Goal: Task Accomplishment & Management: Manage account settings

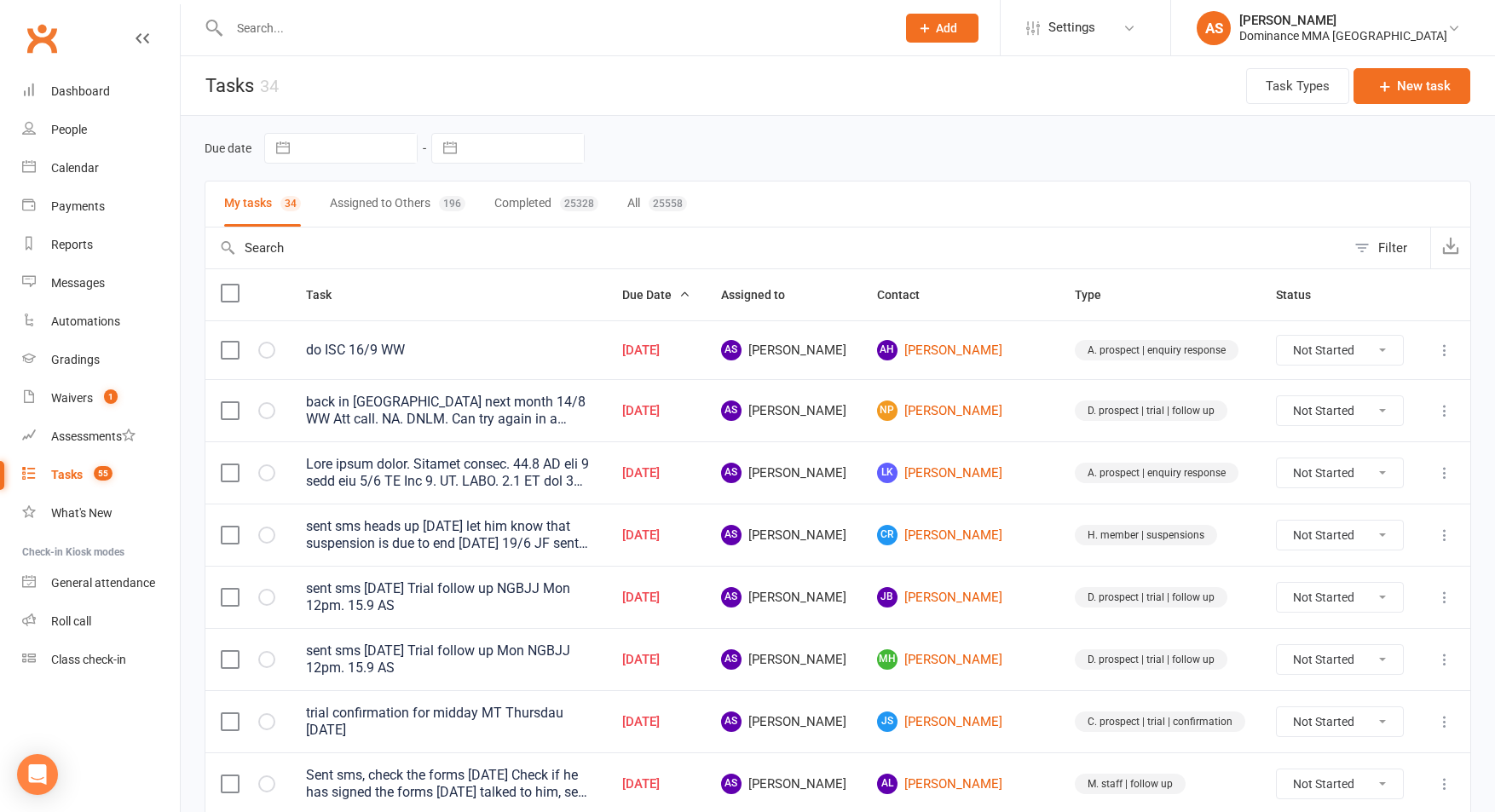
click at [589, 65] on header "Tasks 34 Task Types New task" at bounding box center [837, 86] width 1314 height 59
click at [314, 19] on input "text" at bounding box center [554, 28] width 660 height 24
click at [313, 42] on div at bounding box center [544, 28] width 679 height 56
click at [979, 354] on link "AH Anthony Harris" at bounding box center [960, 350] width 167 height 21
click at [976, 412] on link "NP Nick Perritt" at bounding box center [960, 410] width 167 height 21
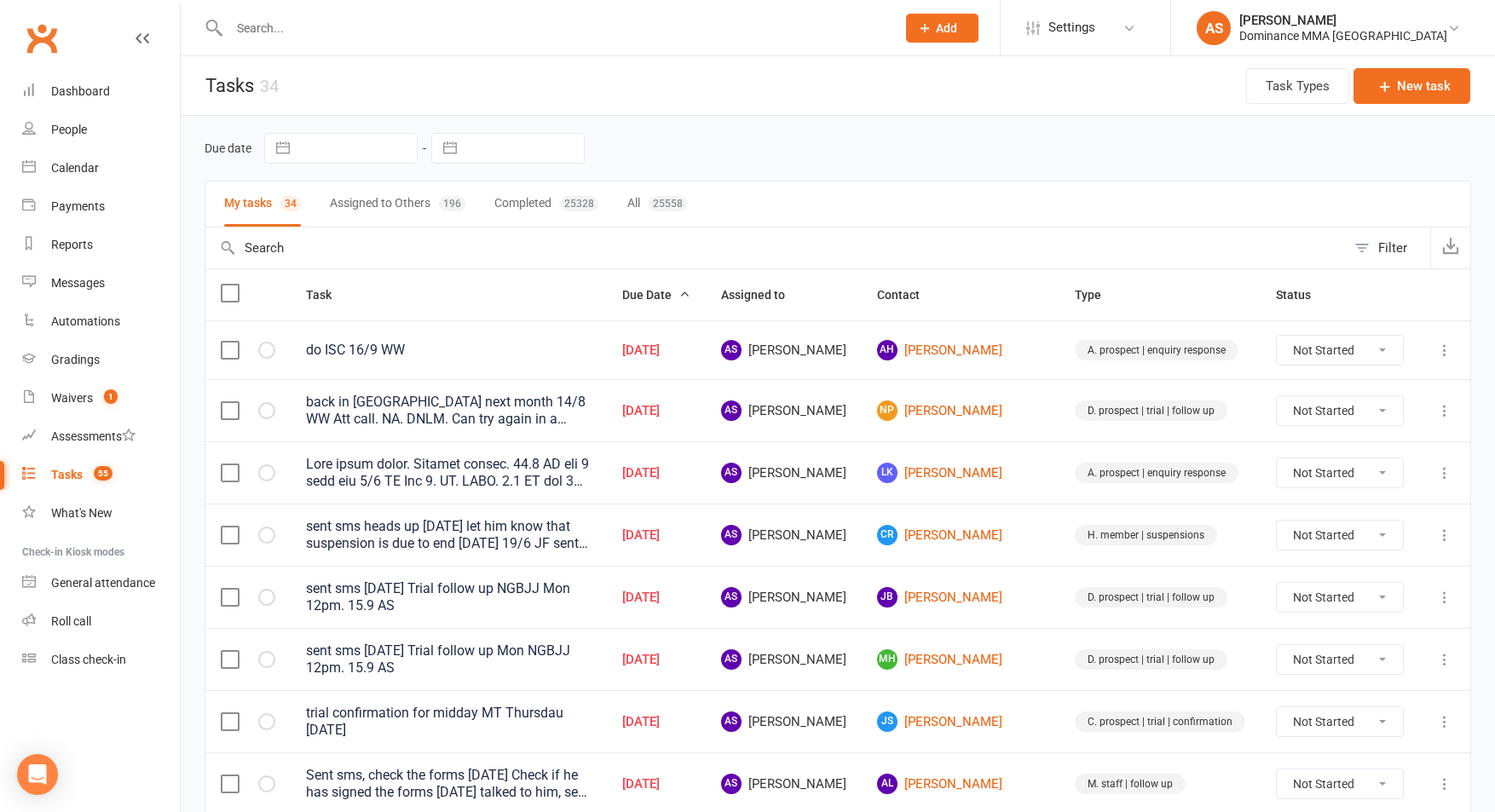
click at [978, 17] on button "Add" at bounding box center [941, 28] width 73 height 29
click at [969, 62] on link "Prospect" at bounding box center [923, 76] width 152 height 39
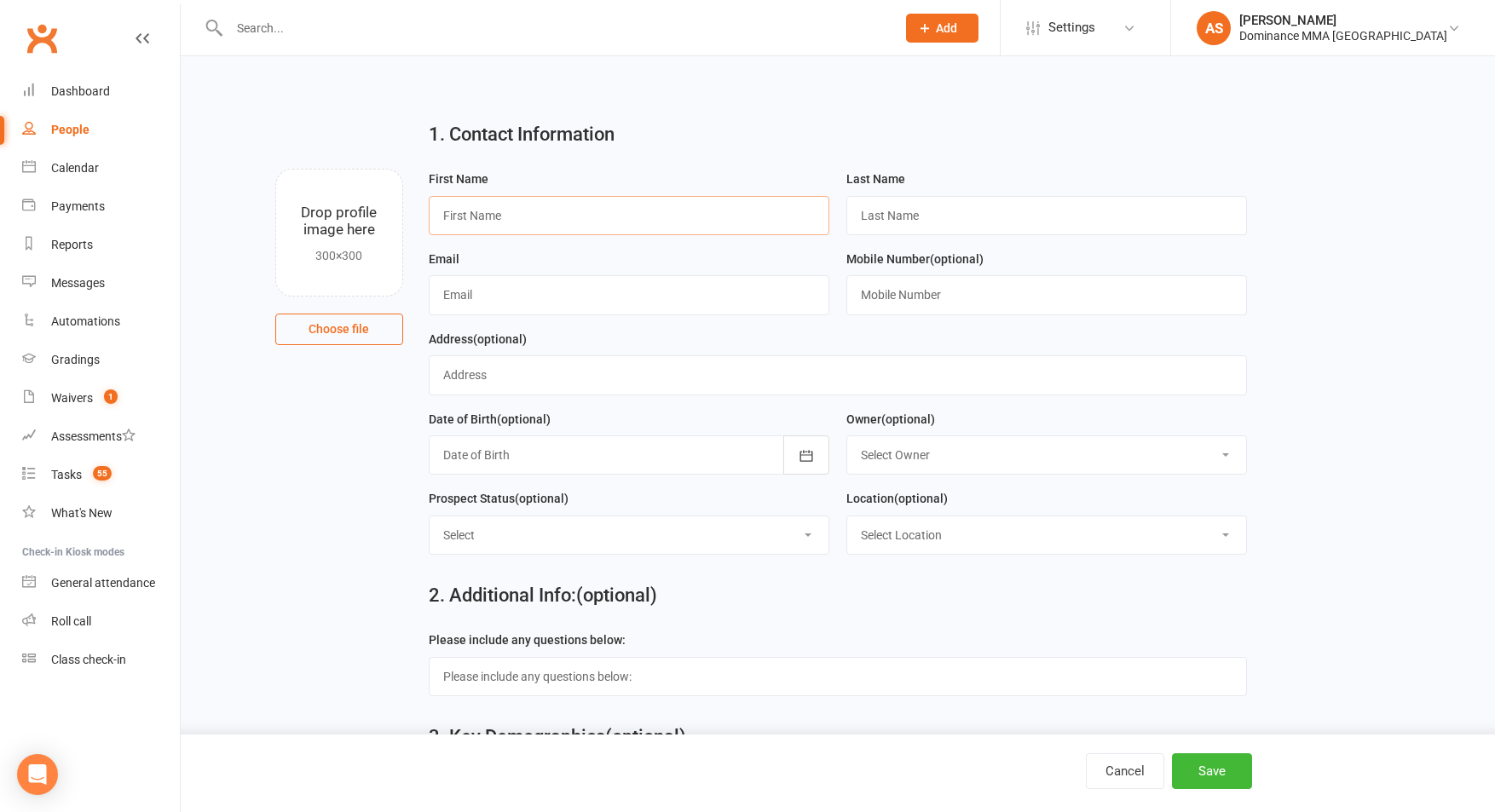
click at [582, 213] on input "text" at bounding box center [629, 215] width 400 height 39
click at [550, 218] on input "Natesha" at bounding box center [629, 215] width 400 height 39
paste input "asteha"
type input "Nasteha"
drag, startPoint x: 972, startPoint y: 214, endPoint x: 1171, endPoint y: 209, distance: 199.1
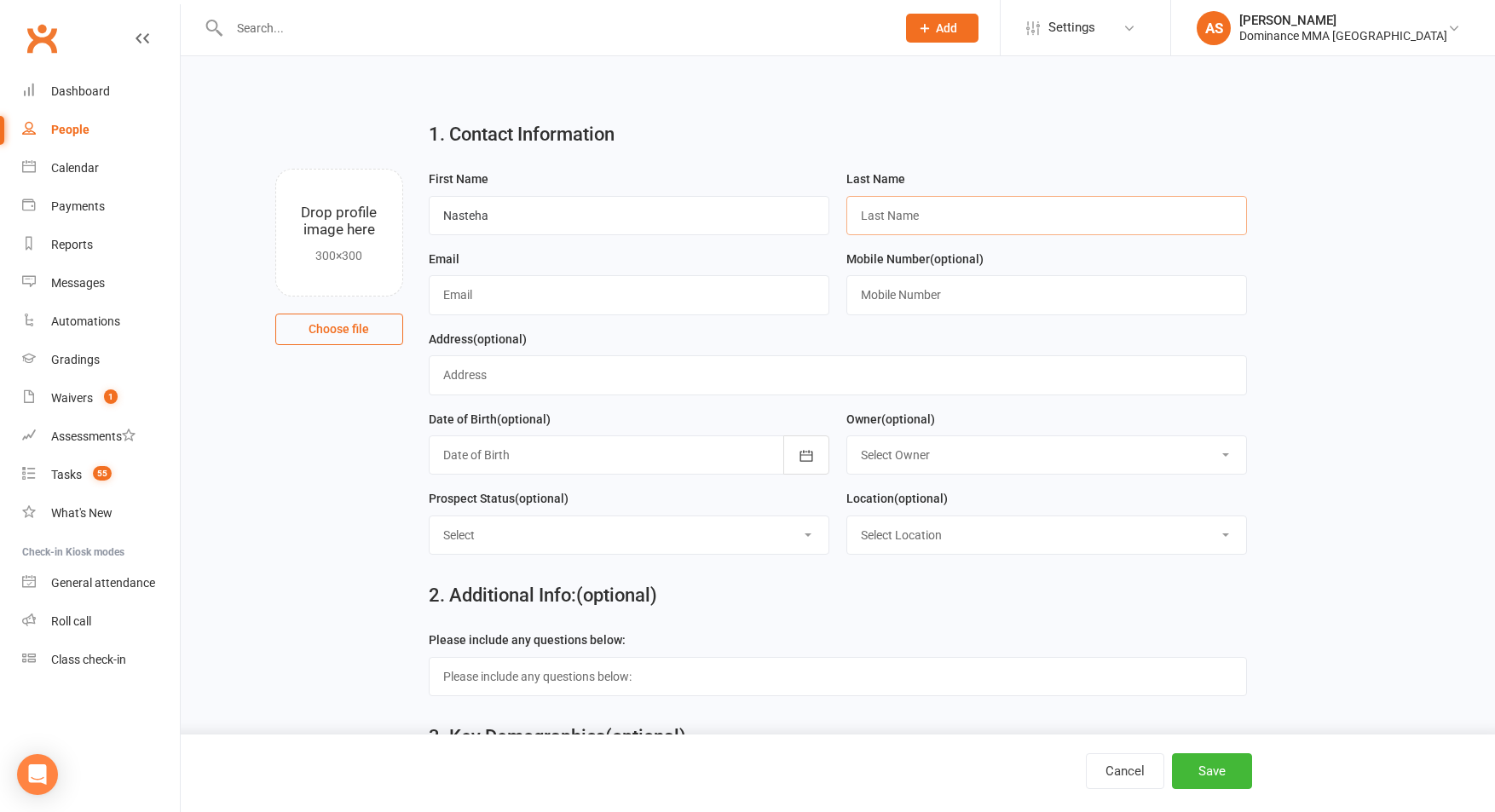
click at [971, 214] on input "text" at bounding box center [1046, 215] width 400 height 39
click at [916, 214] on input "text" at bounding box center [1046, 215] width 400 height 39
paste input "Mohamed"
type input "Mohamed"
drag, startPoint x: 642, startPoint y: 278, endPoint x: 656, endPoint y: 292, distance: 19.8
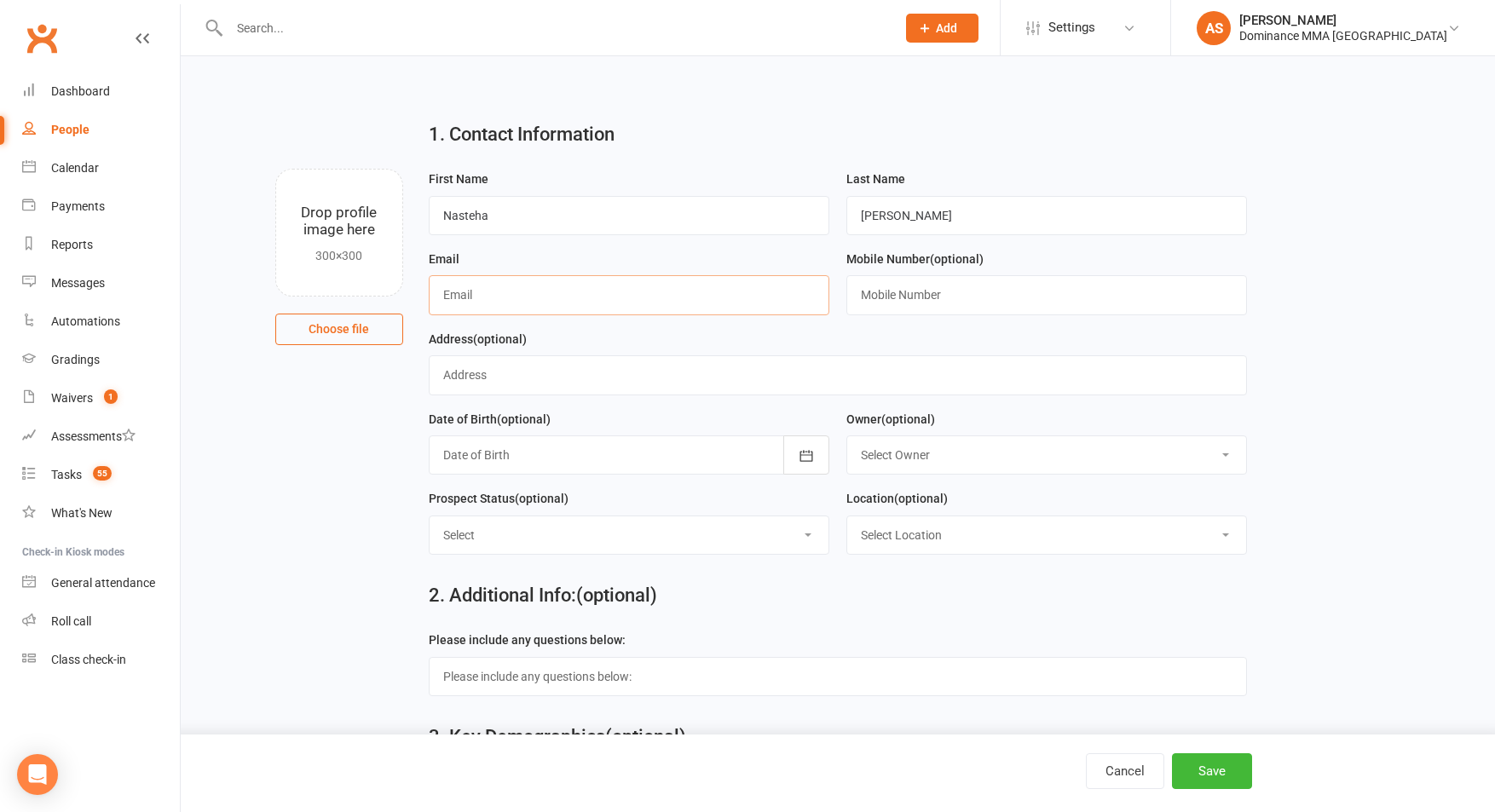
click at [642, 279] on input "text" at bounding box center [629, 295] width 400 height 39
paste input "niinalove1@hotmail.com"
type input "niinalove1@hotmail.com"
click at [937, 291] on input "text" at bounding box center [1046, 295] width 400 height 39
paste input "0420266516"
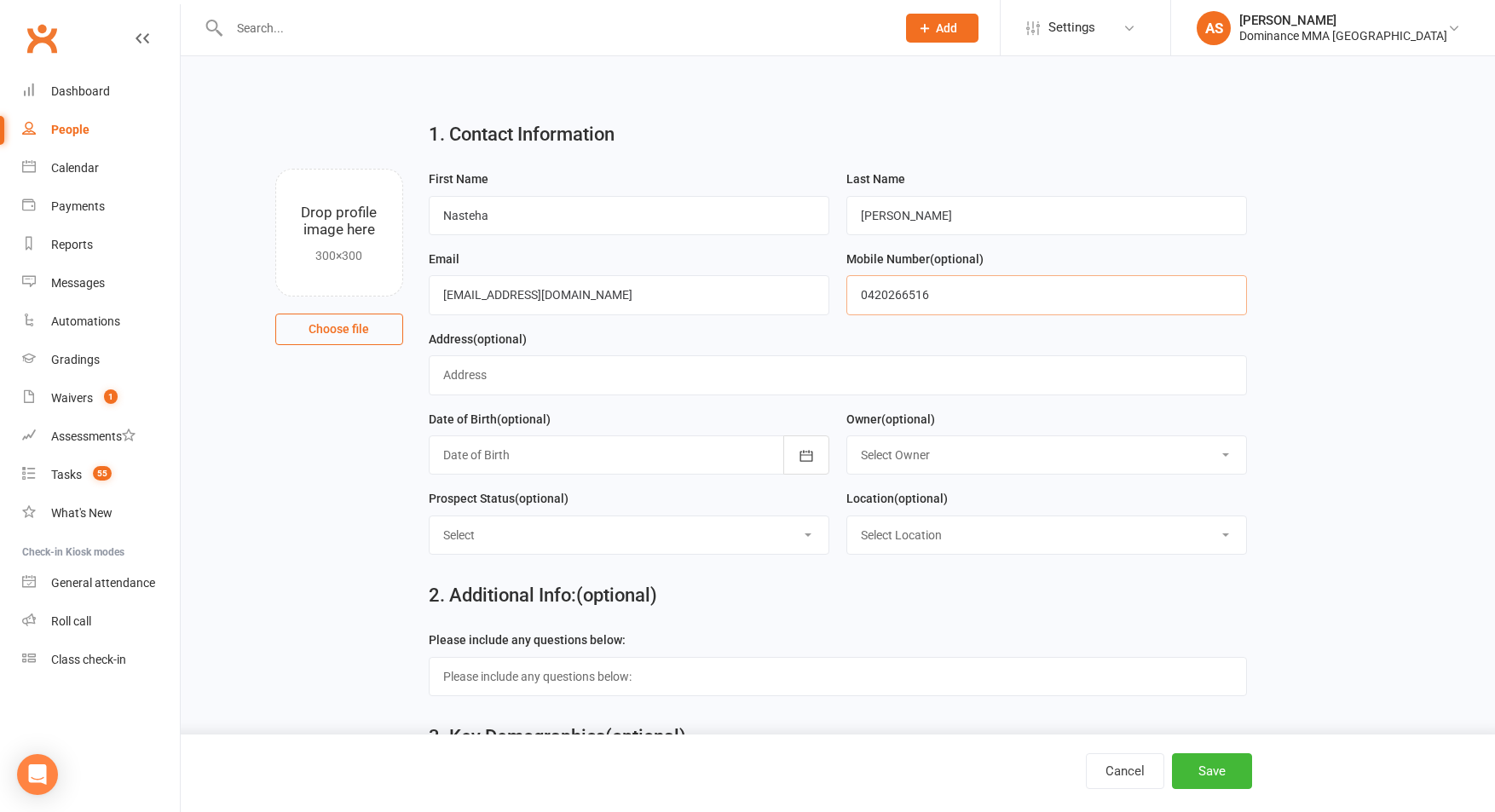
click at [866, 295] on input "0420266516" at bounding box center [1046, 295] width 400 height 39
click at [887, 297] on input "0420266516" at bounding box center [1046, 295] width 400 height 39
click at [905, 294] on input "0420 266516" at bounding box center [1046, 295] width 400 height 39
type input "0420 266 516"
click at [1232, 783] on button "Save" at bounding box center [1211, 772] width 80 height 36
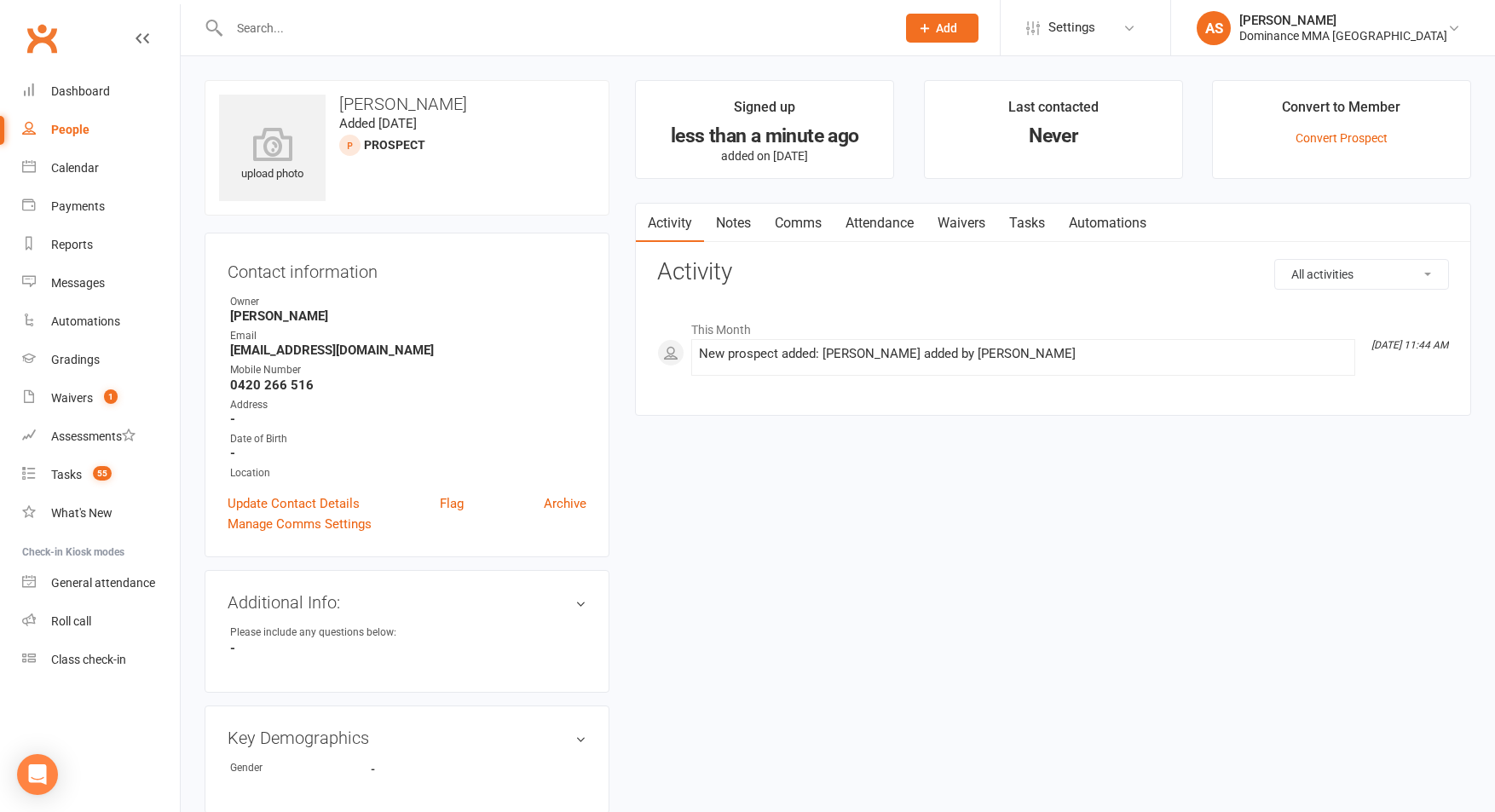
click at [732, 222] on link "Notes" at bounding box center [733, 223] width 59 height 39
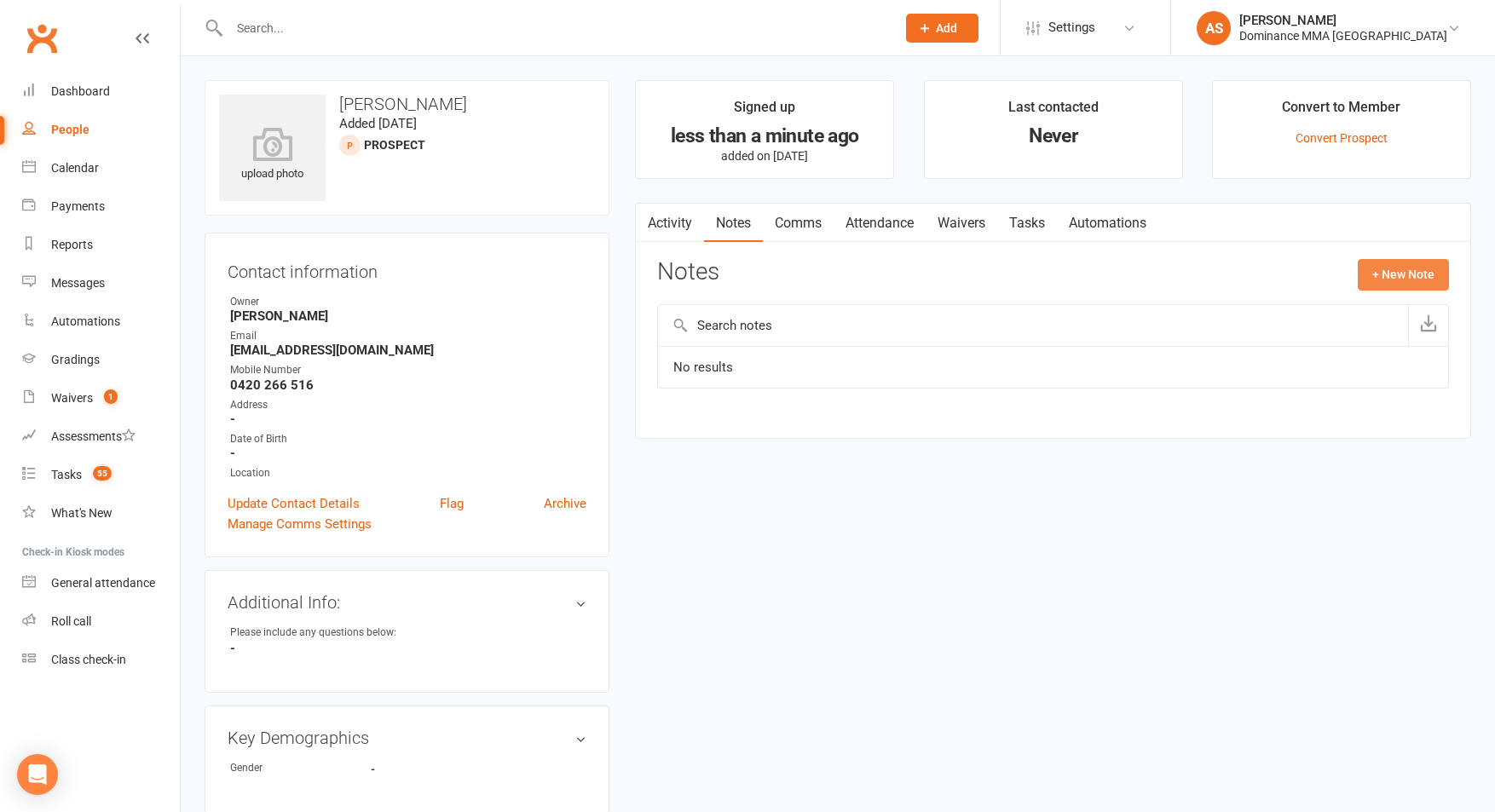
click at [1405, 268] on button "+ New Note" at bounding box center [1403, 275] width 92 height 31
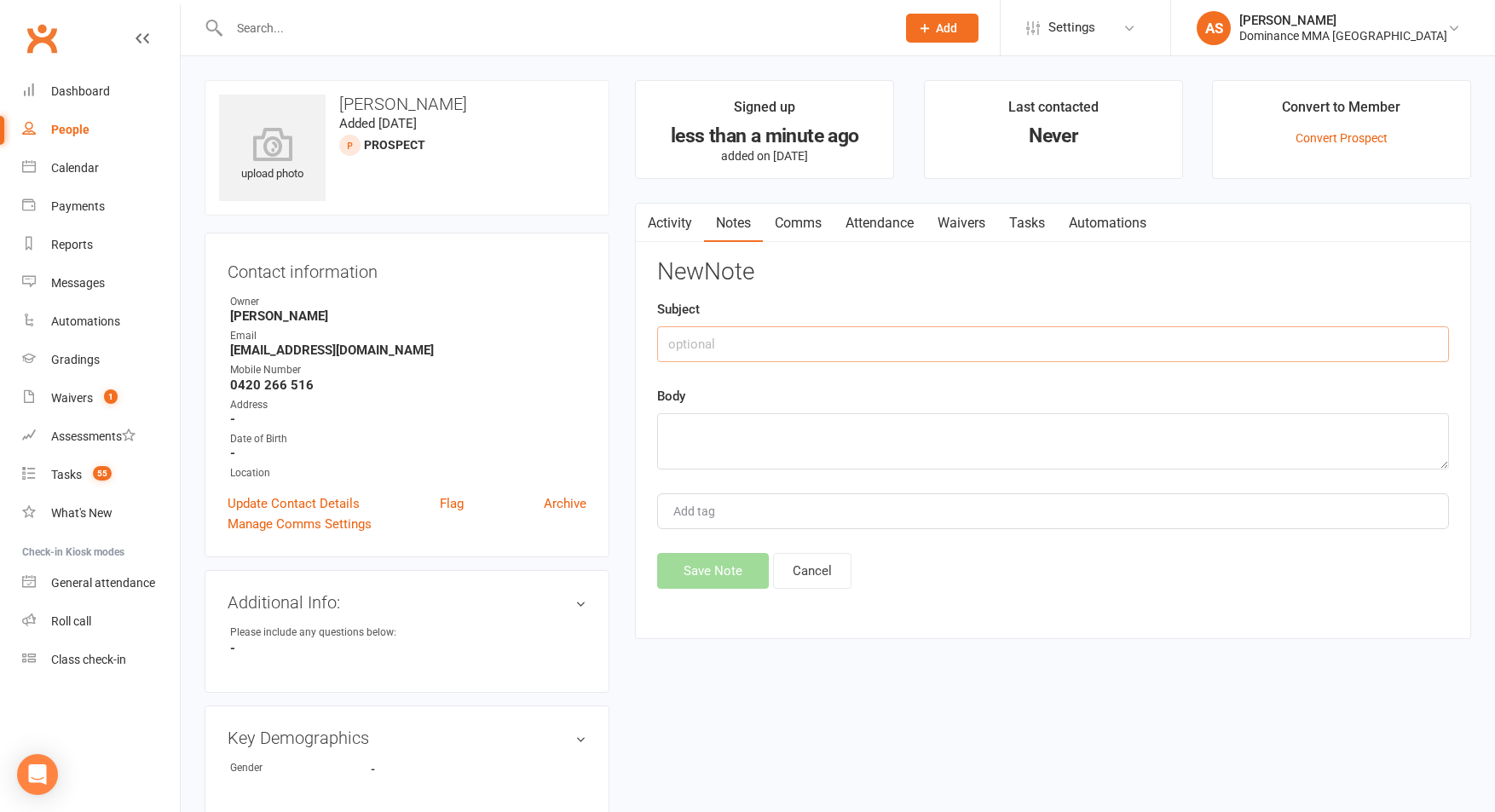
click at [677, 347] on input "text" at bounding box center [1053, 345] width 791 height 36
type input "FT enquiry"
type textarea "V"
paste textarea "First Name: Nasteha Last Name: Mohamed Email Address: niinalove1@hotmail.com Ph…"
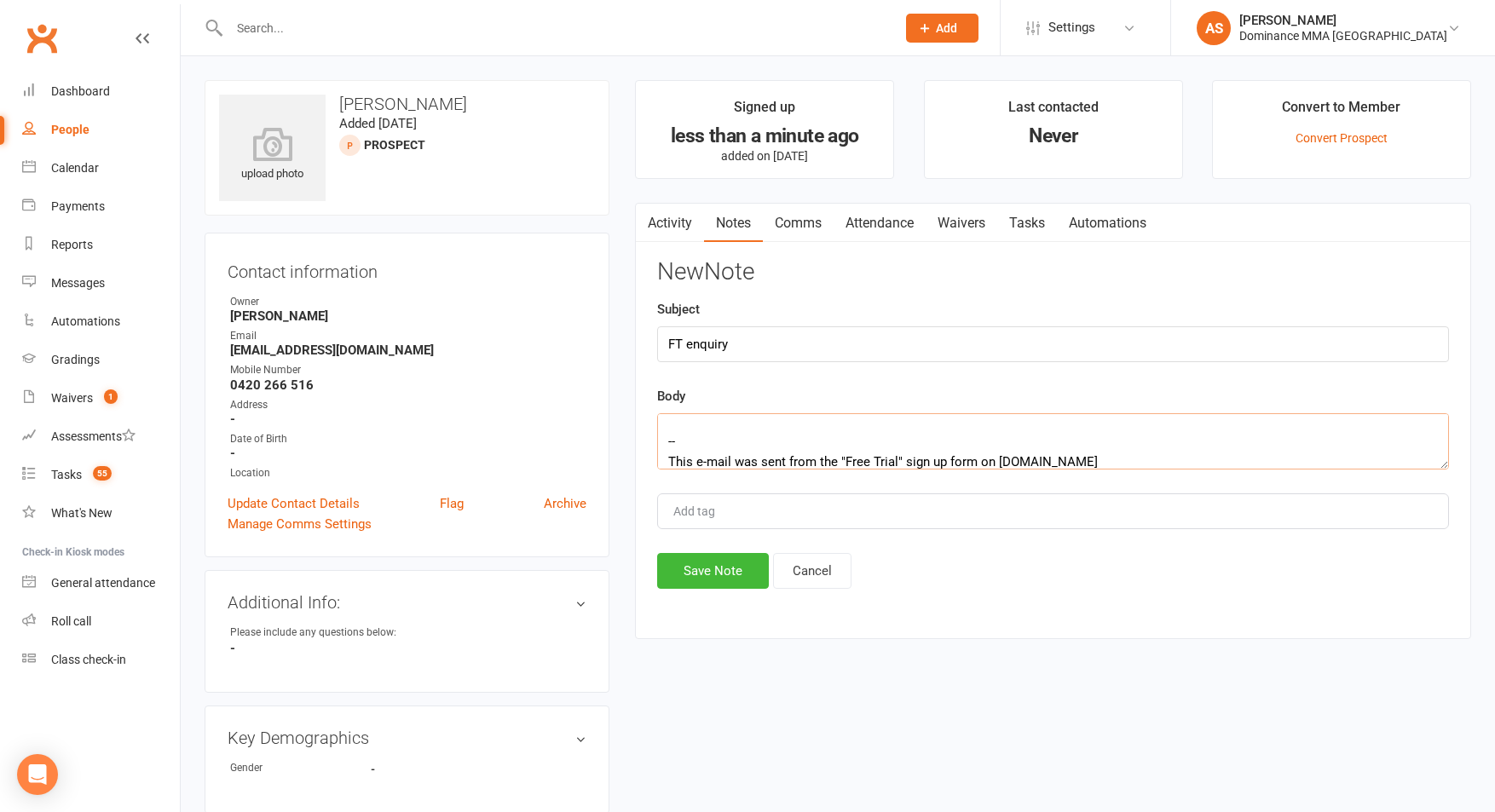
type textarea "First Name: Nasteha Last Name: Mohamed Email Address: niinalove1@hotmail.com Ph…"
click at [737, 573] on button "Save Note" at bounding box center [713, 571] width 111 height 36
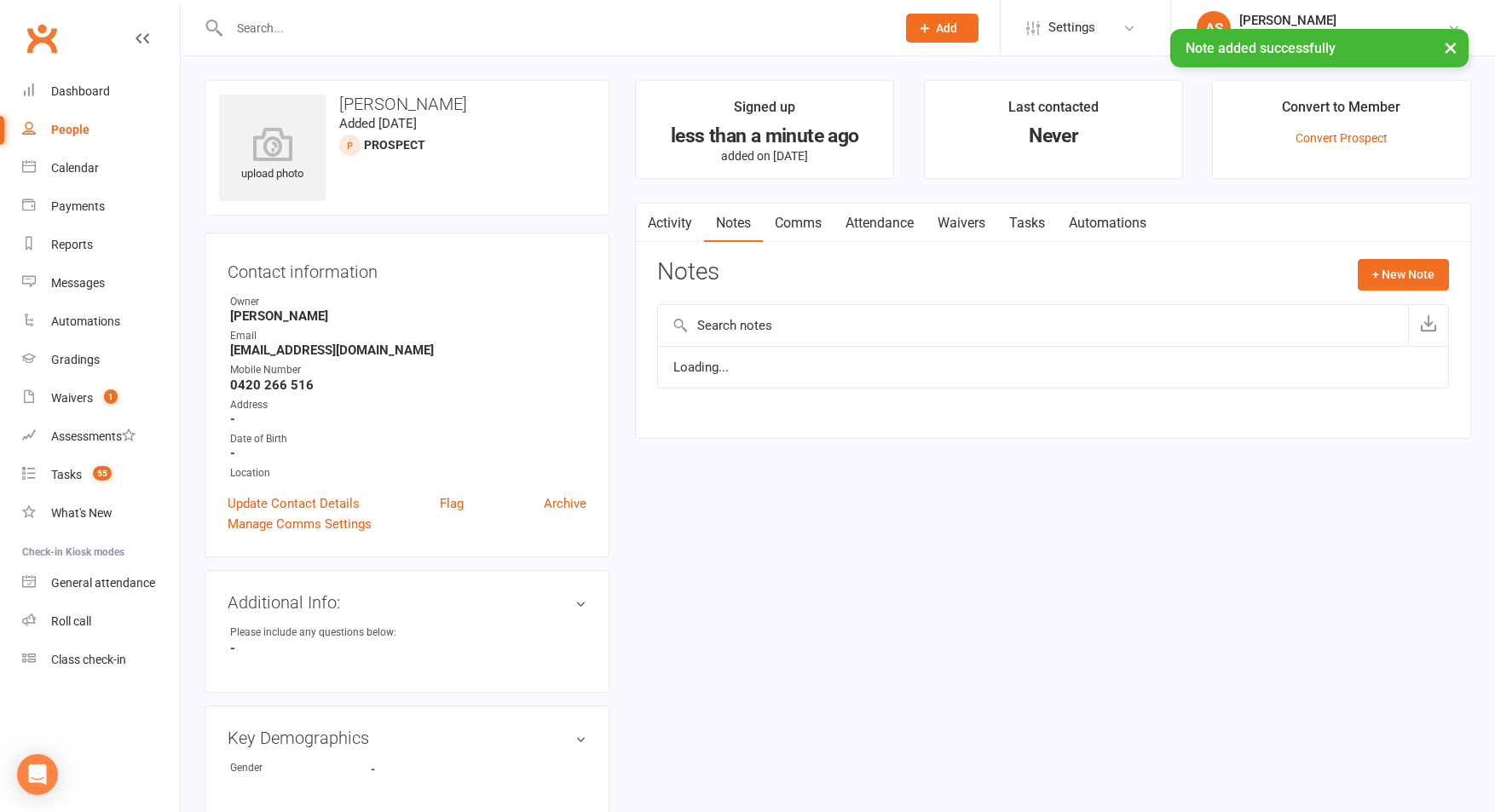
click at [1049, 220] on link "Tasks" at bounding box center [1027, 223] width 59 height 39
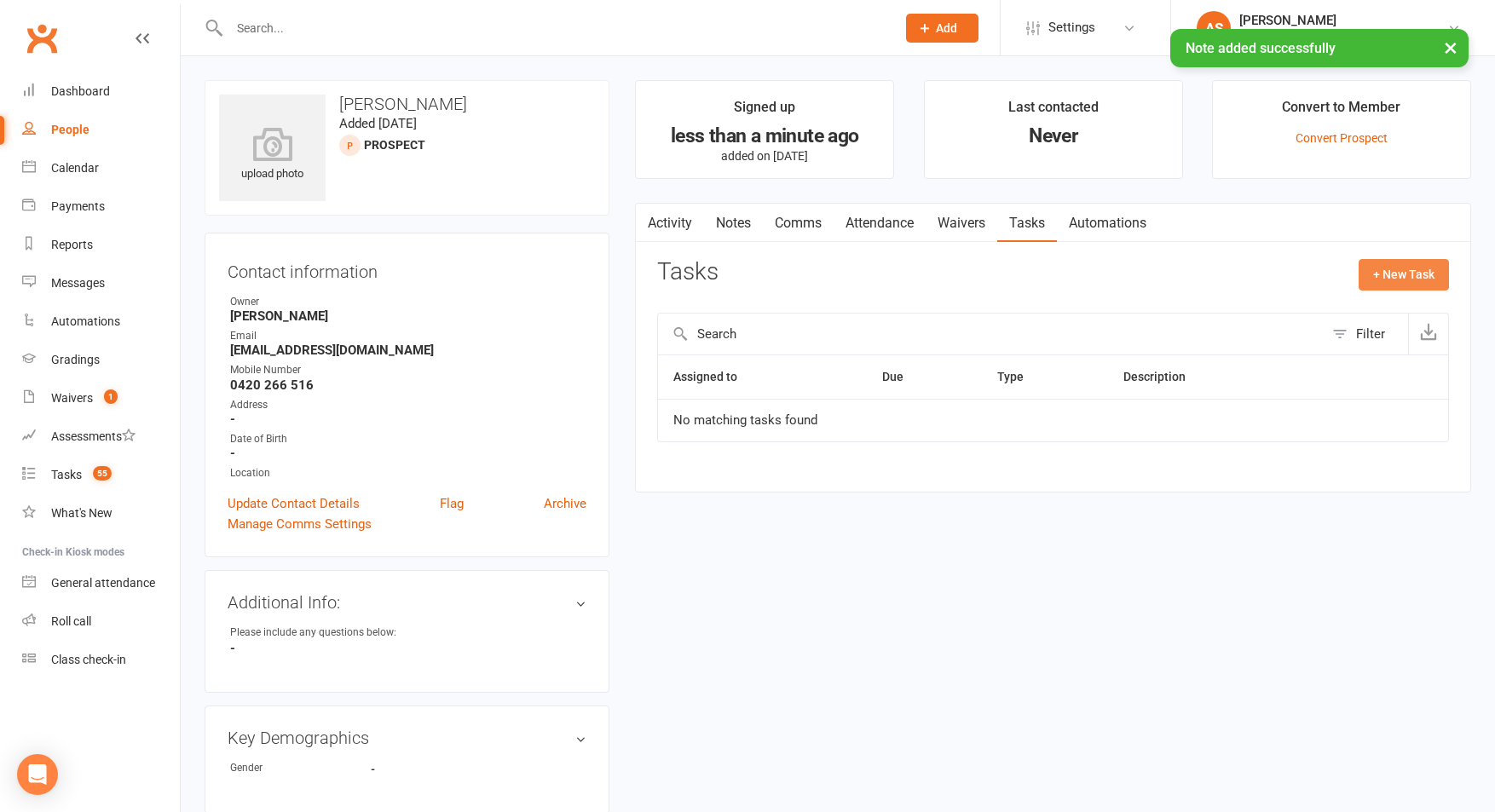
drag, startPoint x: 1375, startPoint y: 277, endPoint x: 1333, endPoint y: 274, distance: 42.1
click at [1373, 277] on button "+ New Task" at bounding box center [1403, 275] width 91 height 31
select select "50862"
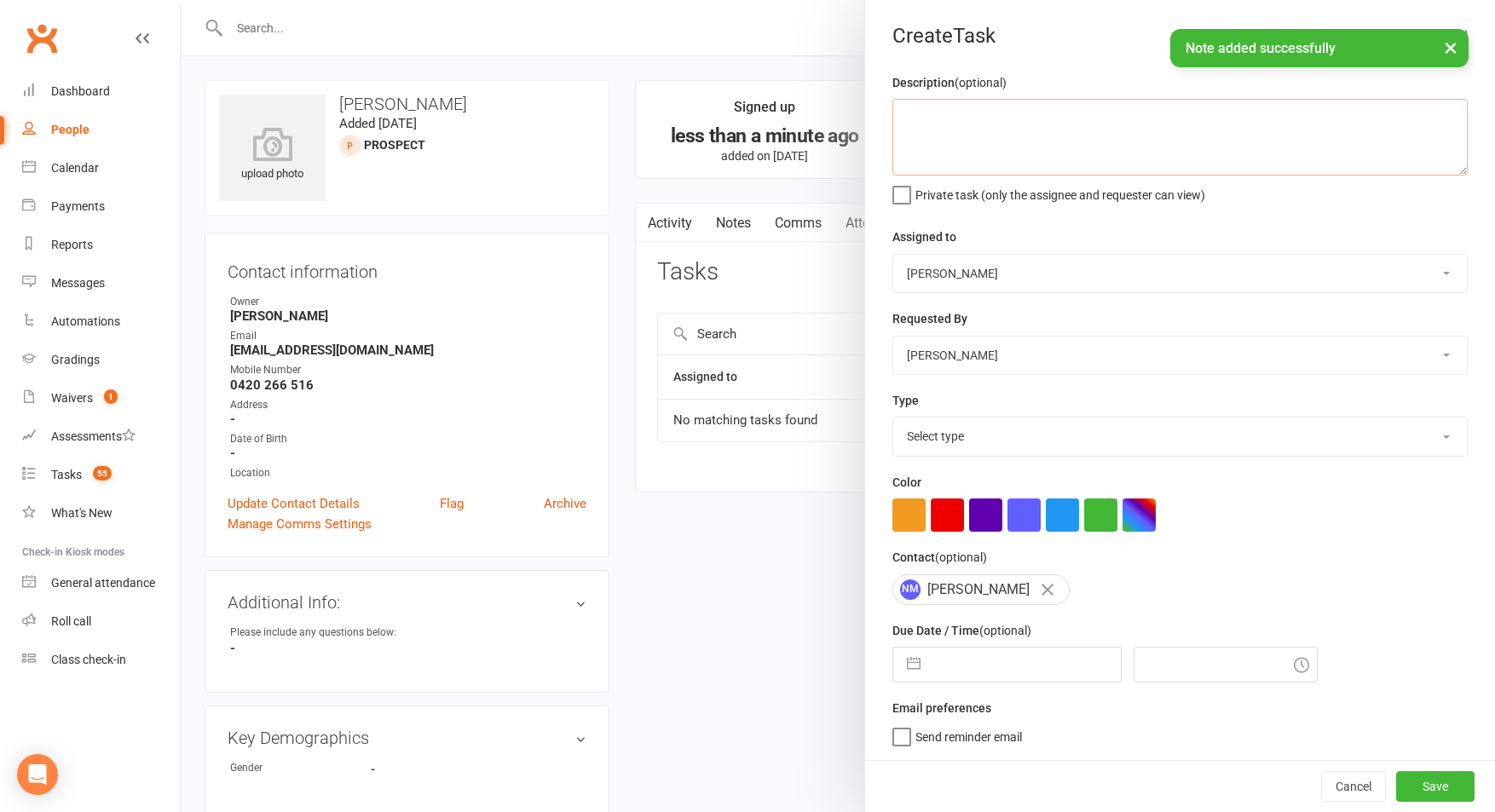
click at [1085, 137] on textarea at bounding box center [1179, 136] width 575 height 76
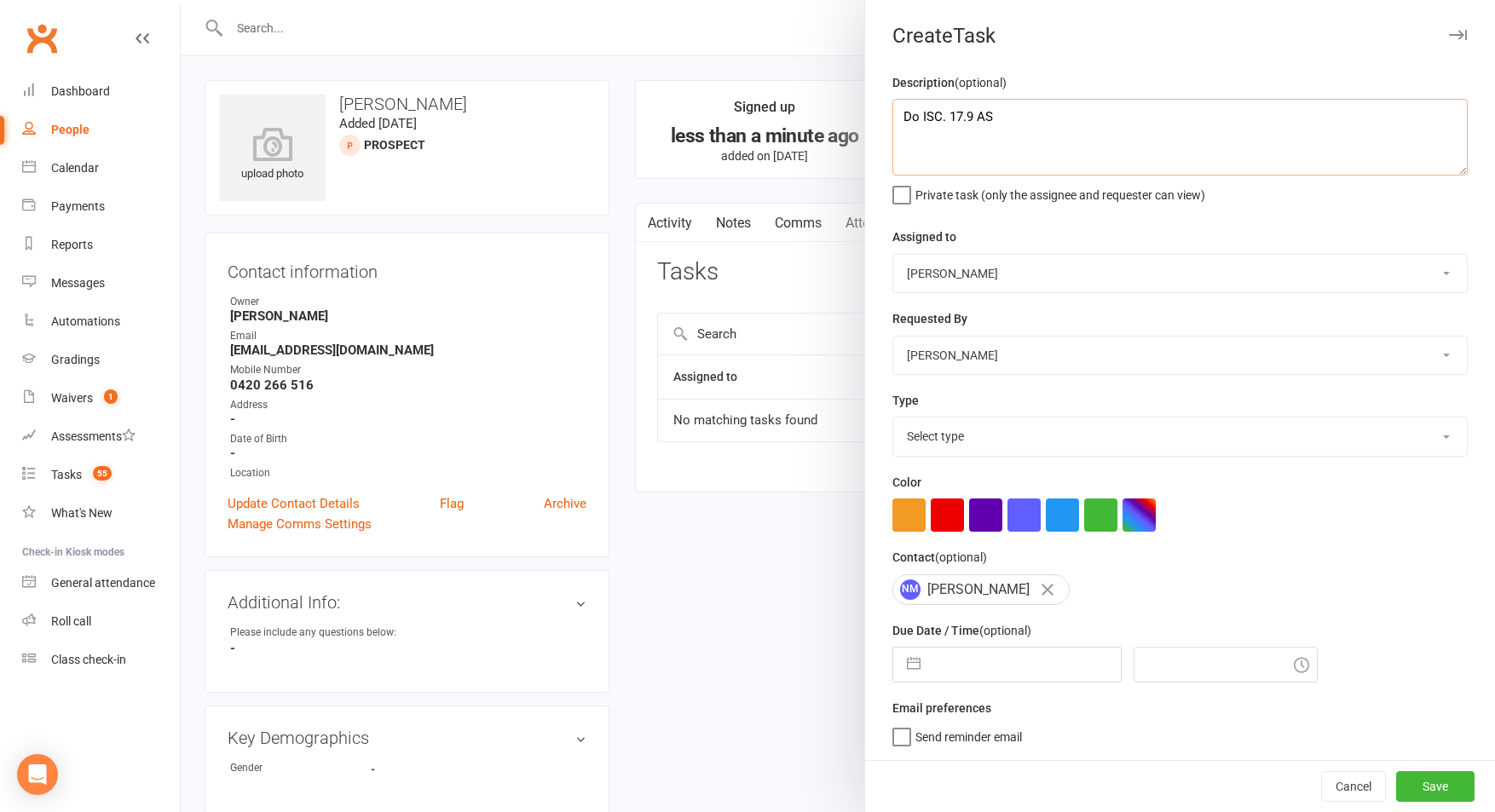
type textarea "Do ISC. 17.9 AS"
click at [945, 266] on select "Cat Wilson David Hart Lachlan Dart Alish S. Will Wesley Max Viney Dominance MMA…" at bounding box center [1179, 274] width 573 height 38
select select "49757"
click at [893, 255] on select "Cat Wilson David Hart Lachlan Dart Alish S. Will Wesley Max Viney Dominance MMA…" at bounding box center [1179, 274] width 573 height 38
click at [987, 441] on select "Select type A. prospect | enquiry response B. prospect | trial | not yet booked…" at bounding box center [1179, 436] width 573 height 38
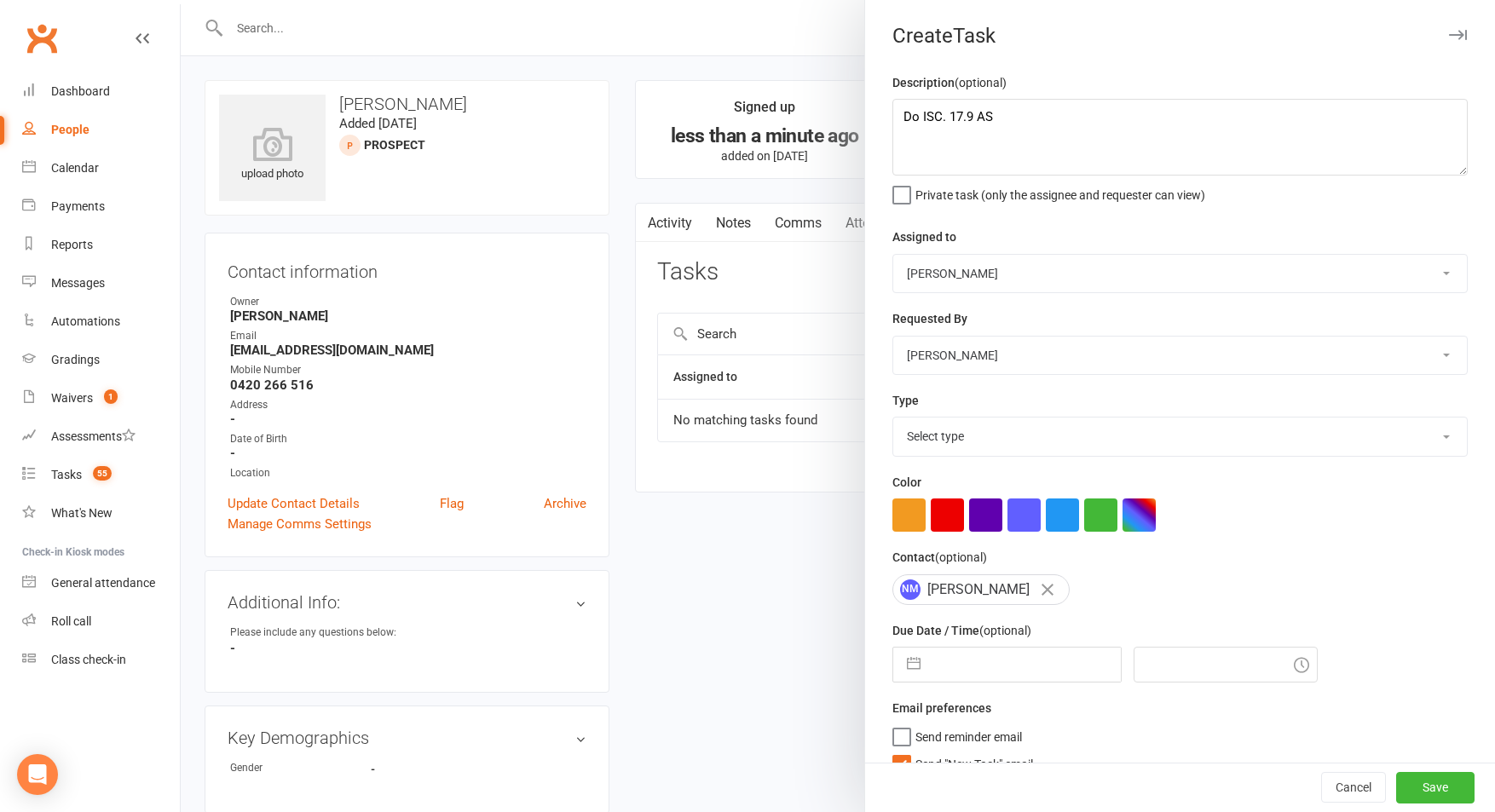
select select "3860"
click at [893, 419] on select "Select type A. prospect | enquiry response B. prospect | trial | not yet booked…" at bounding box center [1179, 436] width 573 height 38
drag, startPoint x: 996, startPoint y: 666, endPoint x: 984, endPoint y: 657, distance: 15.0
click at [992, 665] on input "text" at bounding box center [1025, 665] width 192 height 34
select select "7"
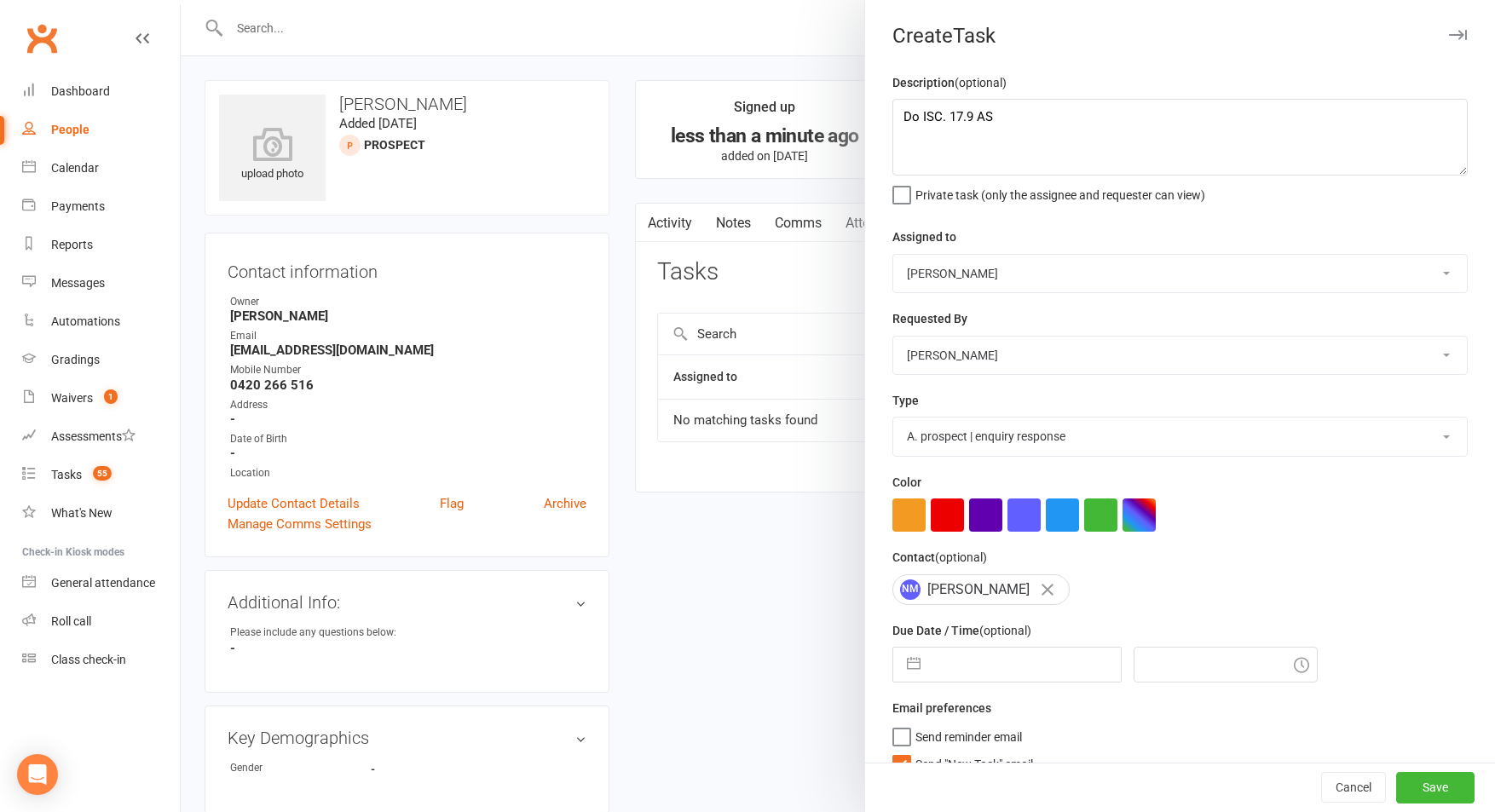
select select "2025"
select select "8"
select select "2025"
select select "9"
select select "2025"
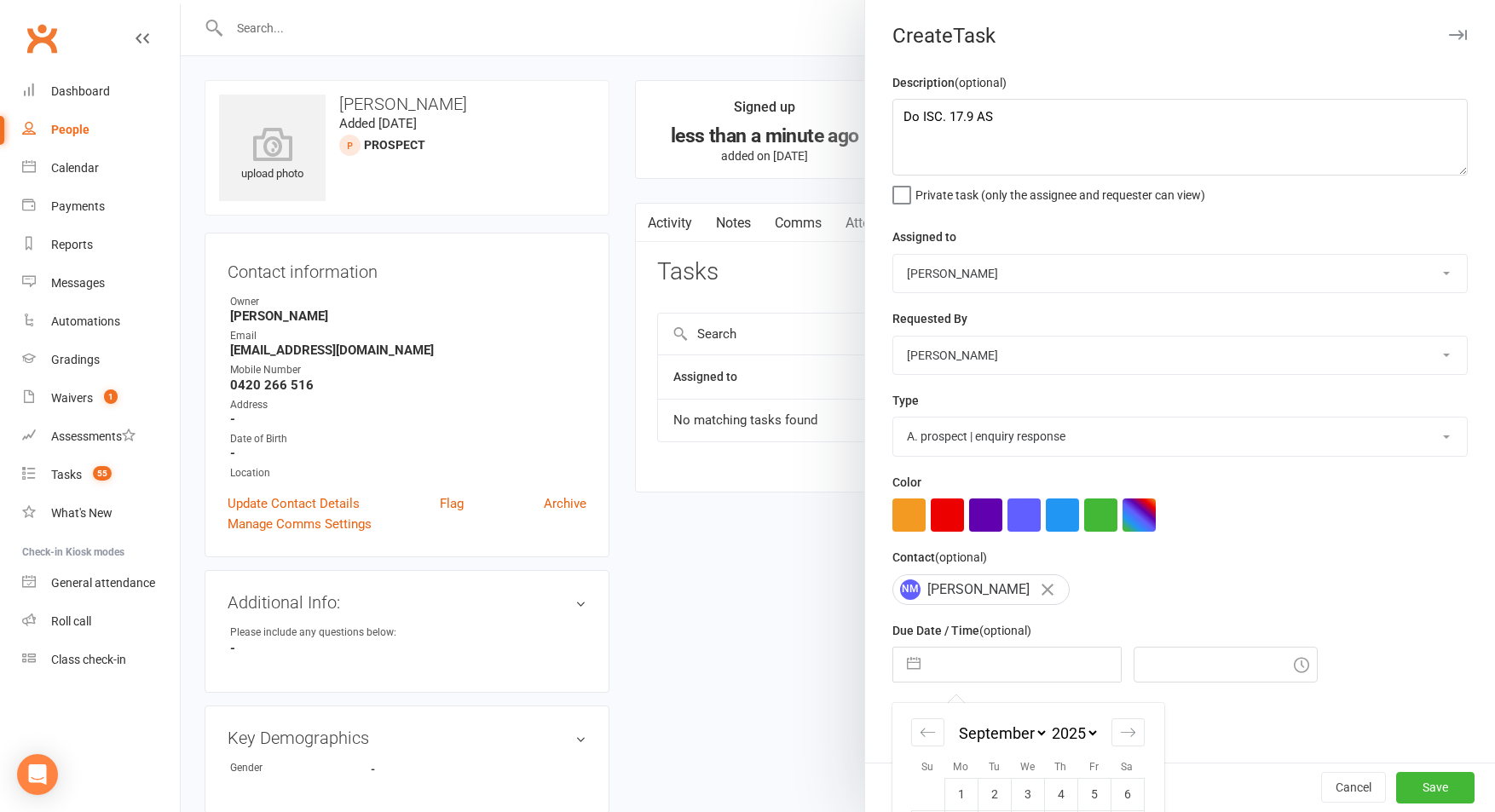
scroll to position [151, 0]
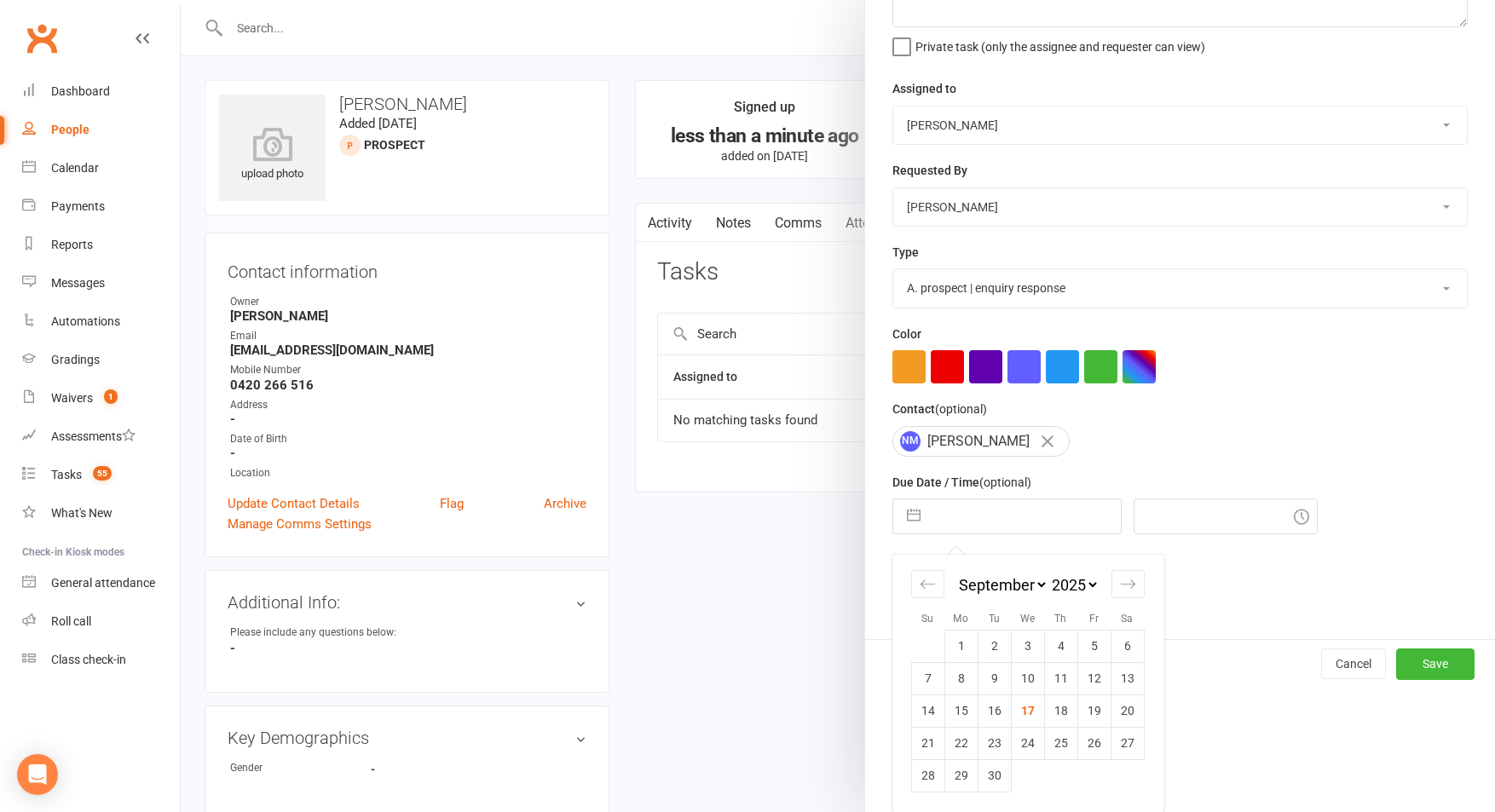
click at [1030, 706] on td "17" at bounding box center [1027, 711] width 33 height 32
type input "17 Sep 2025"
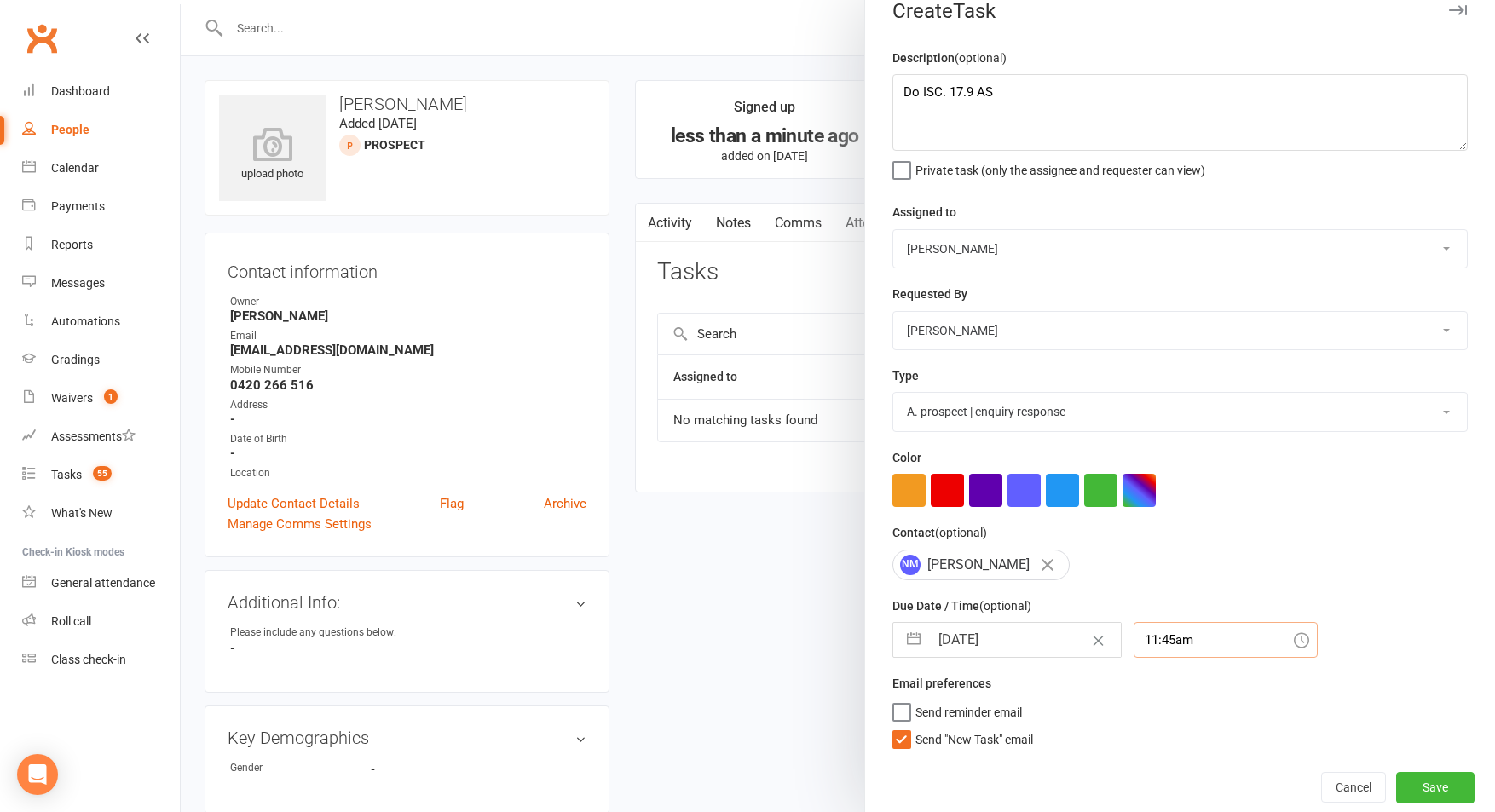
click at [1144, 640] on input "11:45am" at bounding box center [1225, 640] width 184 height 36
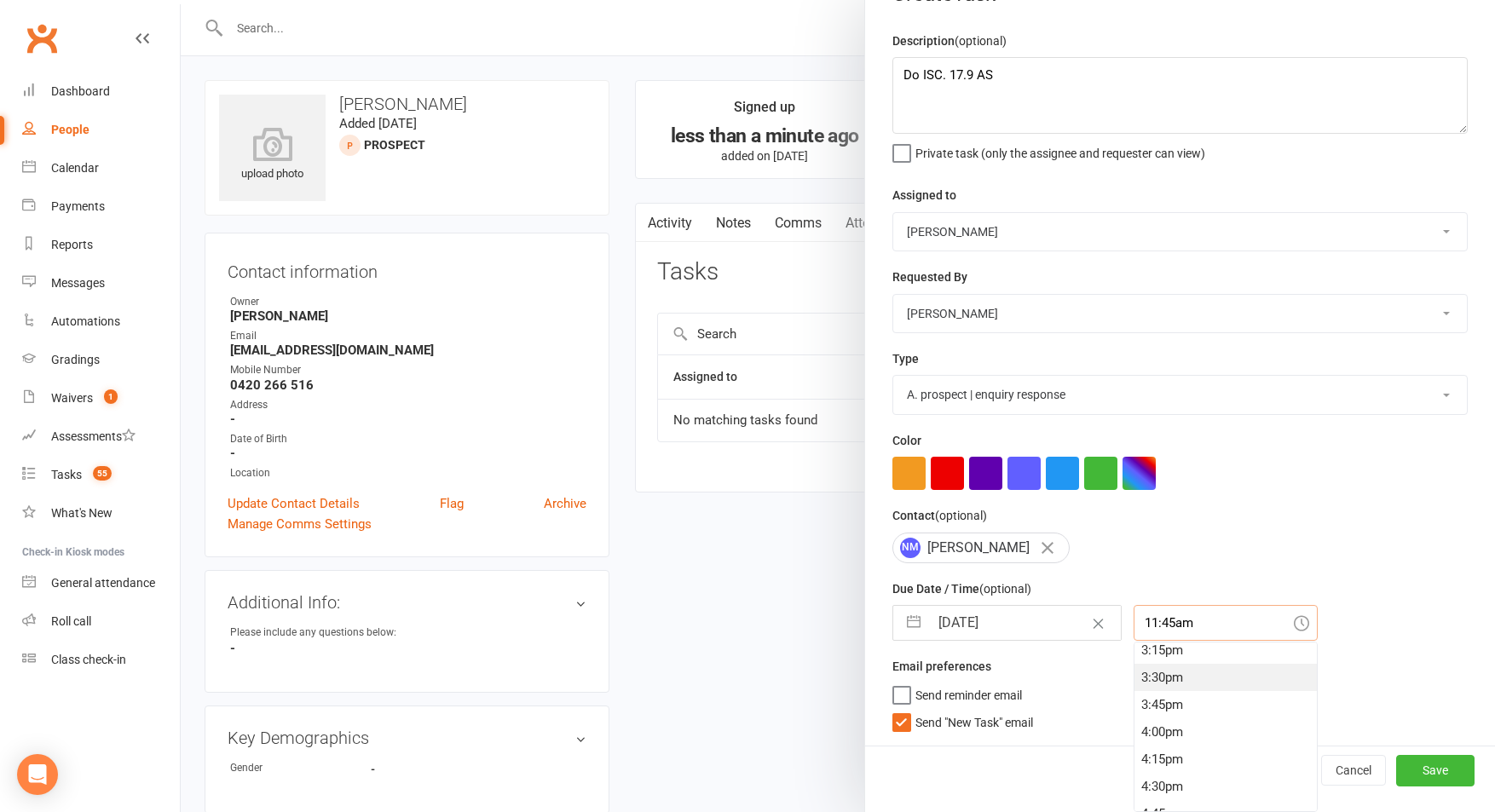
scroll to position [1672, 0]
drag, startPoint x: 1157, startPoint y: 682, endPoint x: 1143, endPoint y: 682, distance: 14.0
click at [1157, 682] on div "3:30pm" at bounding box center [1225, 674] width 182 height 27
type input "3:30pm"
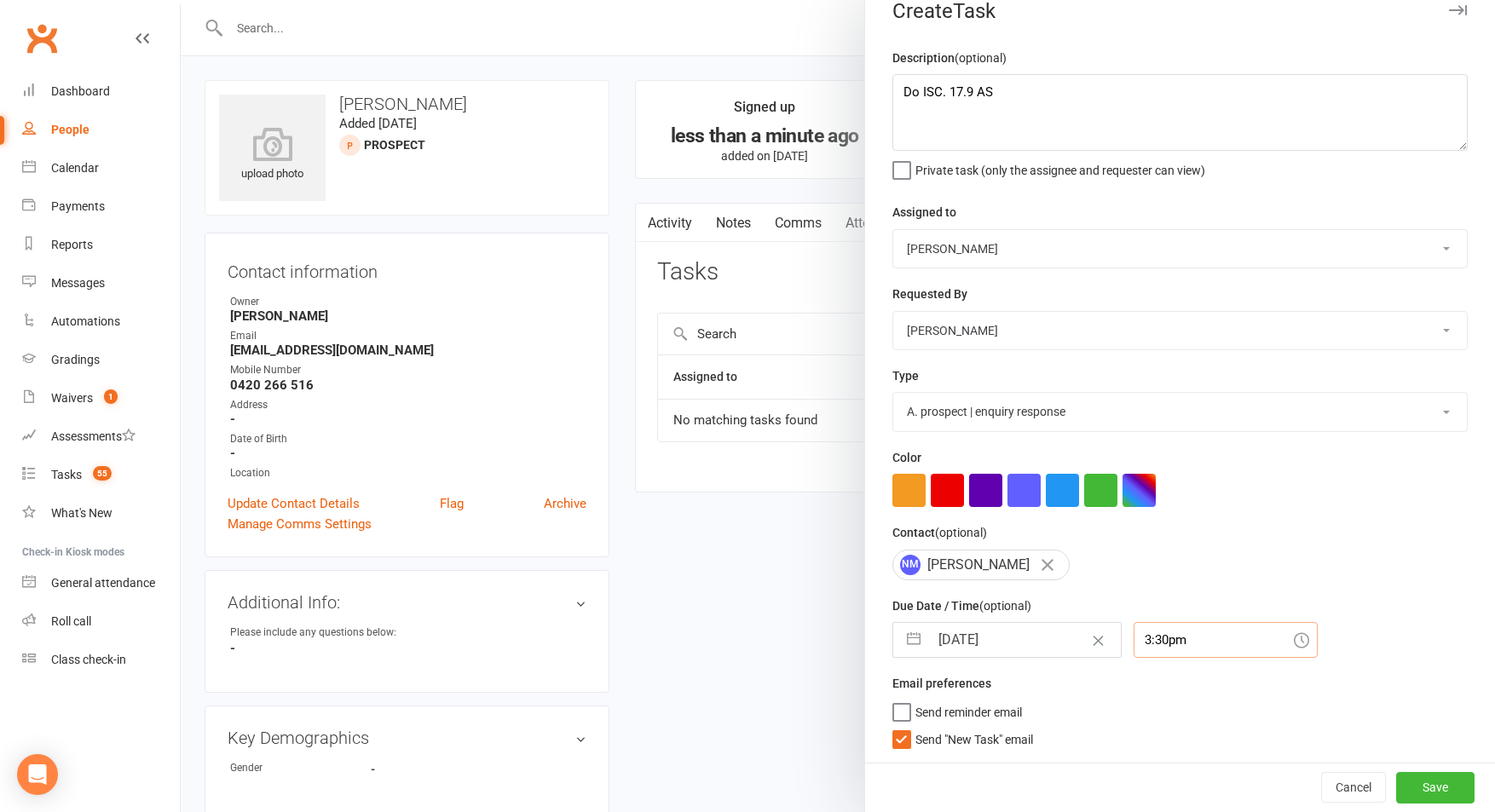
scroll to position [28, 0]
click at [977, 740] on span "Send "New Task" email" at bounding box center [974, 737] width 118 height 20
click at [977, 727] on input "Send "New Task" email" at bounding box center [962, 727] width 141 height 0
click at [1431, 790] on button "Save" at bounding box center [1435, 787] width 78 height 31
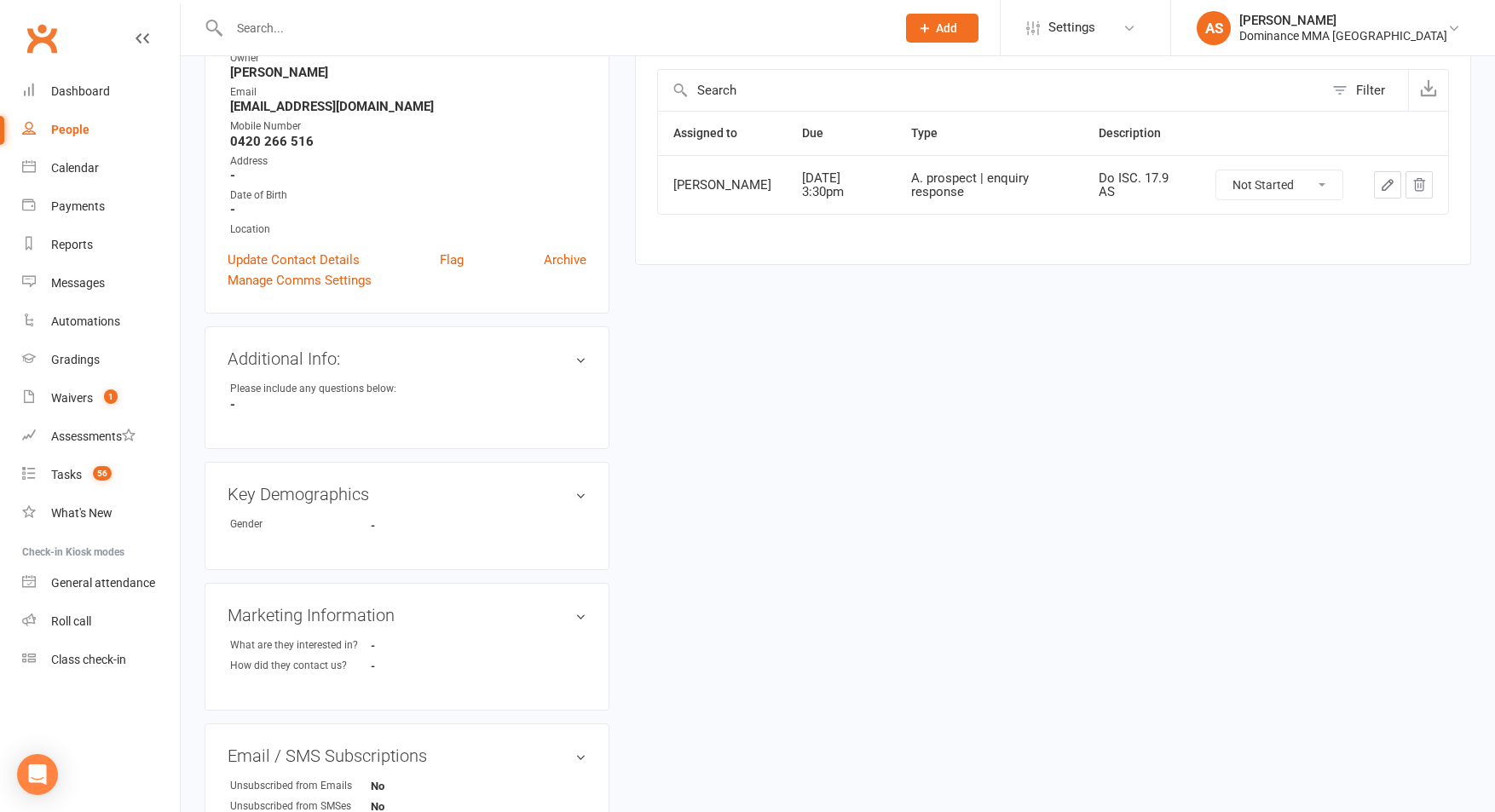
scroll to position [246, 0]
click at [115, 393] on span "1" at bounding box center [110, 397] width 13 height 14
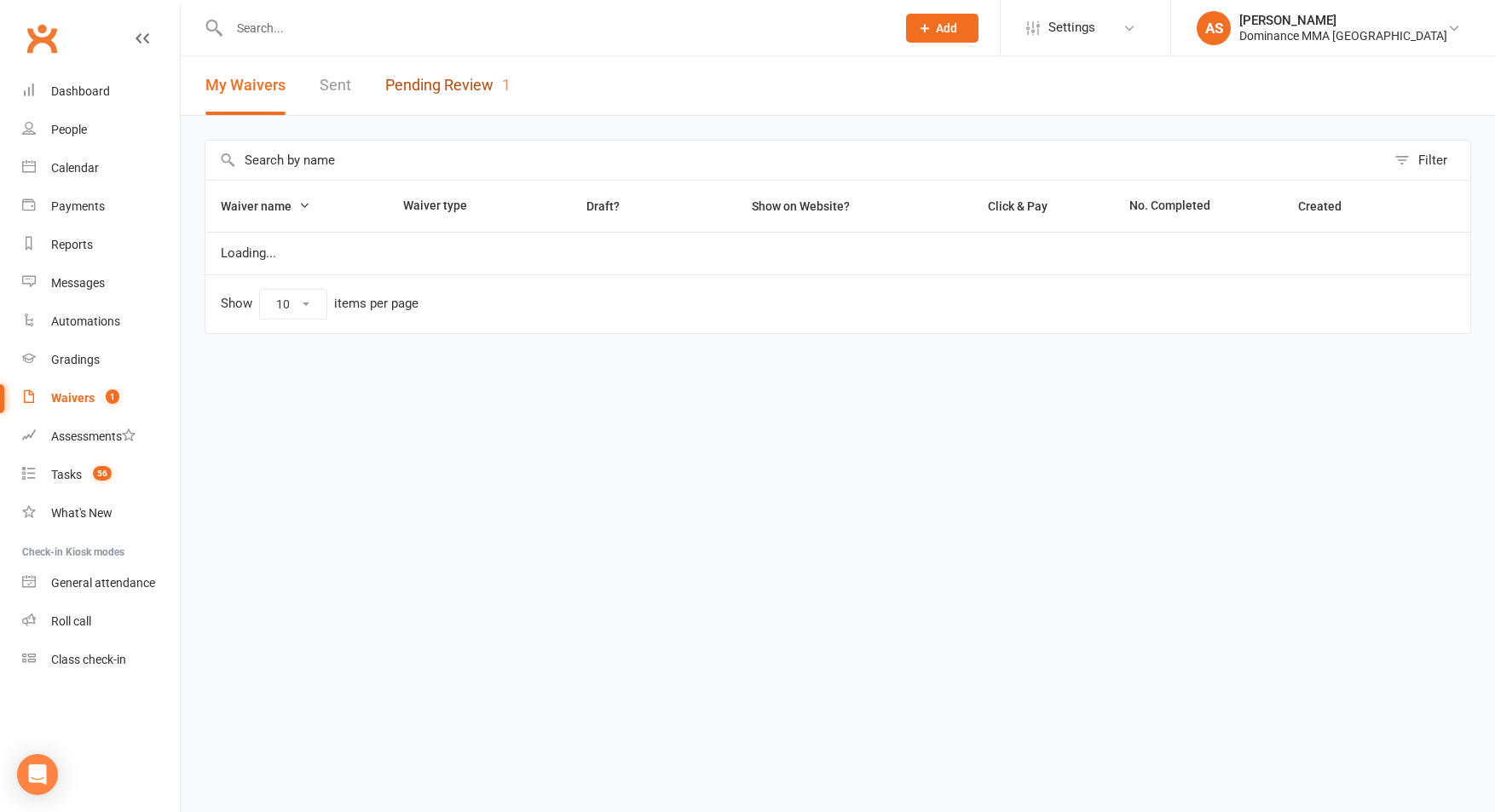
click at [415, 62] on link "Pending Review 1" at bounding box center [448, 86] width 126 height 59
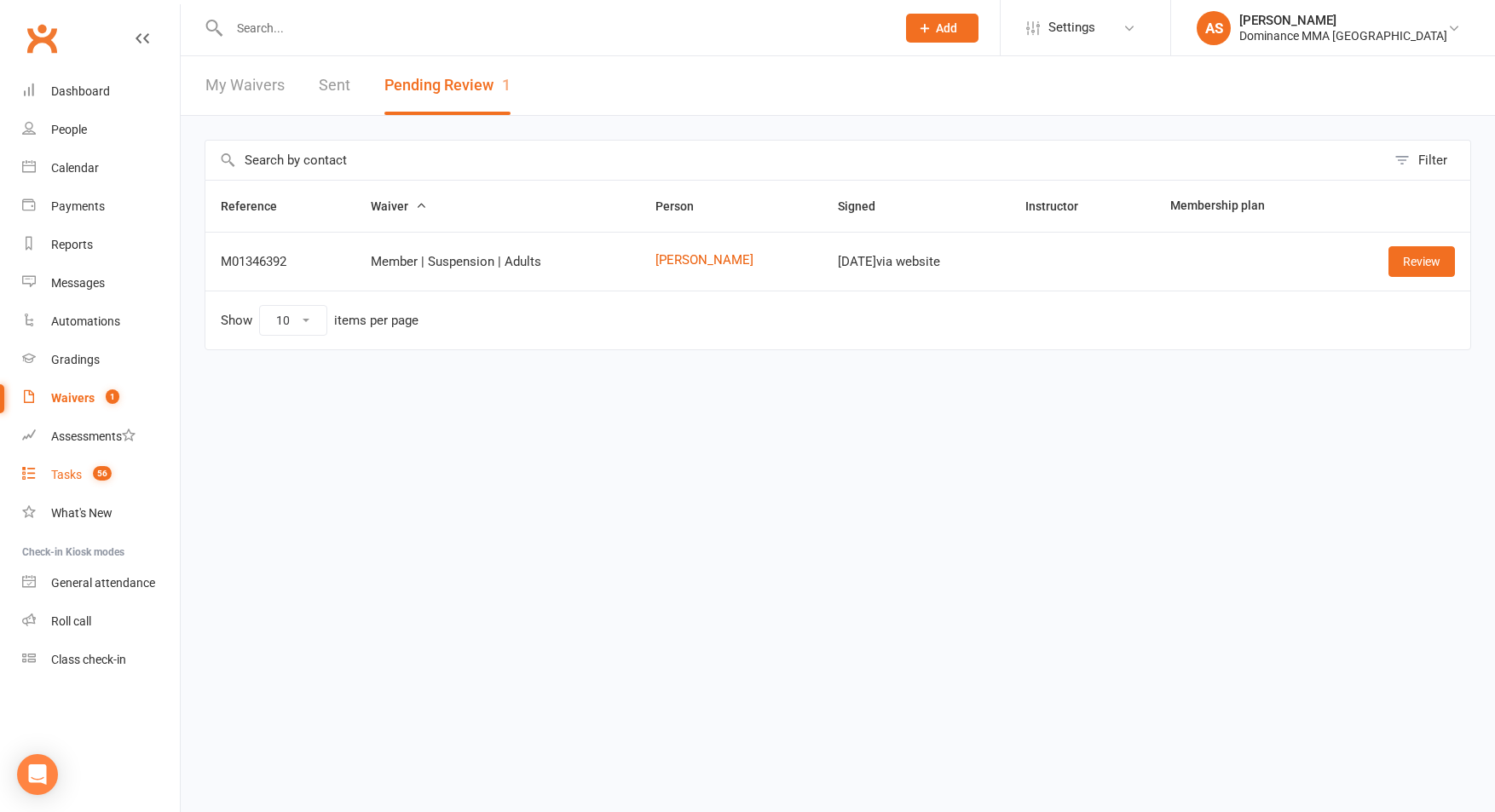
click at [74, 478] on div "Tasks" at bounding box center [66, 474] width 31 height 13
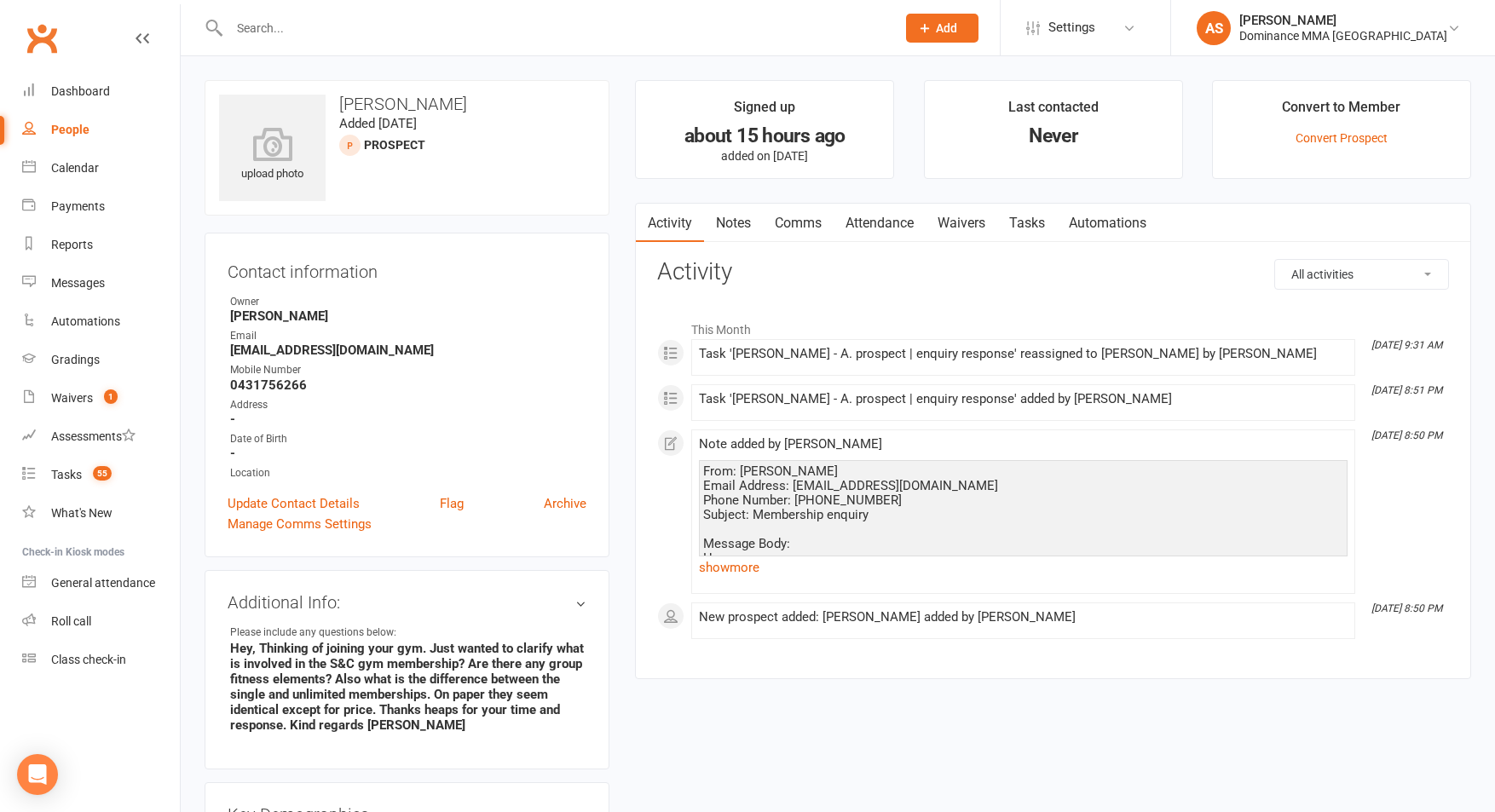
click at [745, 568] on link "show more" at bounding box center [1023, 567] width 649 height 24
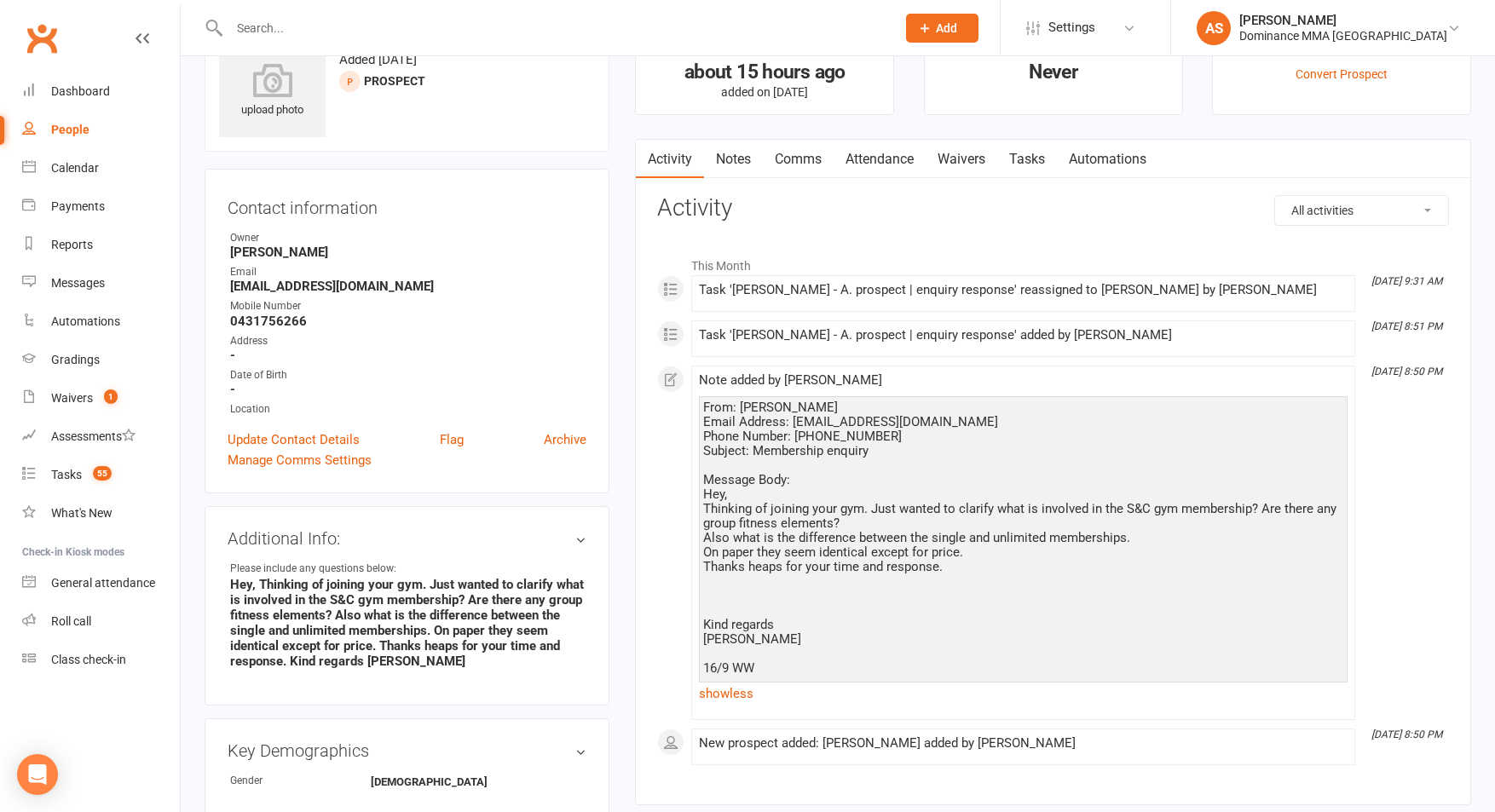
scroll to position [67, 0]
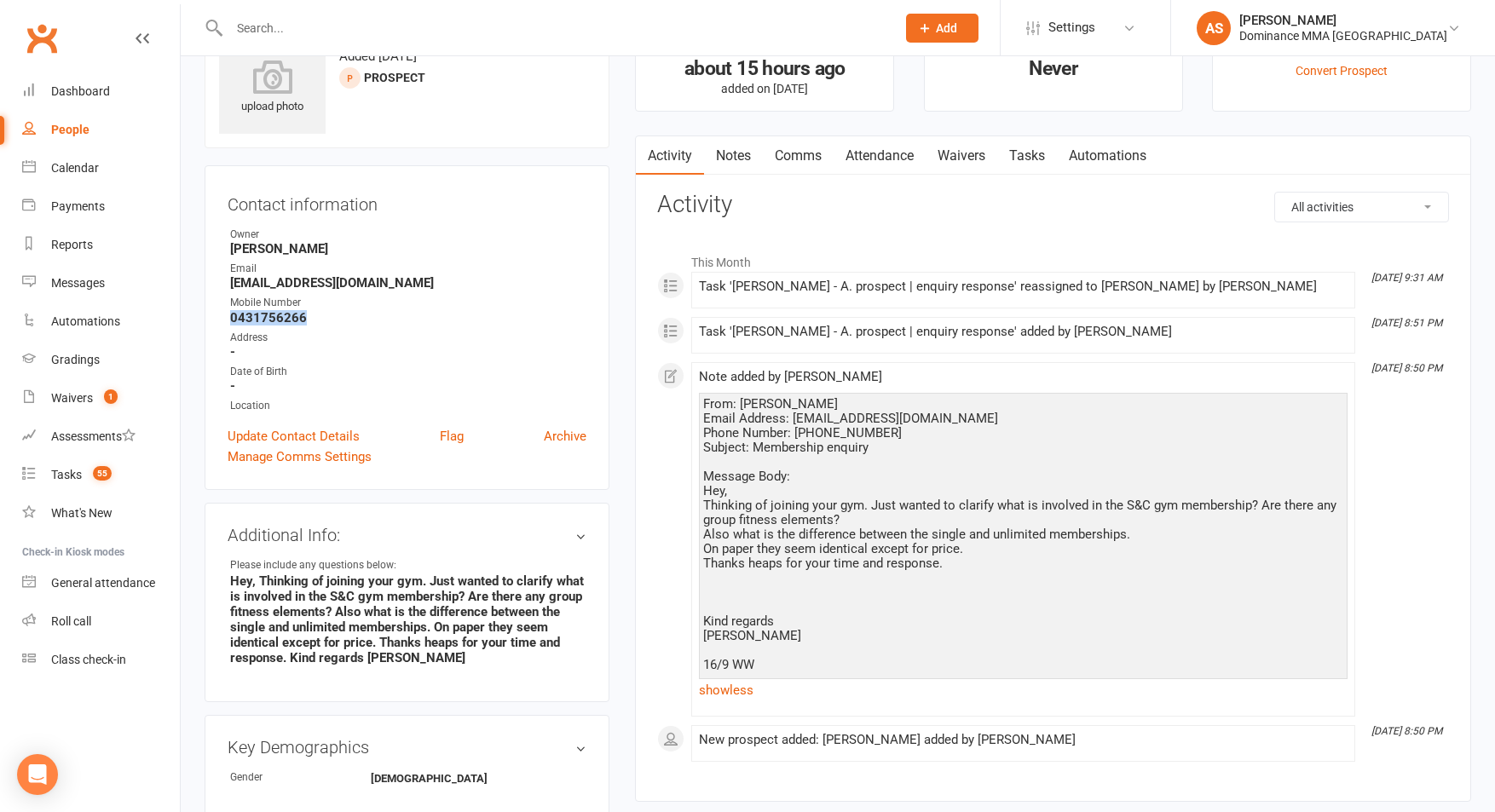
drag, startPoint x: 334, startPoint y: 323, endPoint x: 220, endPoint y: 320, distance: 114.0
click at [224, 322] on div "Contact information Owner Will Wesley Email adharris500@gmail.com Mobile Number…" at bounding box center [407, 327] width 405 height 325
copy strong "0431756266"
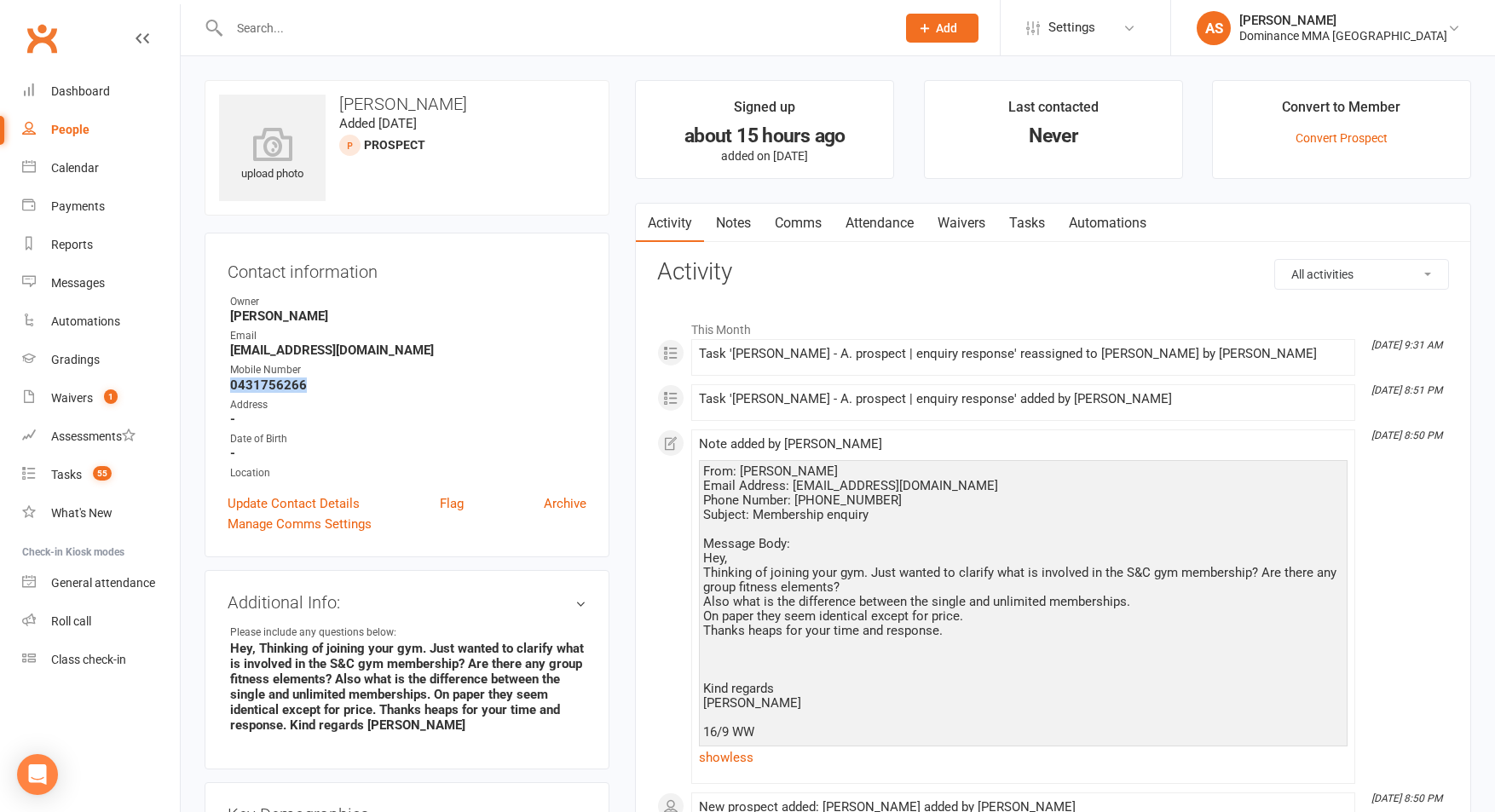
click at [1033, 225] on link "Tasks" at bounding box center [1027, 223] width 59 height 39
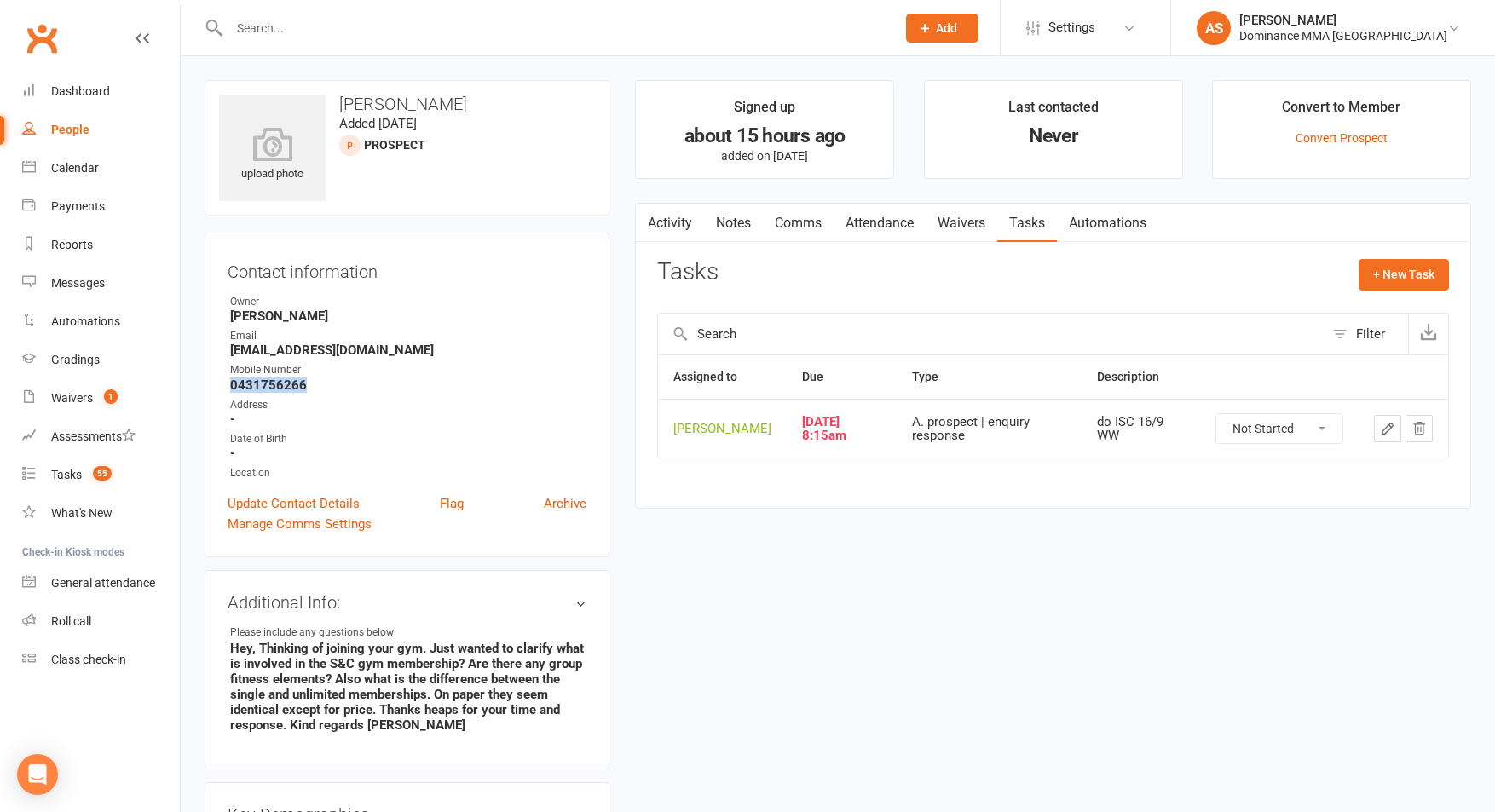
click at [1394, 436] on icon "button" at bounding box center [1387, 428] width 15 height 15
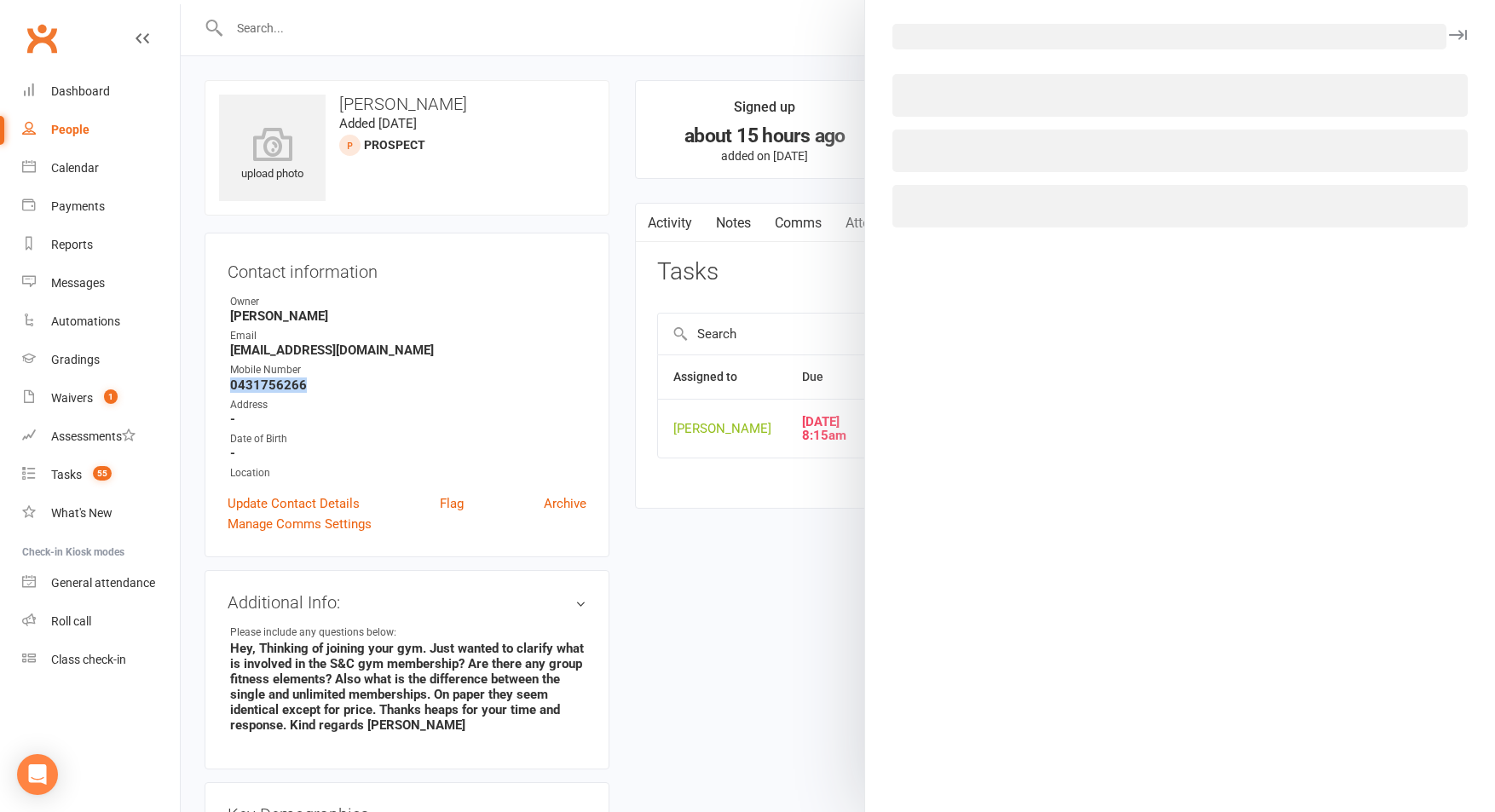
select select "50862"
select select "49757"
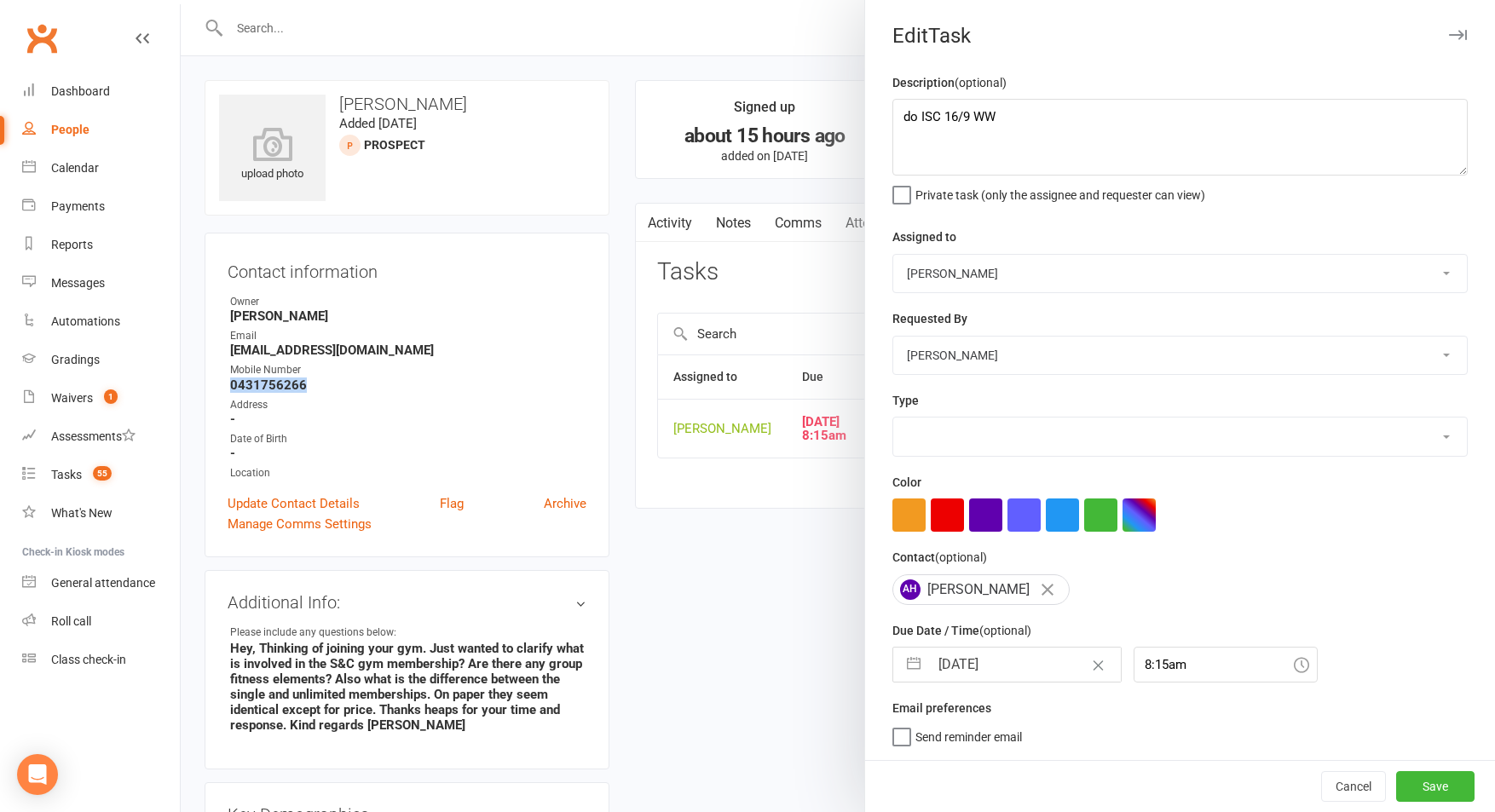
select select "3860"
click at [902, 111] on textarea "do ISC 16/9 WW" at bounding box center [1179, 136] width 575 height 76
type textarea "Att 1. NA, SMS'd. 17.9 AS do ISC 16/9 WW"
click at [967, 282] on select "[PERSON_NAME] [PERSON_NAME] [PERSON_NAME] [PERSON_NAME] Will [PERSON_NAME] [PER…" at bounding box center [1179, 274] width 573 height 38
select select "49757"
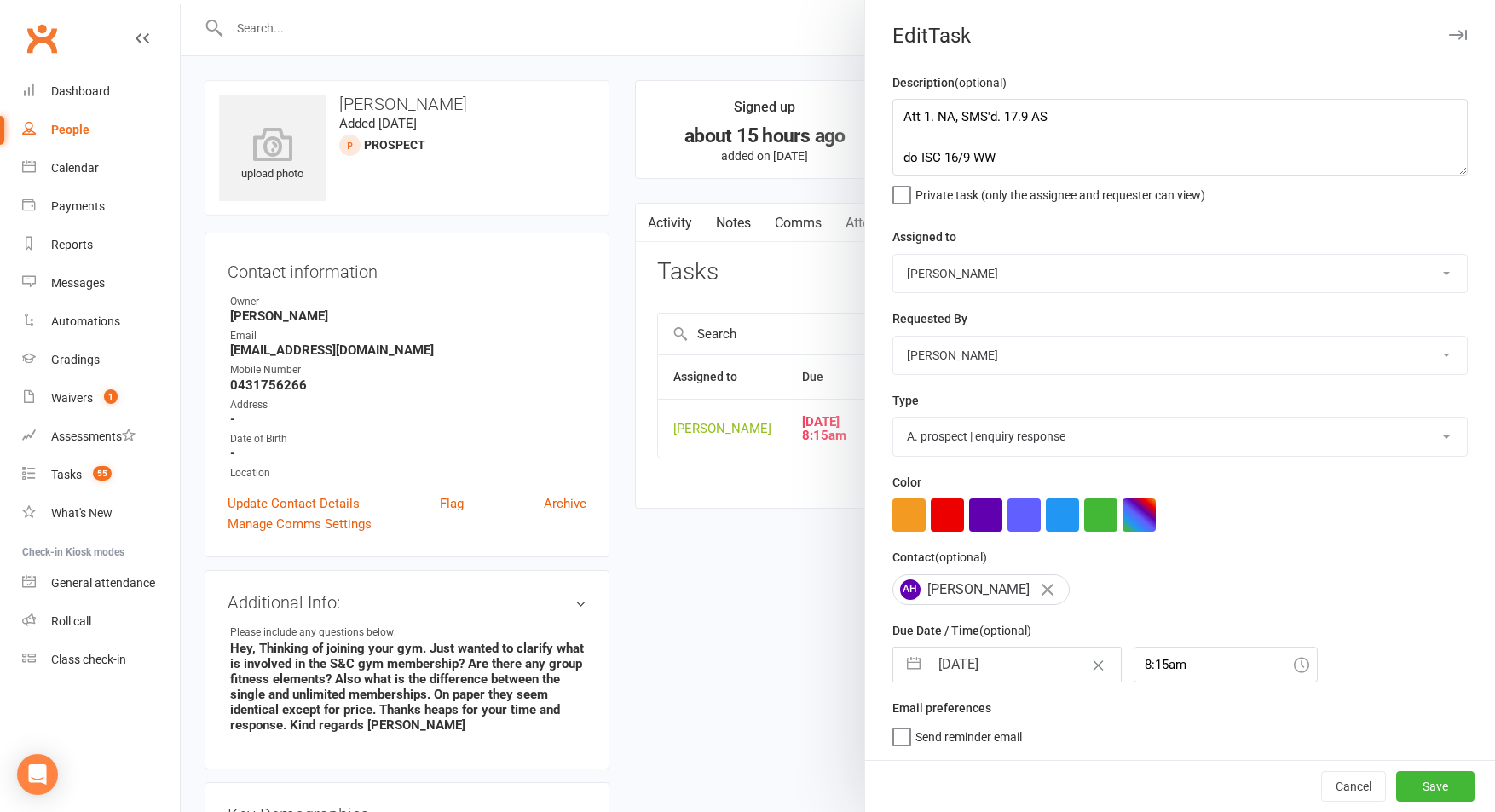
click at [893, 255] on select "[PERSON_NAME] [PERSON_NAME] [PERSON_NAME] [PERSON_NAME] Will [PERSON_NAME] [PER…" at bounding box center [1179, 274] width 573 height 38
select select "7"
select select "2025"
select select "8"
select select "2025"
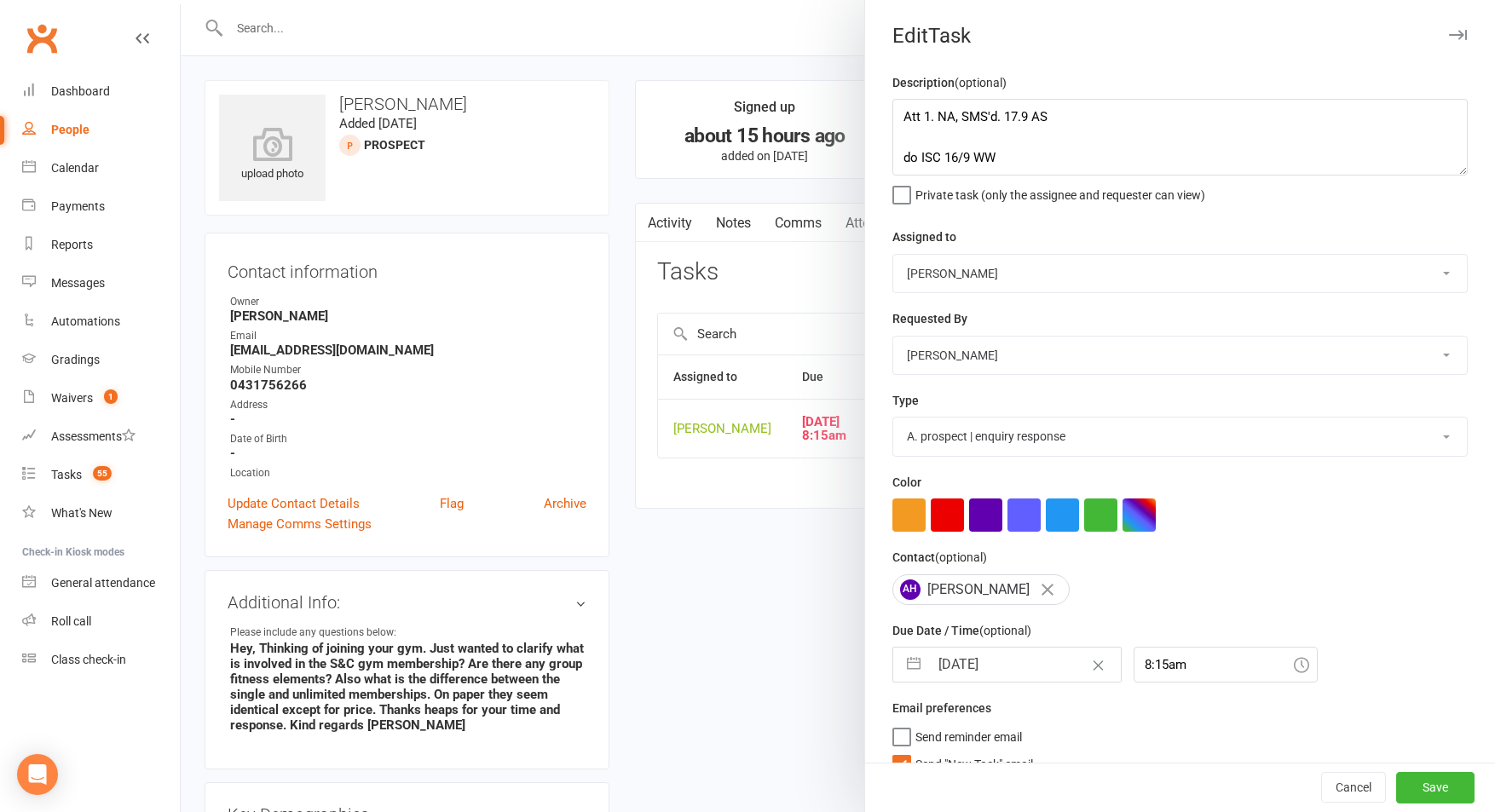
select select "9"
select select "2025"
click at [989, 673] on input "[DATE]" at bounding box center [1025, 665] width 192 height 34
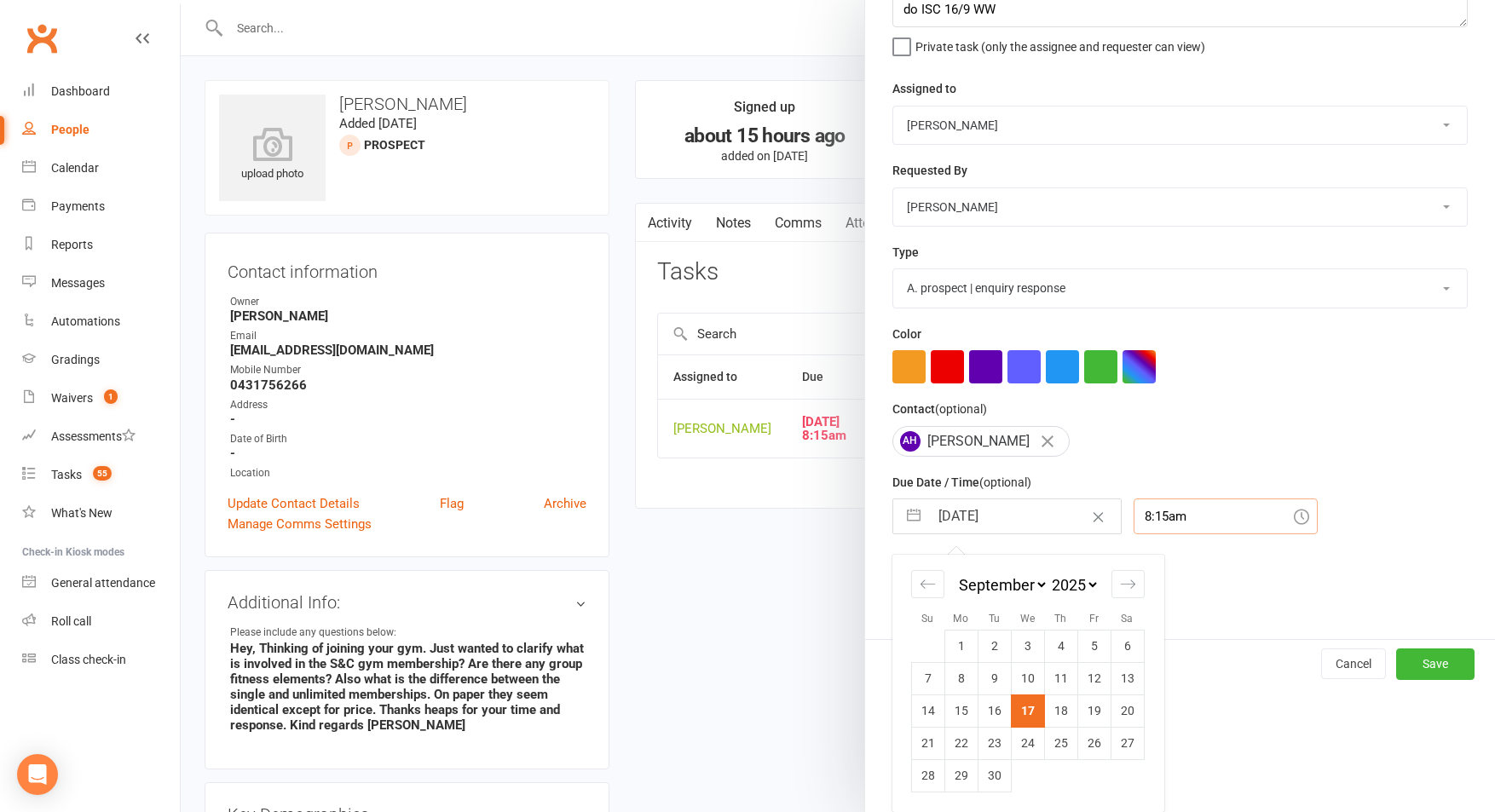
drag, startPoint x: 1183, startPoint y: 520, endPoint x: 1183, endPoint y: 595, distance: 75.0
click at [1183, 520] on input "8:15am" at bounding box center [1225, 517] width 184 height 36
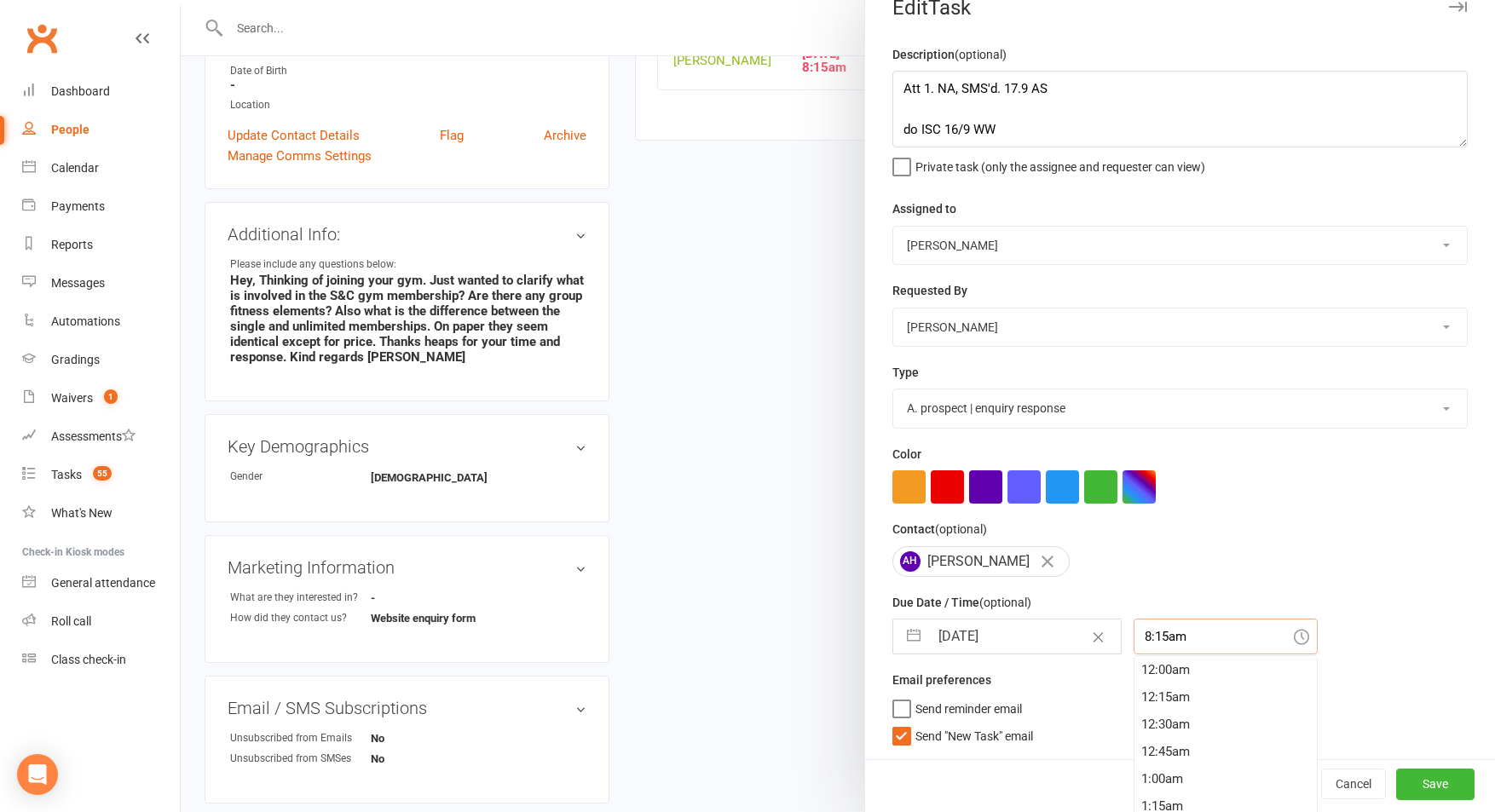
scroll to position [410, 0]
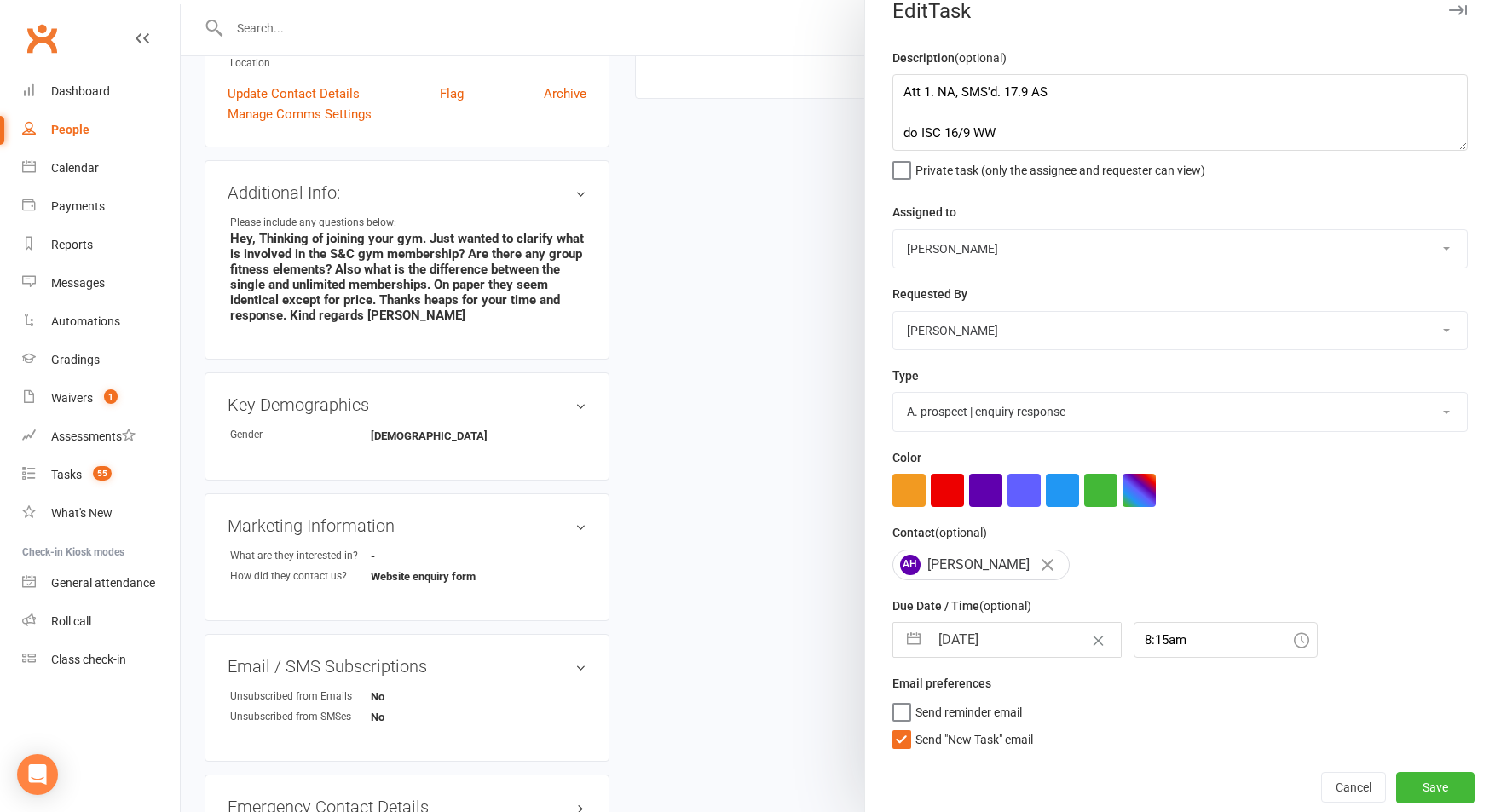
click at [991, 743] on span "Send "New Task" email" at bounding box center [974, 737] width 118 height 20
click at [991, 727] on input "Send "New Task" email" at bounding box center [962, 727] width 141 height 0
click at [1429, 781] on button "Save" at bounding box center [1435, 787] width 78 height 31
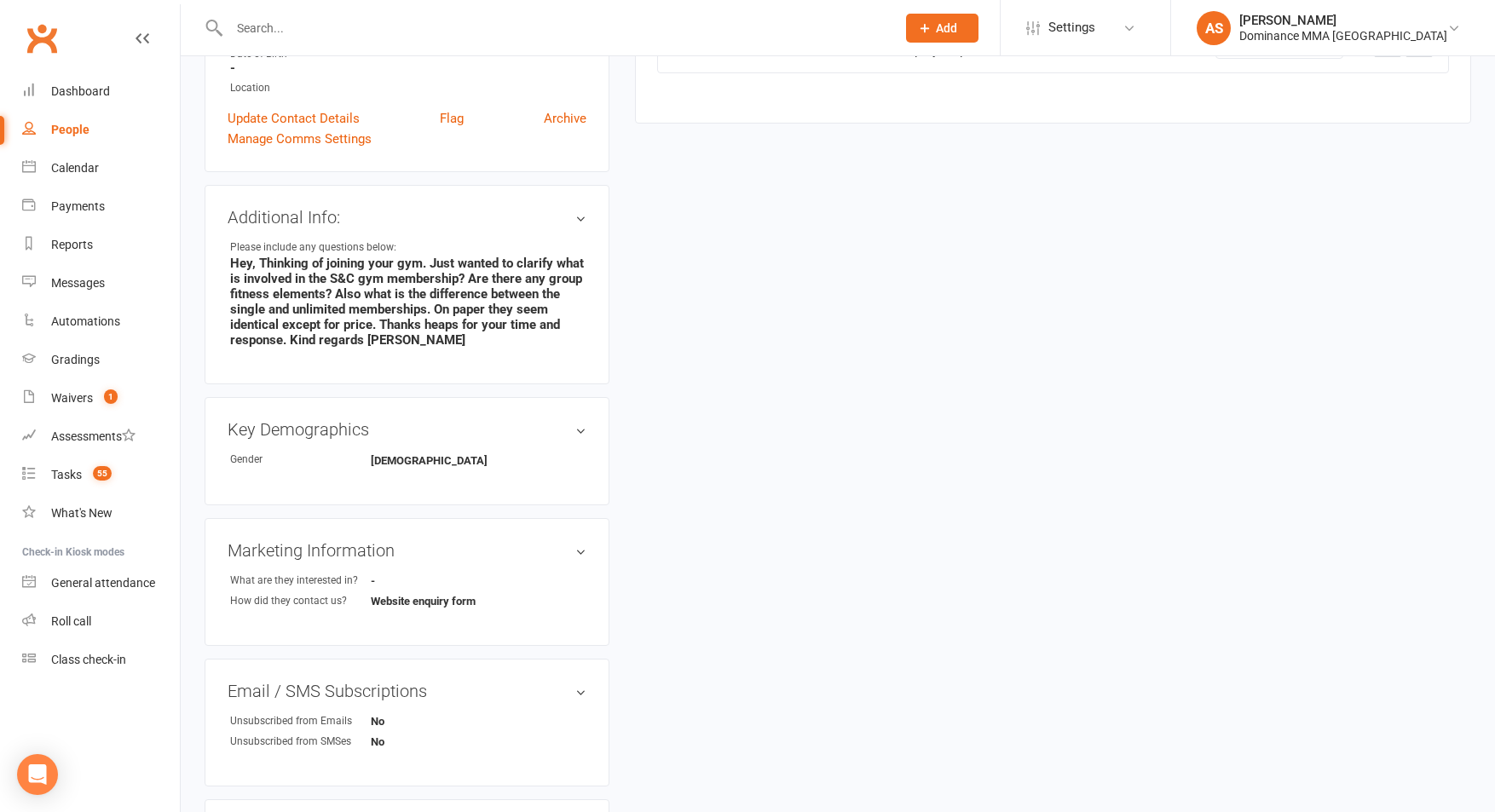
scroll to position [0, 0]
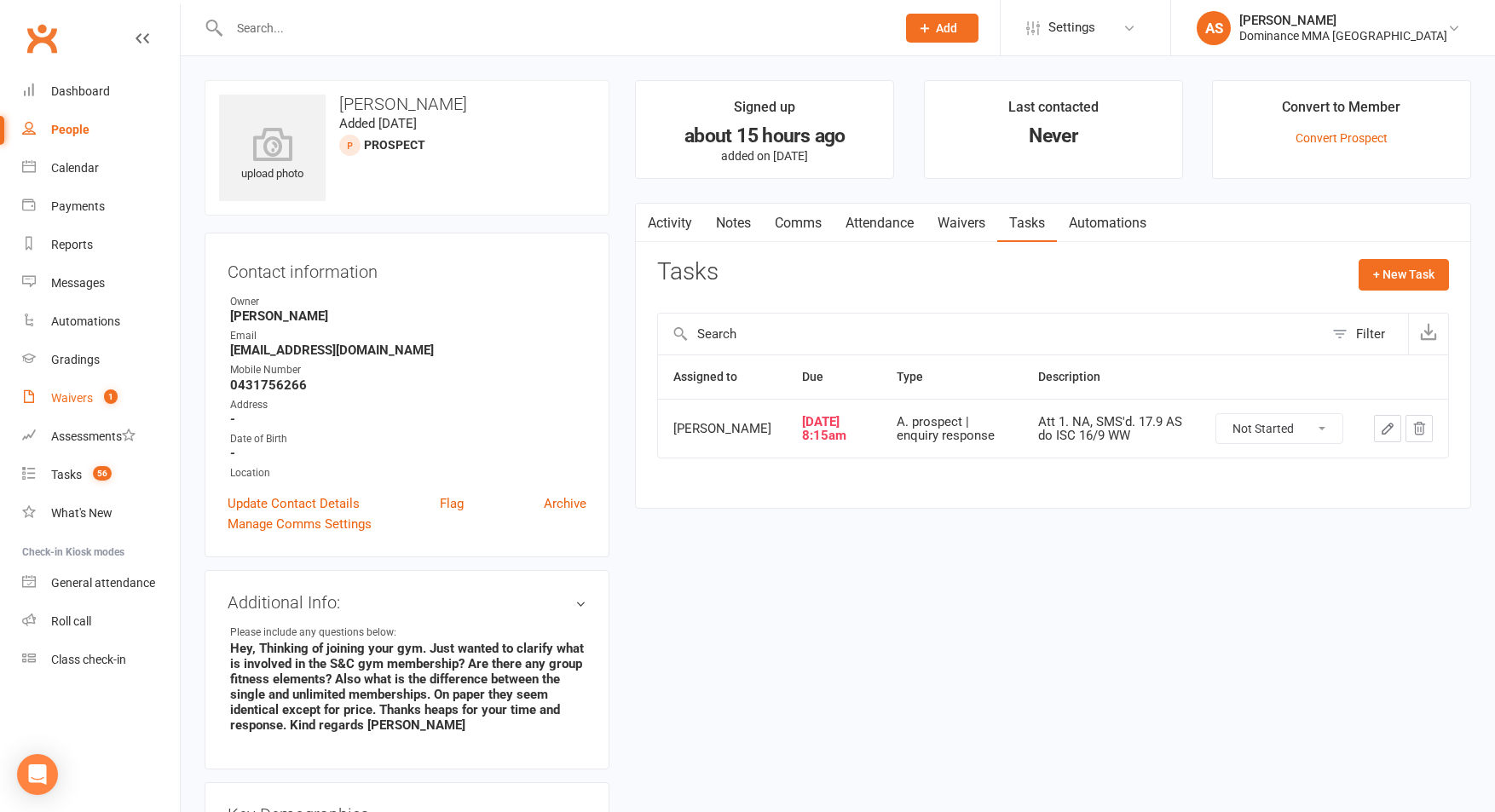
click at [118, 411] on link "Waivers 1" at bounding box center [101, 398] width 158 height 39
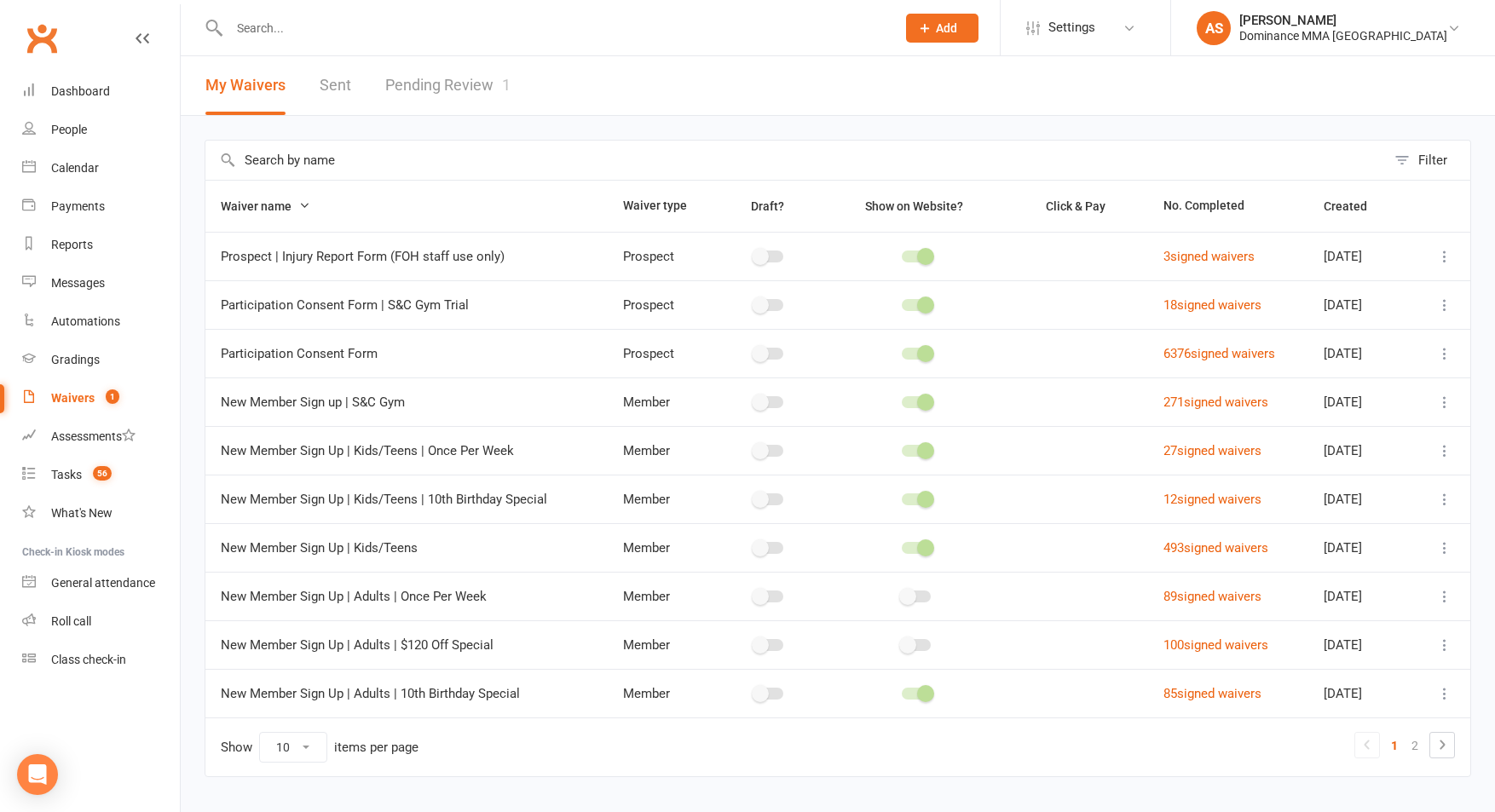
click at [442, 67] on link "Pending Review 1" at bounding box center [448, 86] width 126 height 59
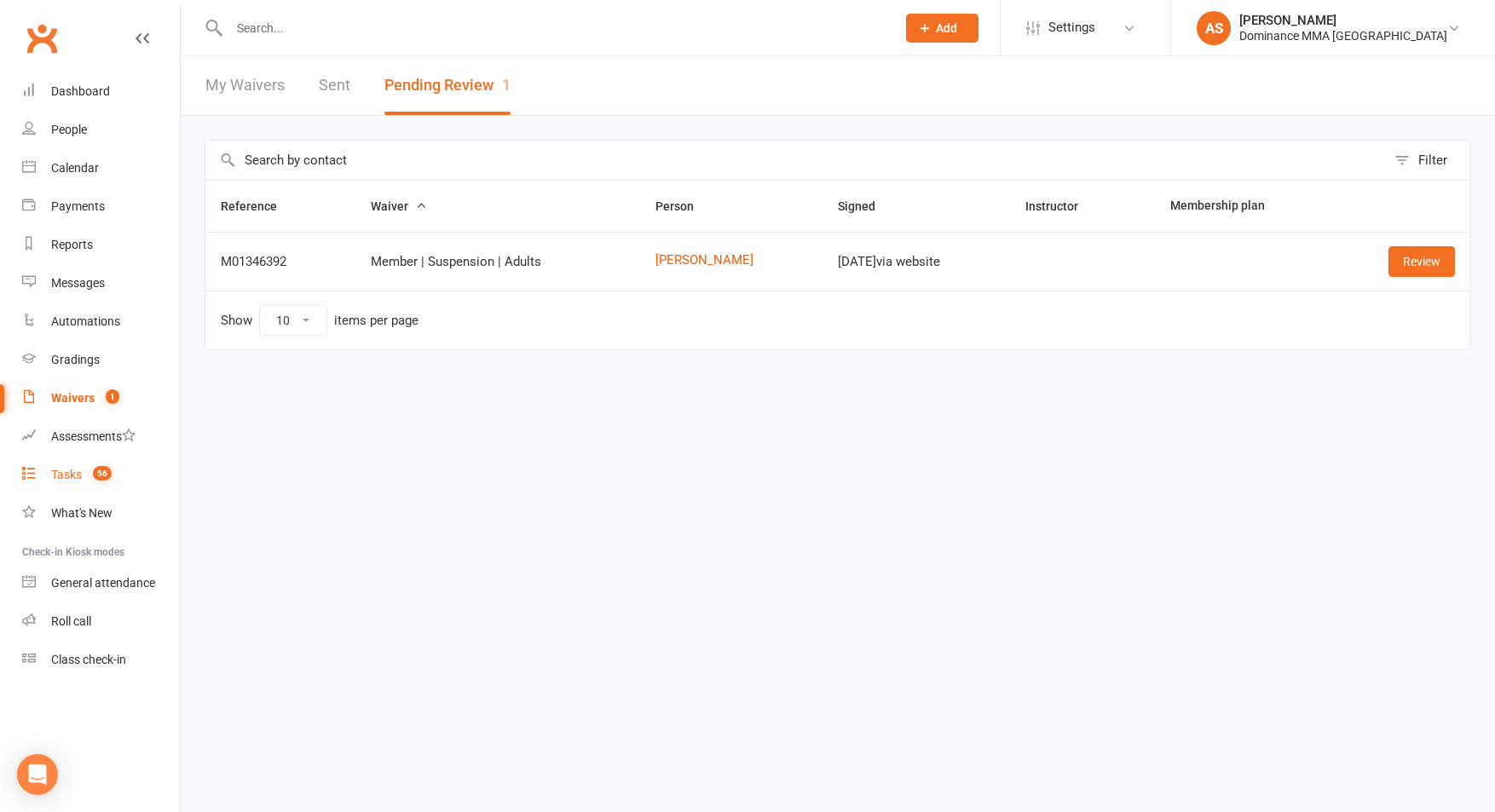
drag, startPoint x: 127, startPoint y: 469, endPoint x: 192, endPoint y: 433, distance: 74.3
click at [127, 469] on link "Tasks 56" at bounding box center [101, 475] width 158 height 39
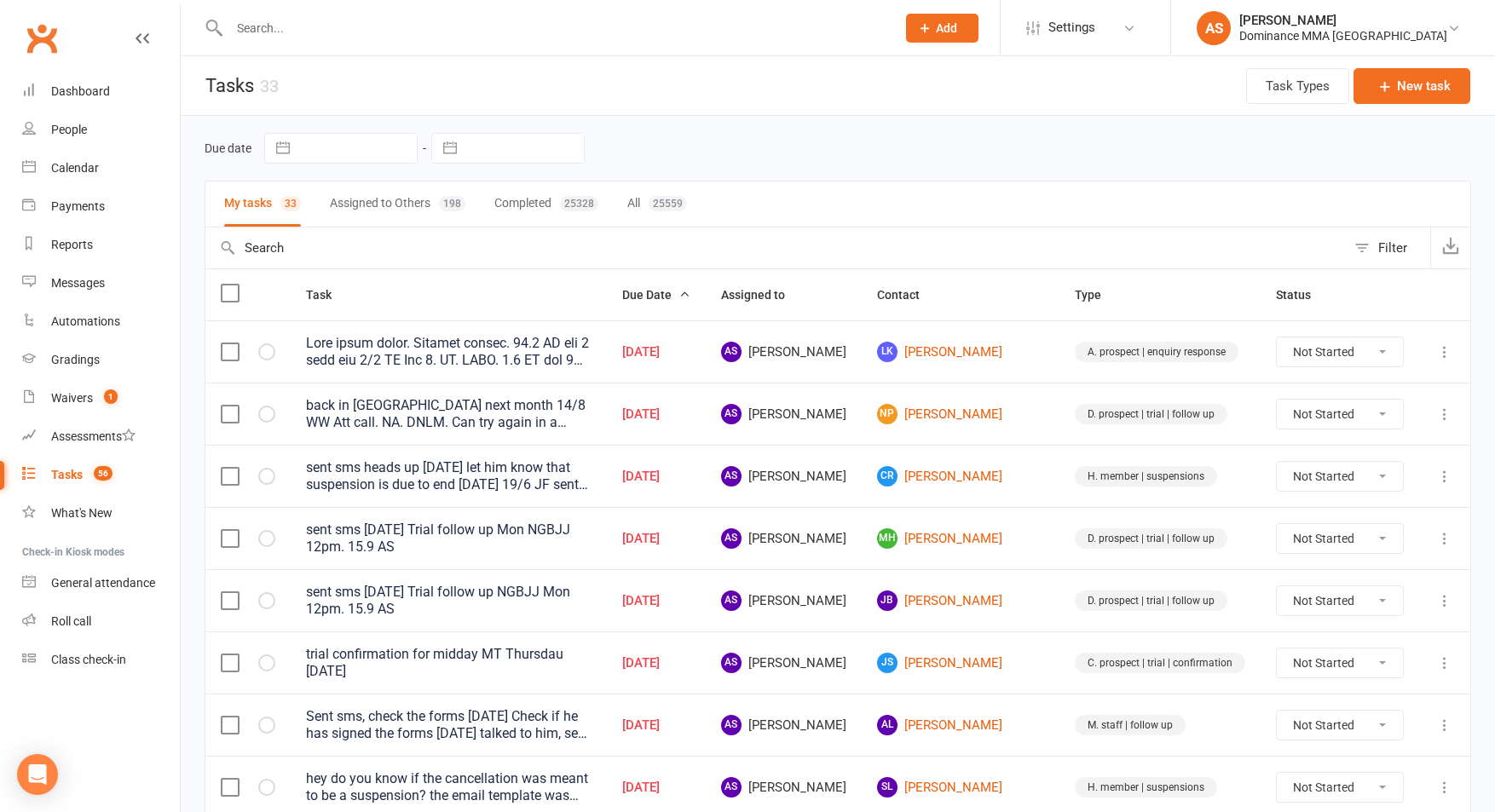
click at [318, 33] on input "text" at bounding box center [554, 28] width 660 height 24
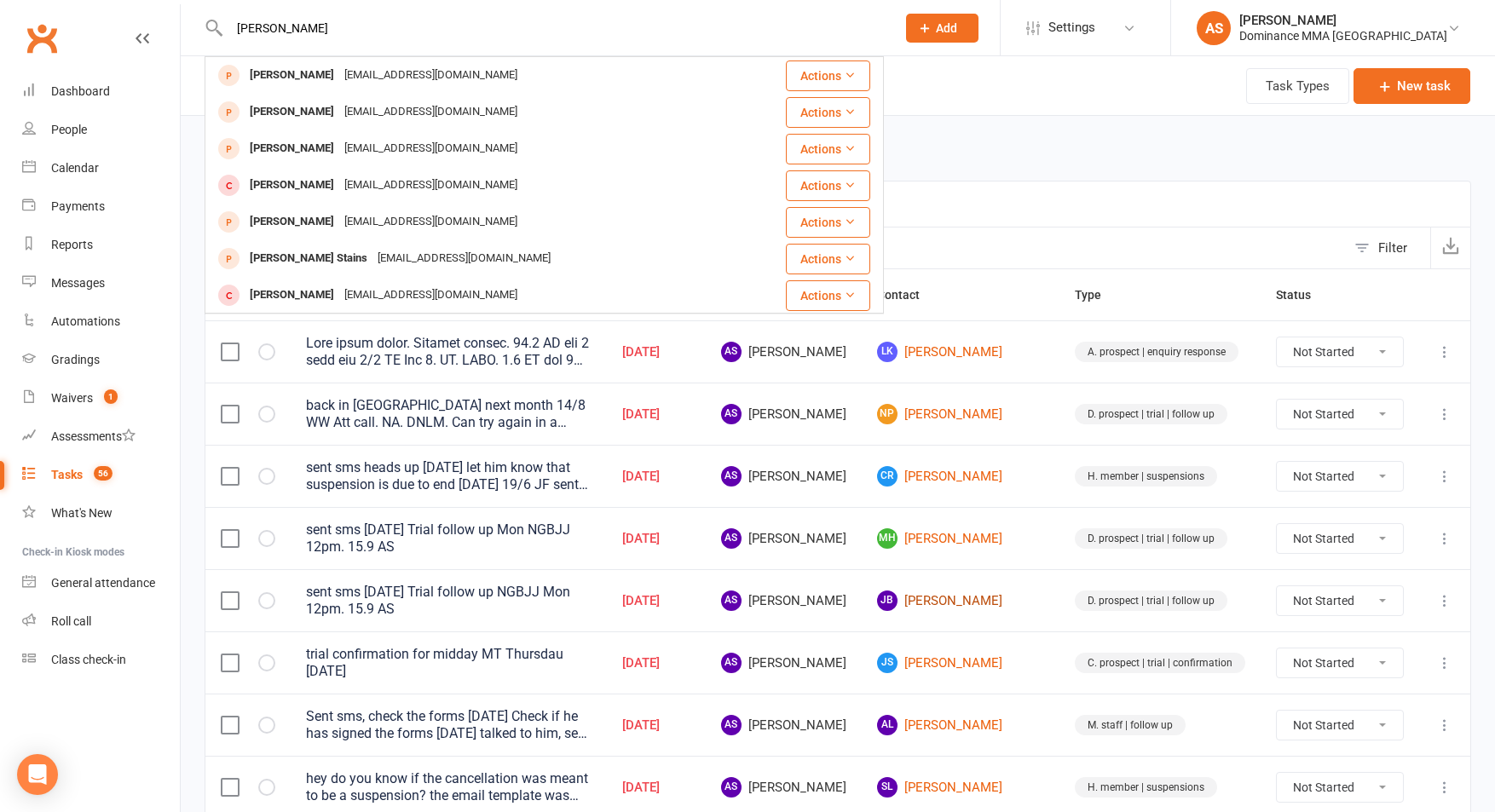
type input "jarrod benn"
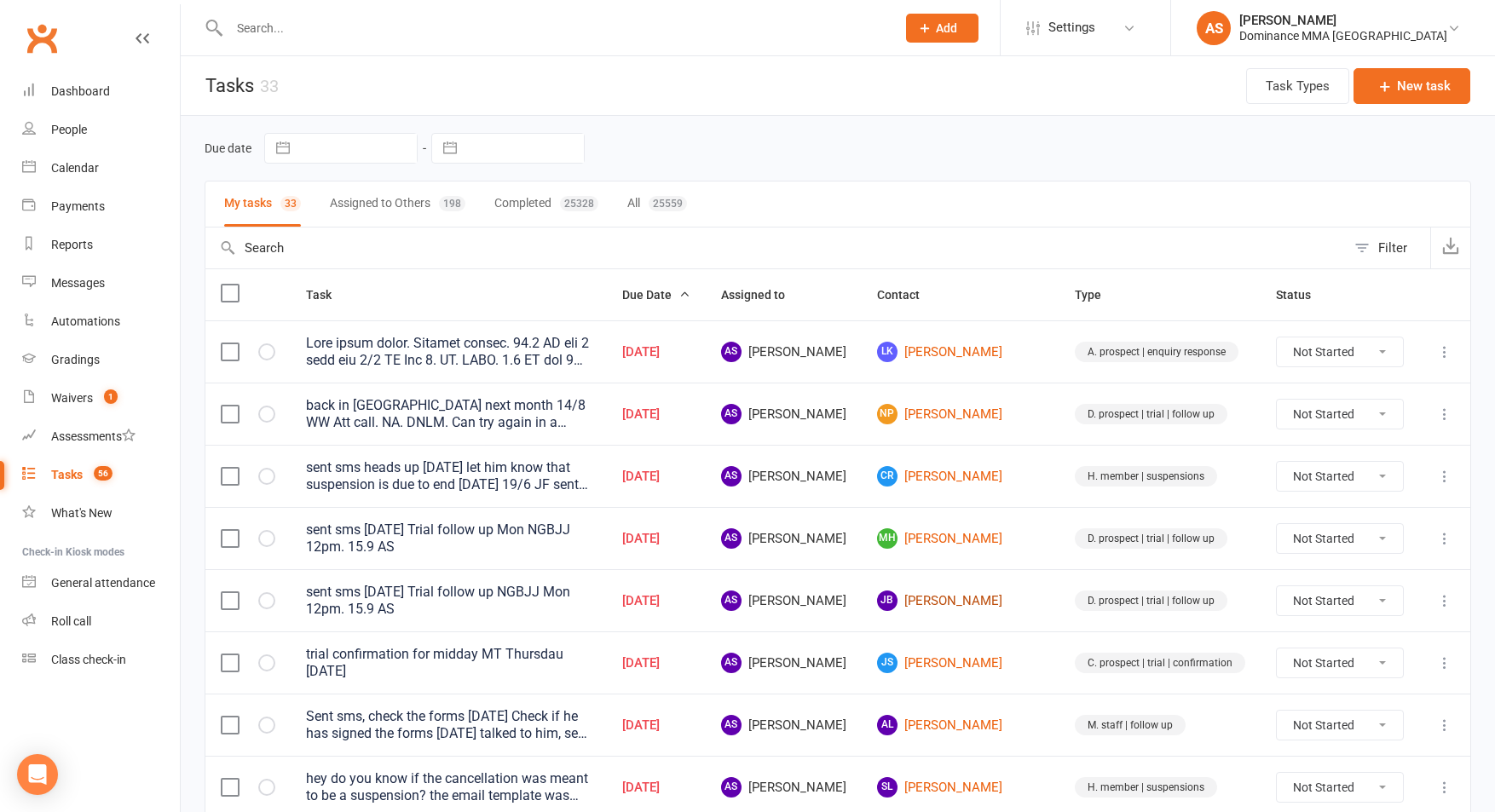
click at [980, 593] on link "JB Jarrod Bennett" at bounding box center [960, 600] width 167 height 21
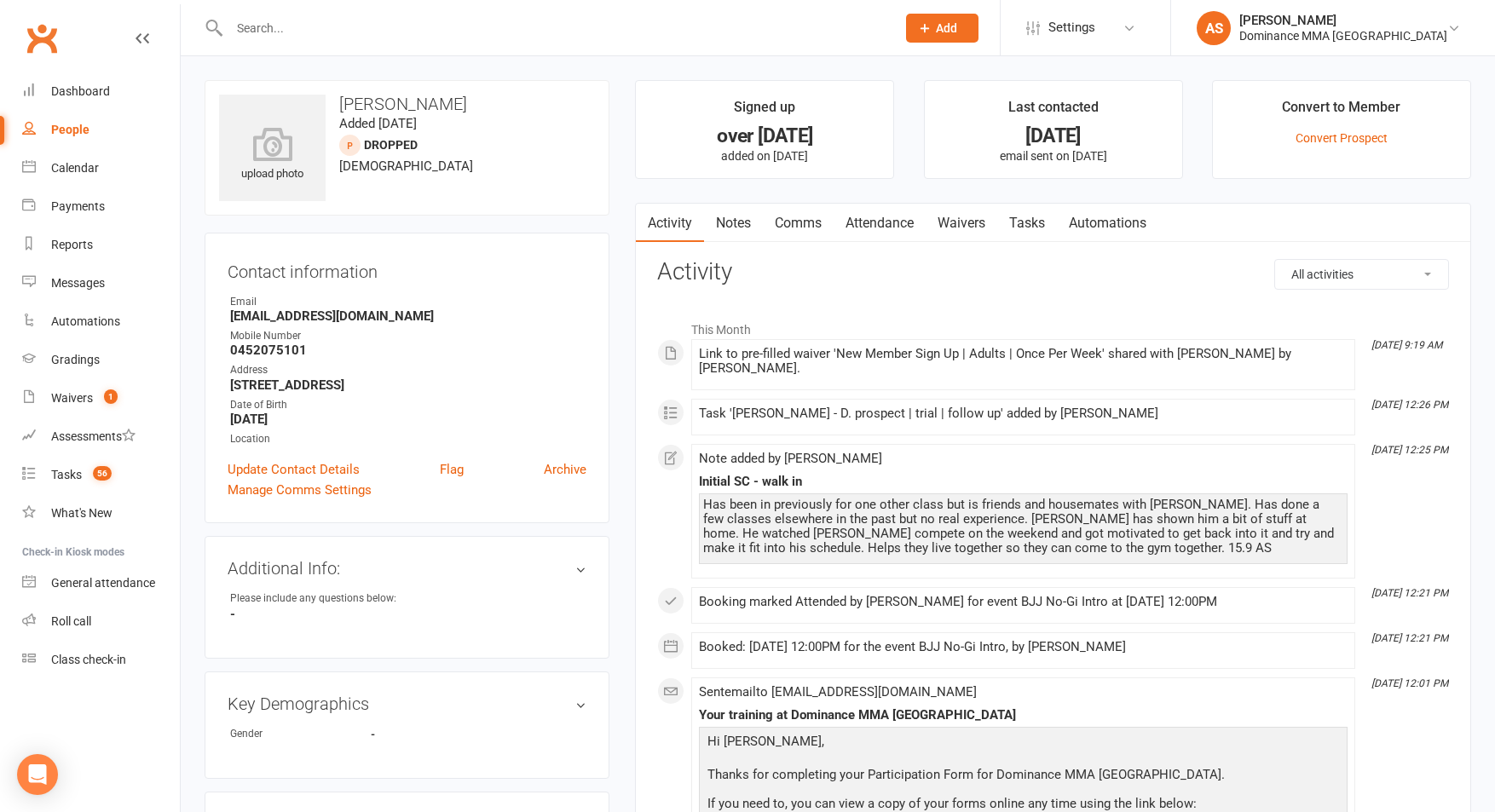
click at [737, 229] on link "Notes" at bounding box center [733, 223] width 59 height 39
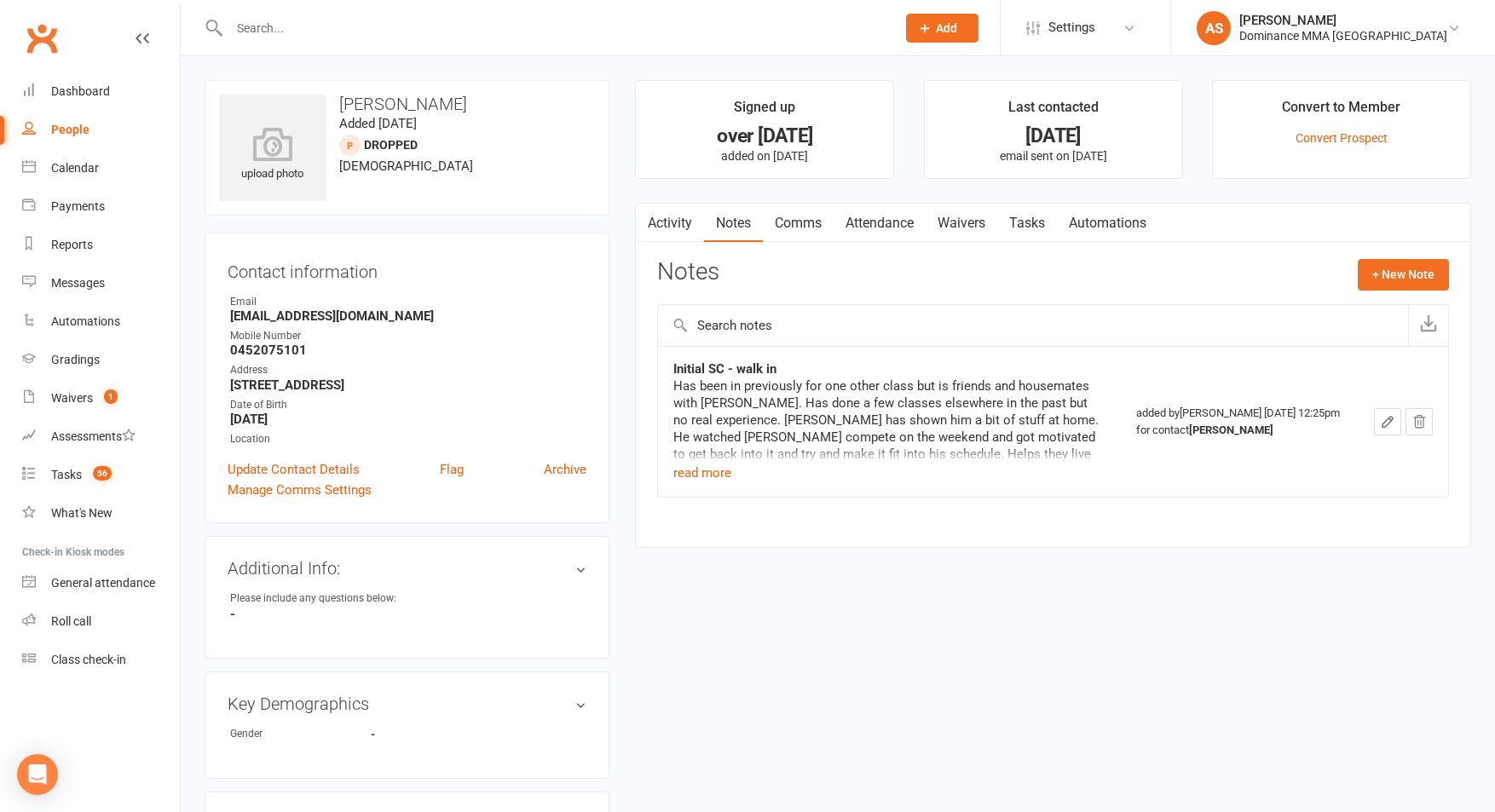
click at [889, 221] on link "Attendance" at bounding box center [879, 223] width 92 height 39
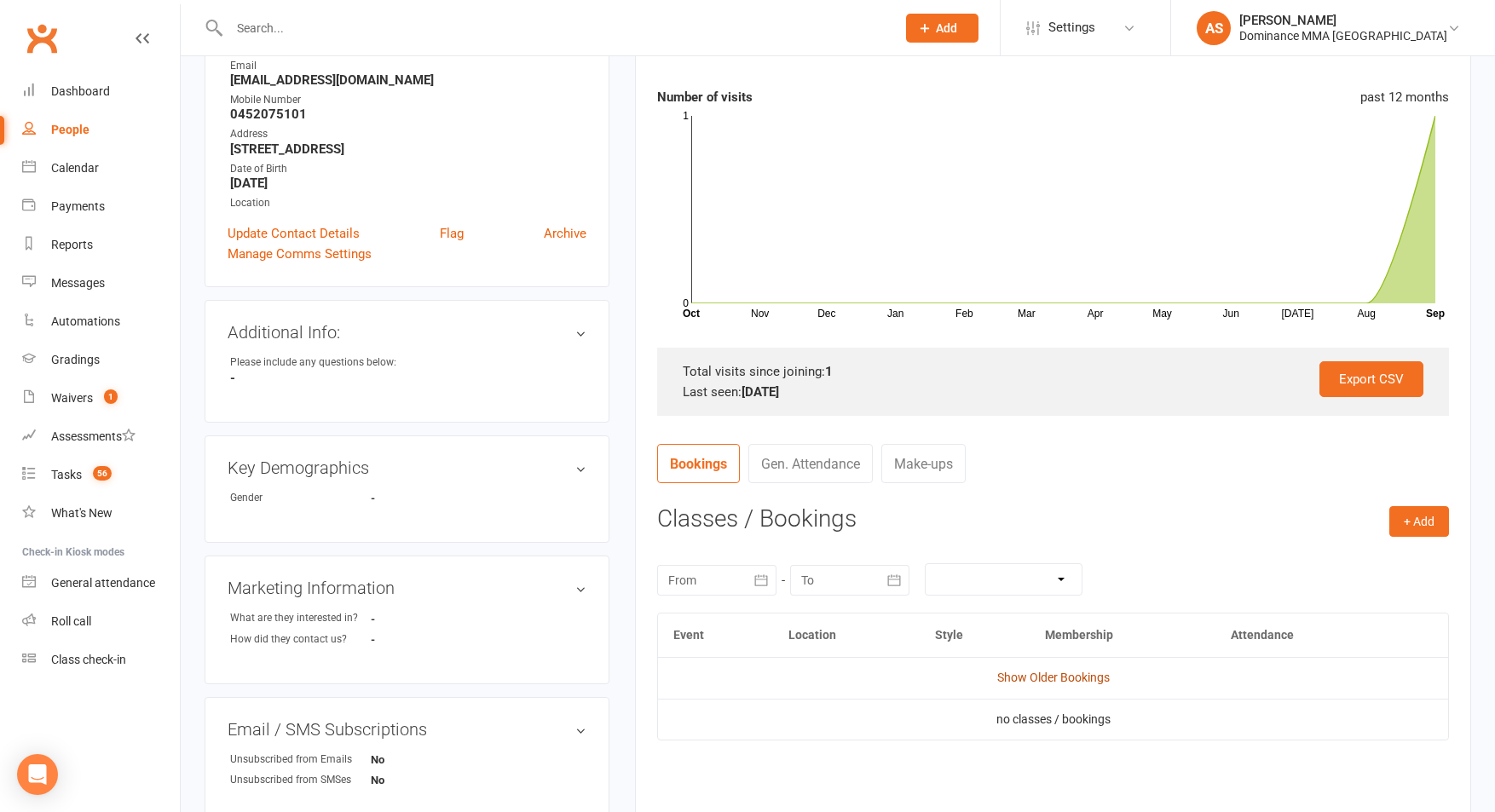
click at [1036, 676] on link "Show Older Bookings" at bounding box center [1053, 677] width 112 height 13
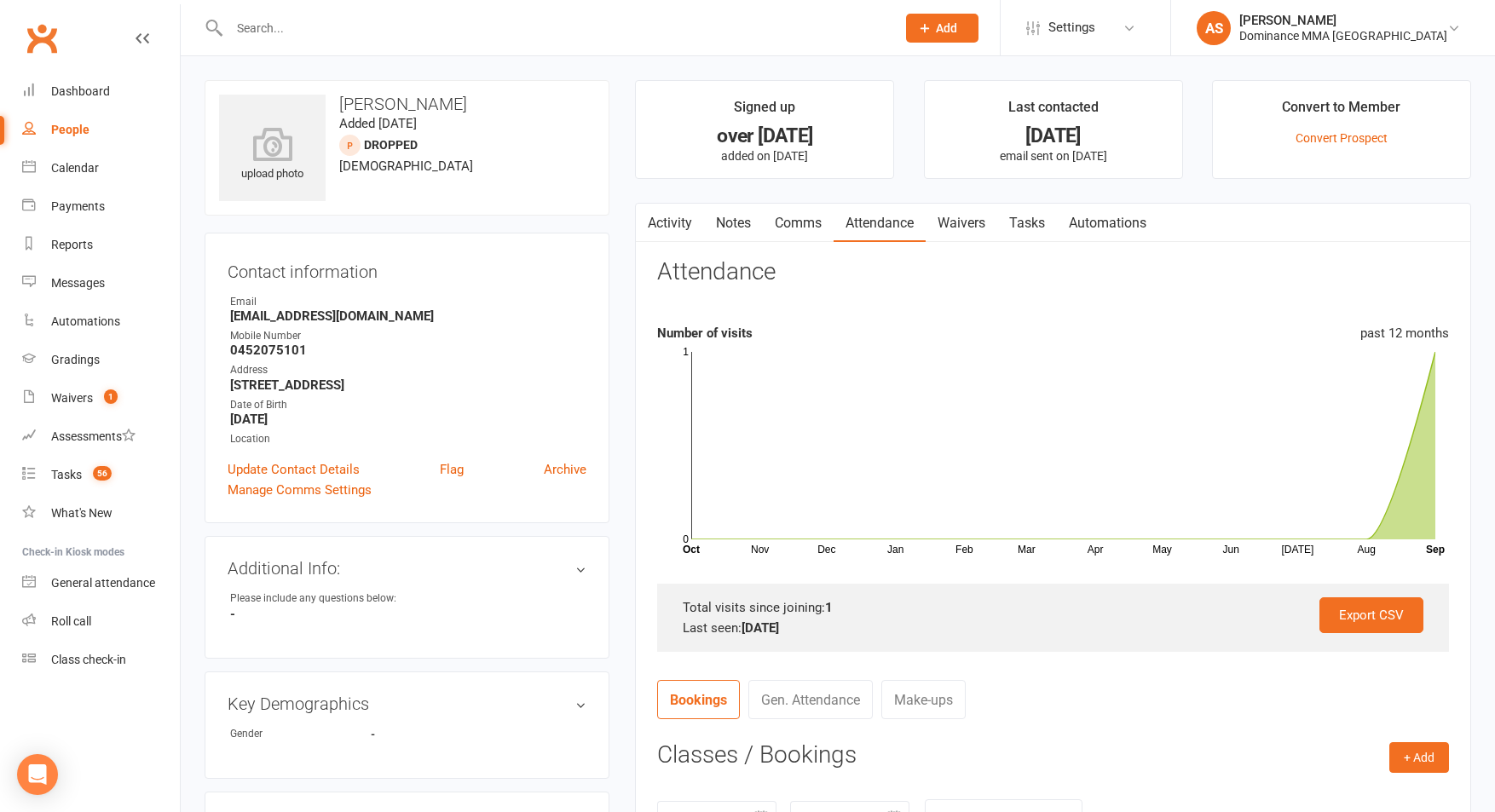
click at [648, 222] on icon "button" at bounding box center [646, 220] width 10 height 18
click at [678, 223] on link "Activity" at bounding box center [669, 223] width 68 height 39
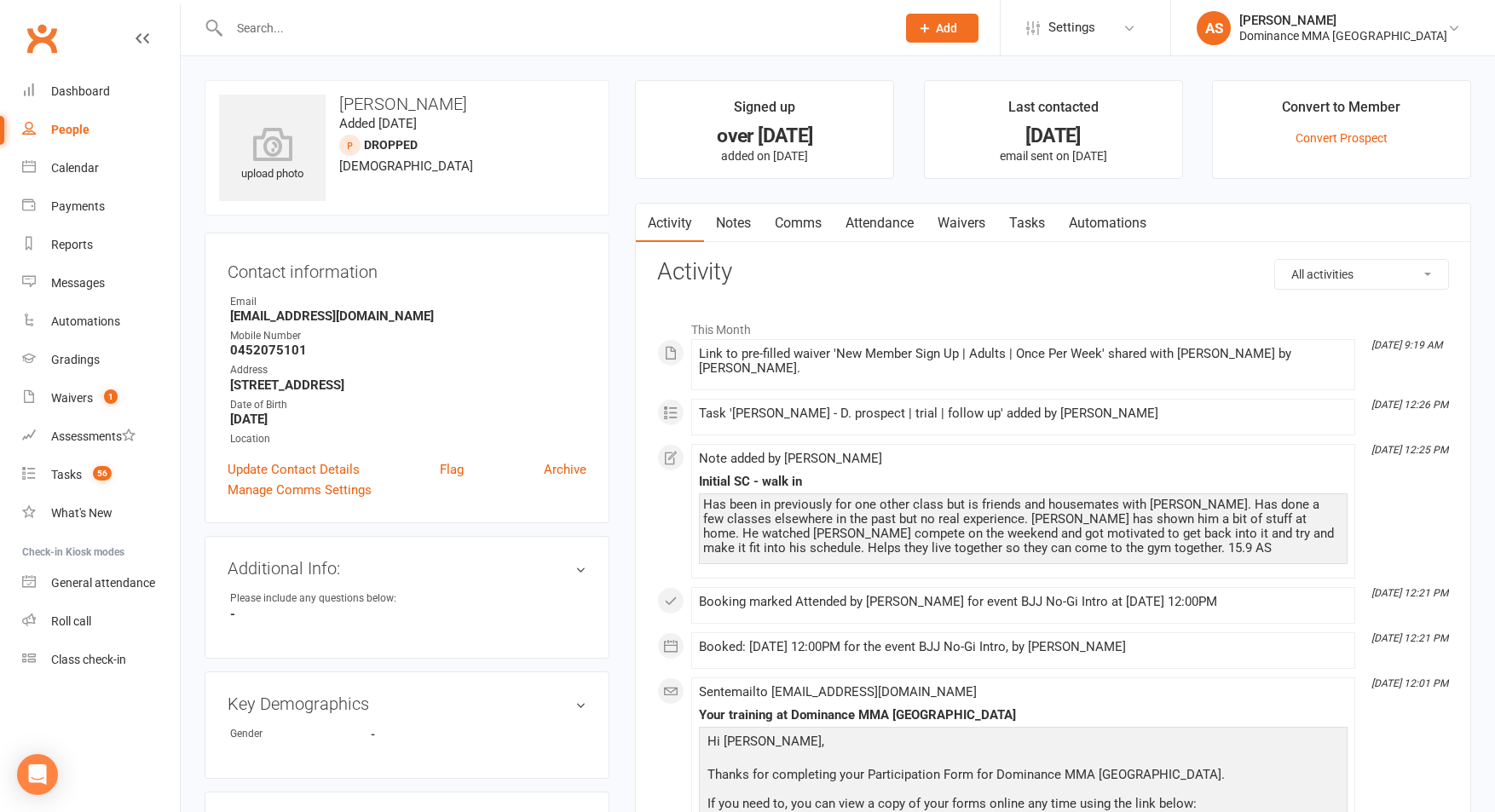
drag, startPoint x: 957, startPoint y: 211, endPoint x: 944, endPoint y: 209, distance: 13.2
click at [957, 211] on link "Waivers" at bounding box center [961, 223] width 72 height 39
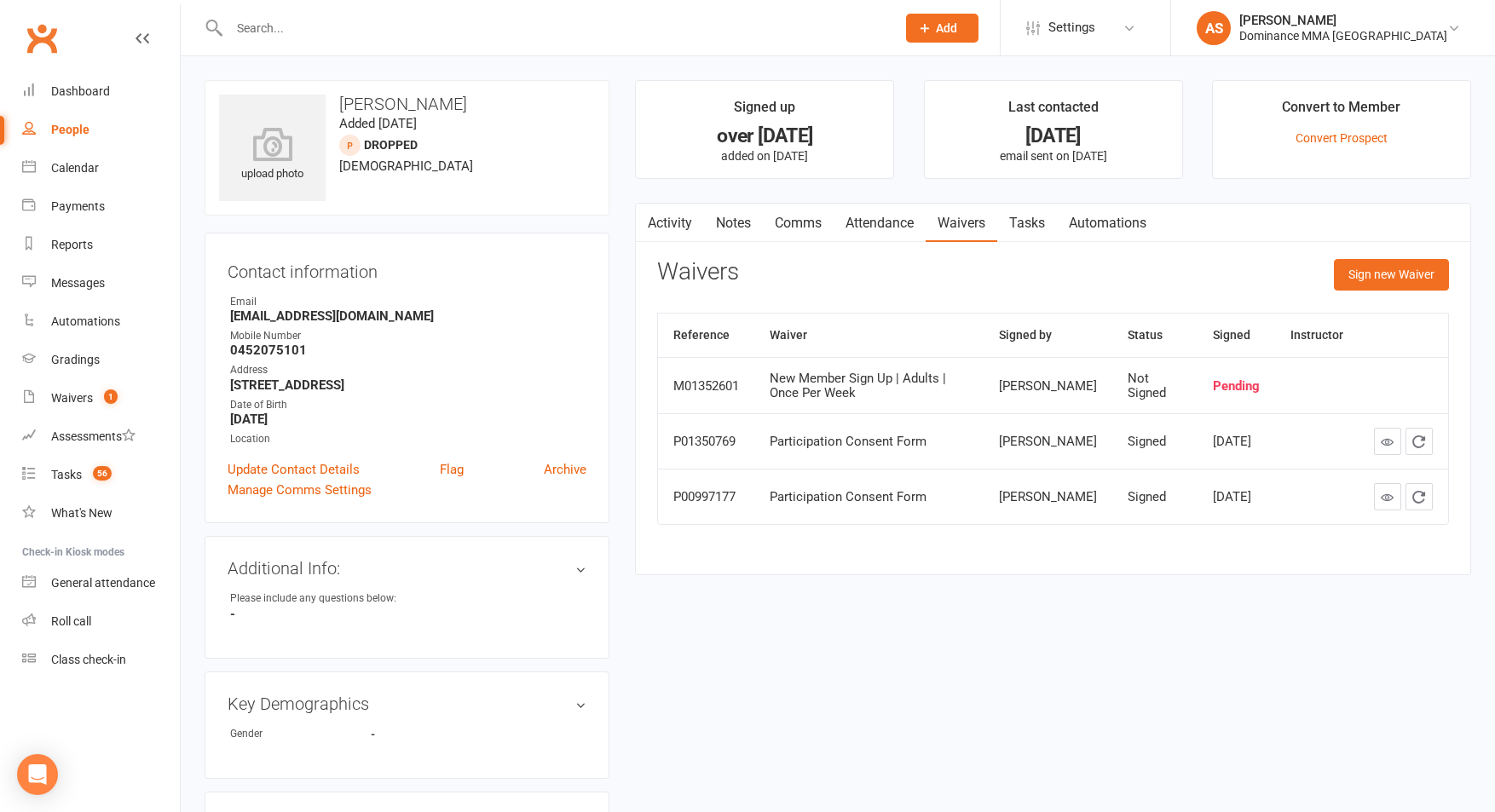
click at [1037, 221] on link "Tasks" at bounding box center [1027, 223] width 59 height 39
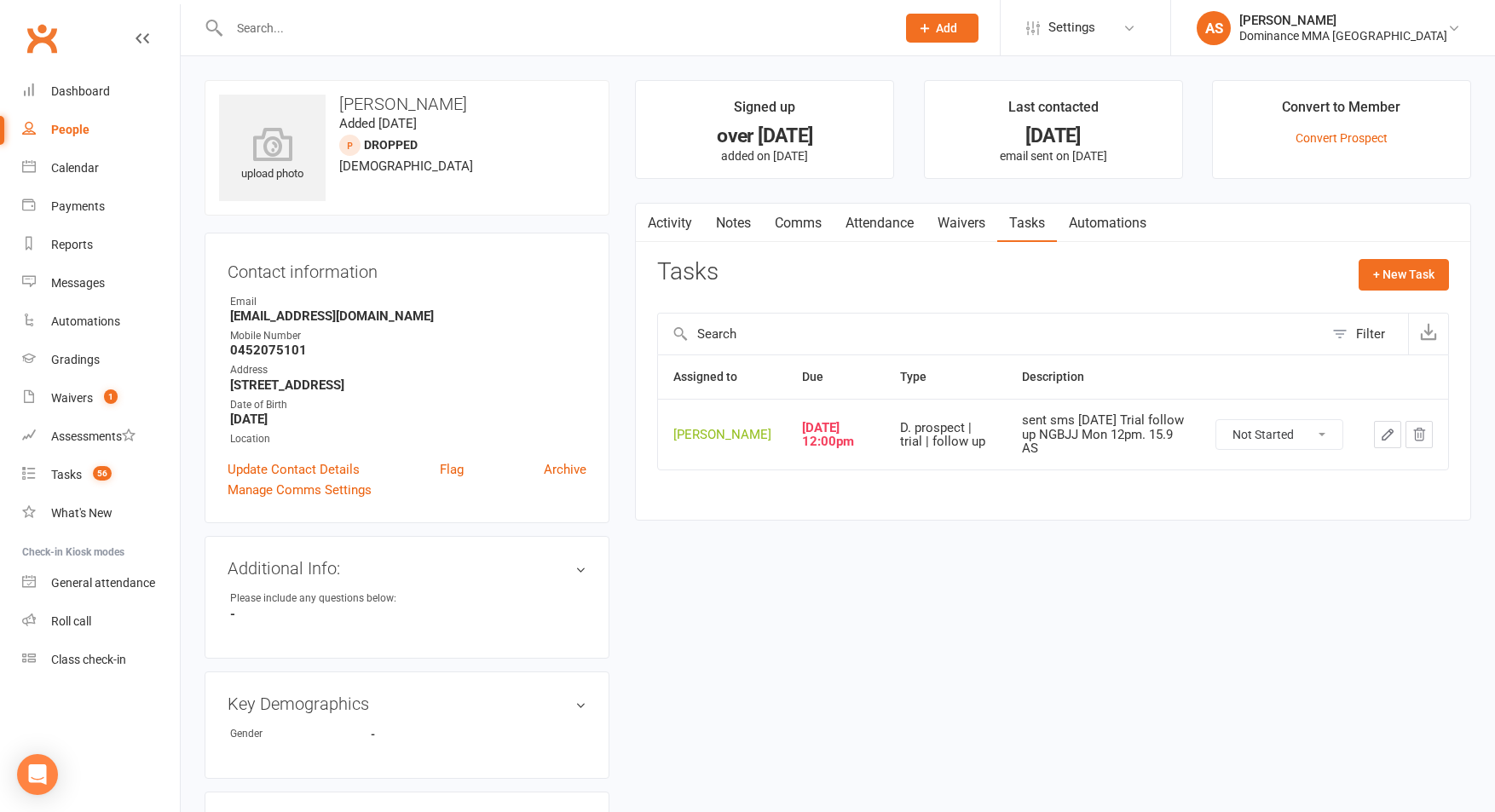
click at [1377, 438] on button "button" at bounding box center [1387, 434] width 27 height 27
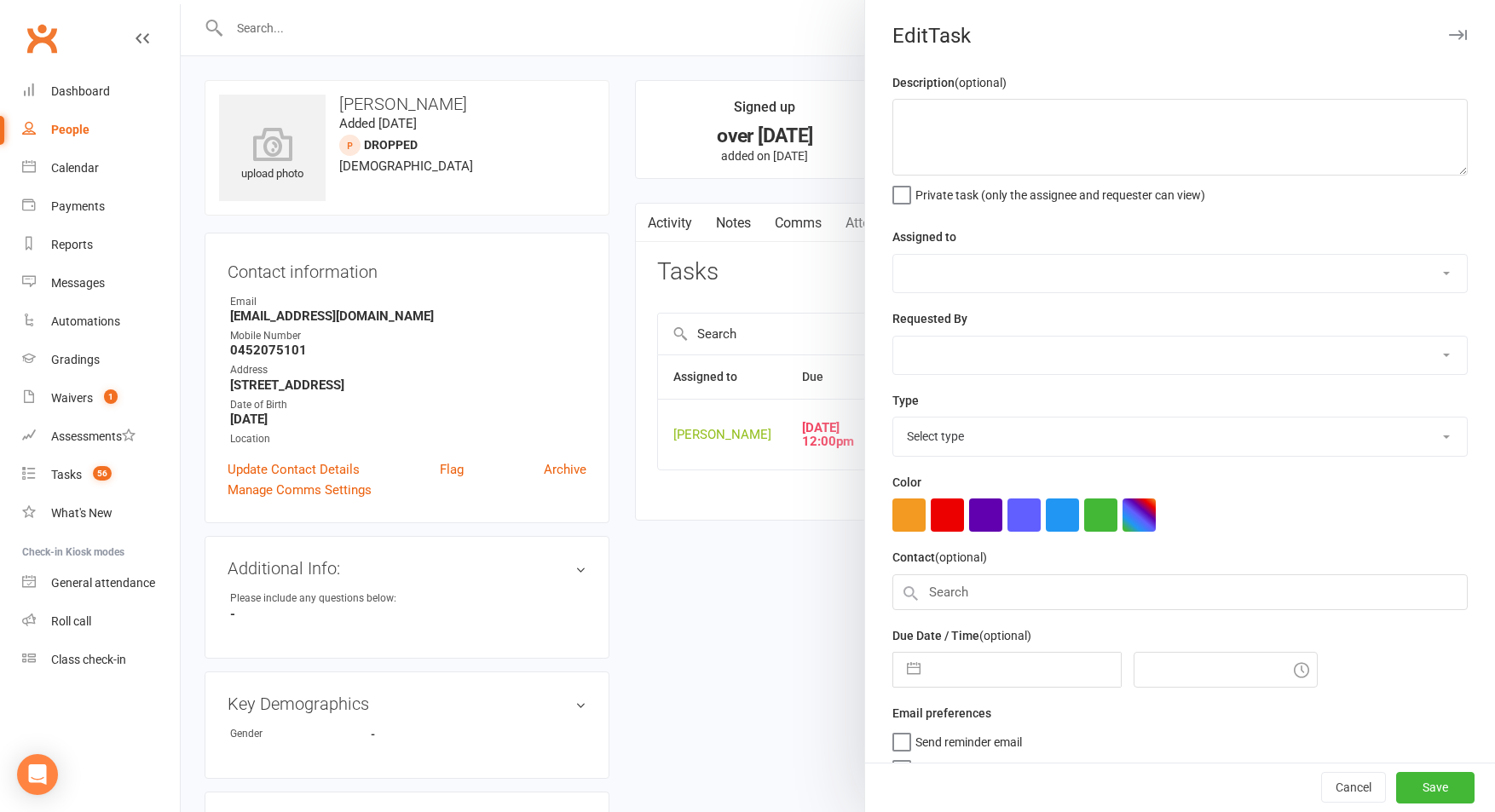
type textarea "sent sms [DATE] Trial follow up NGBJJ Mon 12pm. 15.9 AS"
select select "50862"
select select "12631"
type input "17 Sep 2025"
type input "12:00pm"
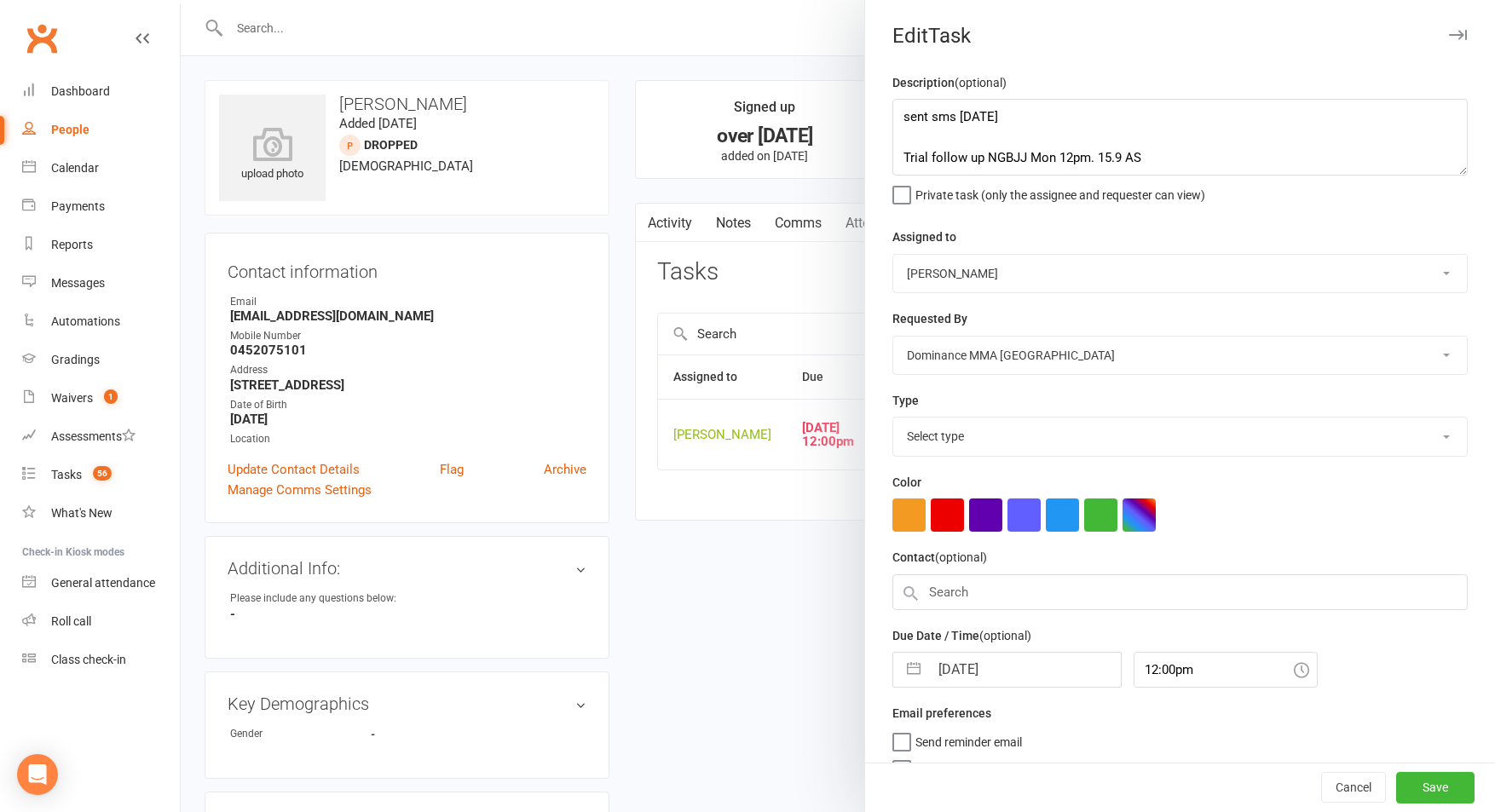
select select "3863"
click at [976, 656] on input "17 Sep 2025" at bounding box center [1025, 665] width 192 height 34
select select "7"
select select "2025"
select select "8"
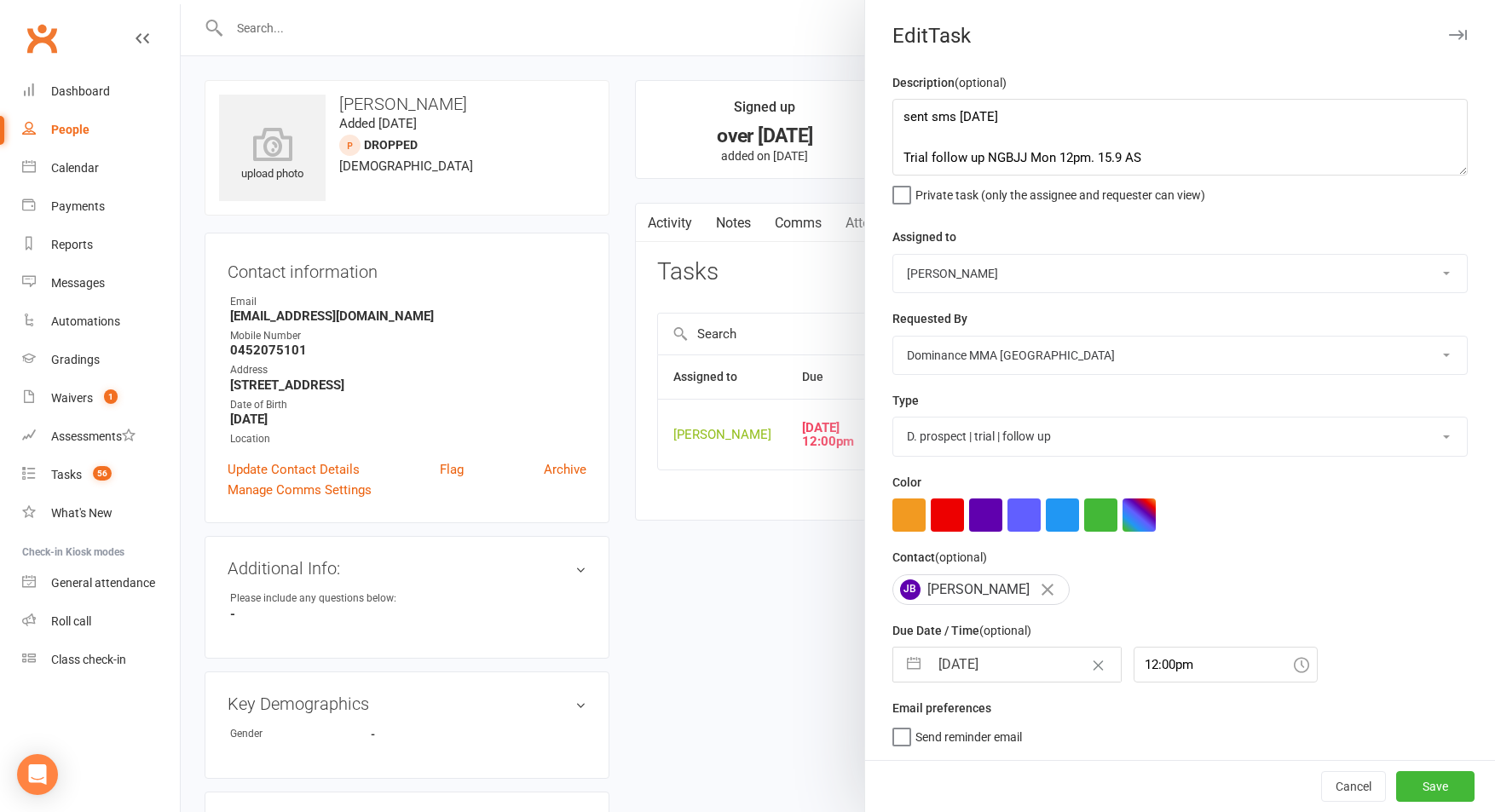
select select "2025"
select select "9"
select select "2025"
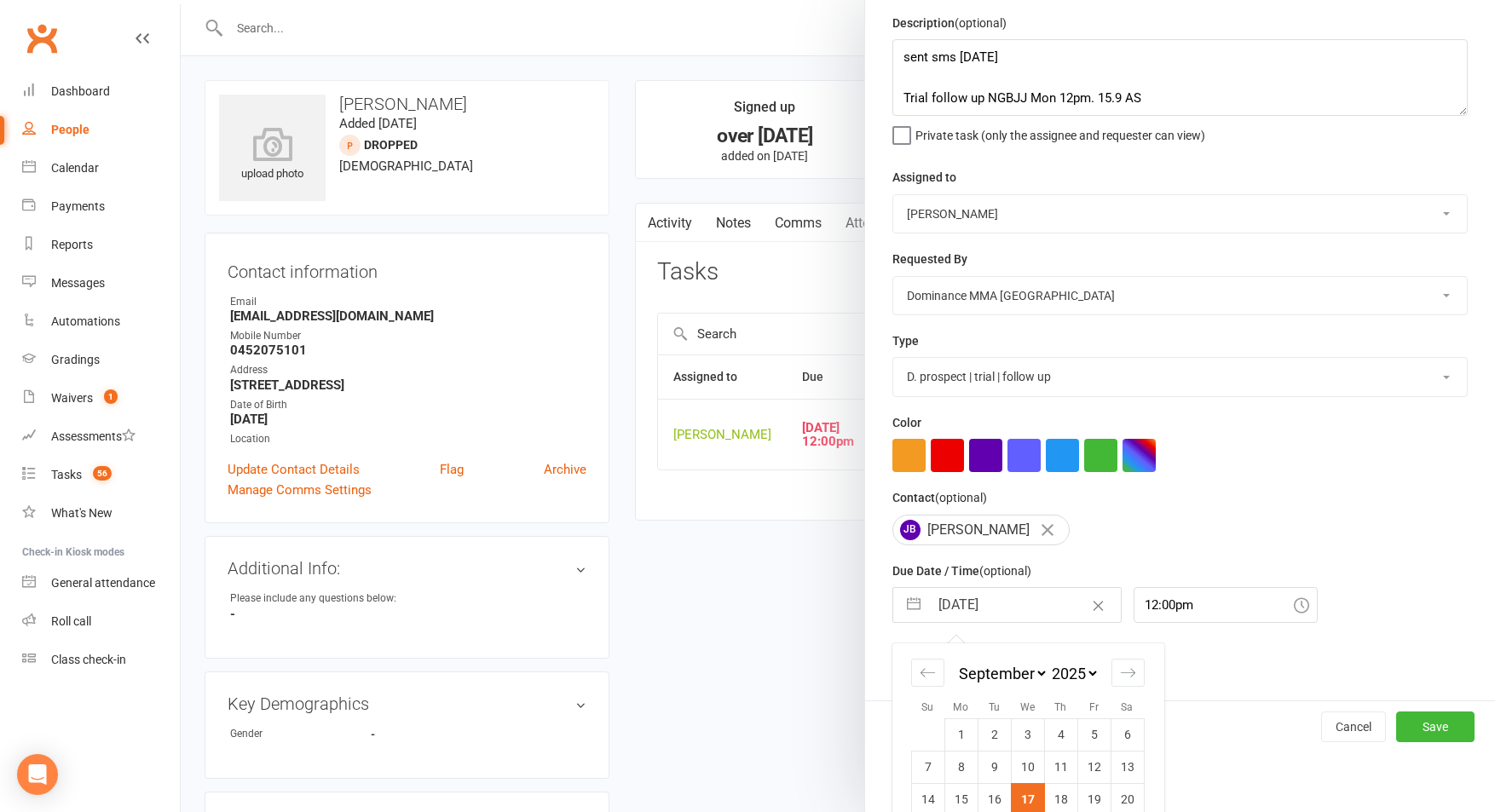
click at [1054, 799] on td "18" at bounding box center [1060, 799] width 33 height 32
type input "18 Sep 2025"
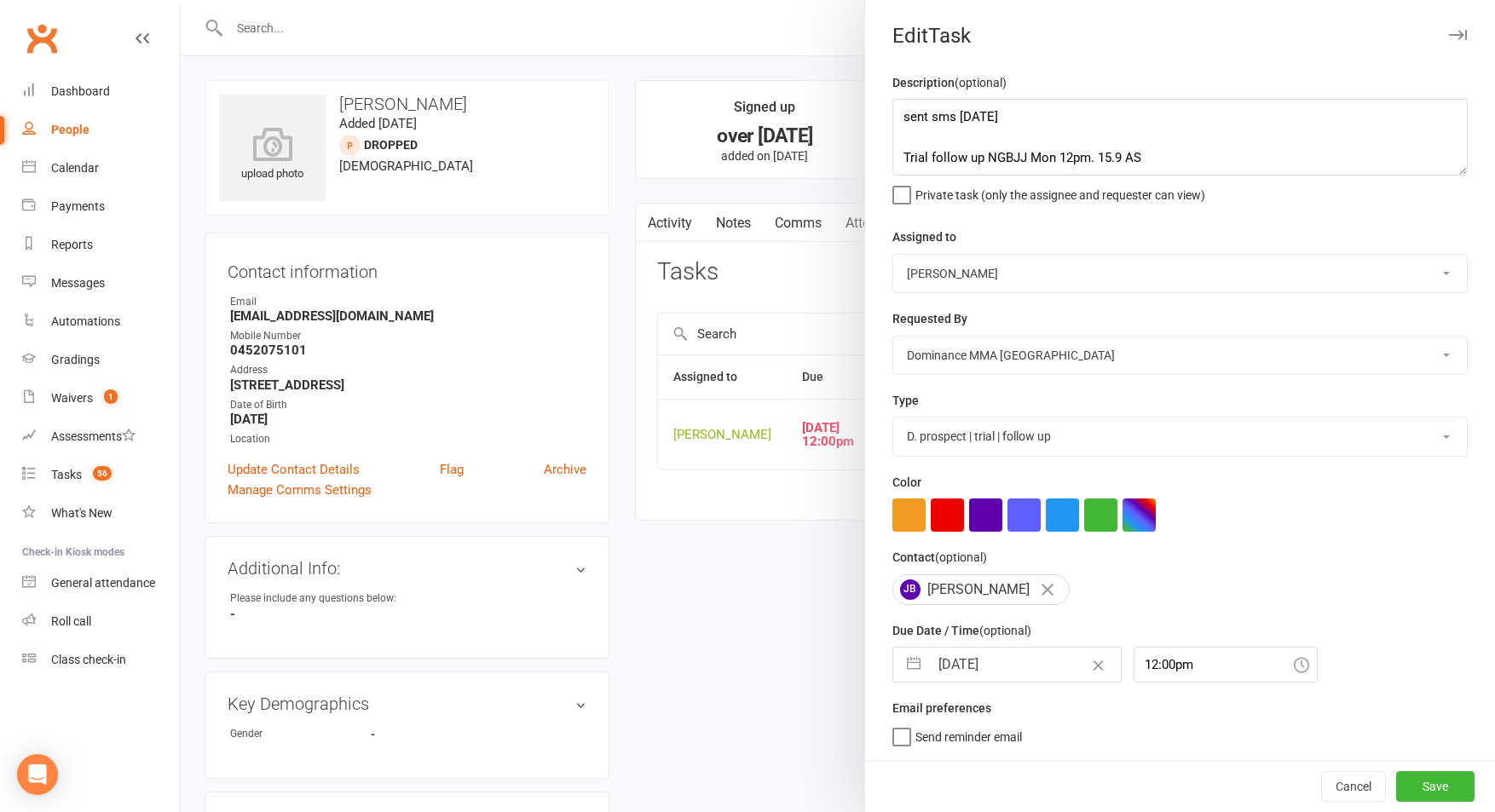
scroll to position [1, 0]
click at [1462, 784] on button "Save" at bounding box center [1435, 786] width 78 height 31
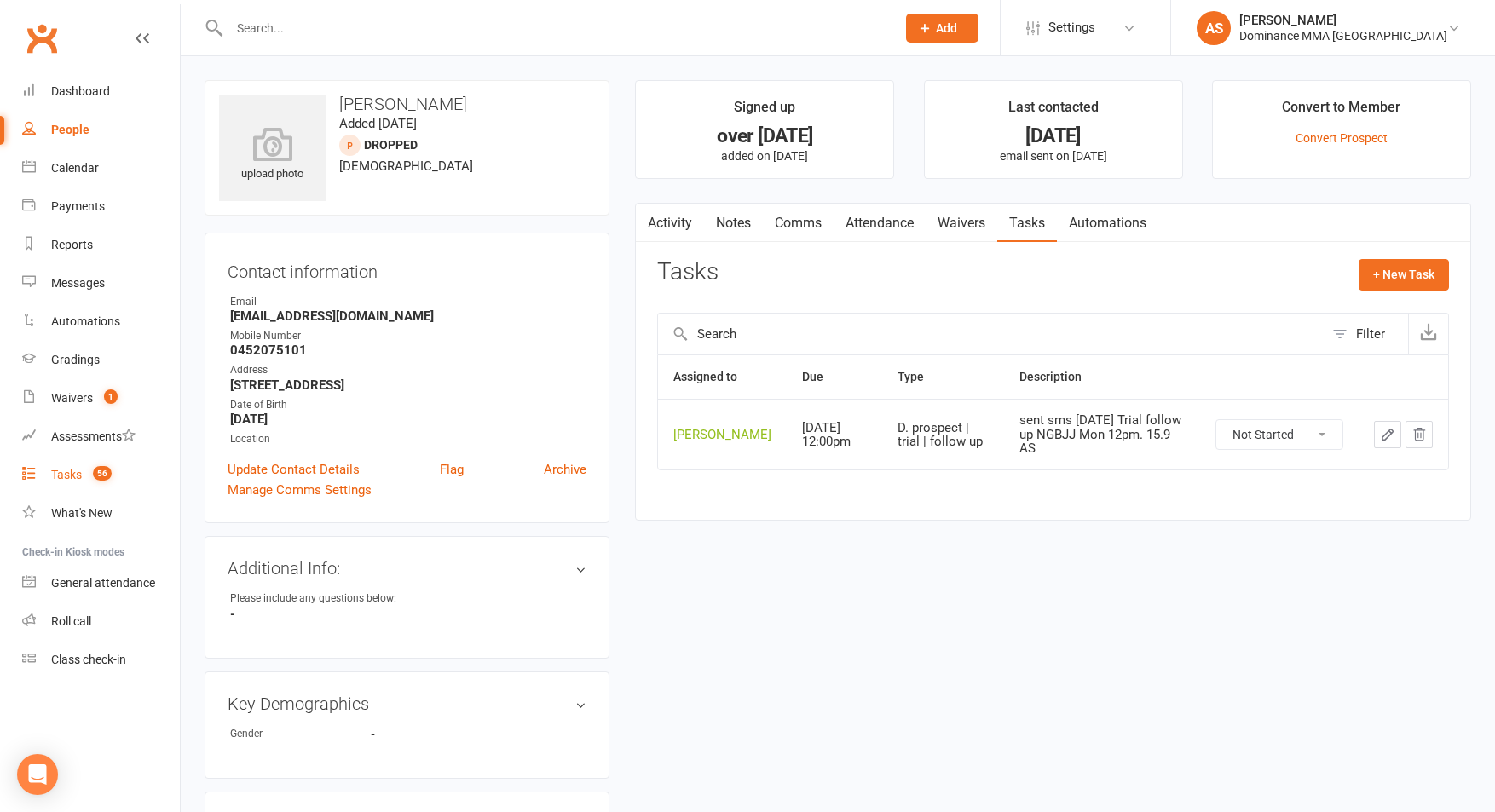
click at [84, 467] on count-badge "56" at bounding box center [98, 474] width 27 height 13
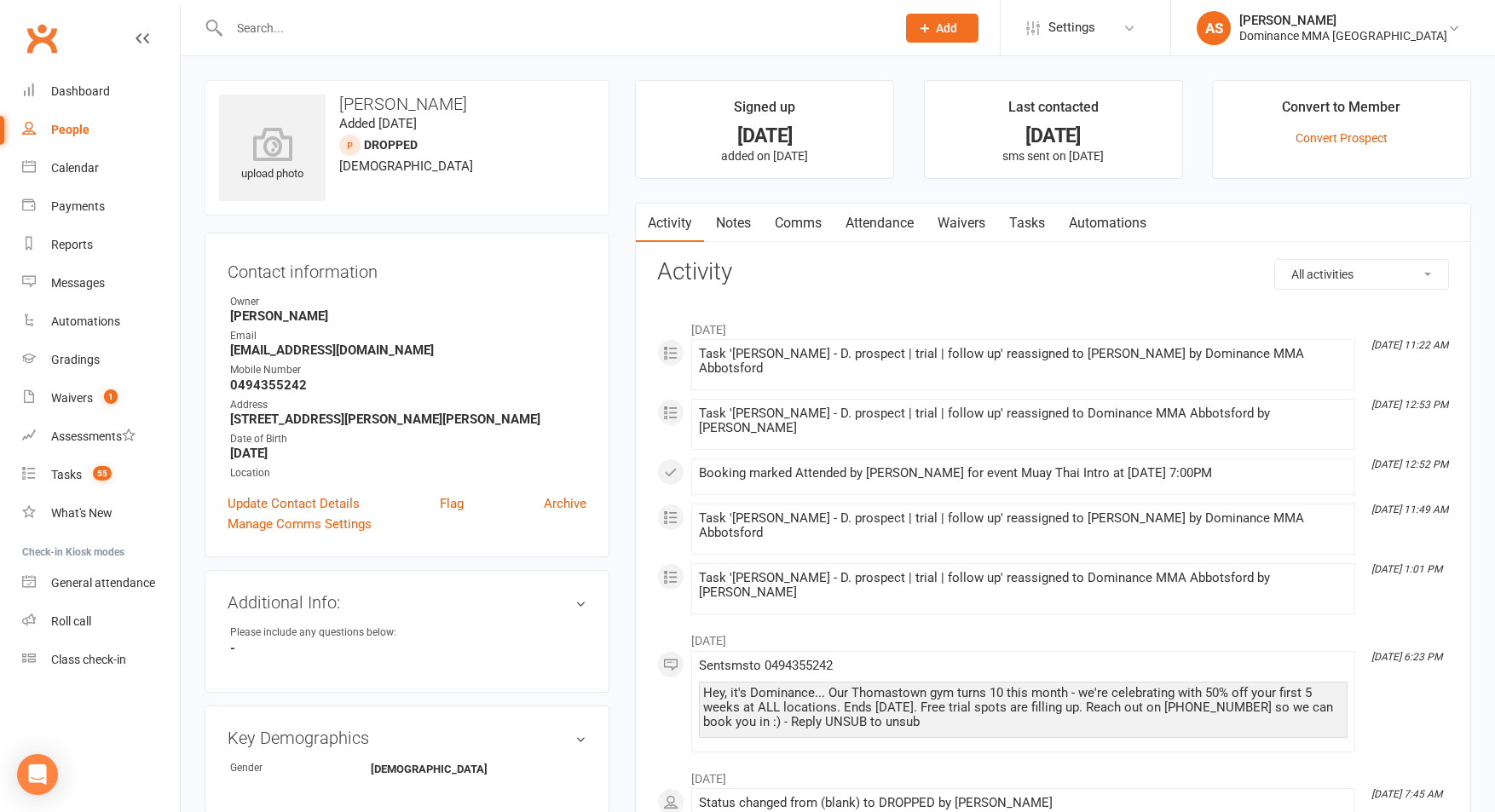
click at [1052, 230] on link "Tasks" at bounding box center [1027, 223] width 59 height 39
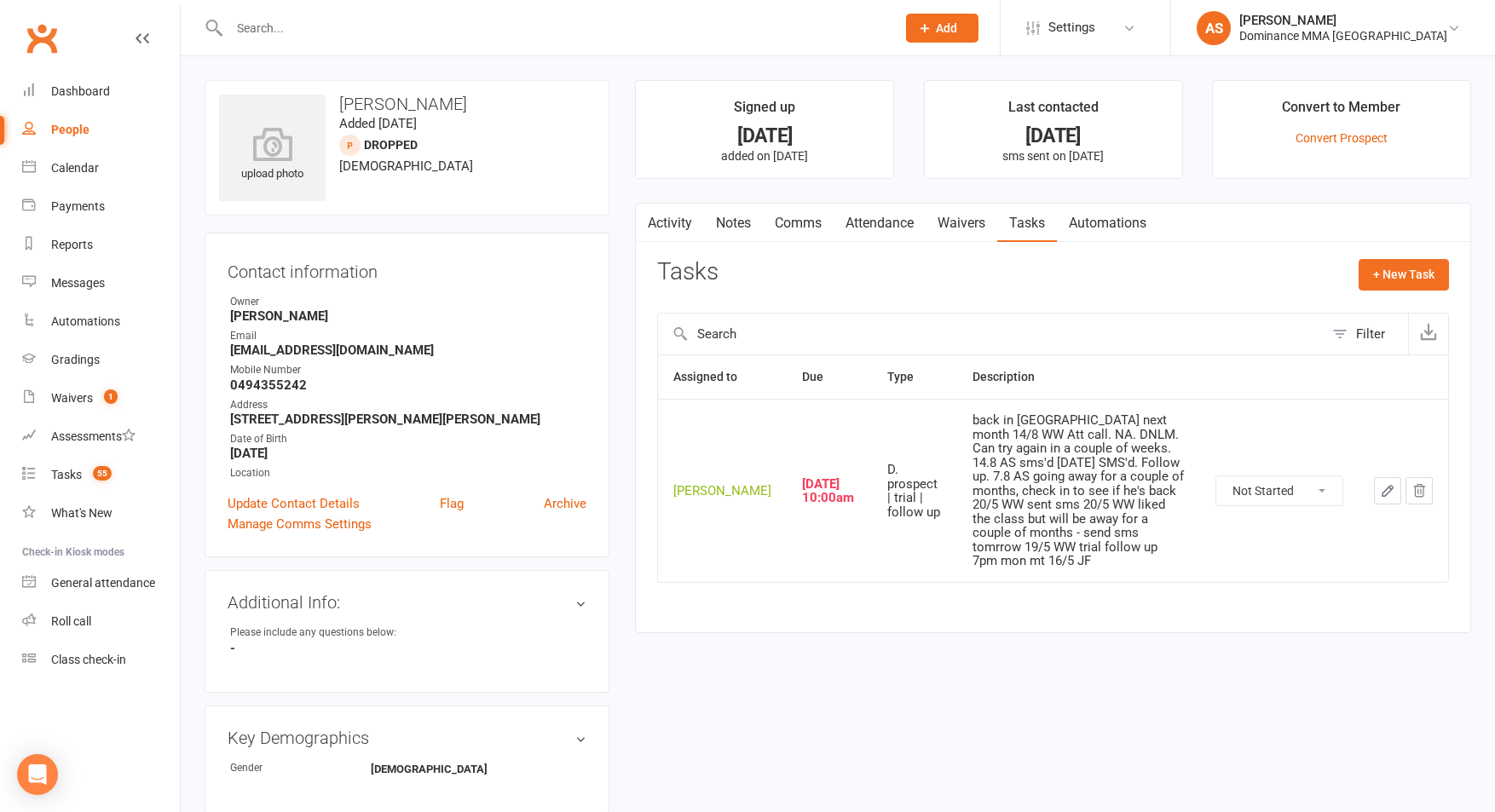
click at [1386, 486] on icon "button" at bounding box center [1387, 490] width 15 height 15
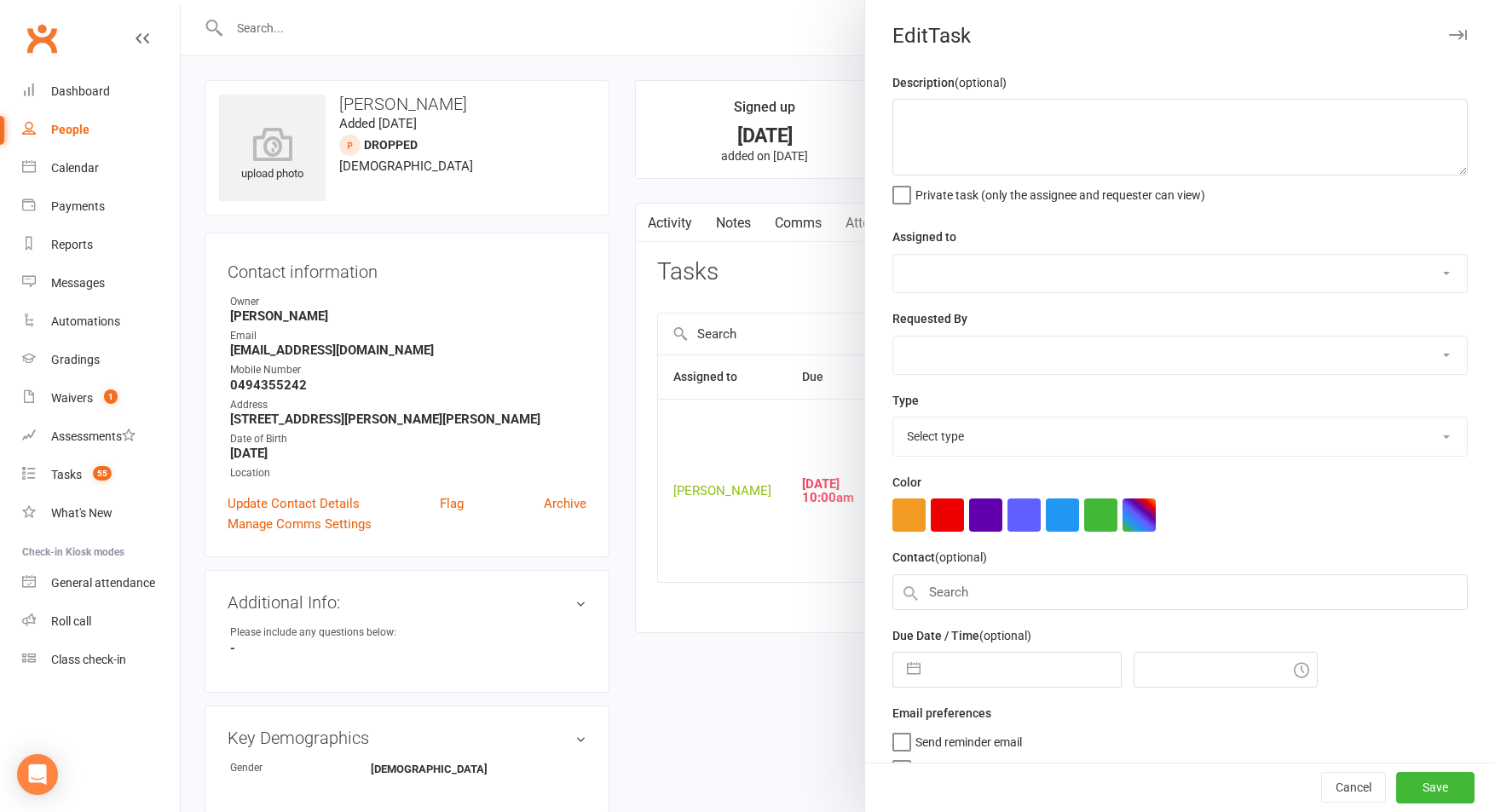
type textarea "back in [GEOGRAPHIC_DATA] next month 14/8 WW Att call. NA. DNLM. Can try again …"
select select "50862"
select select "12631"
type input "17 Sep 2025"
type input "10:00am"
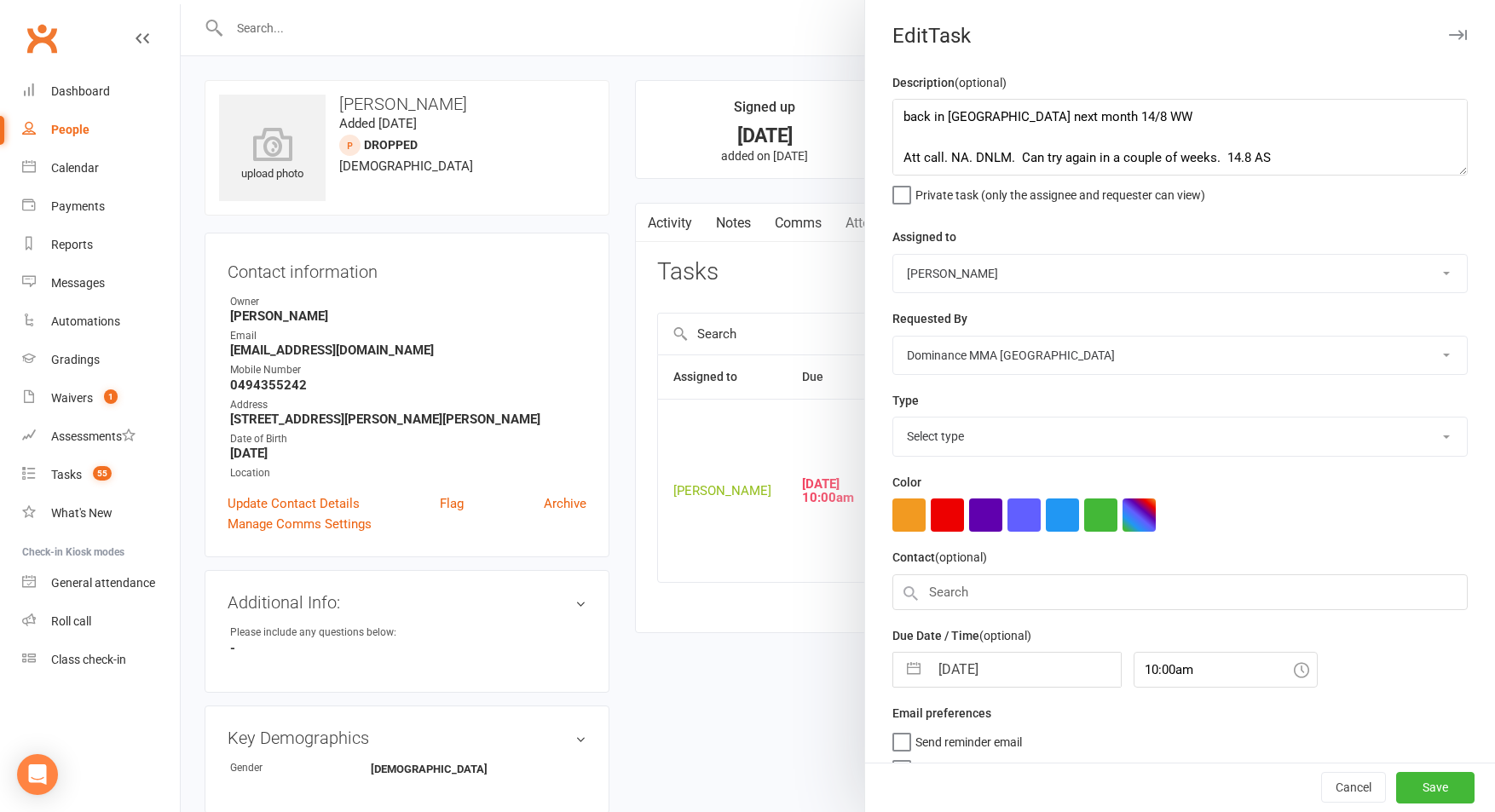
select select "3863"
drag, startPoint x: 1014, startPoint y: 651, endPoint x: 1004, endPoint y: 650, distance: 10.0
click at [1014, 652] on input "17 Sep 2025" at bounding box center [1025, 665] width 192 height 34
select select "7"
select select "2025"
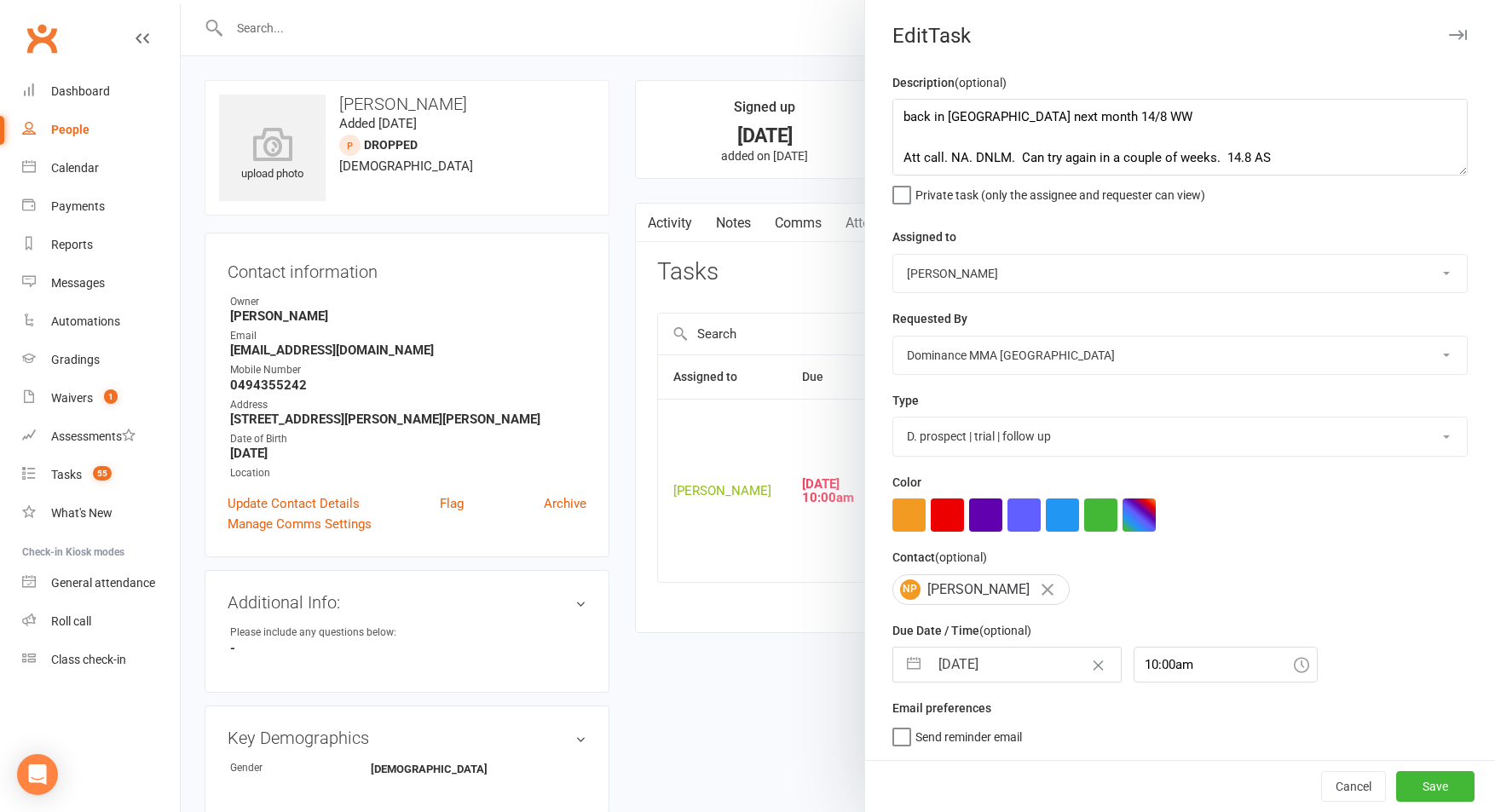
select select "8"
select select "2025"
select select "9"
select select "2025"
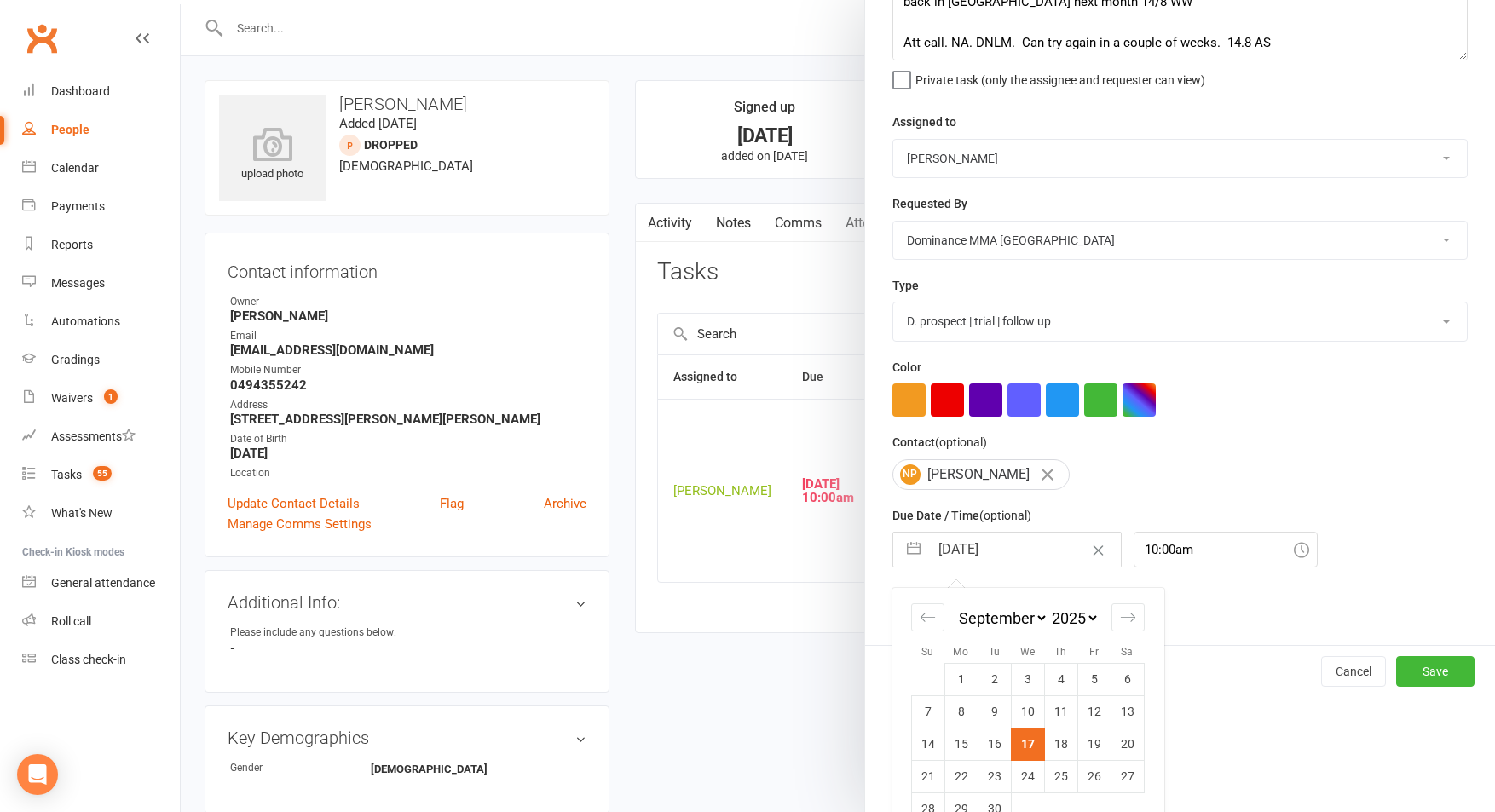
drag, startPoint x: 1132, startPoint y: 745, endPoint x: 1120, endPoint y: 725, distance: 23.3
click at [1131, 744] on td "20" at bounding box center [1126, 744] width 33 height 32
type input "20 Sep 2025"
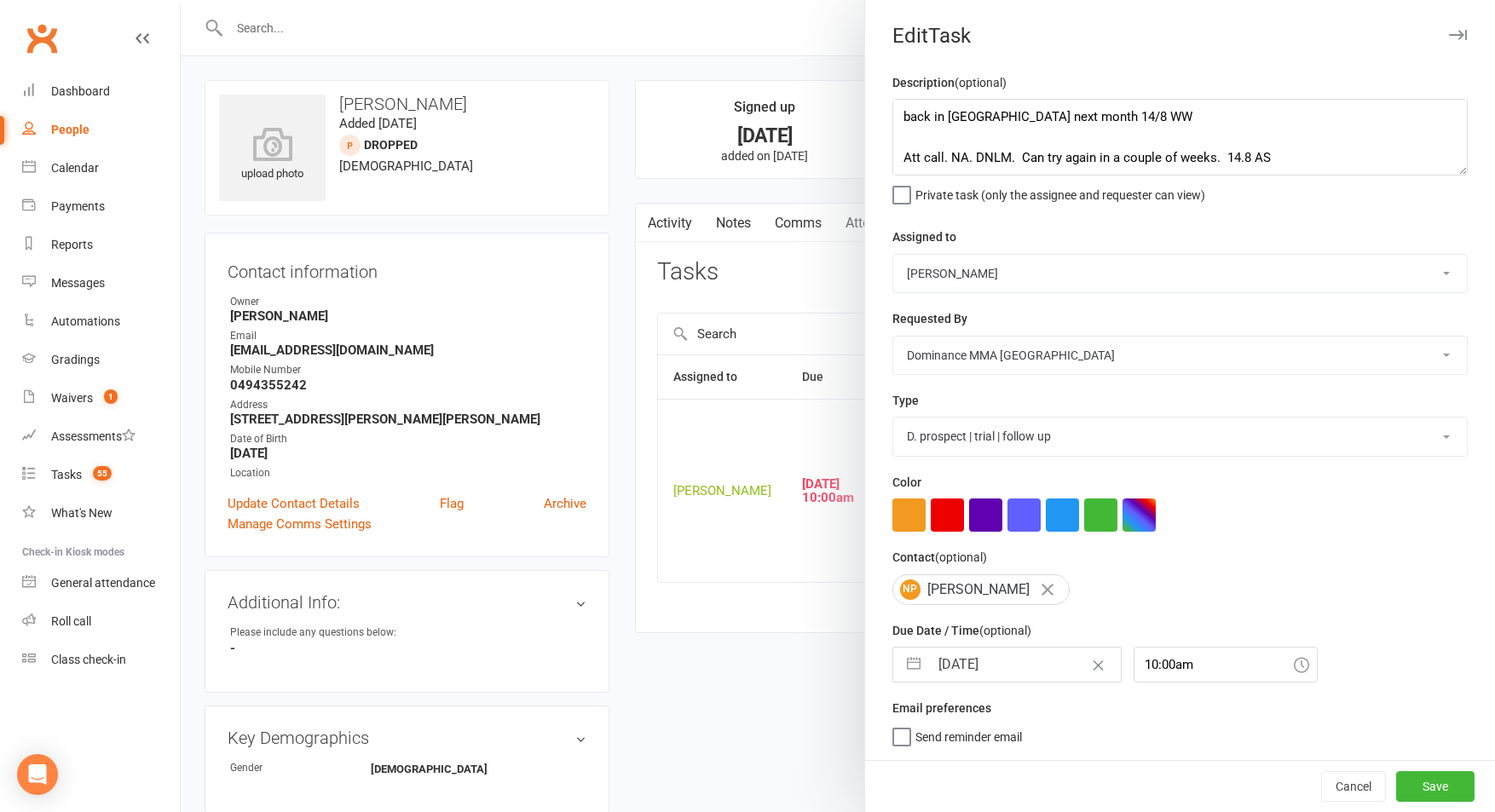
click at [957, 258] on select "Cat Wilson David Hart Lachlan Dart Alish S. Will Wesley Max Viney Dominance MMA…" at bounding box center [1179, 274] width 573 height 38
select select "12631"
click at [893, 255] on select "Cat Wilson David Hart Lachlan Dart Alish S. Will Wesley Max Viney Dominance MMA…" at bounding box center [1179, 274] width 573 height 38
click at [905, 762] on label "Send "New Task" email" at bounding box center [962, 759] width 141 height 17
click at [905, 751] on input "Send "New Task" email" at bounding box center [962, 751] width 141 height 0
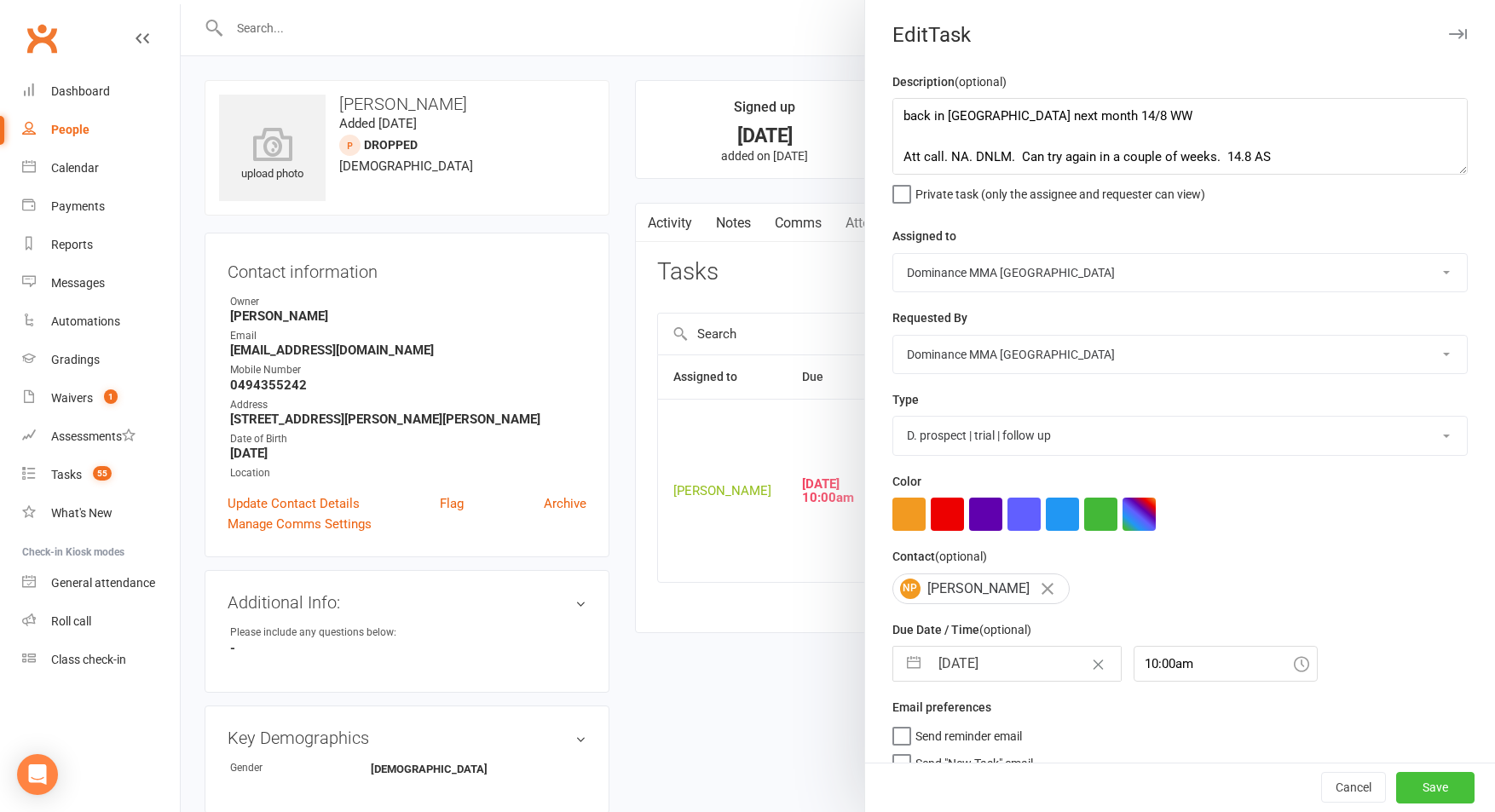
click at [1439, 787] on button "Save" at bounding box center [1435, 788] width 78 height 31
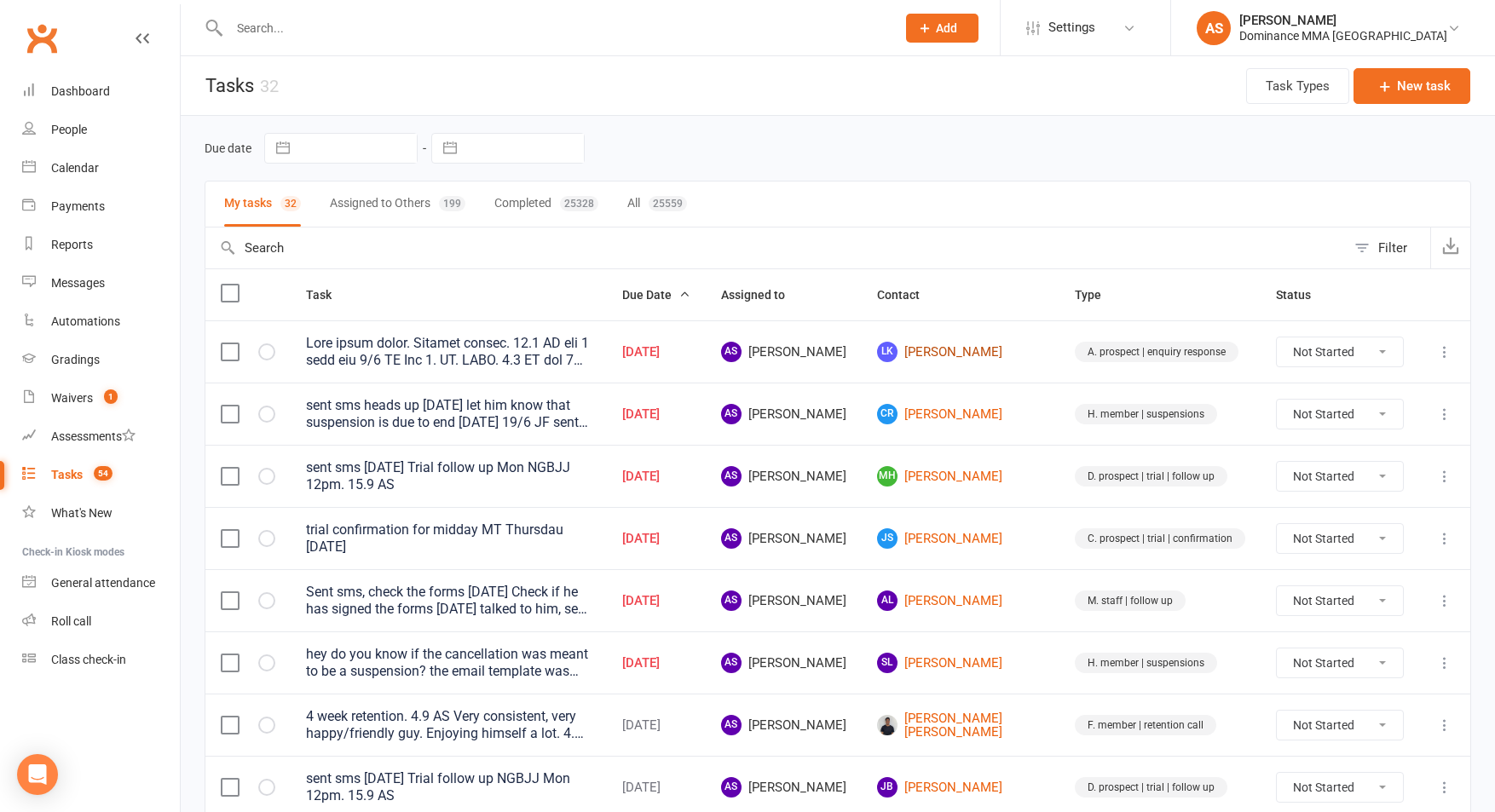
click at [960, 347] on link "[PERSON_NAME]" at bounding box center [960, 352] width 167 height 21
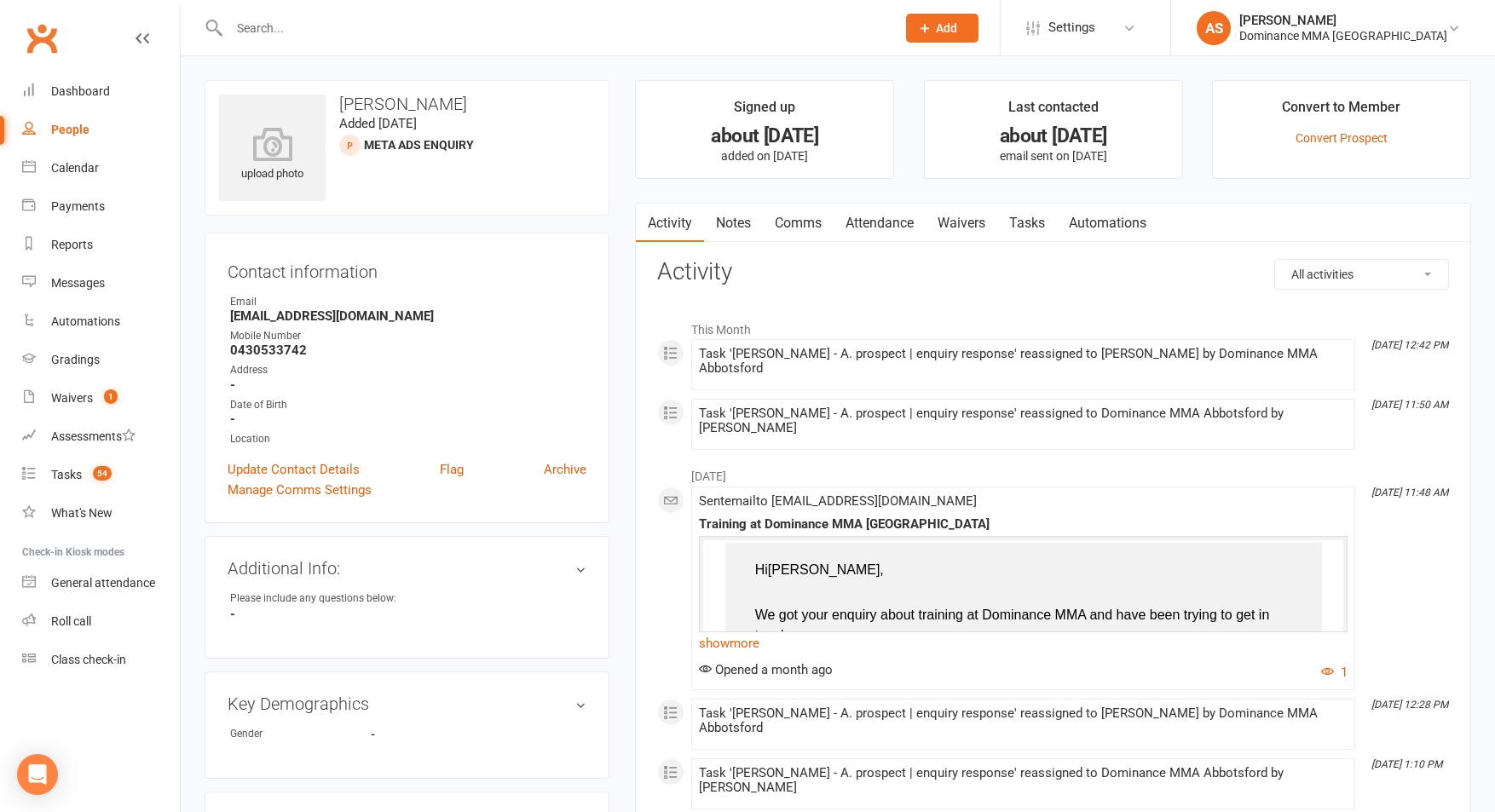
click at [738, 222] on link "Notes" at bounding box center [733, 223] width 59 height 39
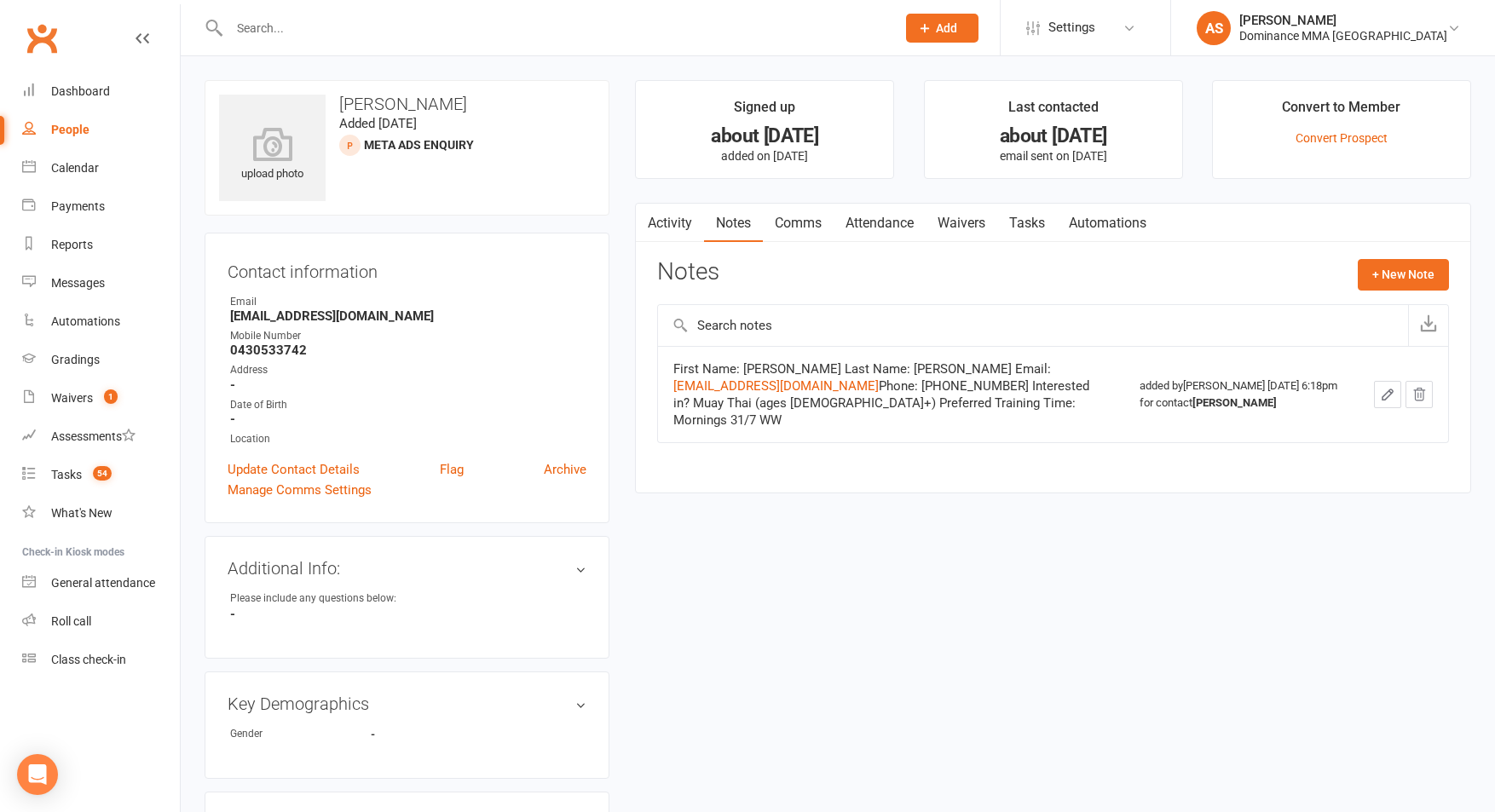
click at [1020, 229] on link "Tasks" at bounding box center [1027, 223] width 59 height 39
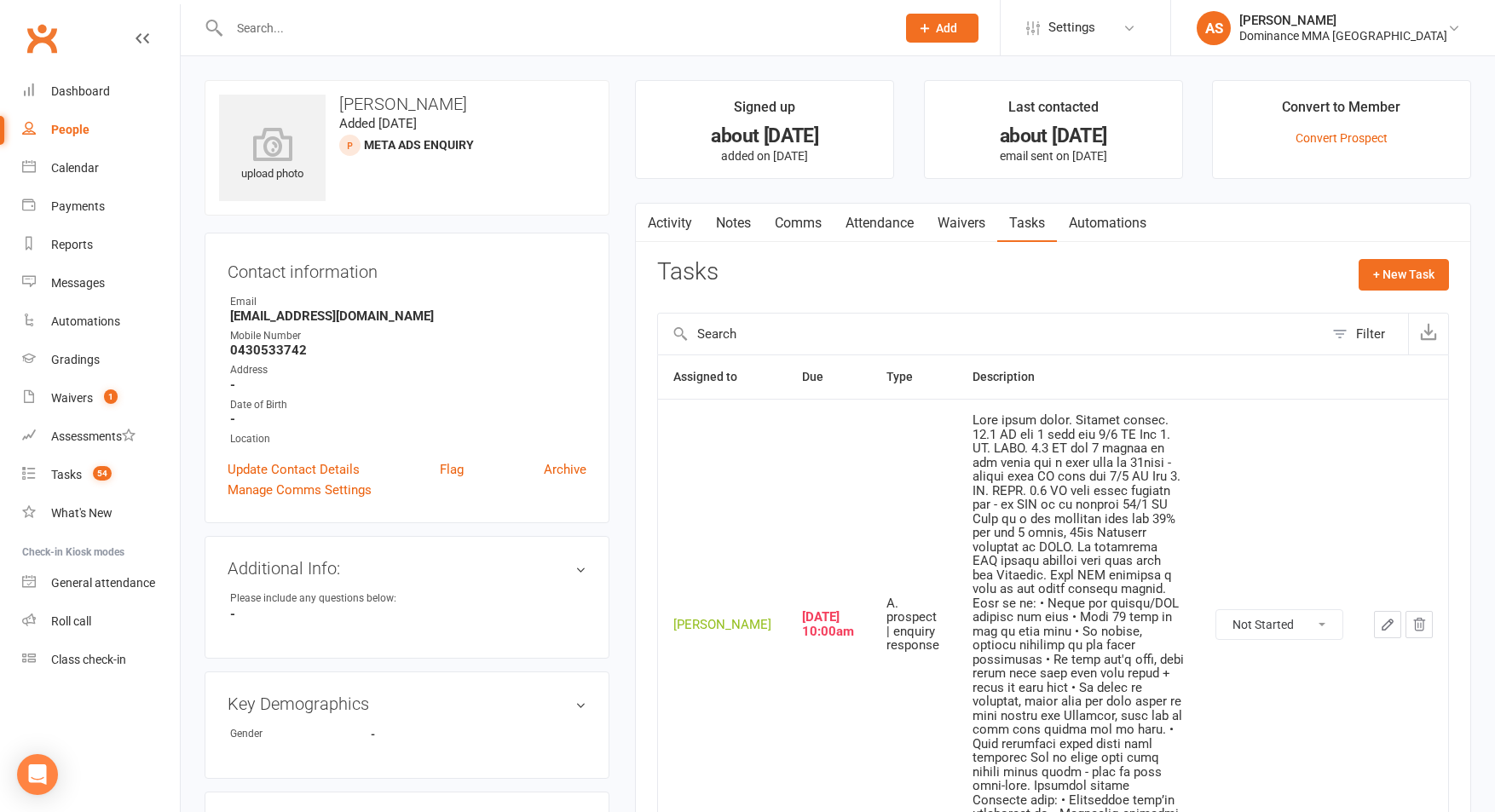
click at [1386, 617] on icon "button" at bounding box center [1387, 624] width 15 height 15
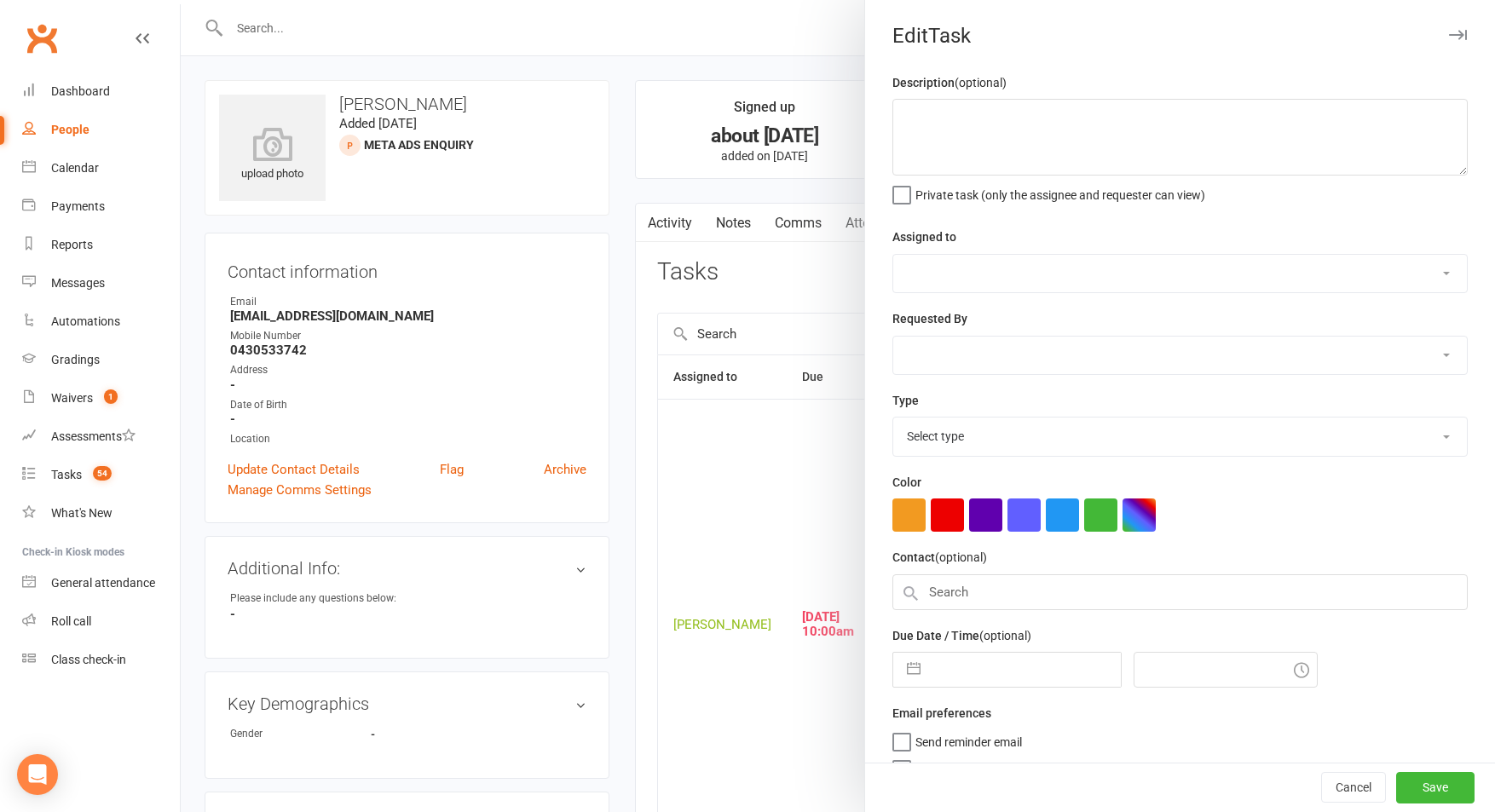
type textarea "Lore ipsum dolor. Sitamet consec. 24.2 AD eli 9 sedd eiu 4/4 TE Inc 3. UT. LABO…"
select select "50862"
select select "12631"
type input "[DATE]"
type input "10:00am"
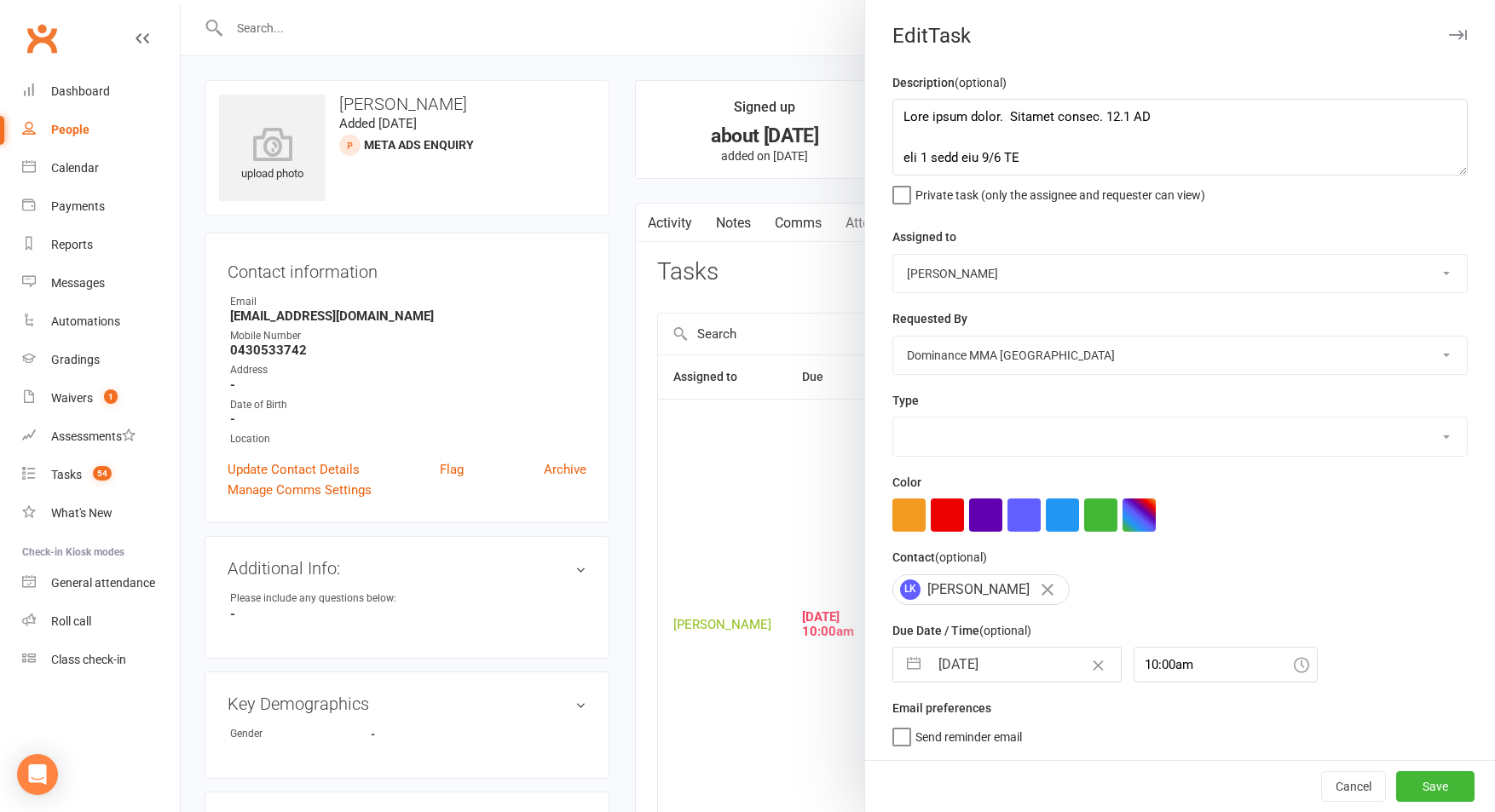
select select "3860"
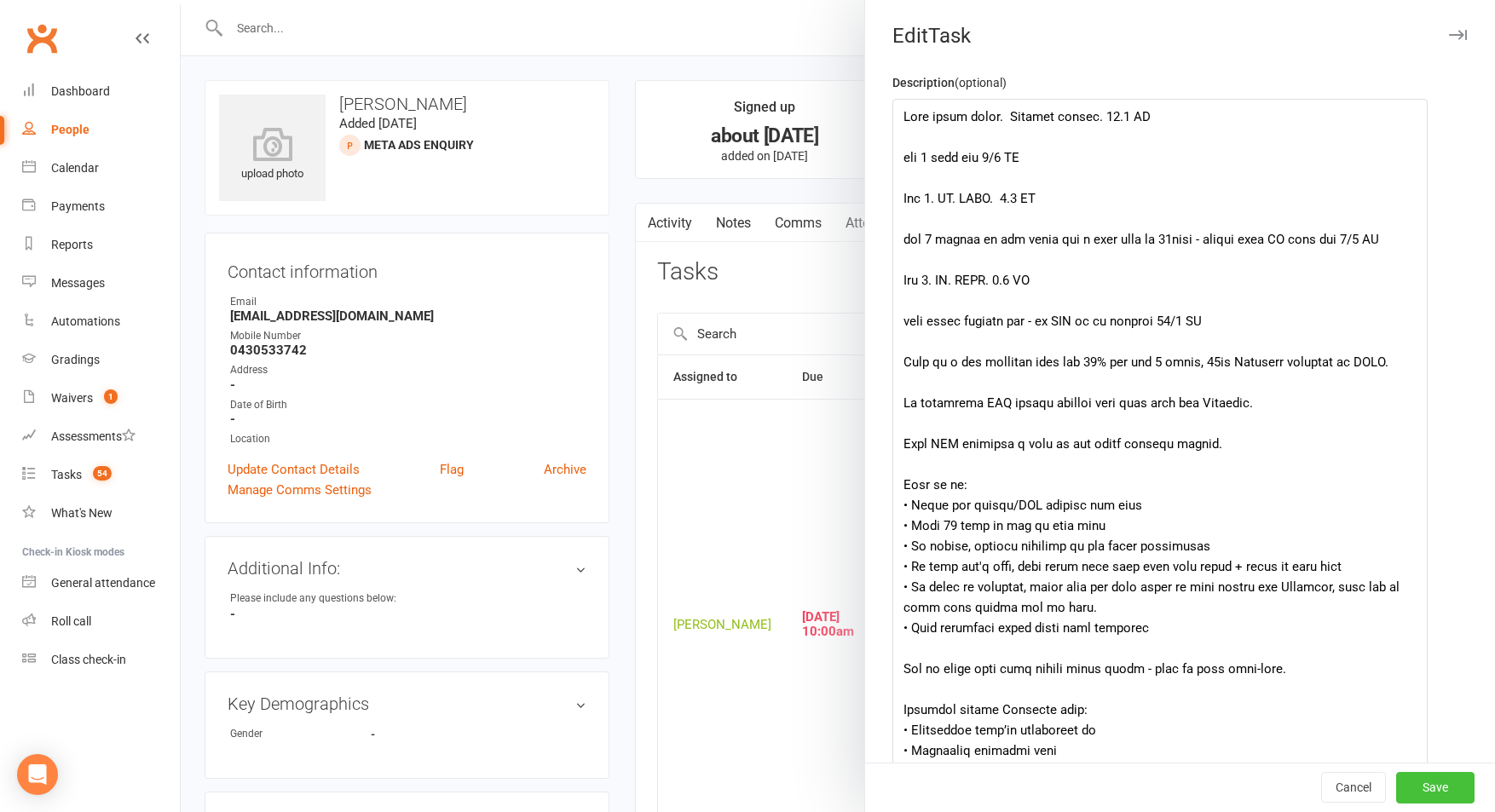
drag, startPoint x: 1463, startPoint y: 169, endPoint x: 1418, endPoint y: 777, distance: 609.7
click at [1421, 783] on div "Edit Task Description (optional) Private task (only the assignee and requester …" at bounding box center [1179, 406] width 631 height 812
click at [904, 108] on textarea at bounding box center [1158, 444] width 533 height 691
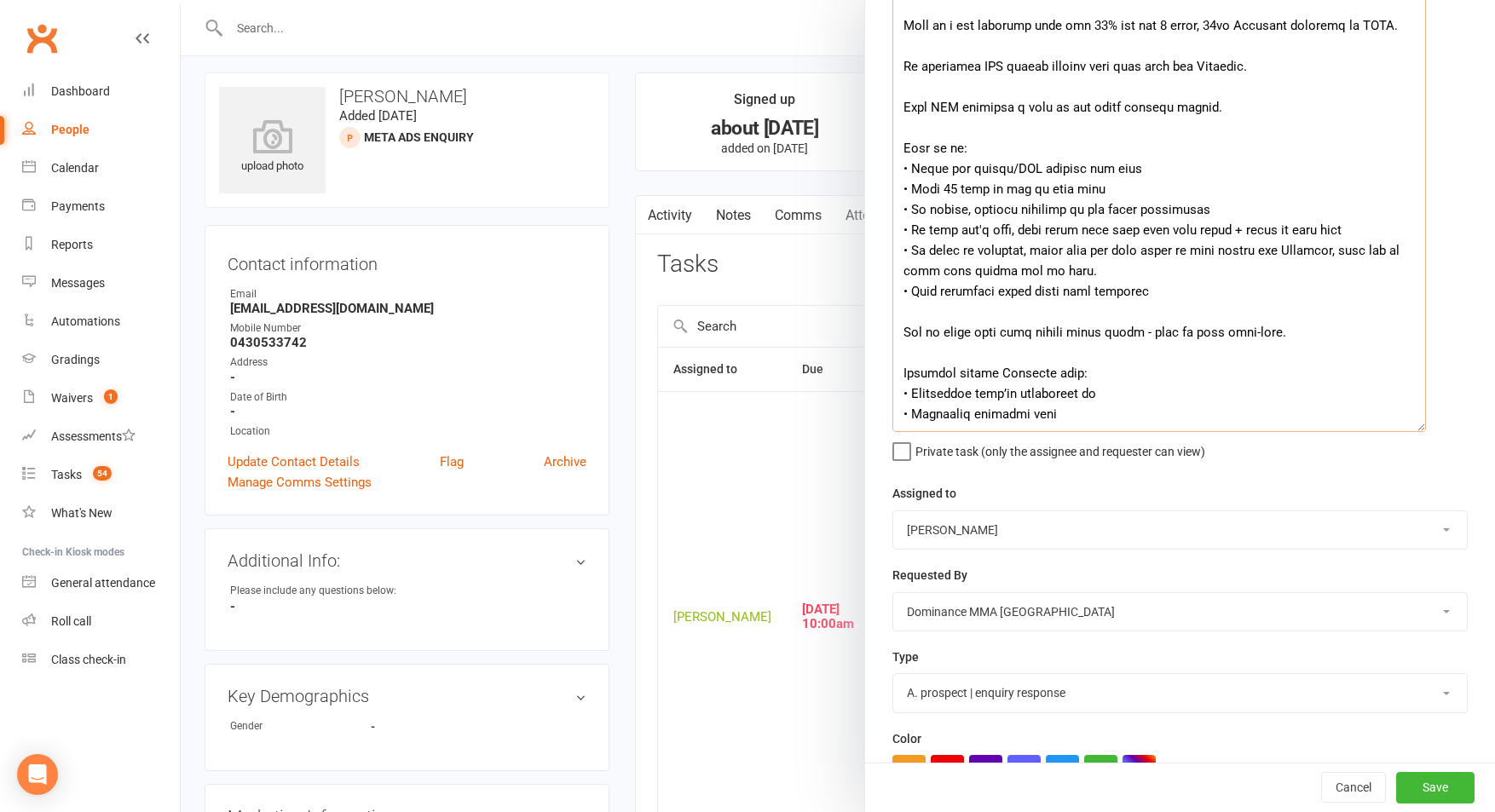
scroll to position [359, 0]
type textarea "Lor 1. IP, DOL's. 23.7 AM Cons adipi elits. Doeiusm tempor. 17.2 IN utl 2 etdo …"
click at [973, 526] on select "[PERSON_NAME] [PERSON_NAME] [PERSON_NAME] [PERSON_NAME] Will [PERSON_NAME] [PER…" at bounding box center [1179, 529] width 573 height 38
select select "49757"
click at [893, 511] on select "[PERSON_NAME] [PERSON_NAME] [PERSON_NAME] [PERSON_NAME] Will [PERSON_NAME] [PER…" at bounding box center [1179, 529] width 573 height 38
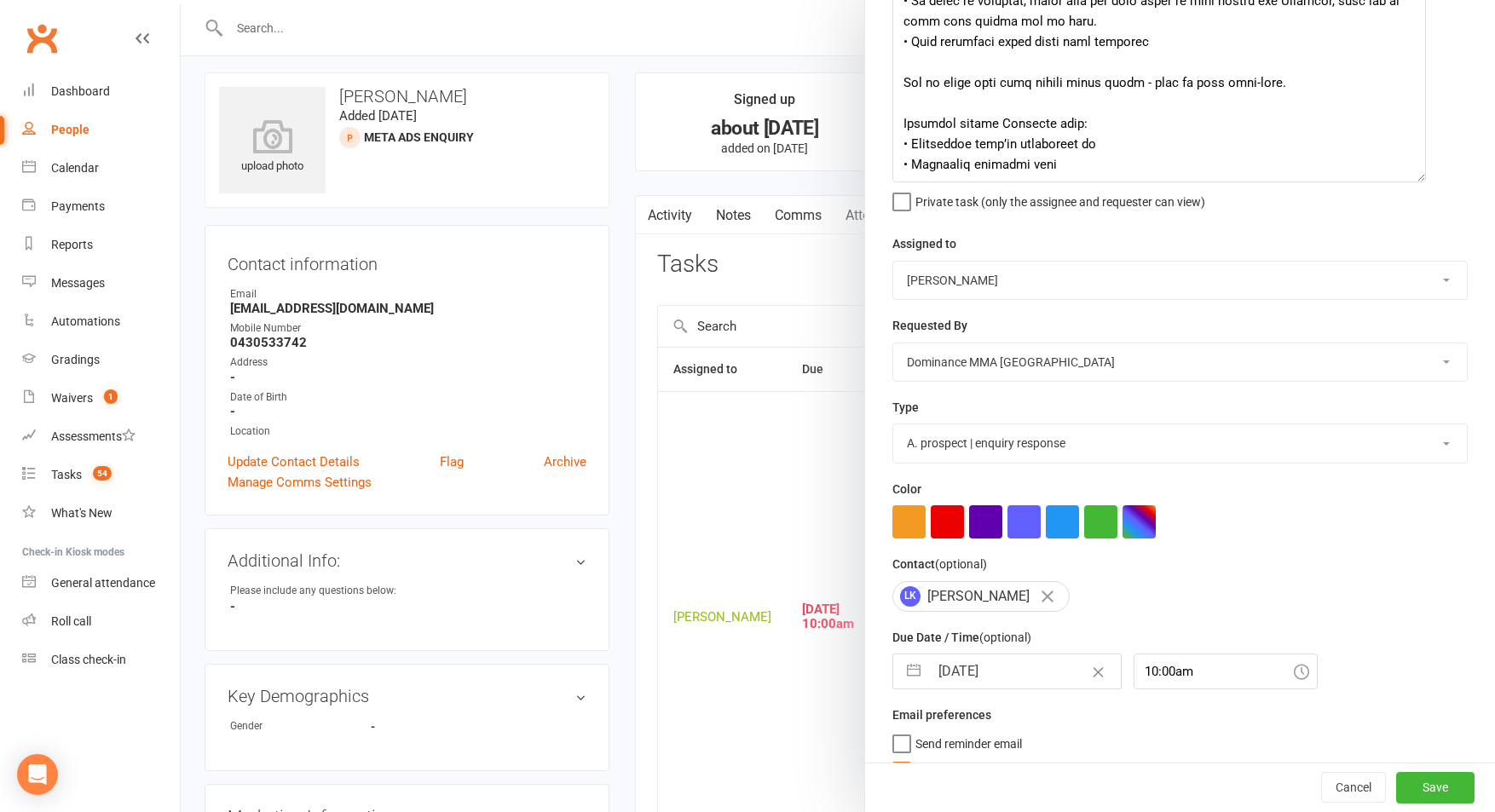
scroll to position [609, 0]
click at [1086, 436] on select "A. prospect | enquiry response B. prospect | trial | not yet booked C. prospect…" at bounding box center [1179, 441] width 573 height 38
click at [997, 685] on input "[DATE]" at bounding box center [1025, 669] width 192 height 34
select select "7"
select select "2025"
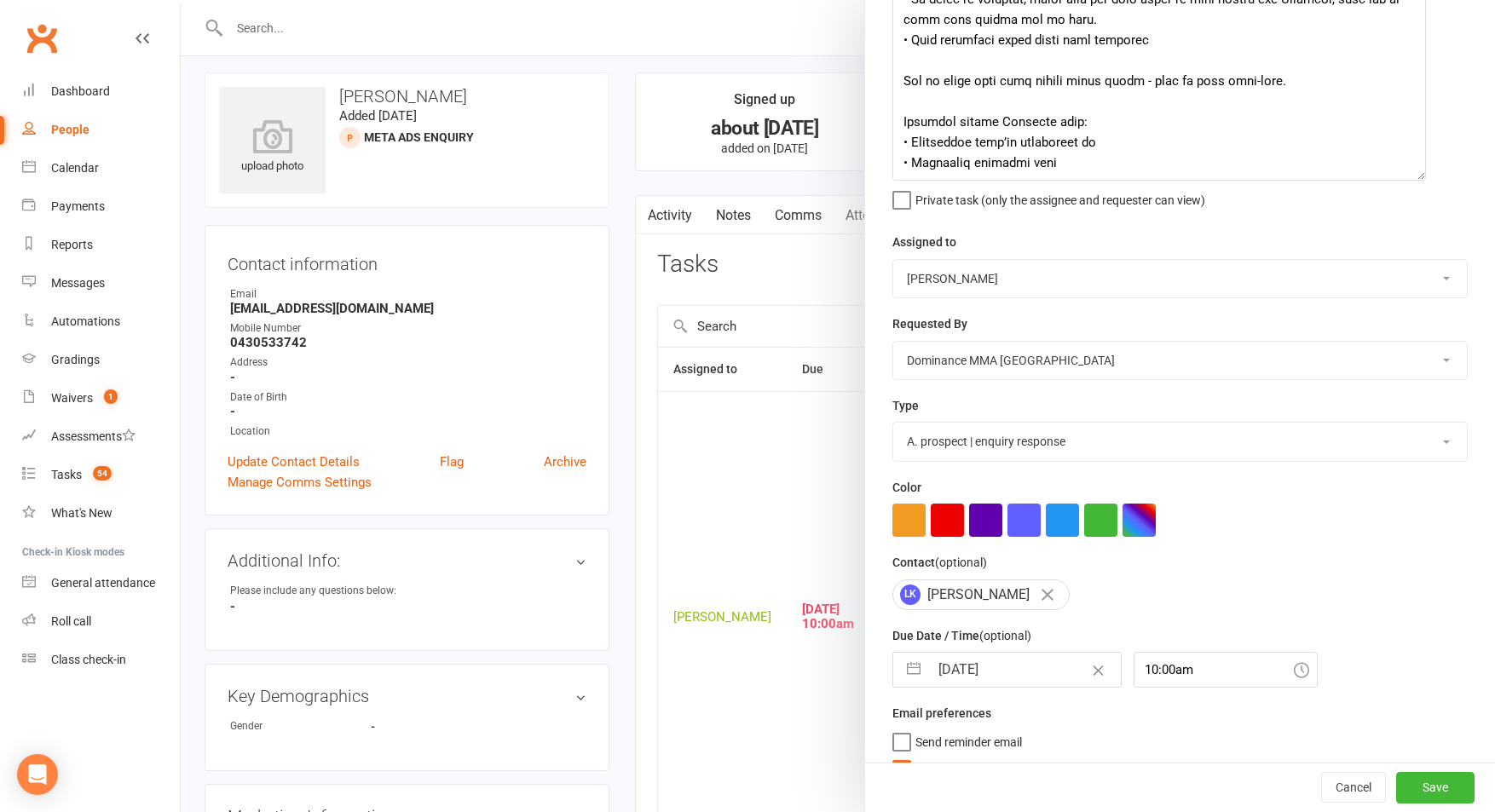
select select "8"
select select "2025"
select select "9"
select select "2025"
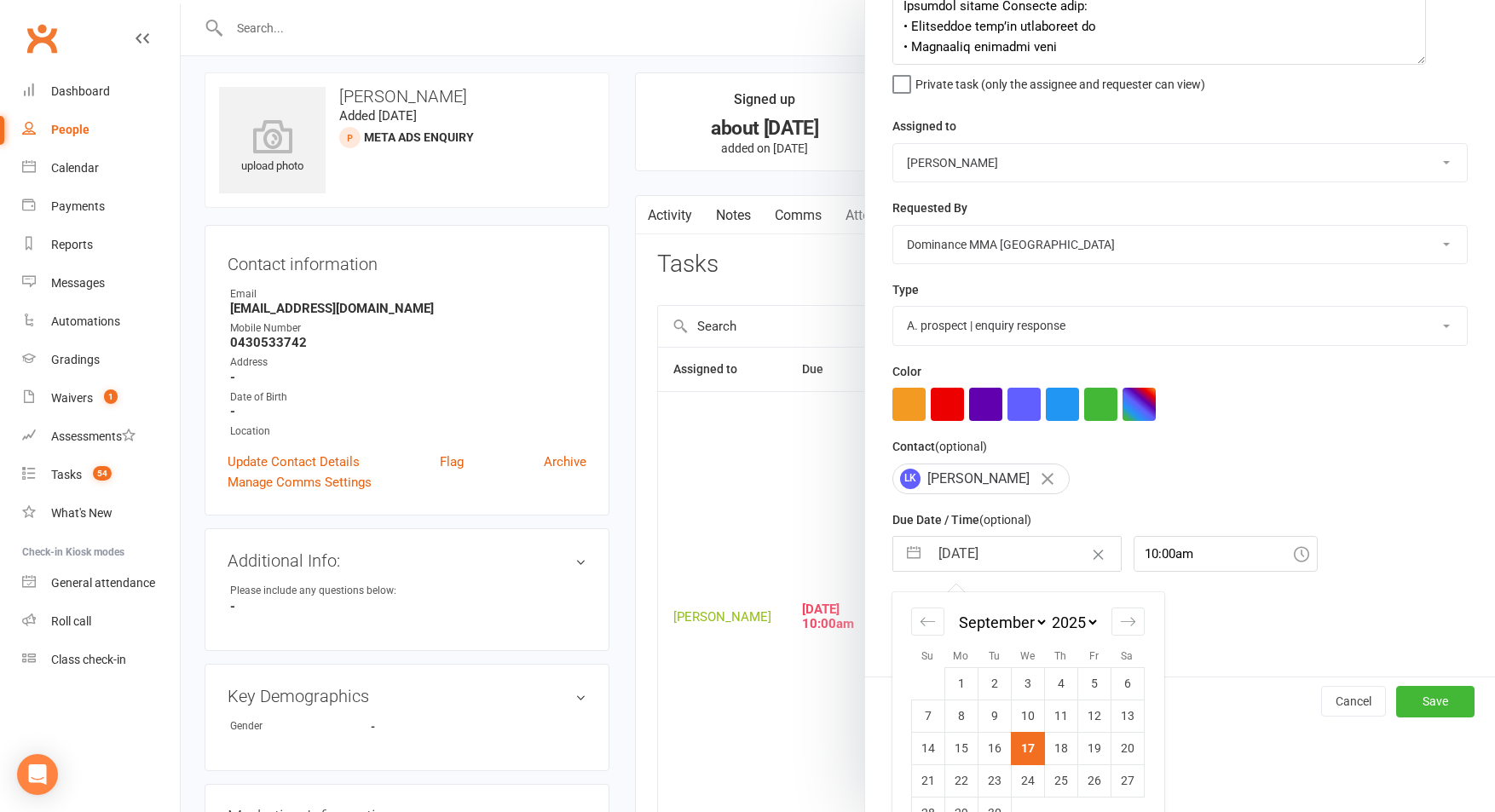
scroll to position [765, 0]
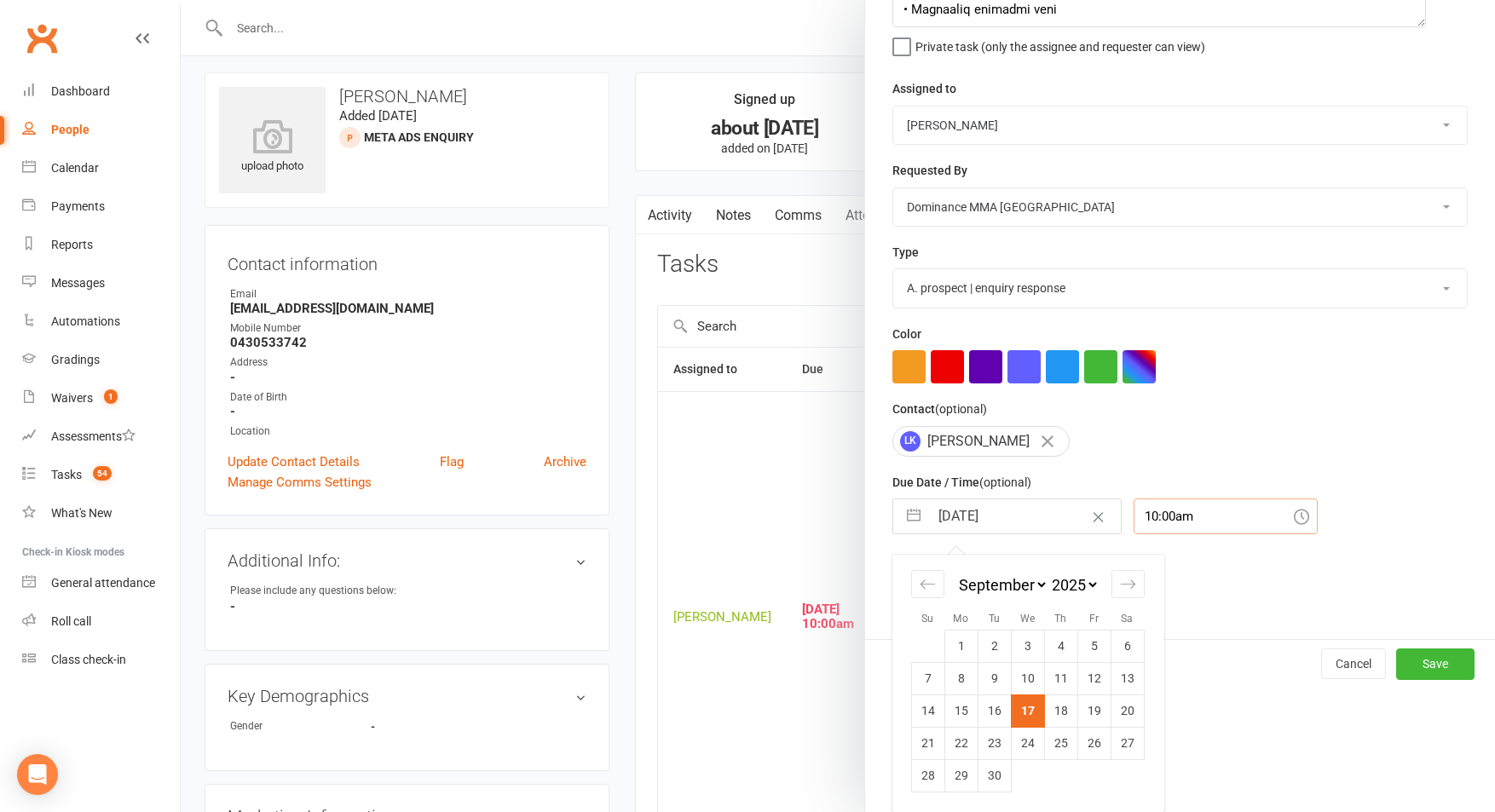
click at [1194, 511] on input "10:00am" at bounding box center [1225, 517] width 184 height 36
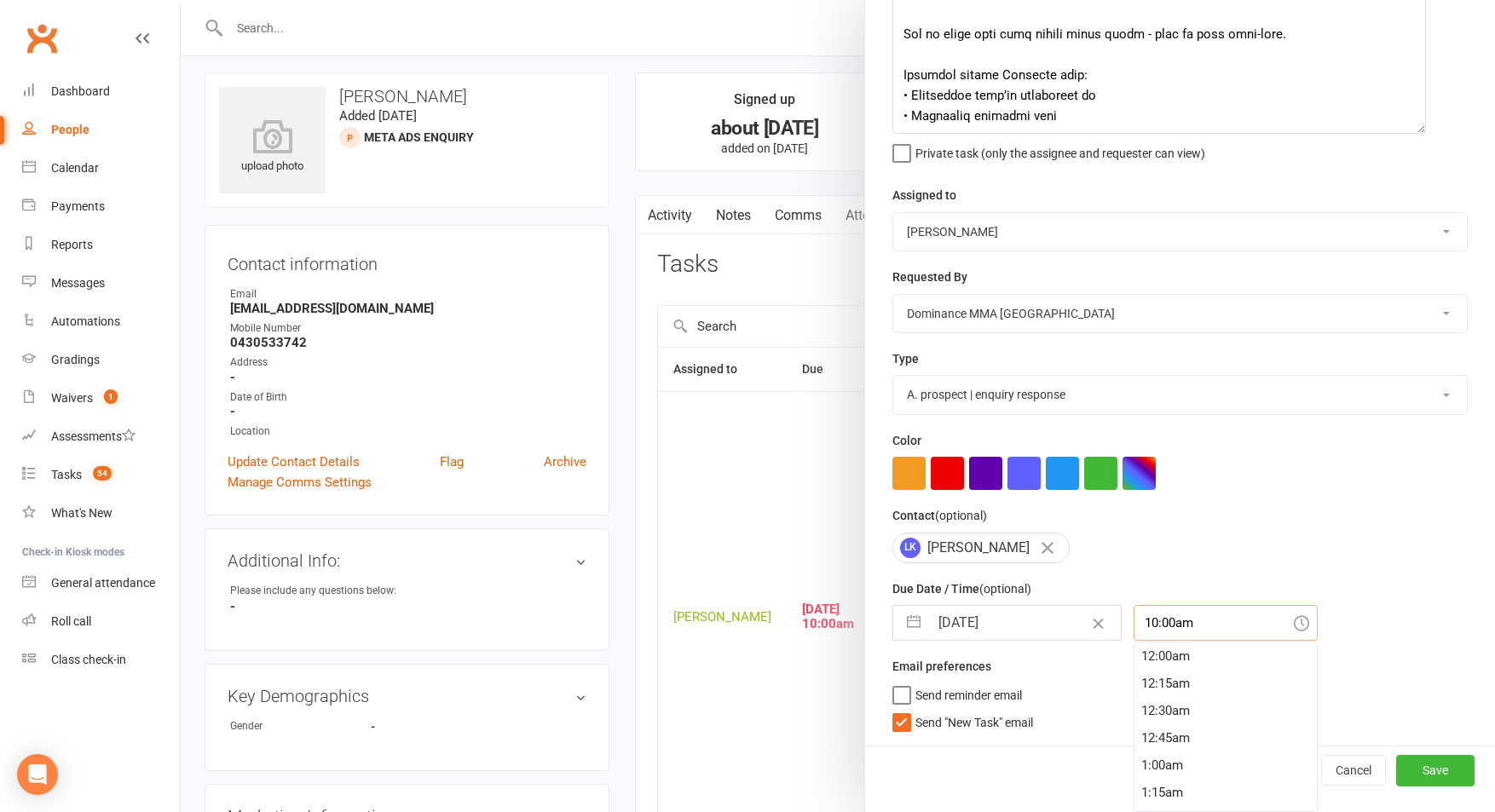
scroll to position [1063, 0]
click at [967, 729] on span "Send "New Task" email" at bounding box center [974, 720] width 118 height 20
click at [967, 710] on input "Send "New Task" email" at bounding box center [962, 710] width 141 height 0
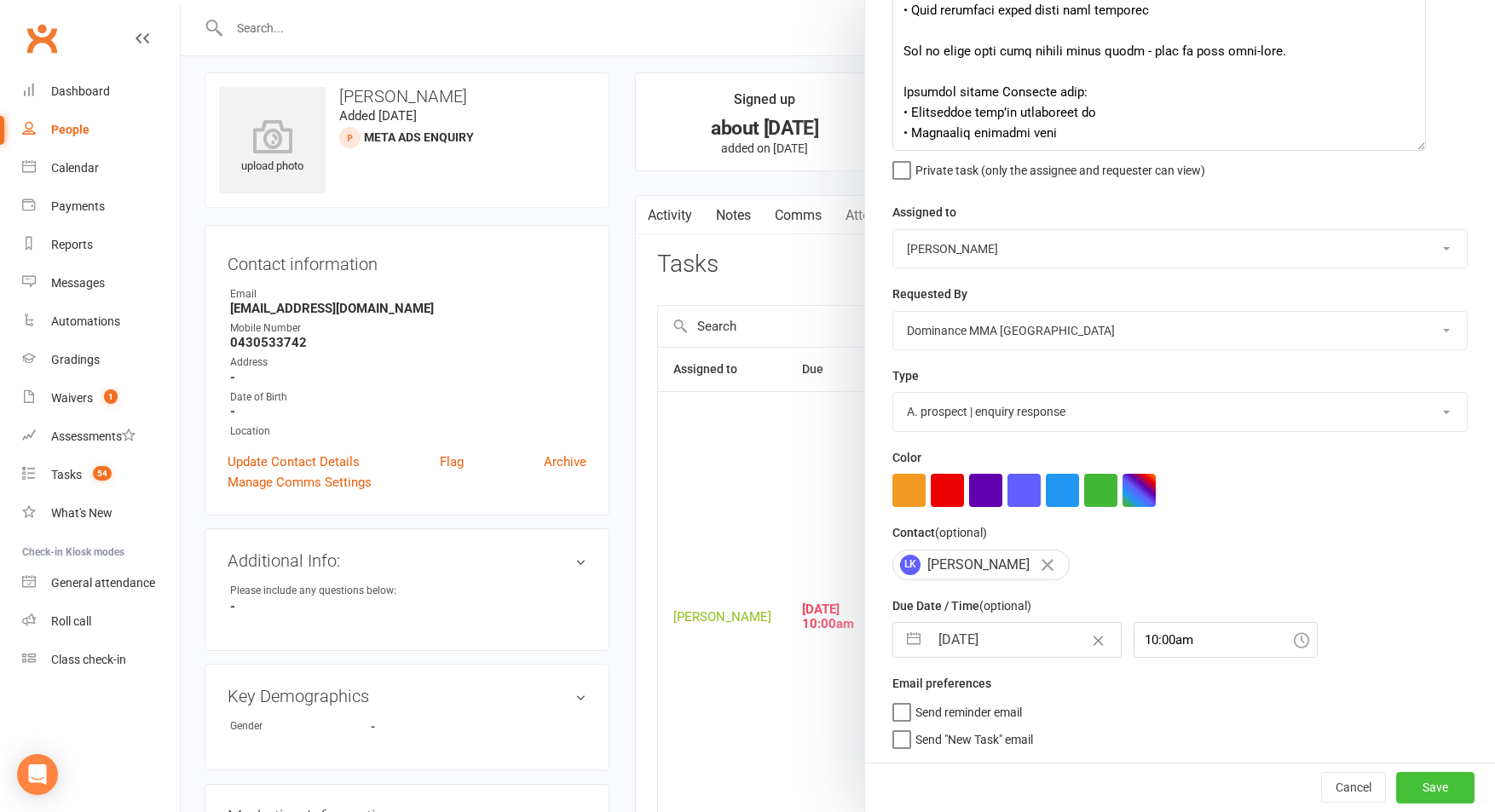
click at [1440, 795] on button "Save" at bounding box center [1435, 787] width 78 height 31
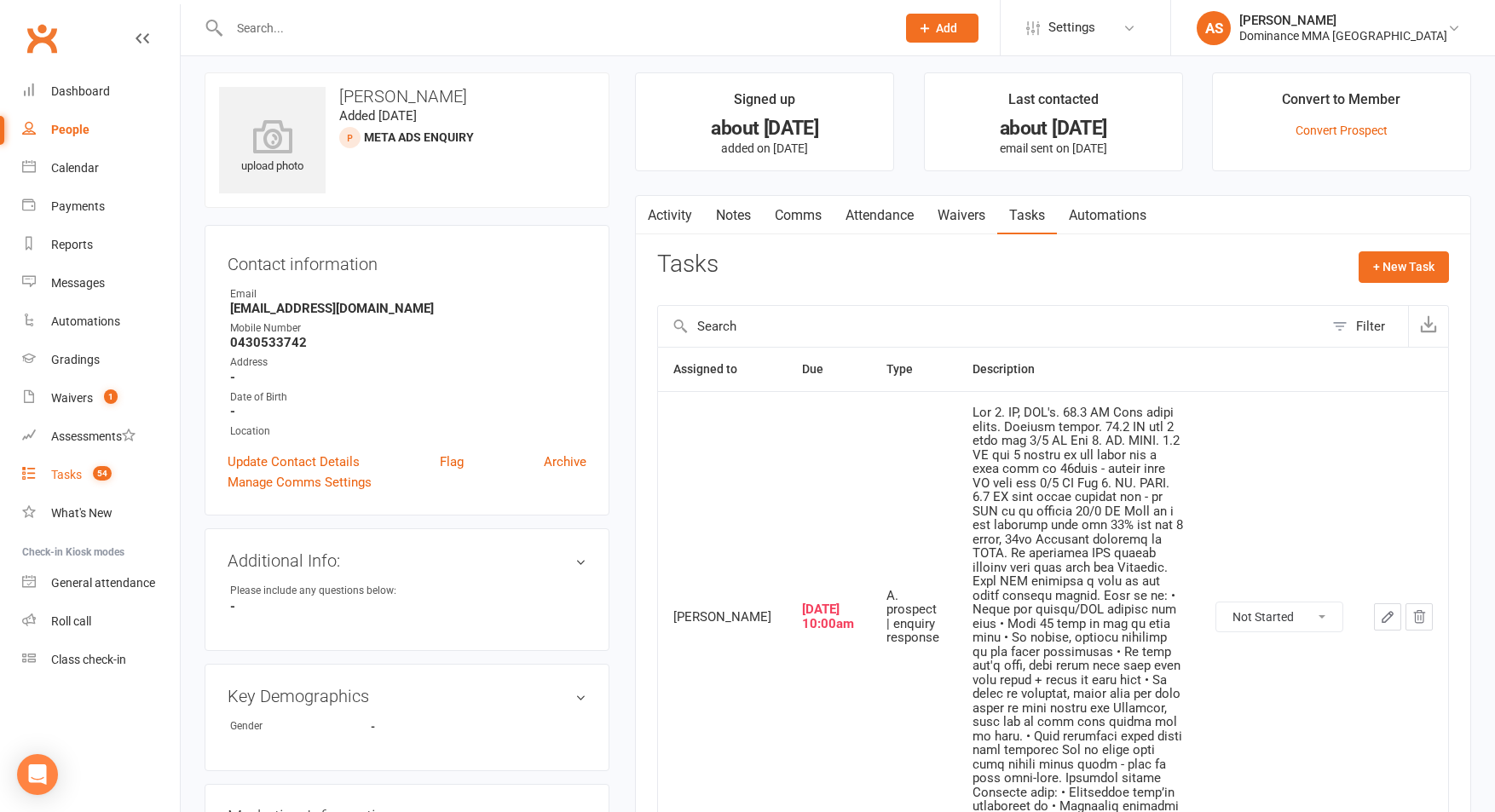
click at [81, 487] on link "Tasks 54" at bounding box center [101, 475] width 158 height 39
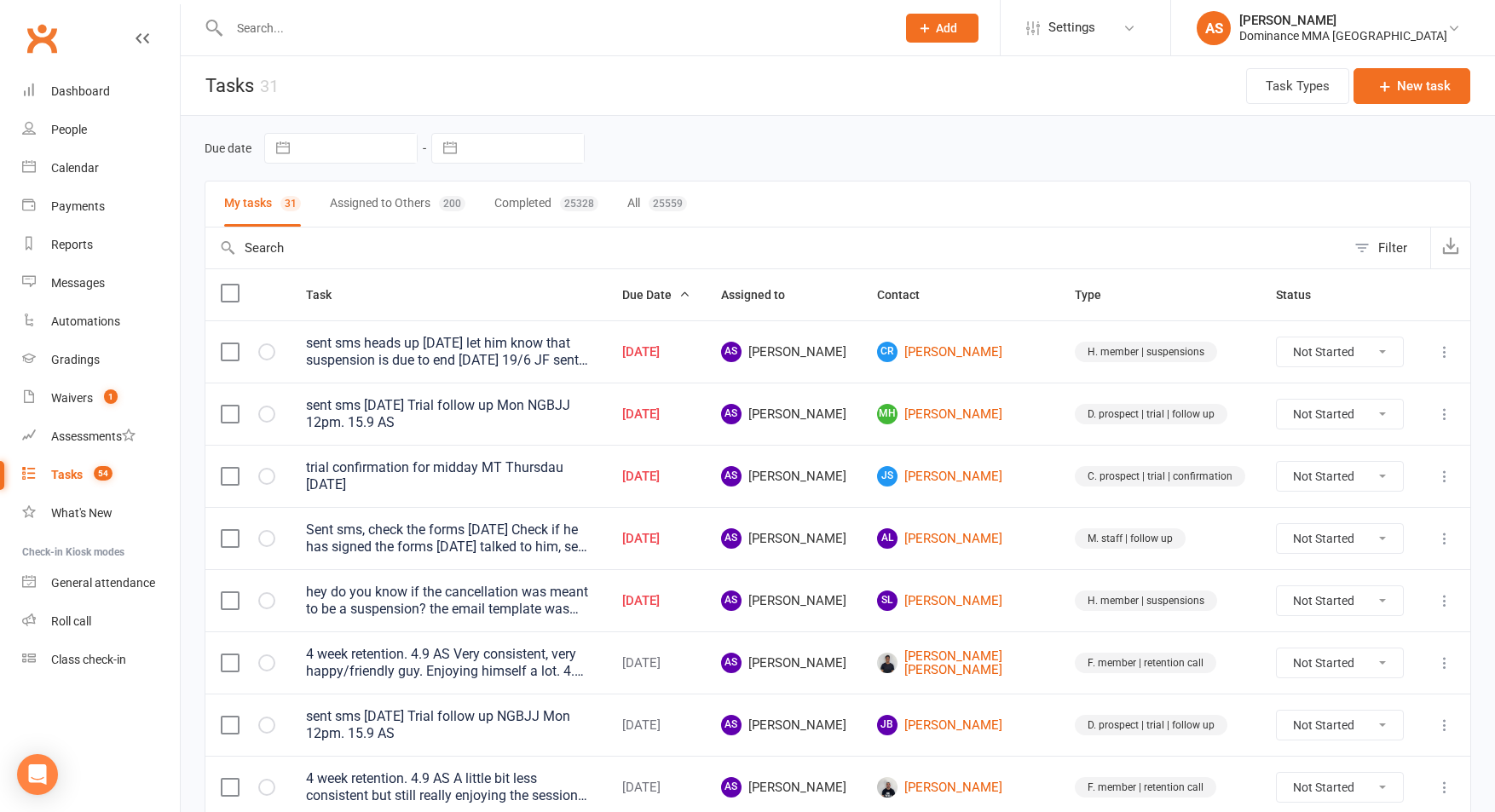
click at [511, 607] on div "hey do you know if the cancellation was meant to be a suspension? the email tem…" at bounding box center [449, 601] width 285 height 34
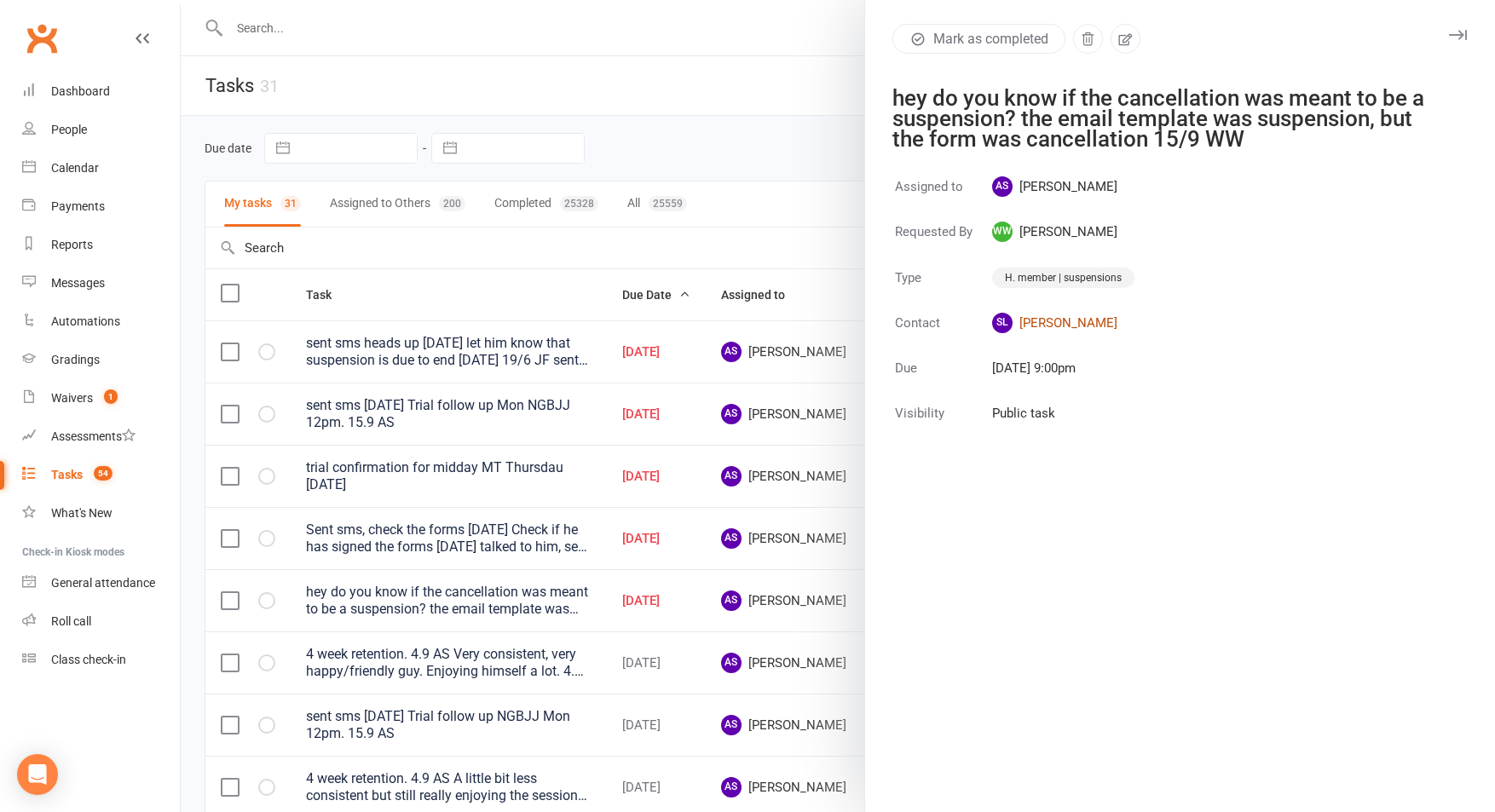
click at [1050, 330] on link "SL Suong Le" at bounding box center [1062, 323] width 143 height 21
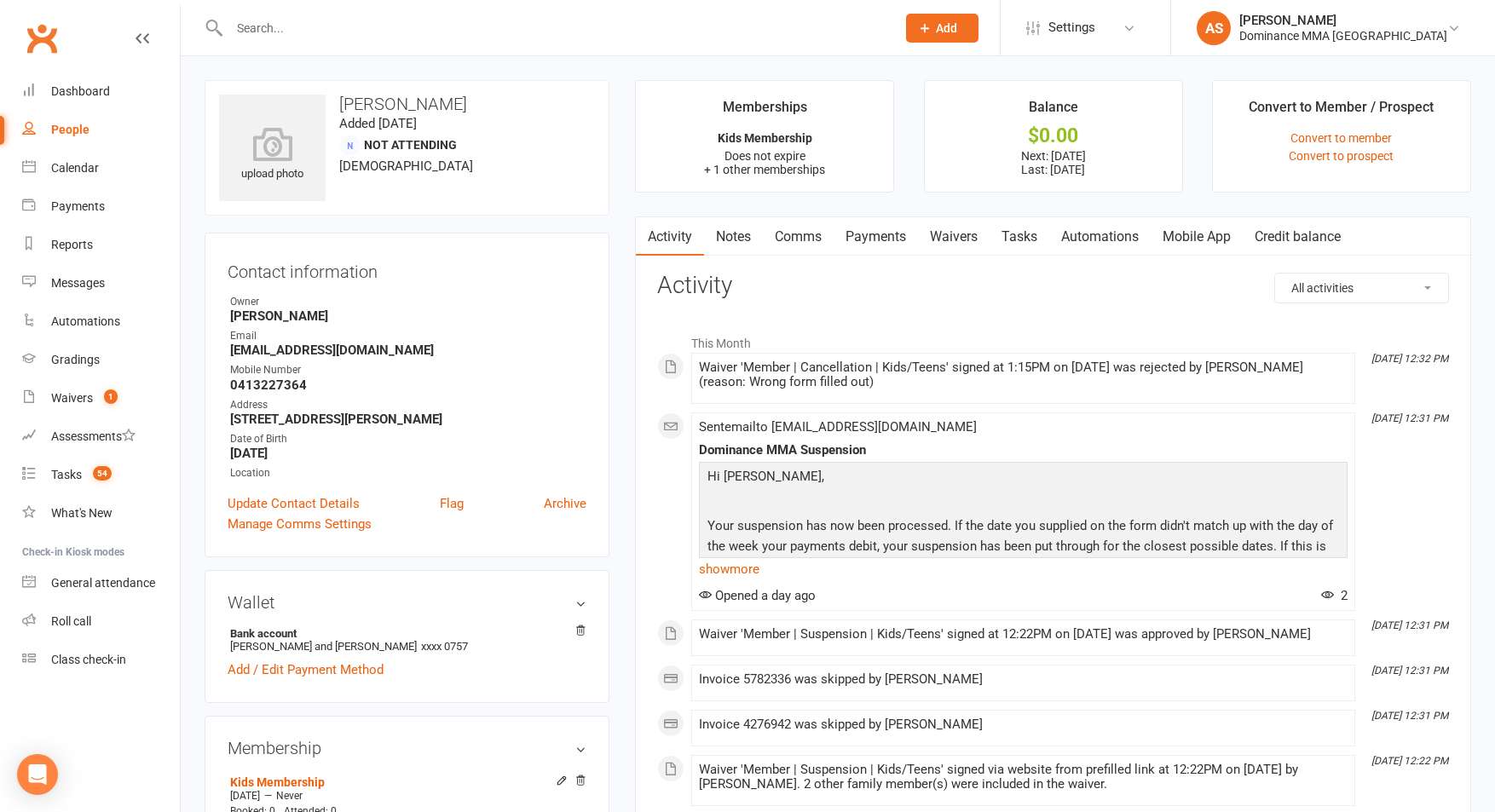
drag, startPoint x: 1009, startPoint y: 236, endPoint x: 1000, endPoint y: 239, distance: 9.5
click at [1010, 236] on link "Tasks" at bounding box center [1019, 237] width 59 height 39
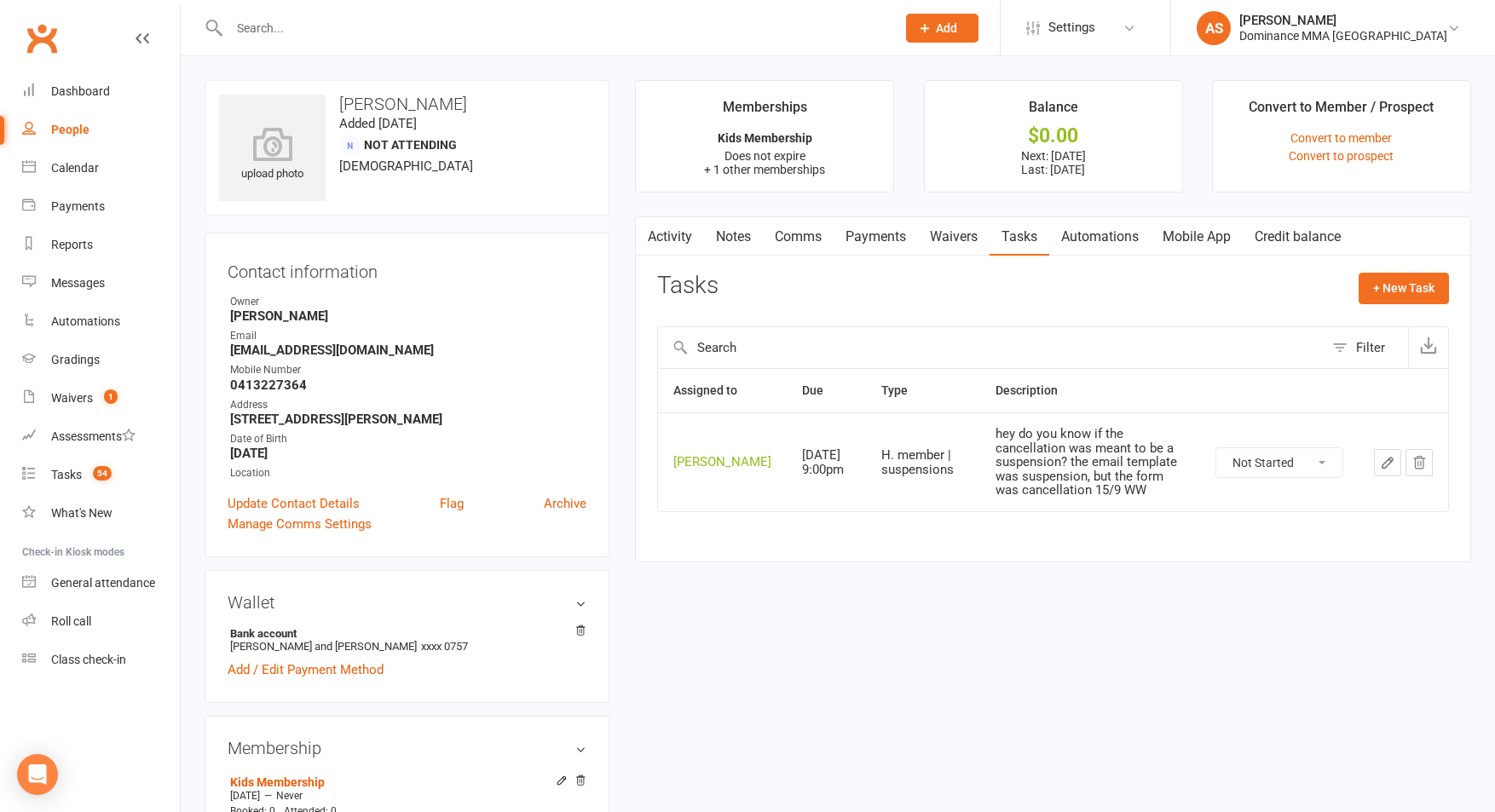
click at [1380, 468] on icon "button" at bounding box center [1387, 462] width 15 height 15
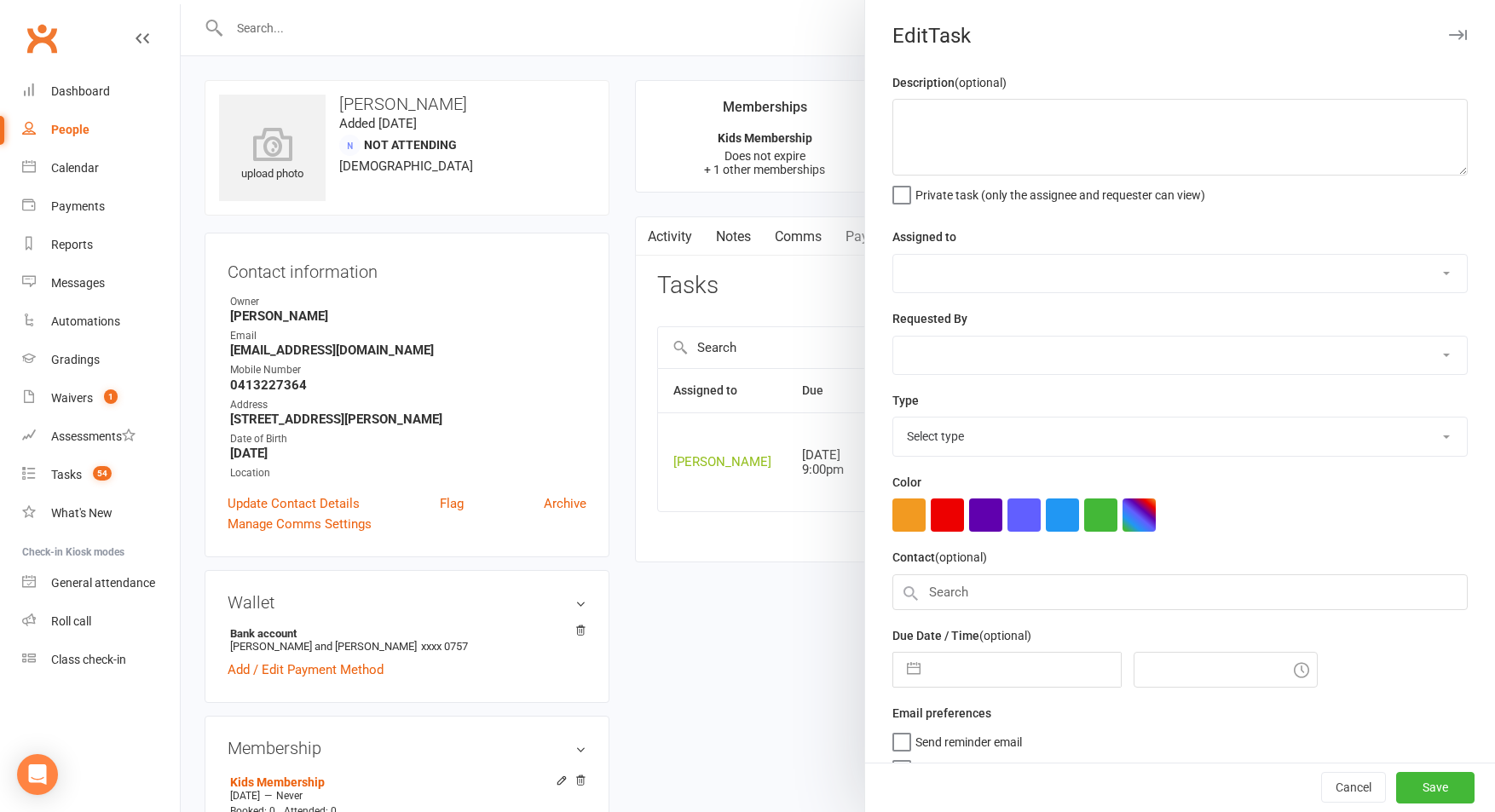
type textarea "hey do you know if the cancellation was meant to be a suspension? the email tem…"
select select "50862"
select select "49757"
type input "17 Sep 2025"
type input "9:00pm"
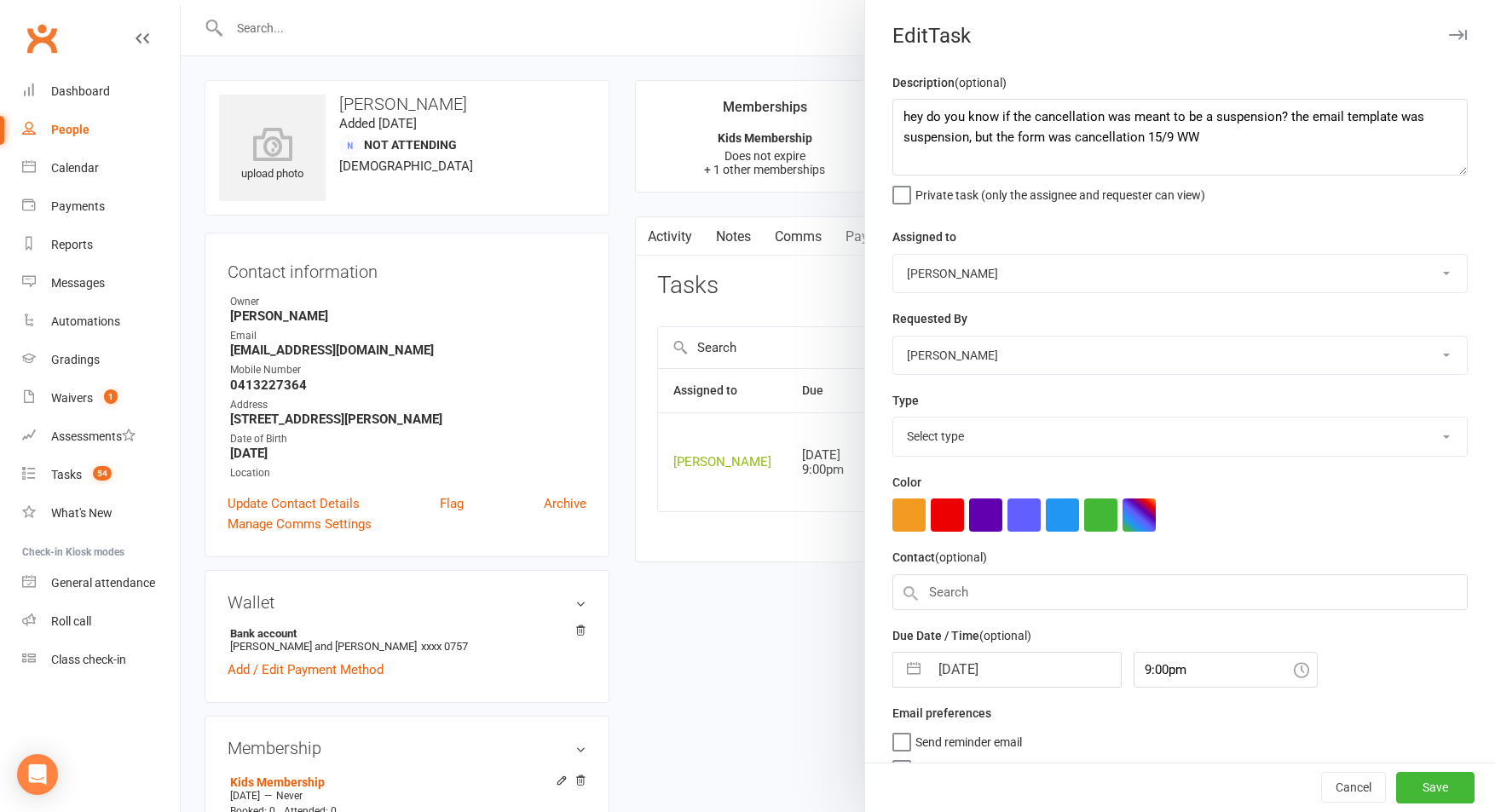
select select "3867"
click at [904, 108] on textarea "hey do you know if the cancellation was meant to be a suspension? the email tem…" at bounding box center [1179, 136] width 575 height 76
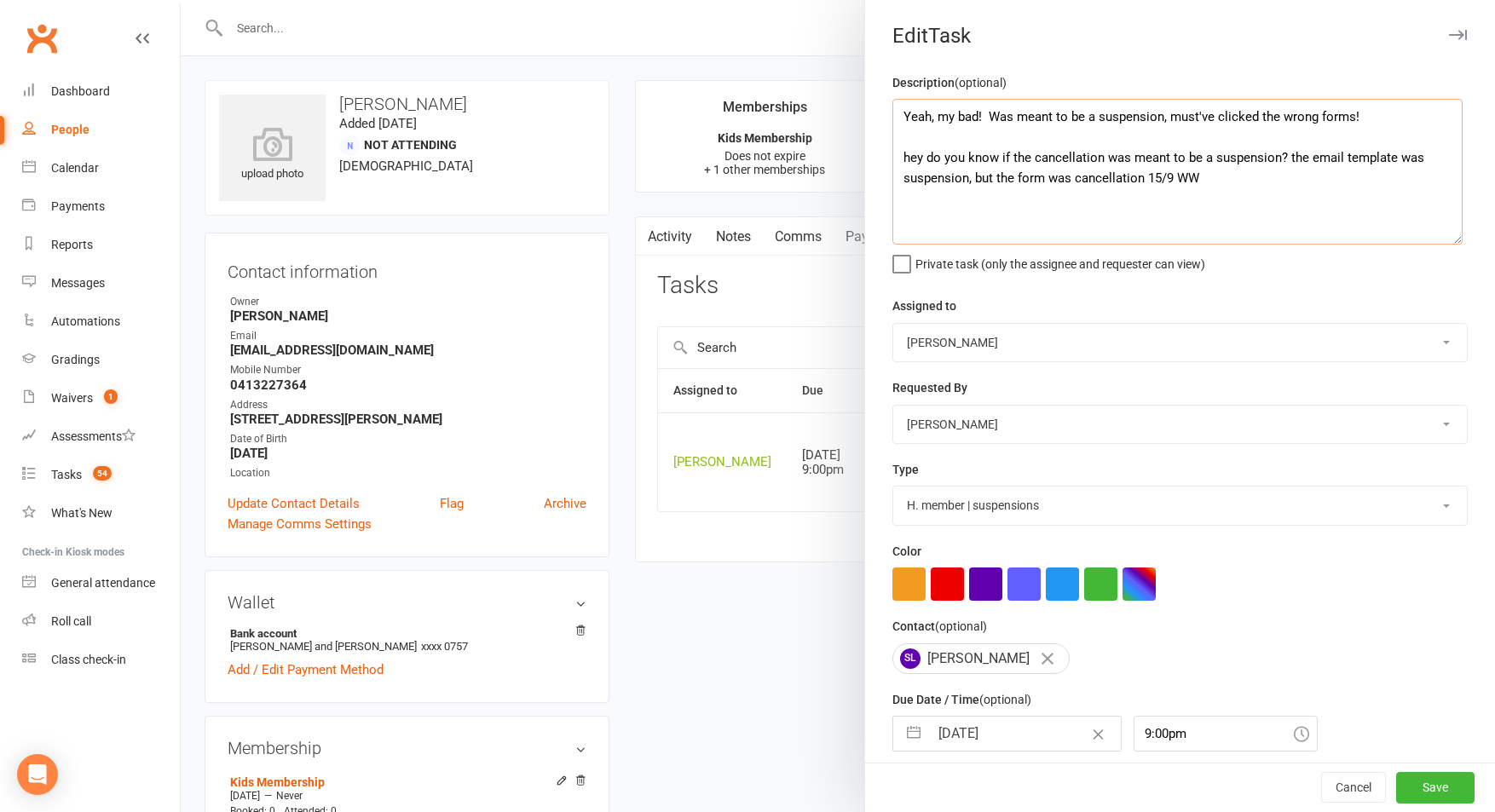
drag, startPoint x: 1464, startPoint y: 170, endPoint x: 1458, endPoint y: 240, distance: 70.3
click at [1458, 240] on textarea "Yeah, my bad! Was meant to be a suspension, must've clicked the wrong forms! he…" at bounding box center [1176, 171] width 570 height 145
type textarea "Yeah, my bad! Was meant to be a suspension, must've clicked the wrong forms! 17…"
click at [1018, 337] on select "Cat Wilson David Hart Lachlan Dart Alish S. Will Wesley Max Viney Dominance MMA…" at bounding box center [1179, 343] width 573 height 38
select select "49757"
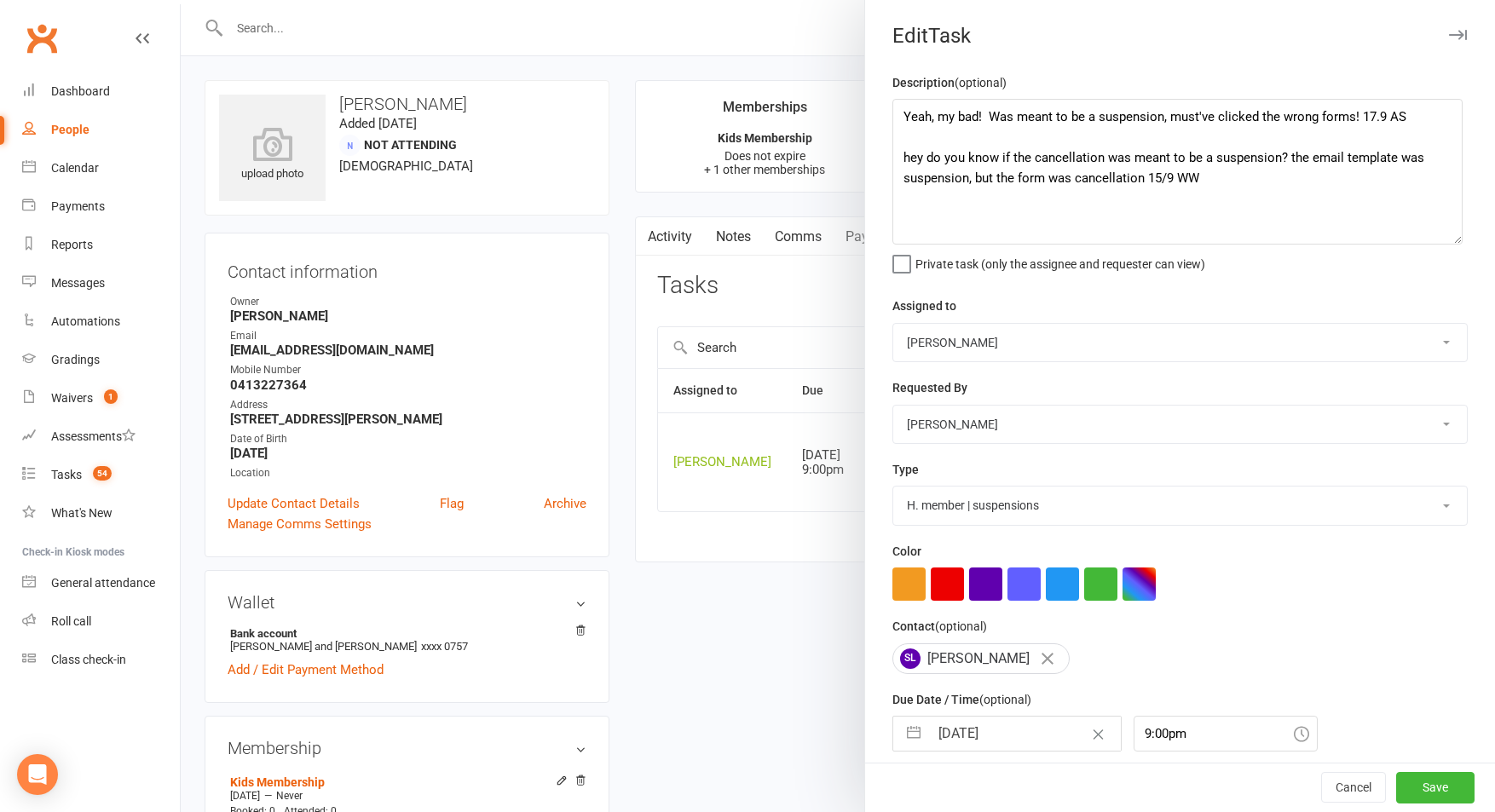
click at [893, 324] on select "Cat Wilson David Hart Lachlan Dart Alish S. Will Wesley Max Viney Dominance MMA…" at bounding box center [1179, 343] width 573 height 38
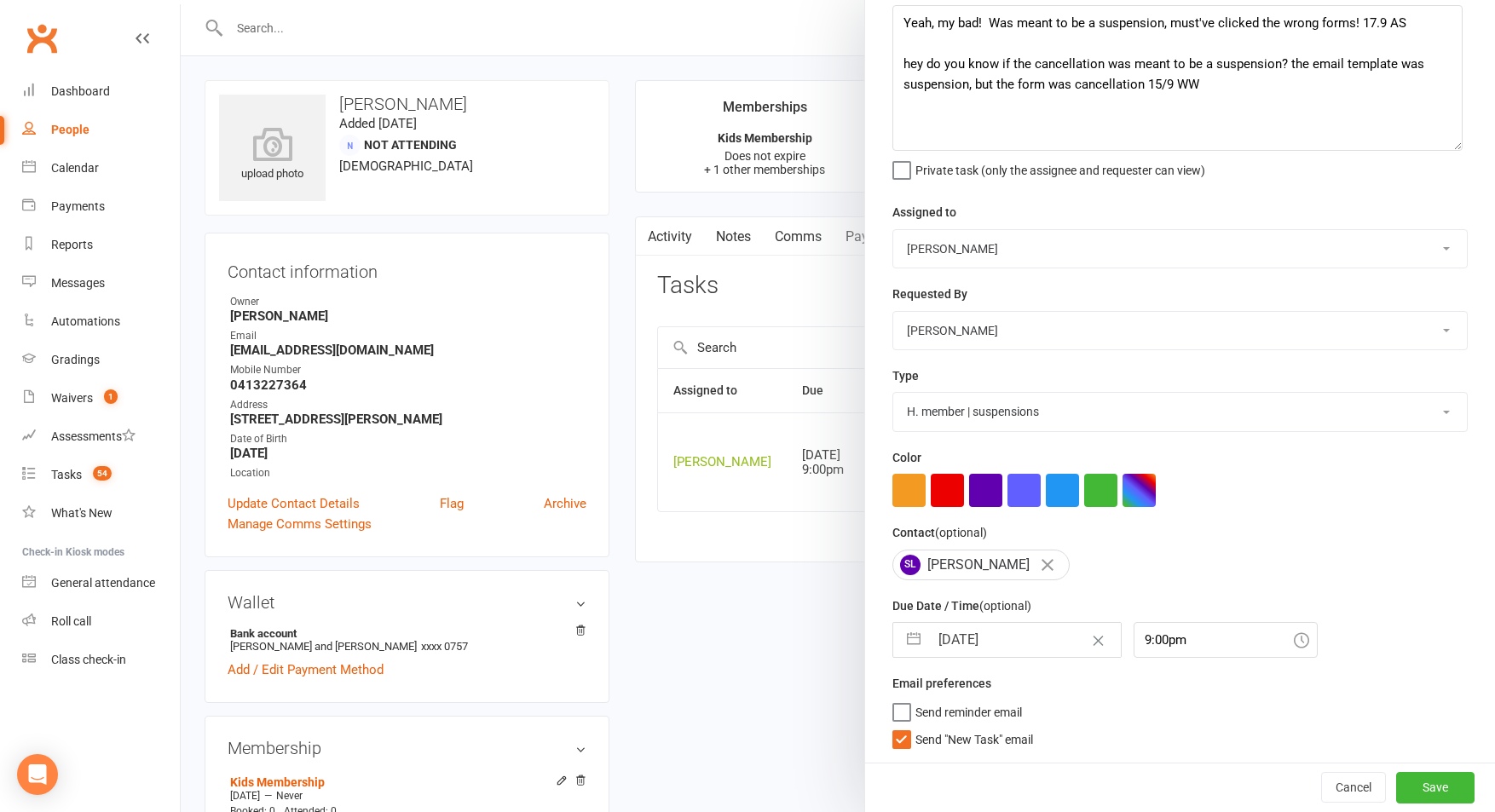
drag, startPoint x: 1009, startPoint y: 740, endPoint x: 1001, endPoint y: 737, distance: 8.5
click at [1005, 738] on span "Send "New Task" email" at bounding box center [974, 737] width 118 height 20
click at [1005, 727] on input "Send "New Task" email" at bounding box center [962, 727] width 141 height 0
click at [1174, 643] on input "9:00pm" at bounding box center [1225, 640] width 184 height 36
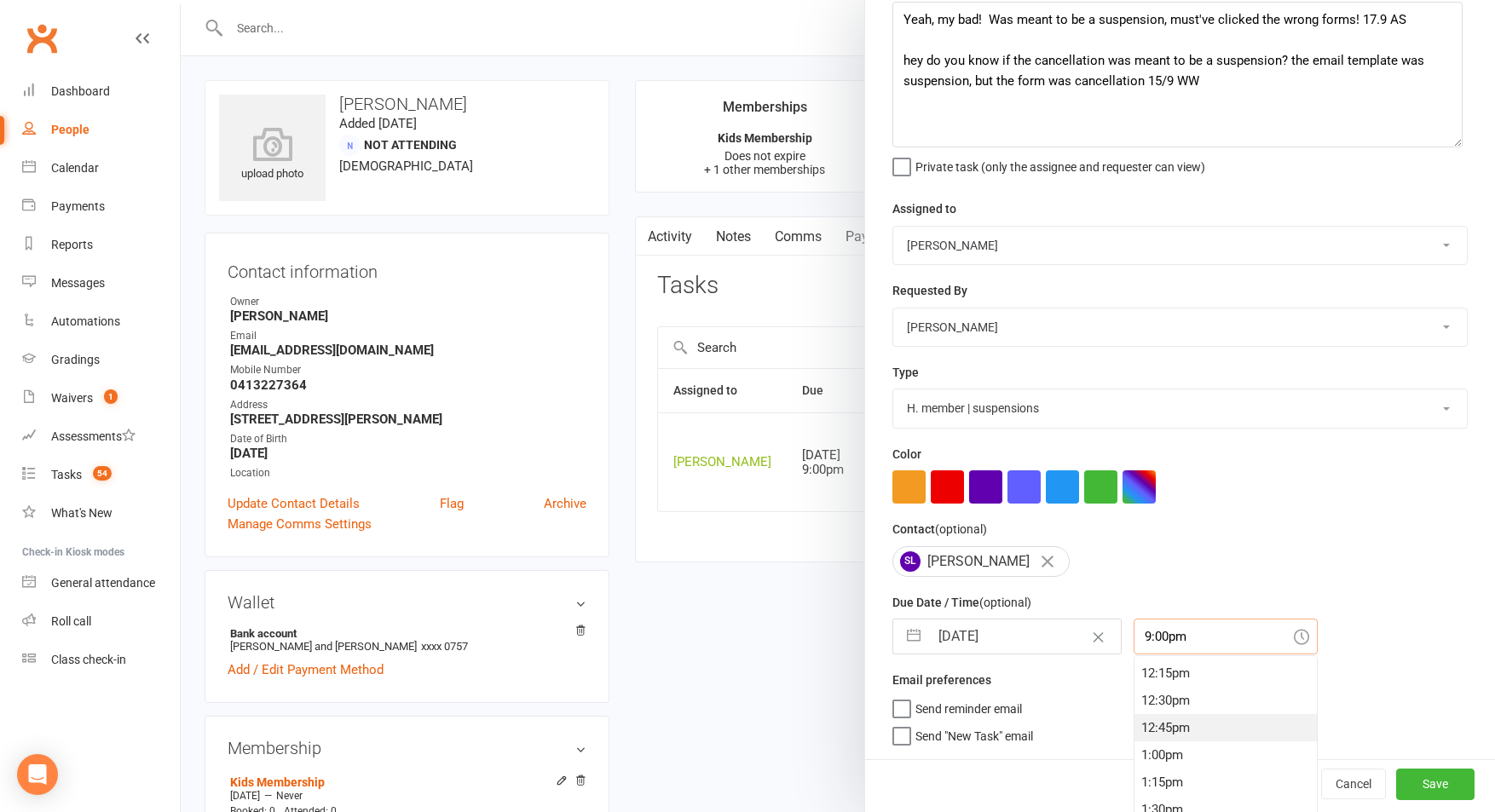
scroll to position [1340, 0]
click at [1161, 710] on div "12:00am 12:15am 12:30am 12:45am 1:00am 1:15am 1:30am 1:45am 2:00am 2:15am 2:30a…" at bounding box center [1225, 740] width 184 height 170
click at [1167, 672] on div "1:30pm" at bounding box center [1225, 676] width 182 height 27
type input "1:30pm"
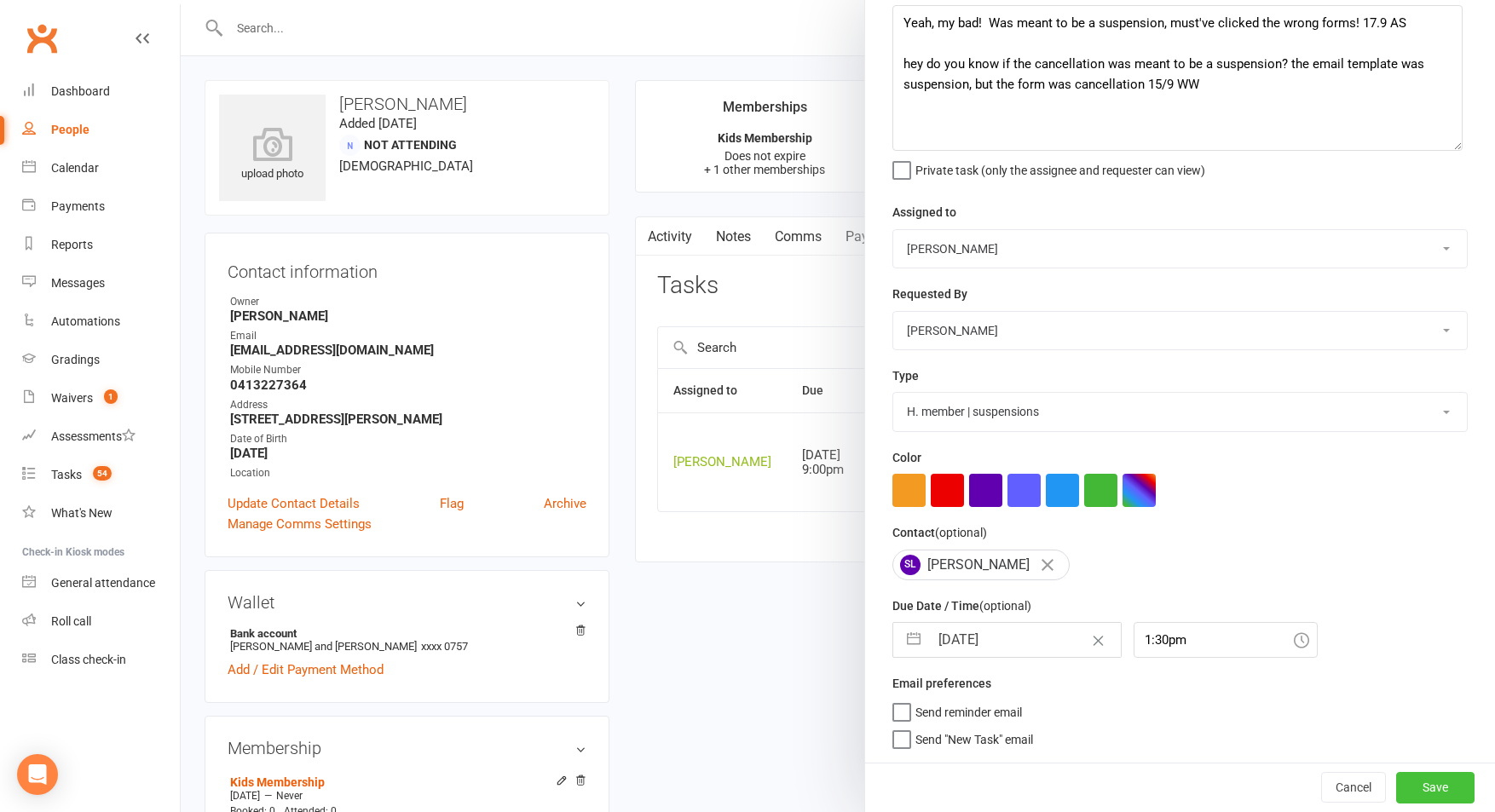
click at [1454, 790] on button "Save" at bounding box center [1435, 787] width 78 height 31
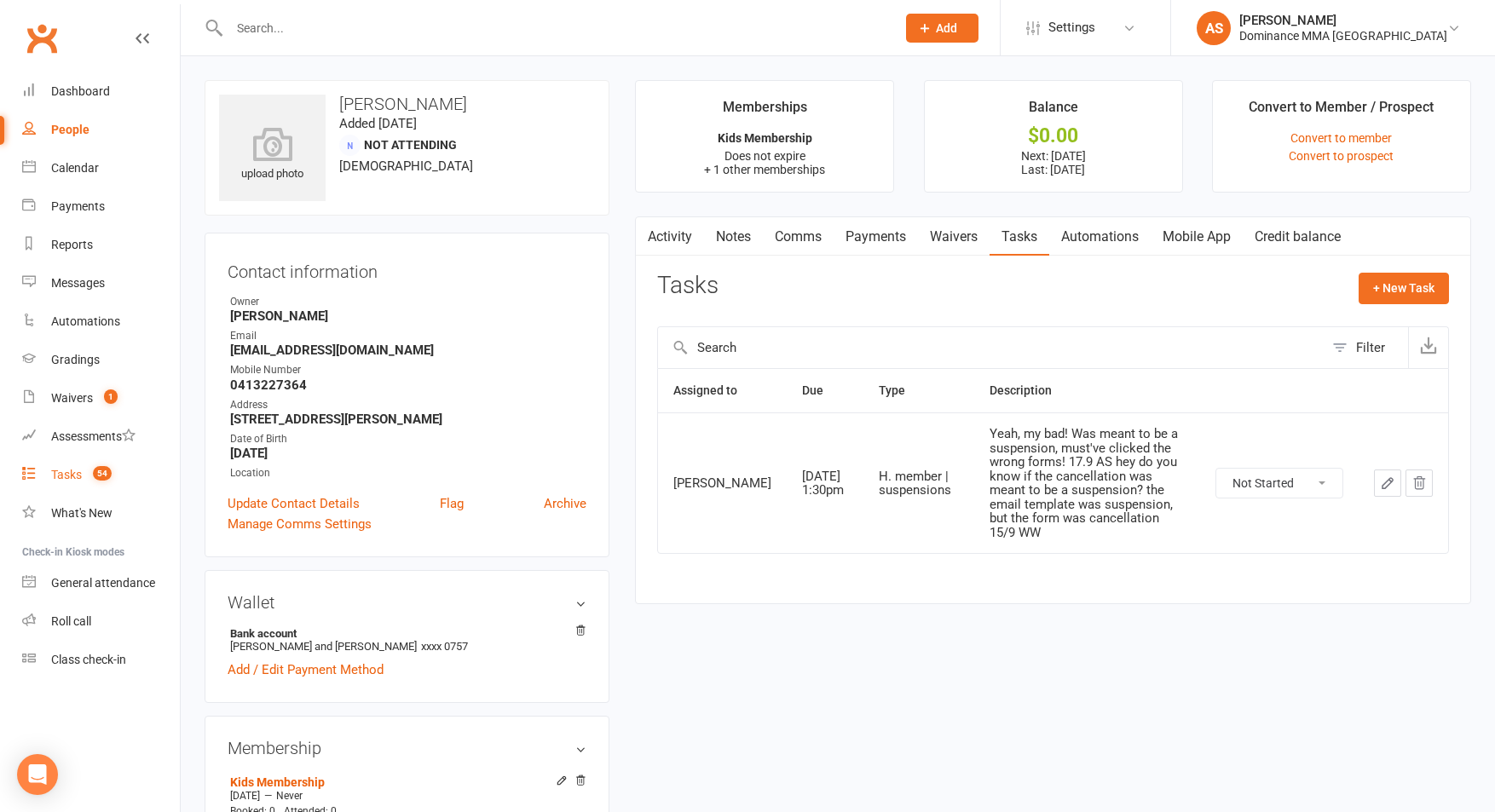
click at [110, 480] on count-badge "54" at bounding box center [98, 474] width 27 height 13
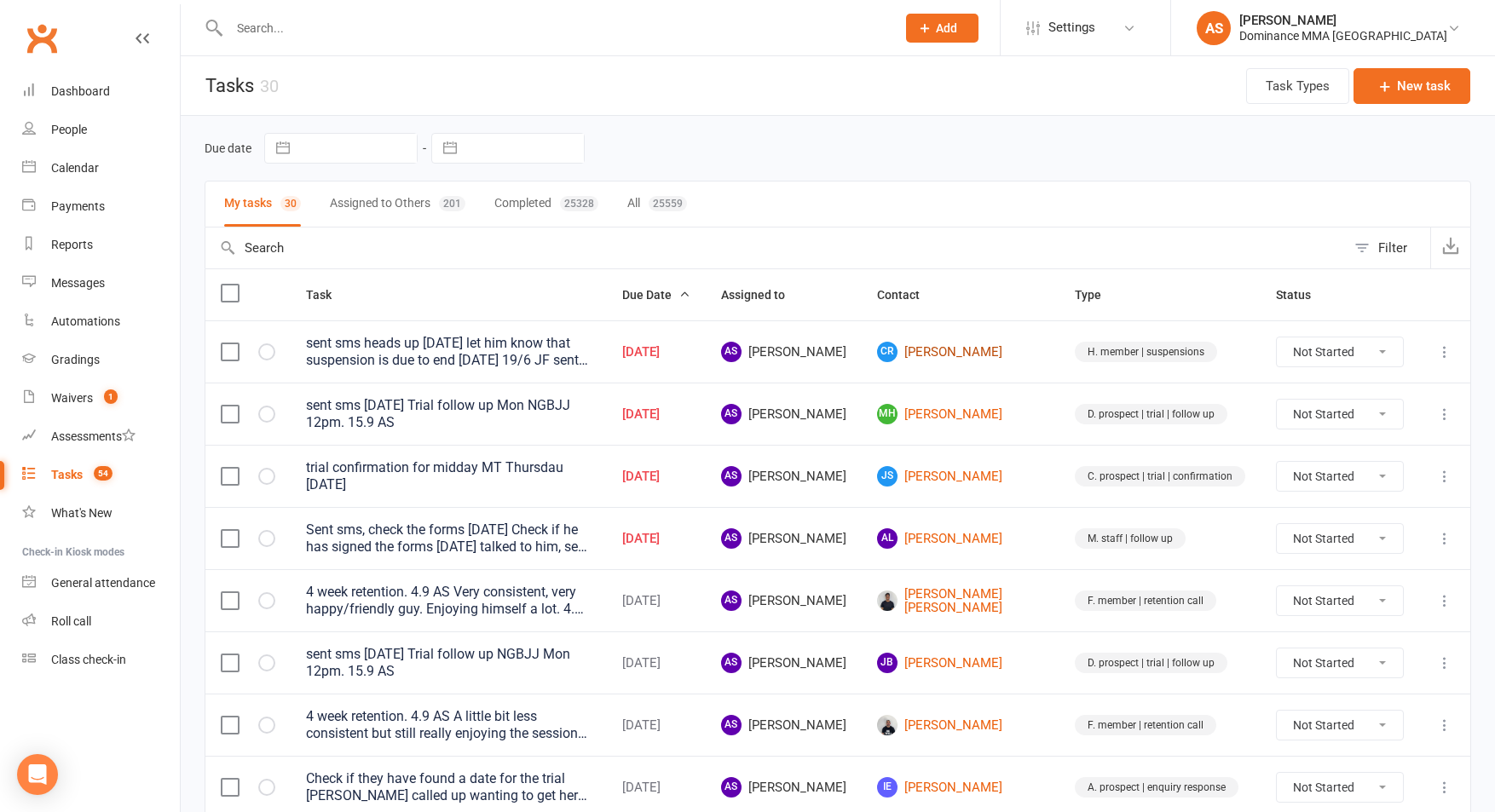
click at [980, 356] on link "CR Colin Reid" at bounding box center [960, 352] width 167 height 21
click at [984, 416] on link "MH Meesha Hall" at bounding box center [960, 414] width 167 height 21
drag, startPoint x: 977, startPoint y: 468, endPoint x: 978, endPoint y: 486, distance: 18.0
click at [977, 469] on link "JS Joel Segal" at bounding box center [960, 476] width 167 height 21
click at [969, 539] on link "AL [PERSON_NAME]" at bounding box center [960, 538] width 167 height 21
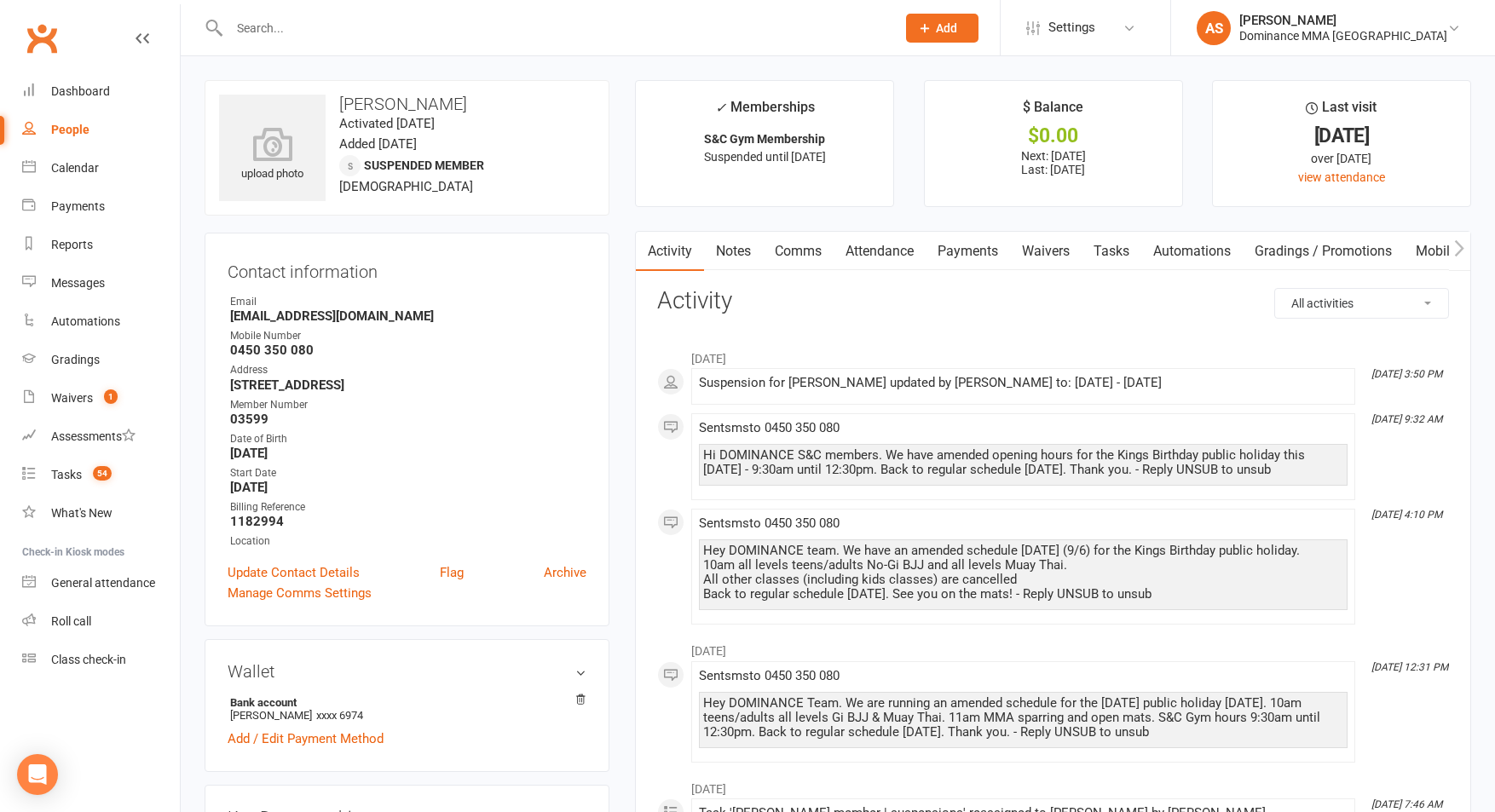
click at [1129, 260] on link "Tasks" at bounding box center [1111, 251] width 59 height 39
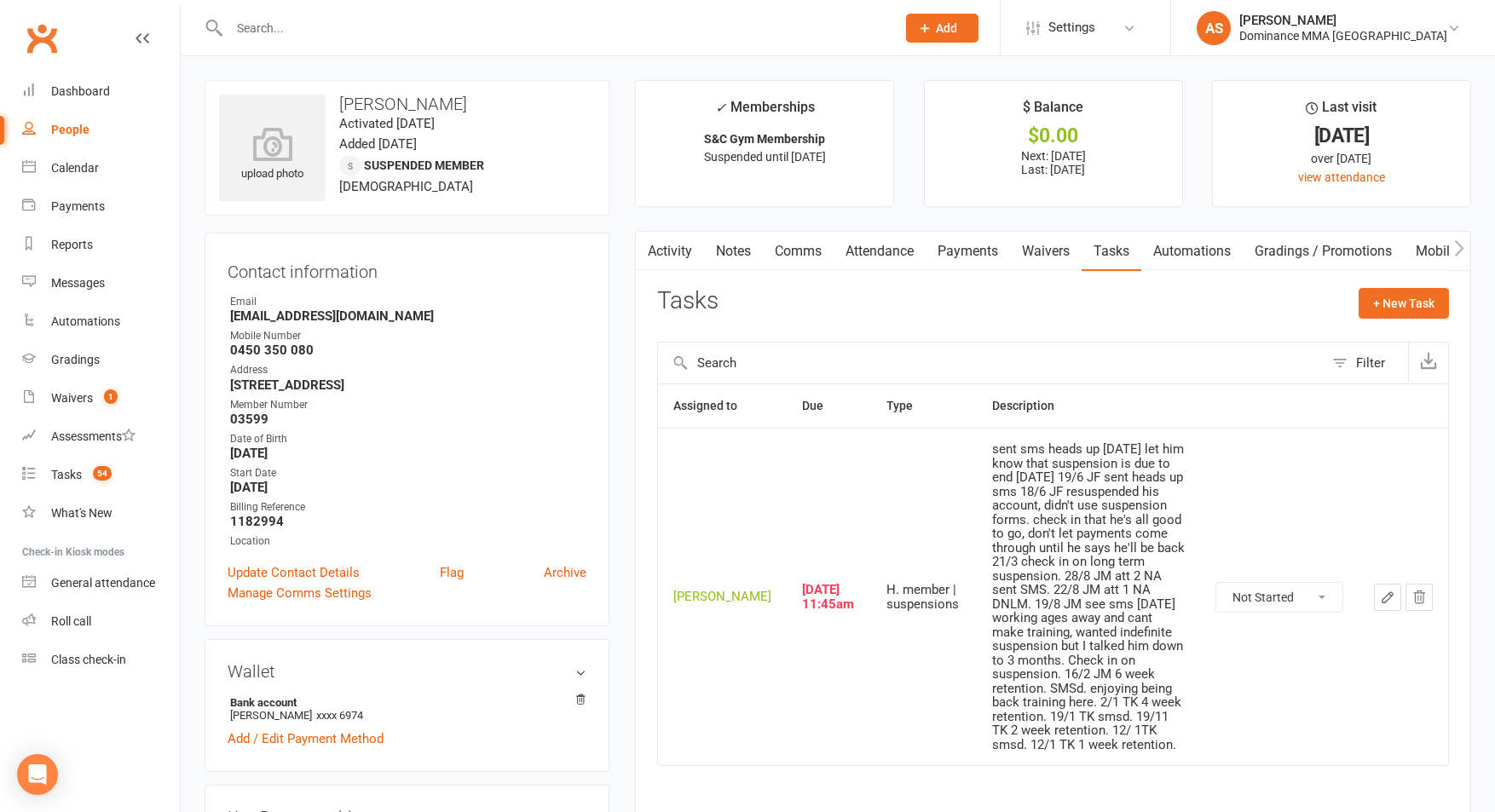
click at [1380, 589] on icon "button" at bounding box center [1387, 597] width 15 height 15
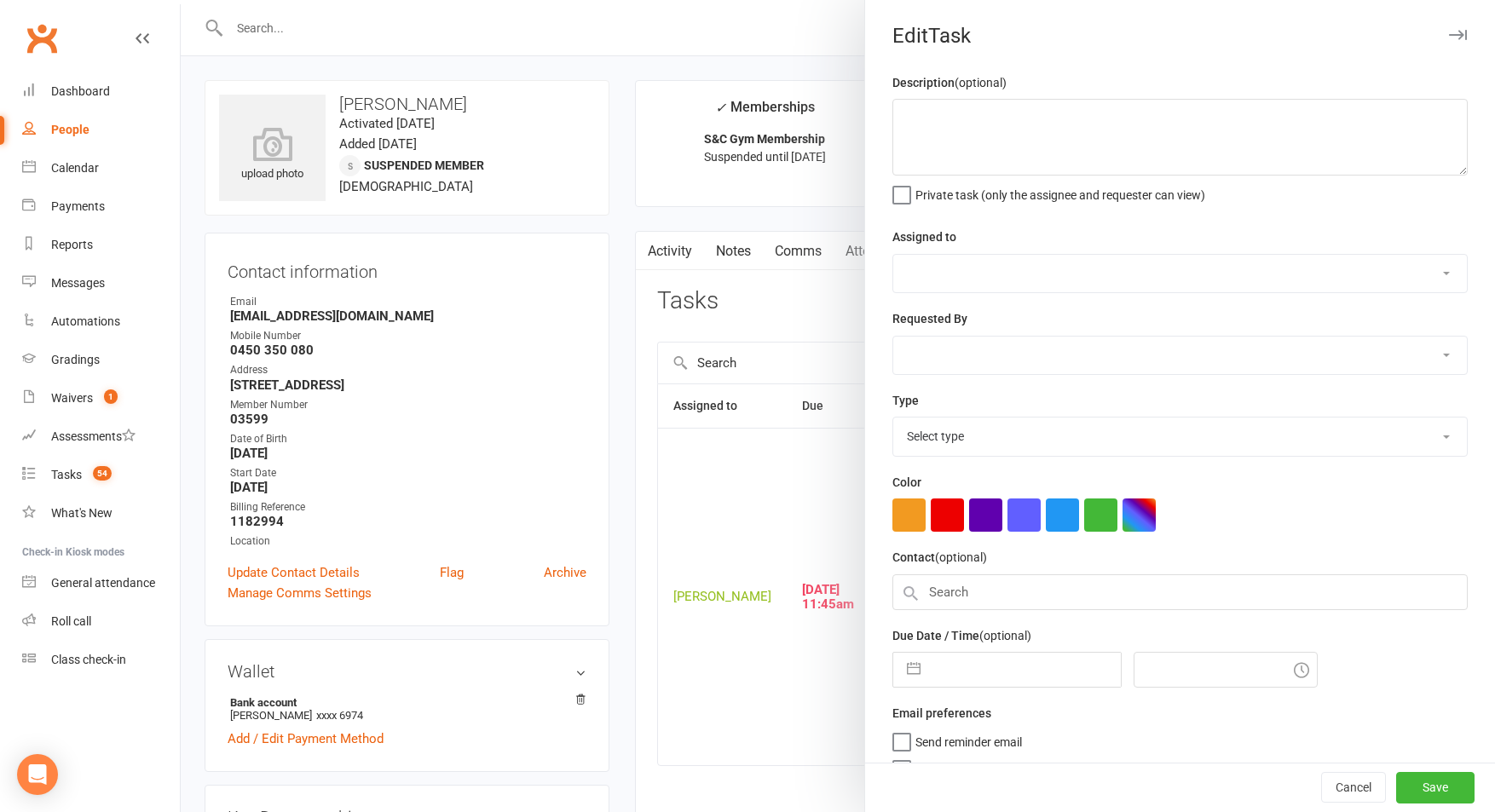
type textarea "sent sms heads up [DATE] let him know that suspension is due to end [DATE] 19/6…"
select select "50862"
select select "12631"
type input "[DATE]"
type input "11:45am"
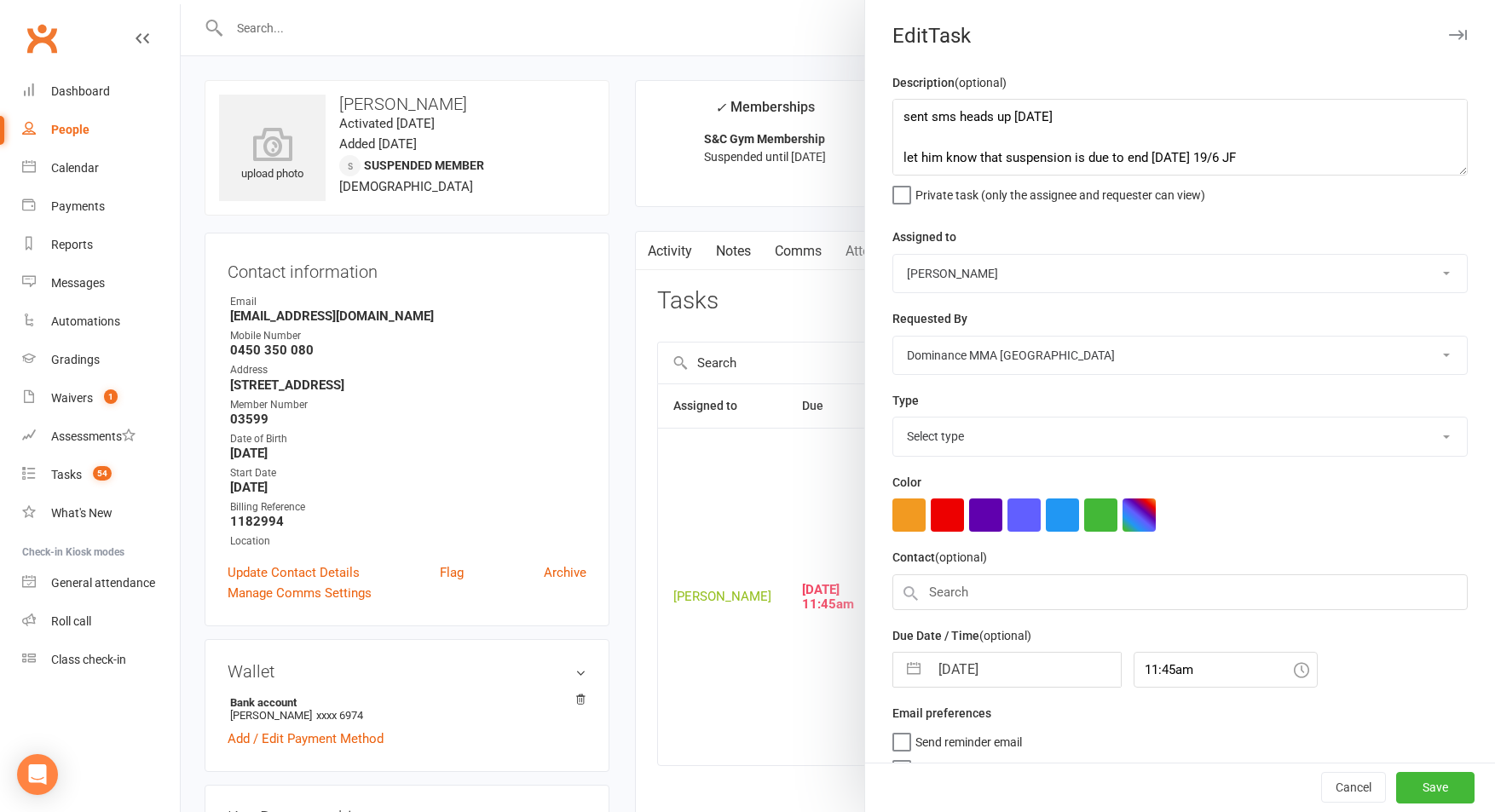
select select "3867"
click at [1026, 658] on input "[DATE]" at bounding box center [1025, 665] width 192 height 34
select select "7"
select select "2025"
select select "8"
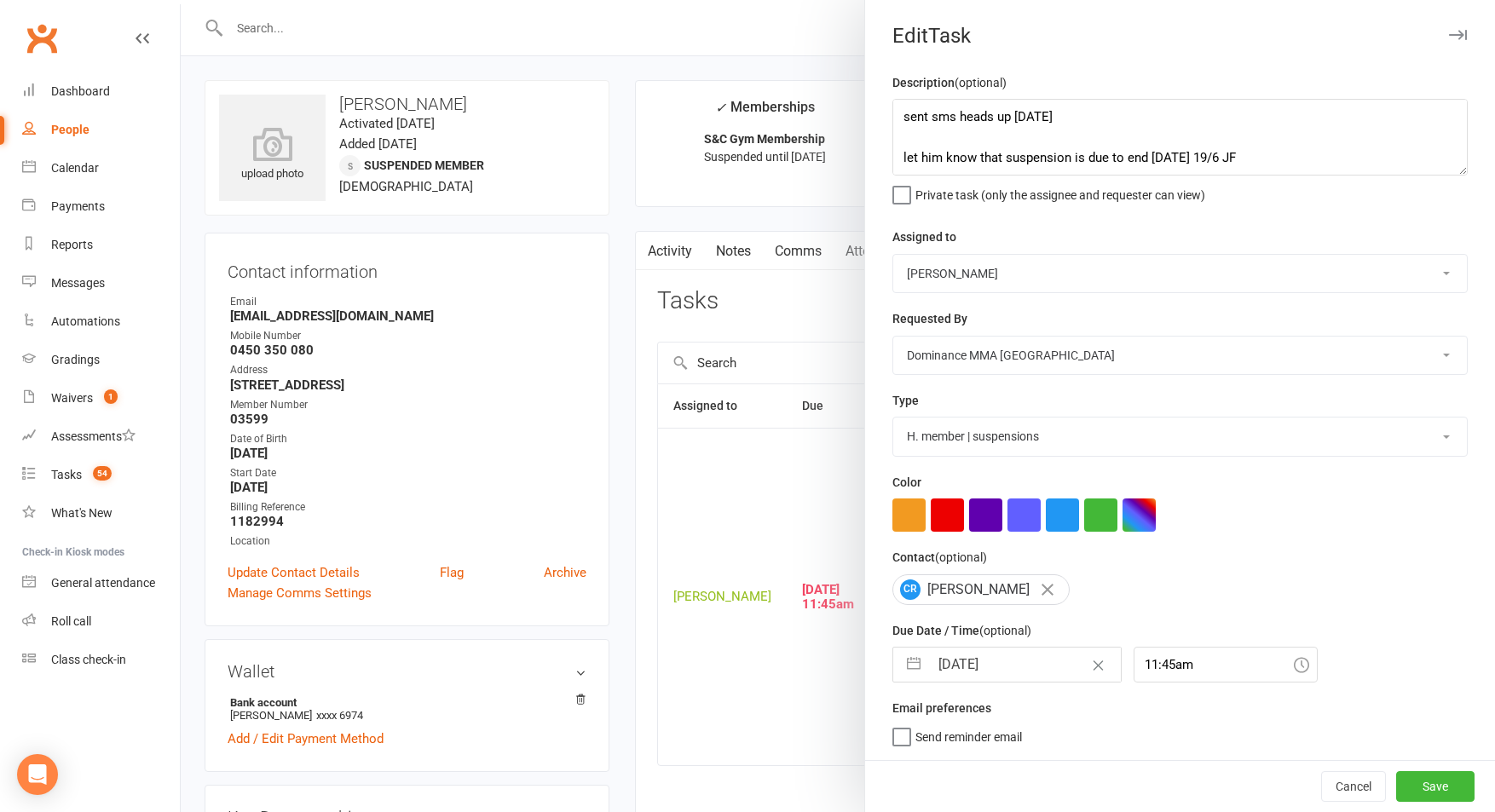
select select "2025"
select select "9"
select select "2025"
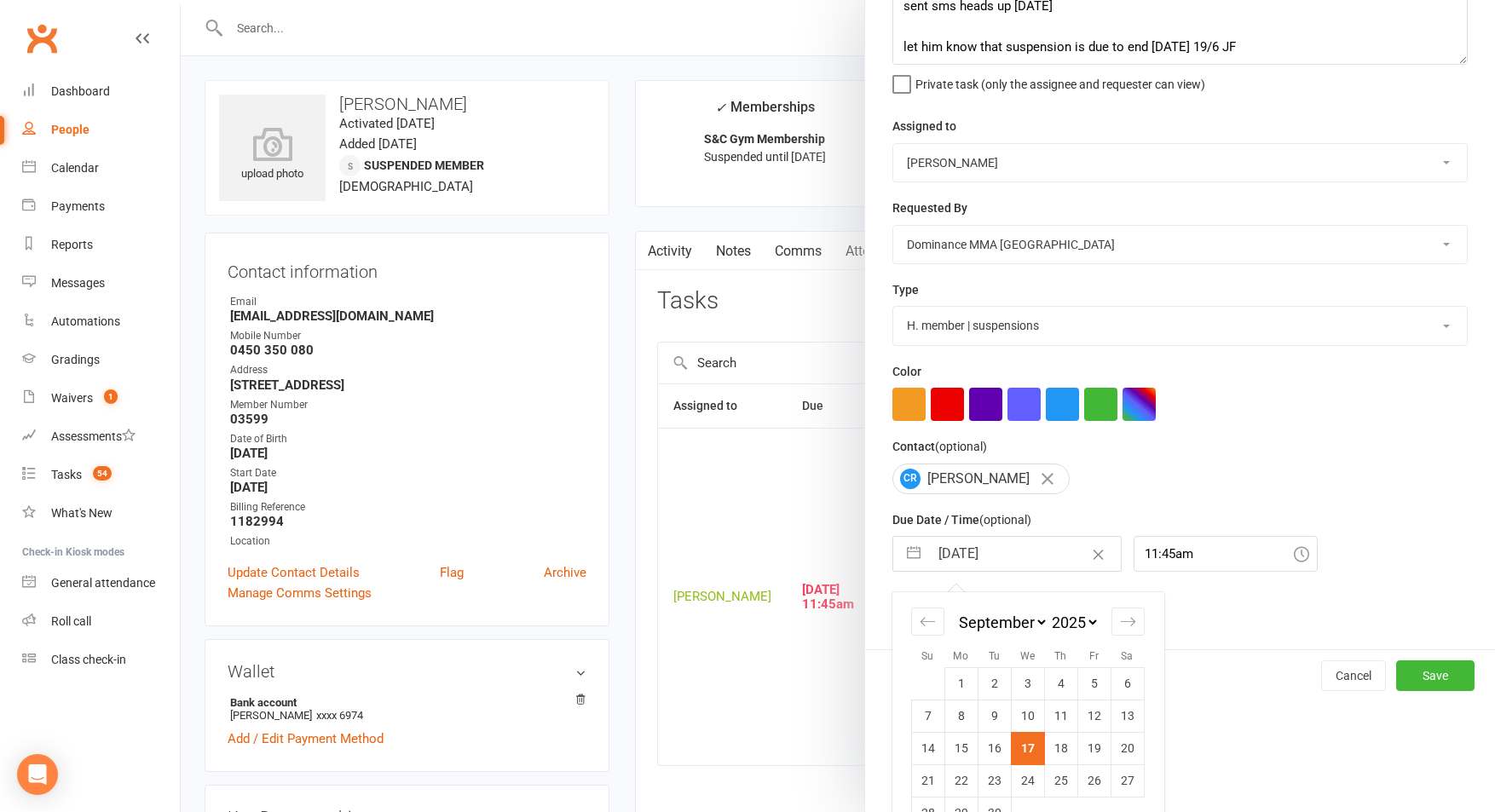
drag, startPoint x: 1059, startPoint y: 747, endPoint x: 1050, endPoint y: 748, distance: 9.1
click at [1058, 747] on td "18" at bounding box center [1060, 748] width 33 height 32
type input "18 Sep 2025"
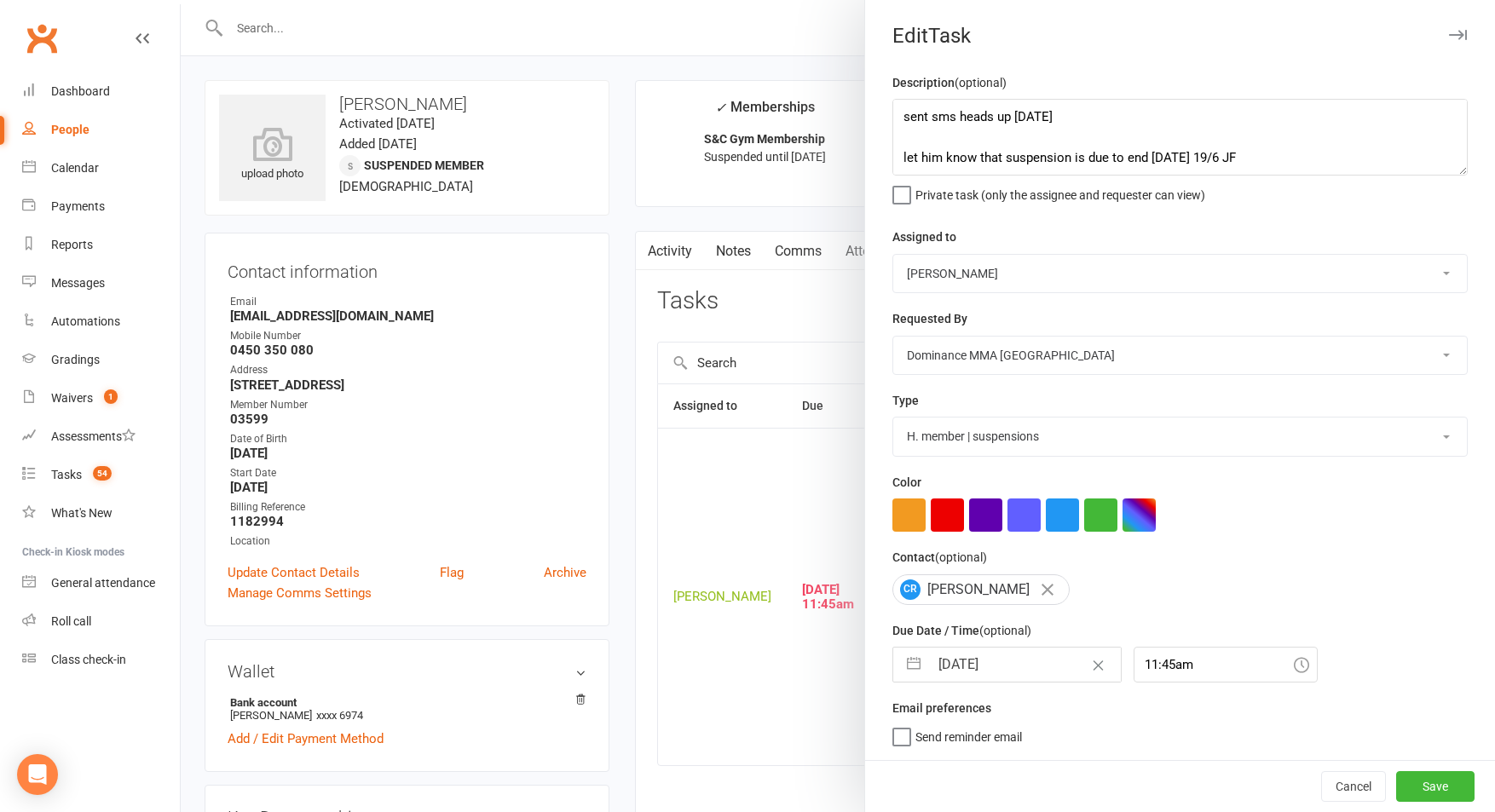
scroll to position [1, 0]
click at [1439, 785] on button "Save" at bounding box center [1435, 786] width 78 height 31
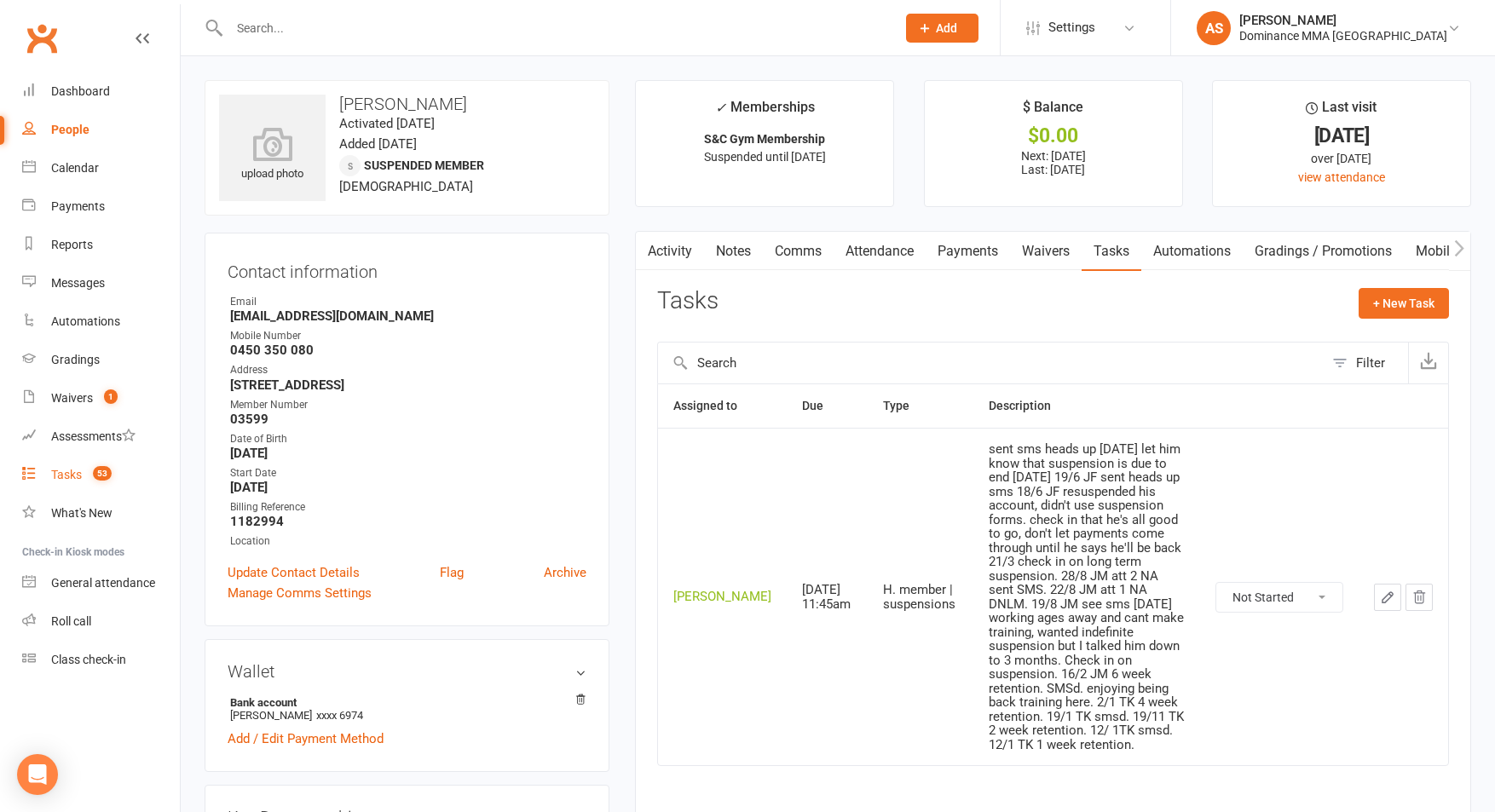
click at [109, 480] on count-badge "53" at bounding box center [98, 474] width 27 height 13
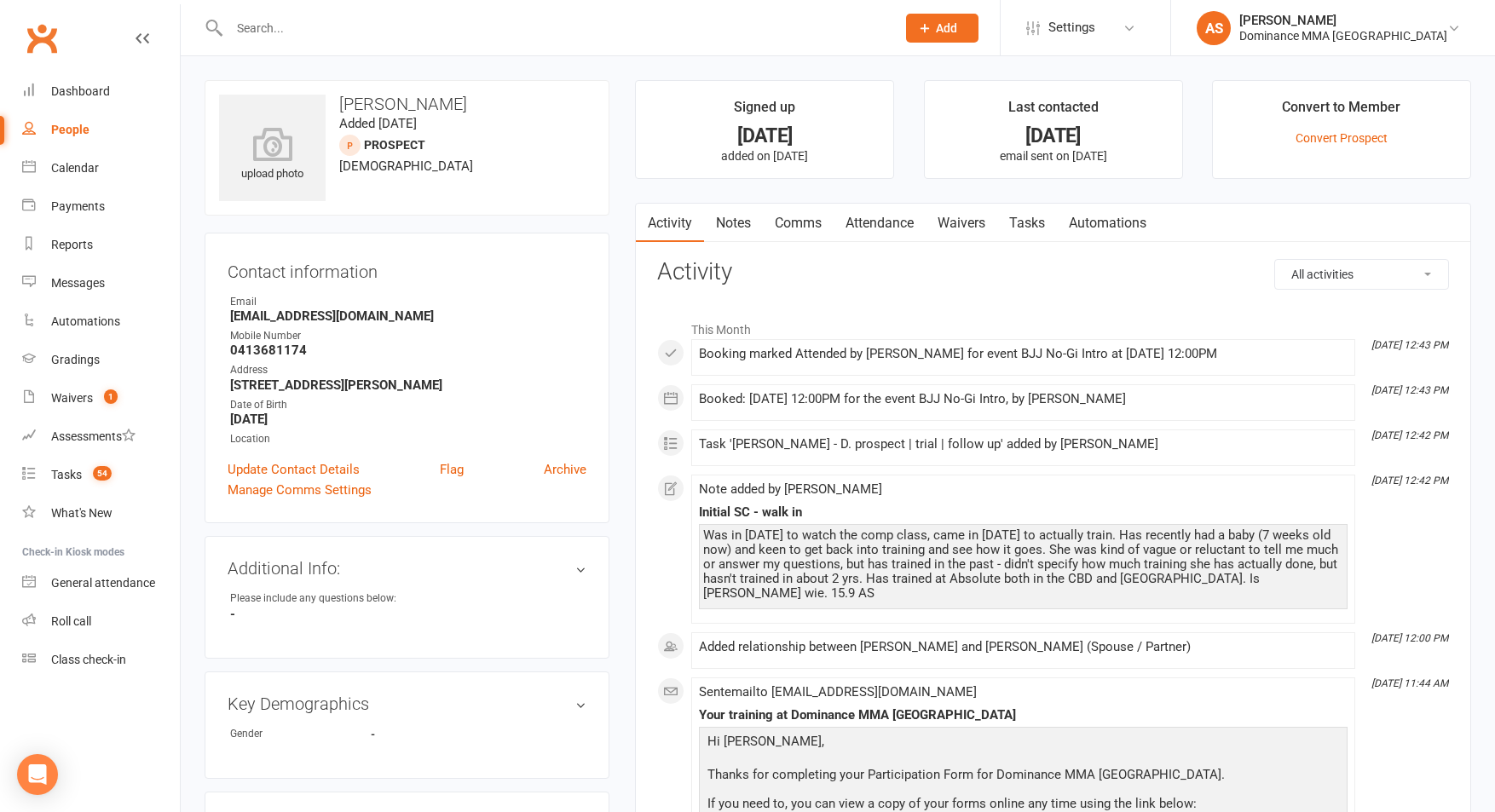
click at [1038, 222] on link "Tasks" at bounding box center [1027, 223] width 59 height 39
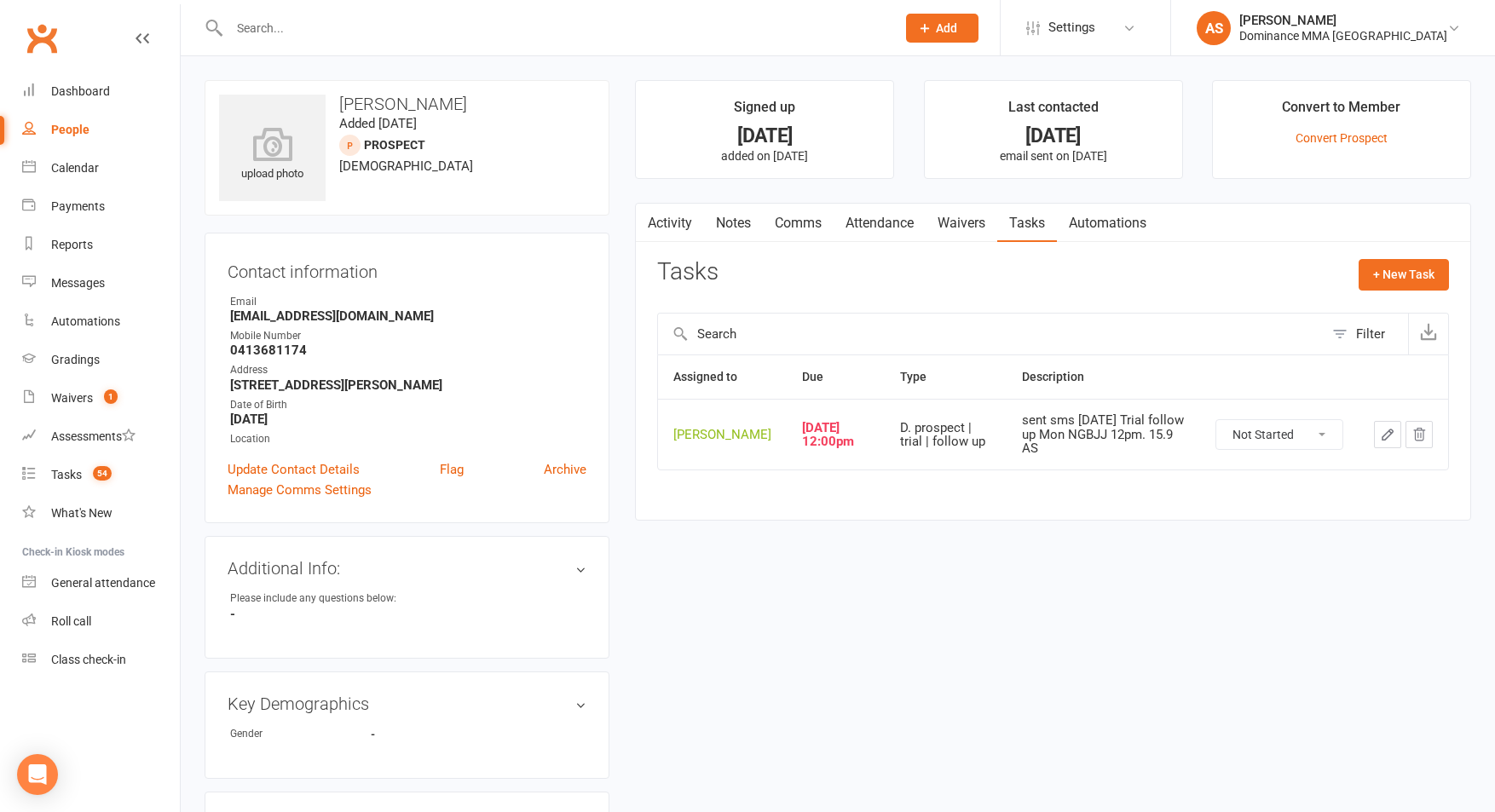
click at [1385, 442] on icon "button" at bounding box center [1387, 434] width 15 height 15
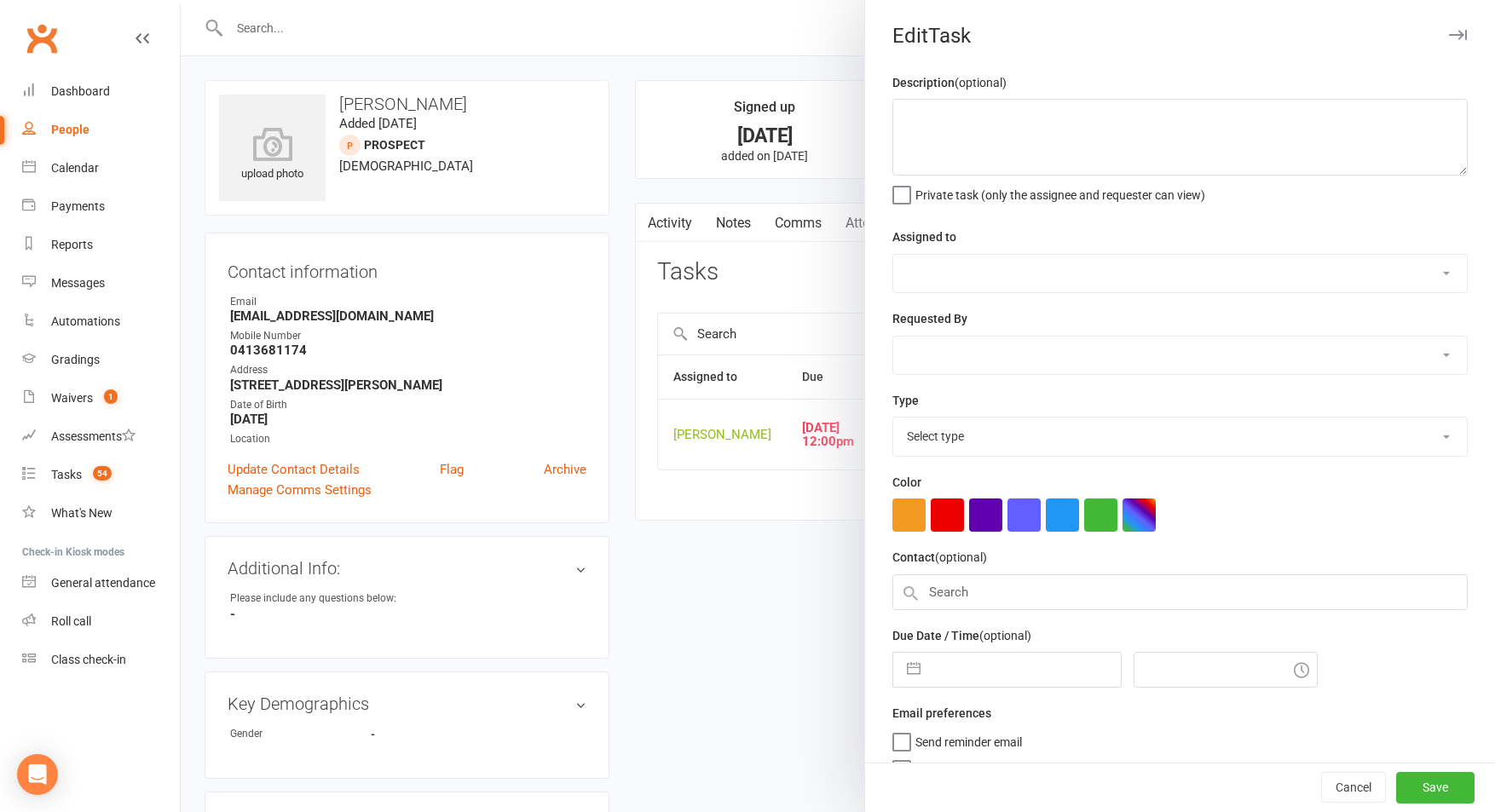
type textarea "sent sms [DATE] Trial follow up Mon NGBJJ 12pm. 15.9 AS"
select select "50862"
select select "12631"
type input "[DATE]"
type input "12:00pm"
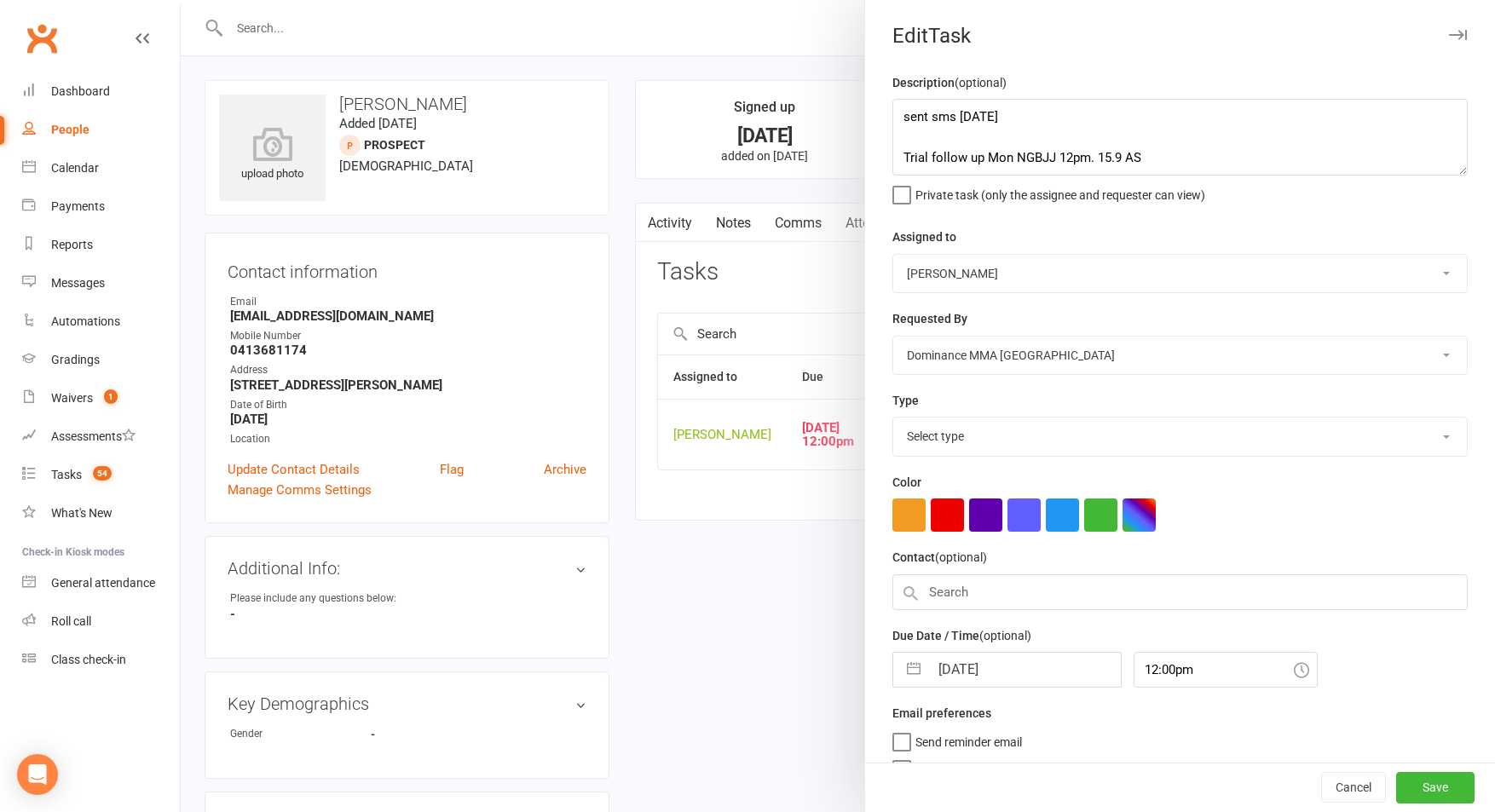
select select "3863"
click at [618, 186] on div at bounding box center [837, 406] width 1314 height 812
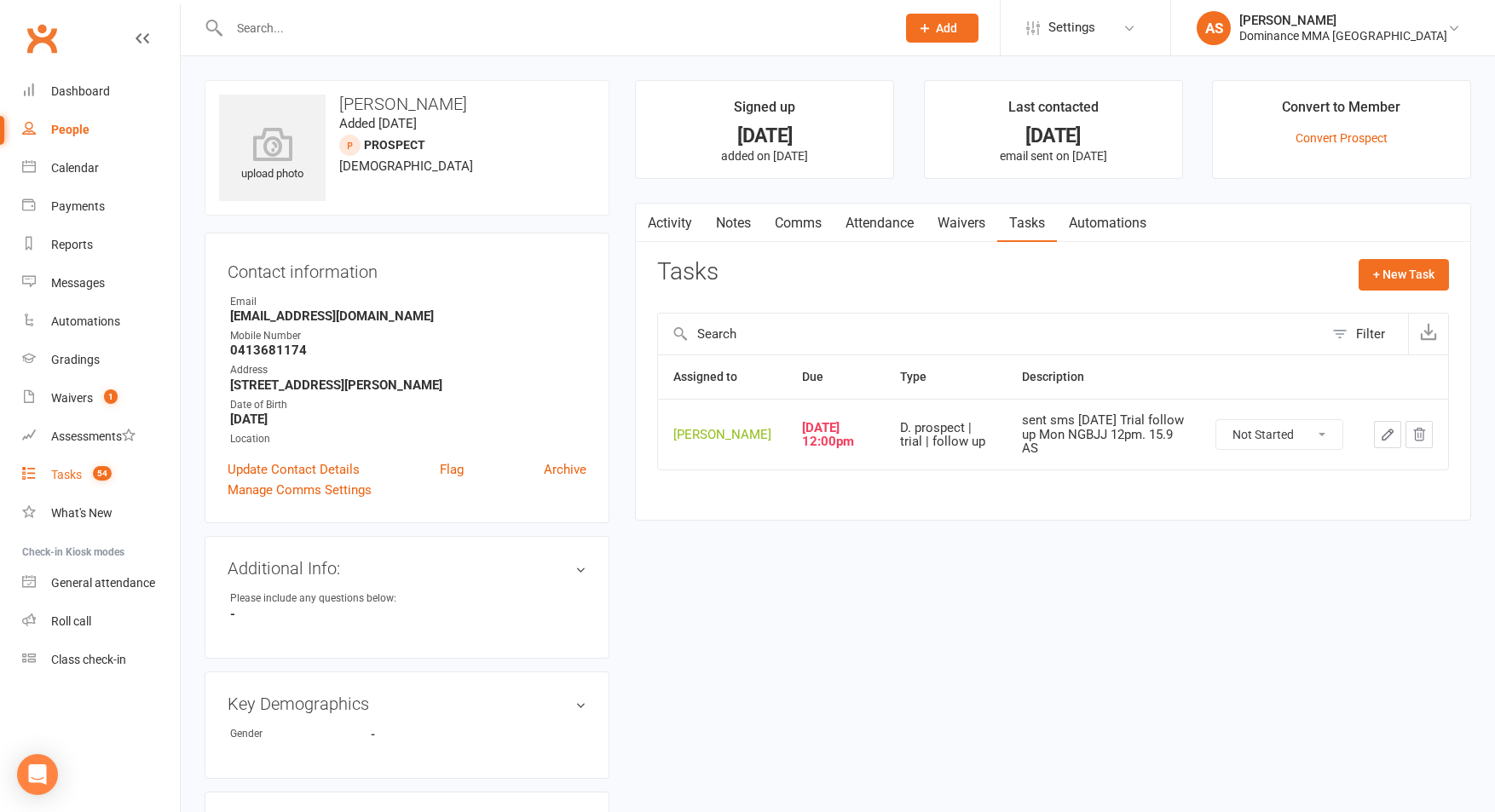
click at [92, 468] on count-badge "54" at bounding box center [98, 474] width 27 height 13
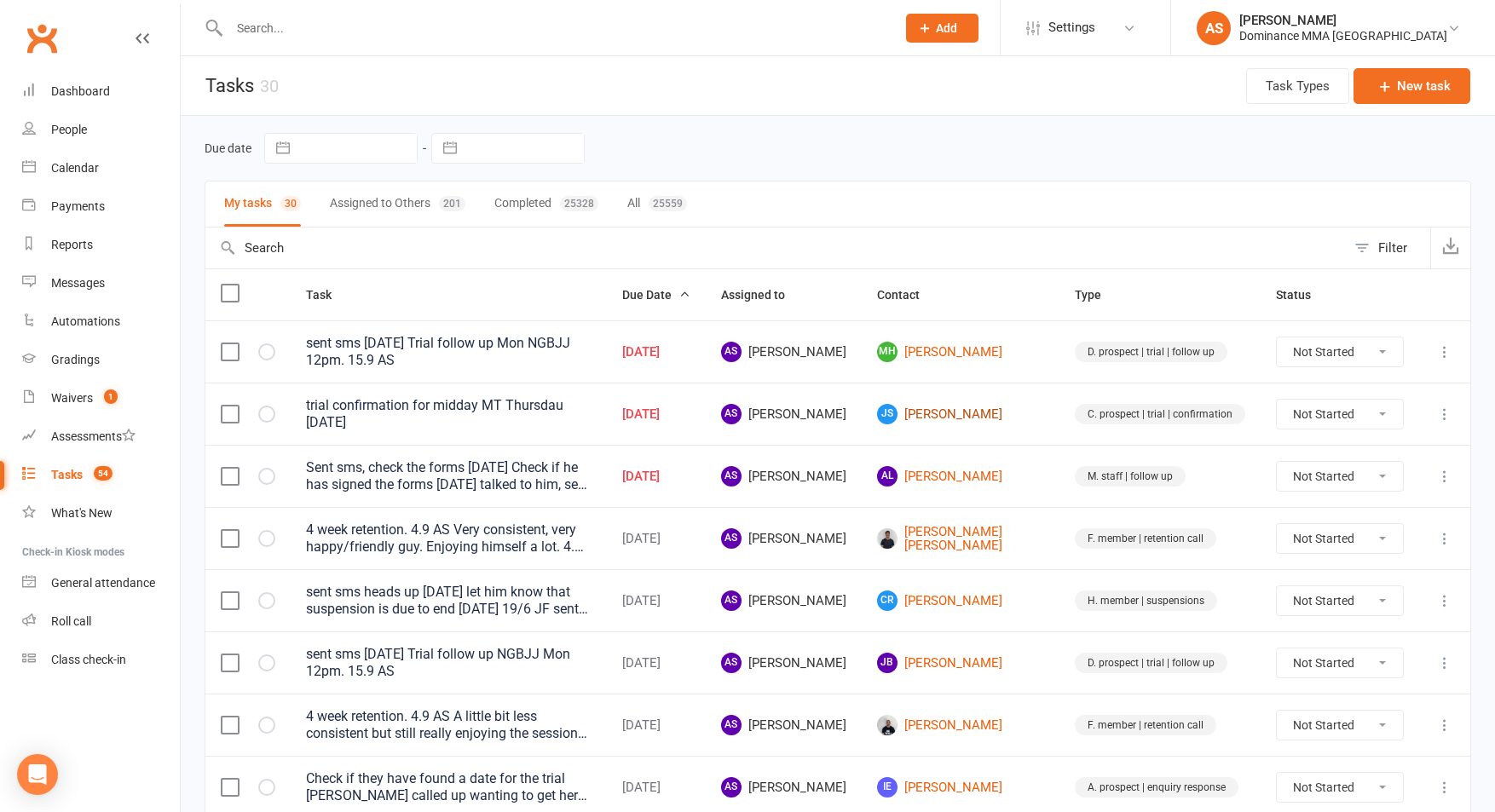
click at [974, 408] on link "JS [PERSON_NAME]" at bounding box center [960, 414] width 167 height 21
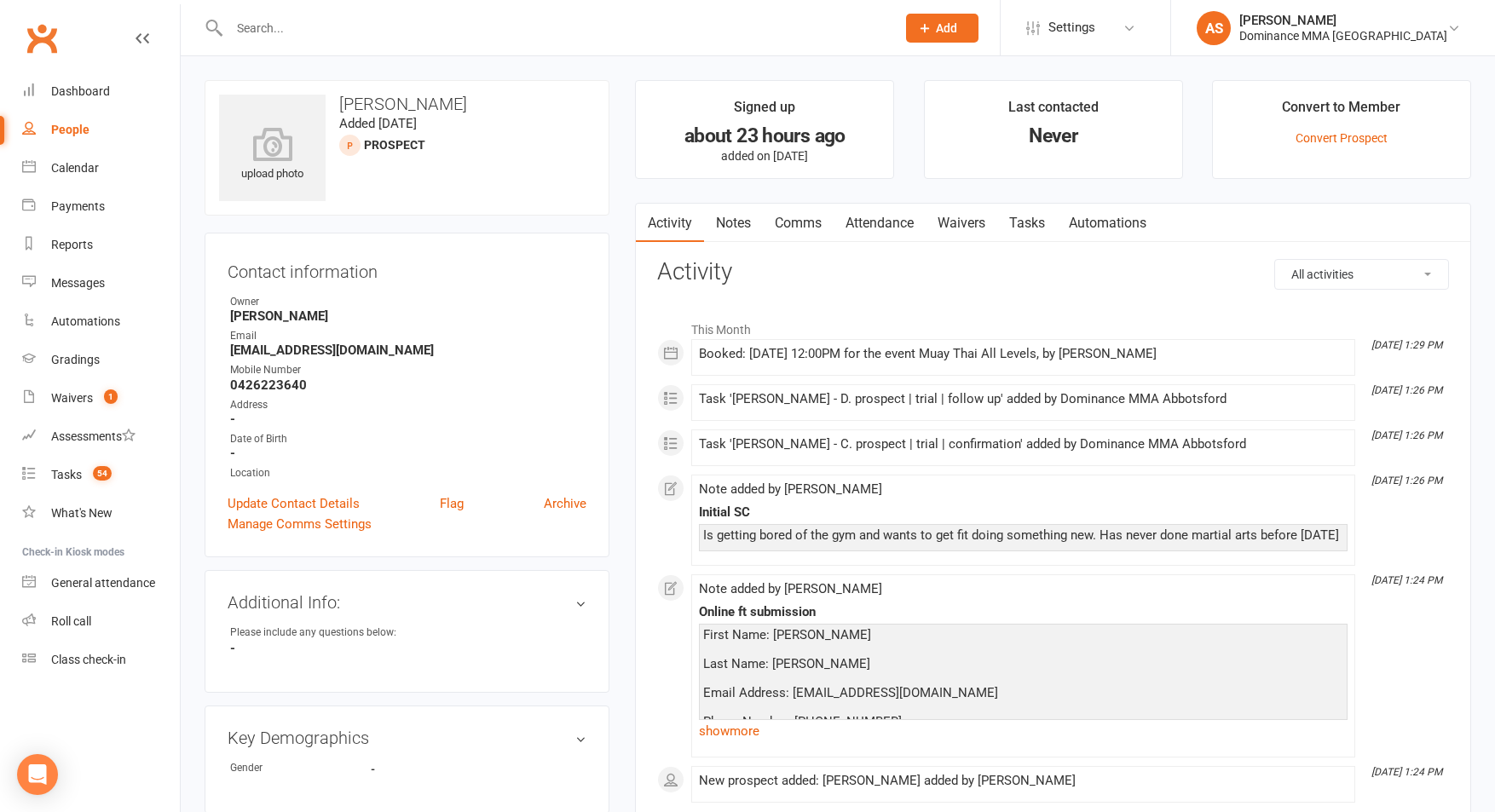
click at [887, 230] on link "Attendance" at bounding box center [879, 223] width 92 height 39
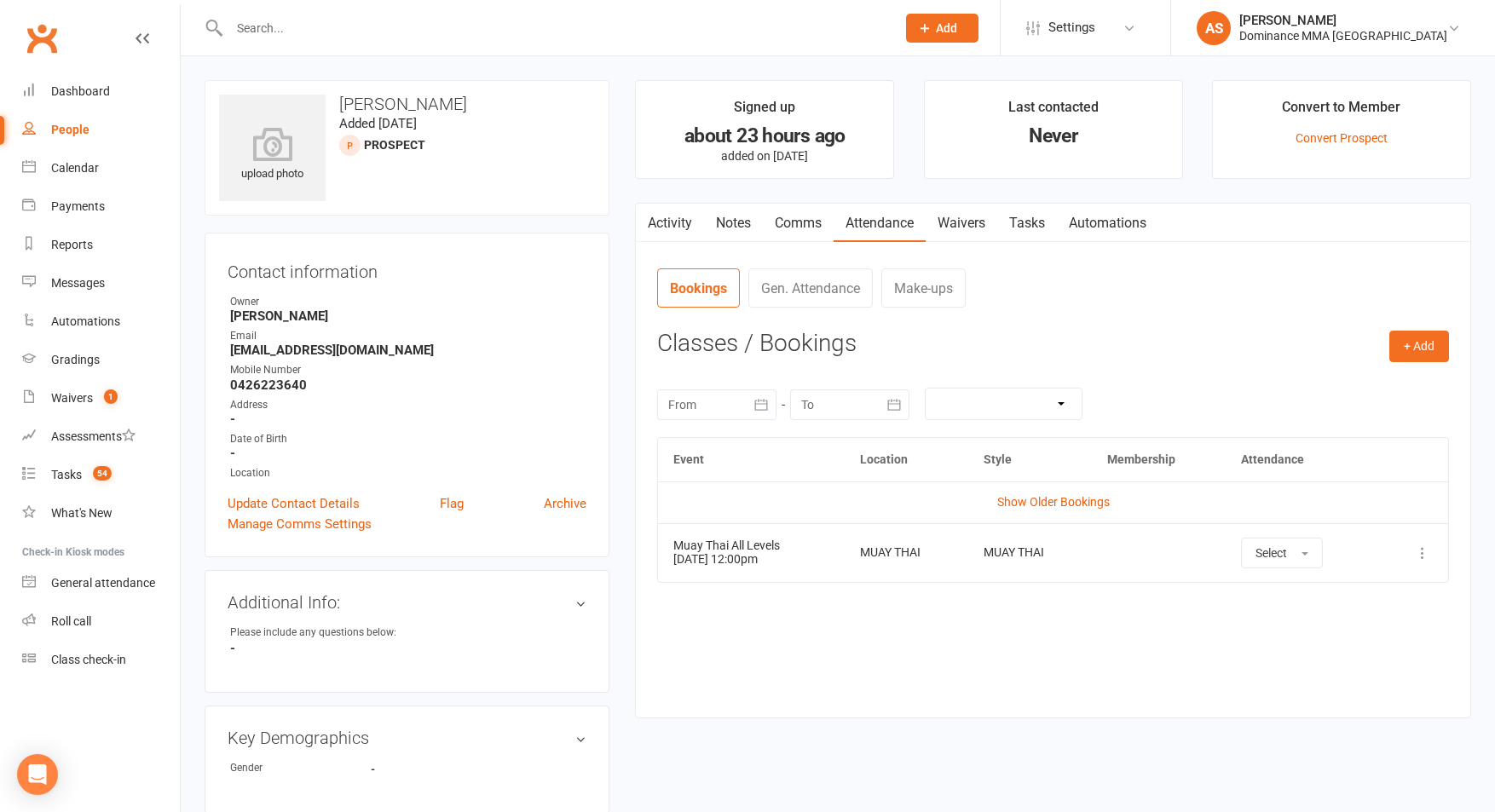
click at [1032, 227] on link "Tasks" at bounding box center [1027, 223] width 59 height 39
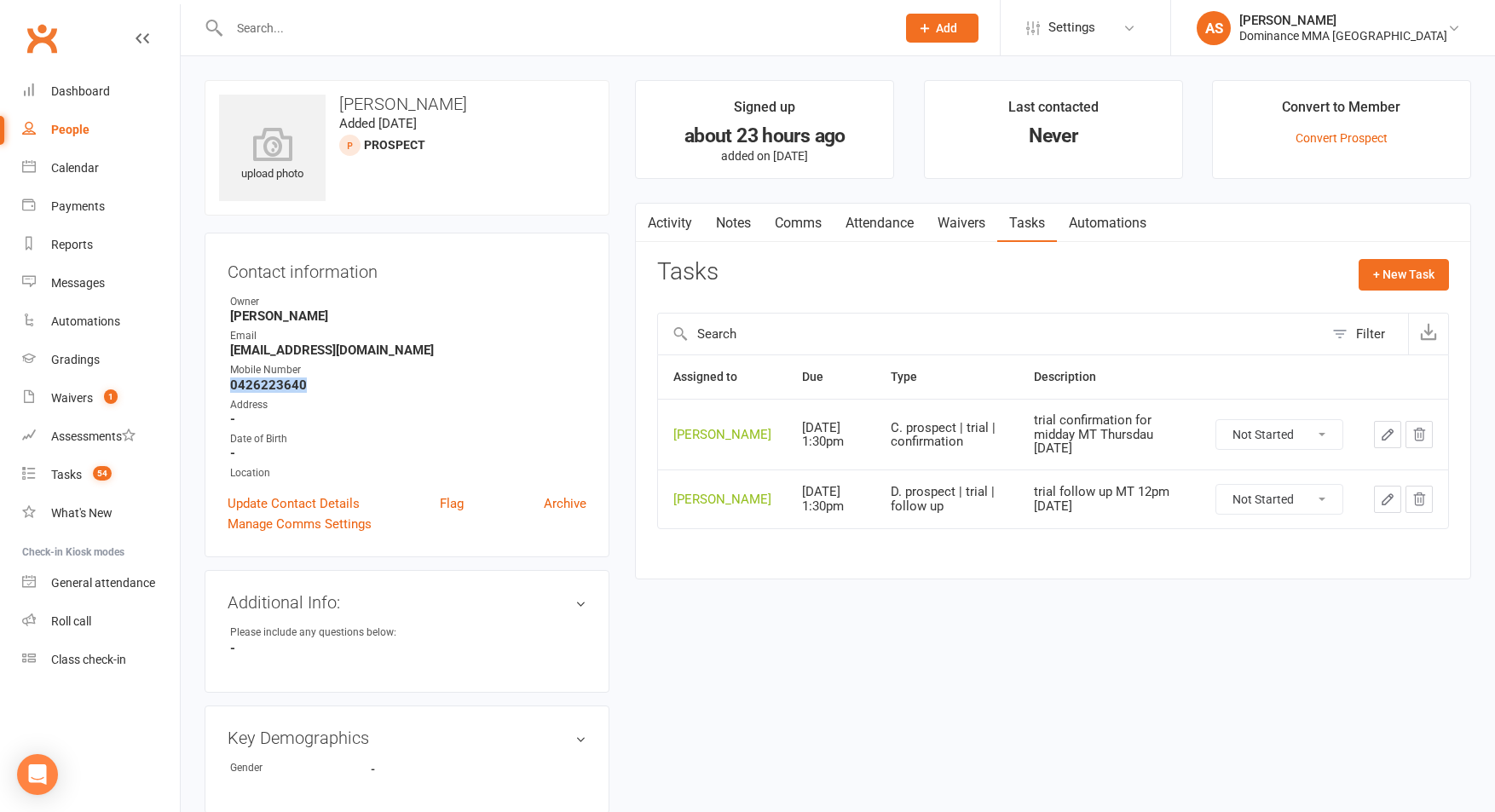
drag, startPoint x: 333, startPoint y: 384, endPoint x: 229, endPoint y: 387, distance: 104.0
click at [230, 387] on strong "0426223640" at bounding box center [407, 385] width 356 height 15
copy strong "0426223640"
click at [957, 214] on link "Waivers" at bounding box center [961, 223] width 72 height 39
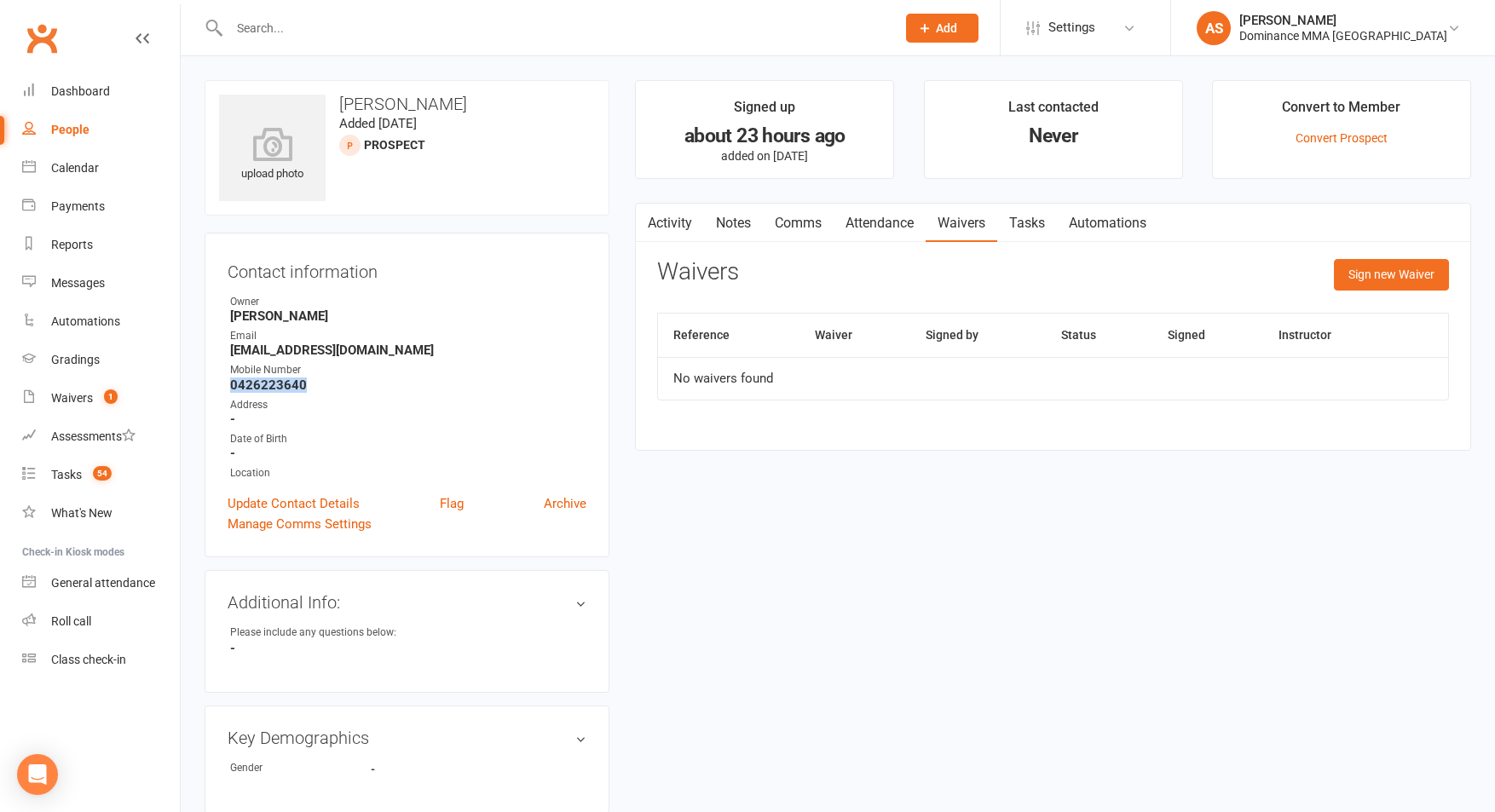
click at [682, 232] on link "Activity" at bounding box center [669, 223] width 68 height 39
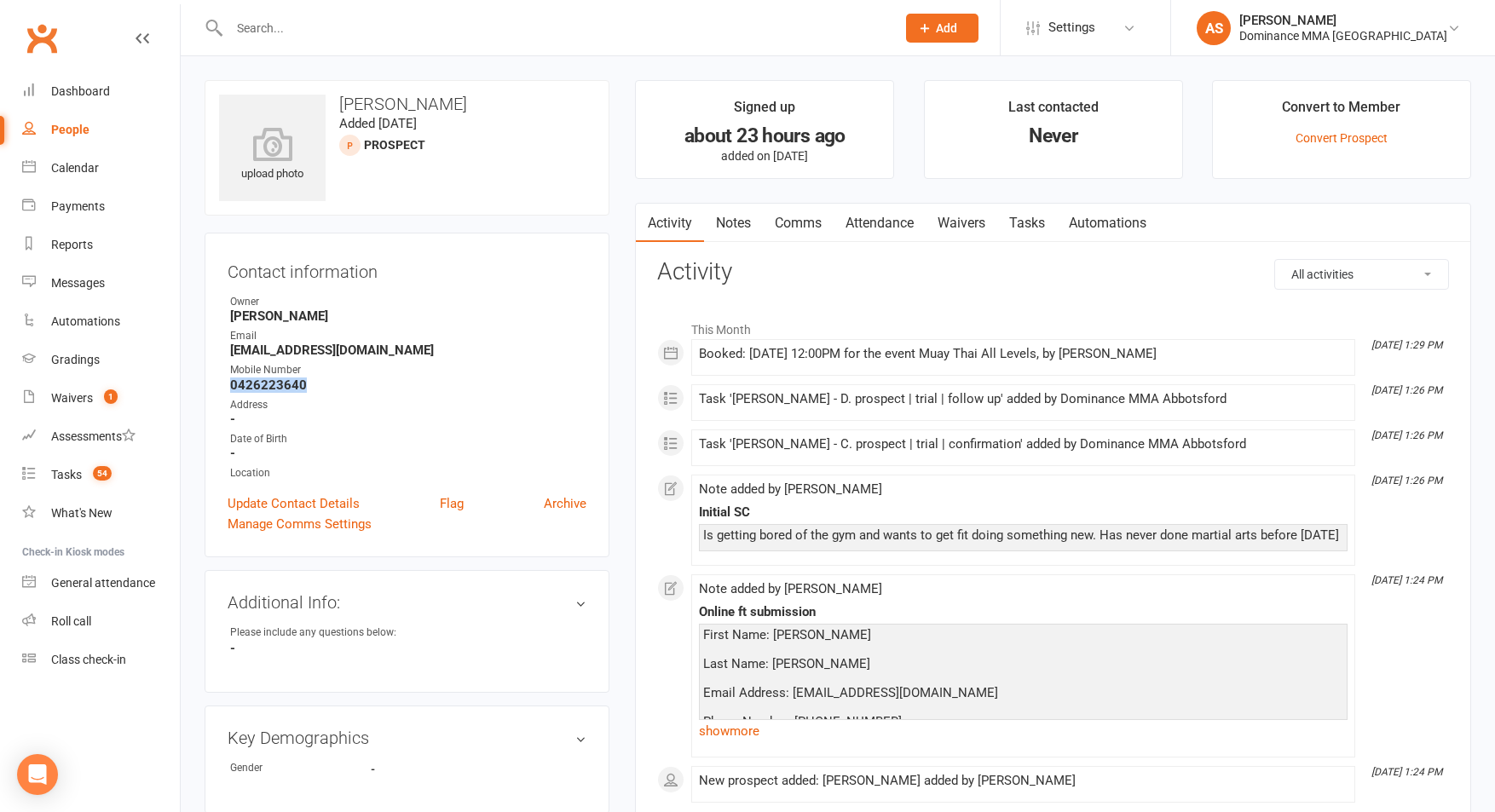
click at [971, 234] on link "Waivers" at bounding box center [961, 223] width 72 height 39
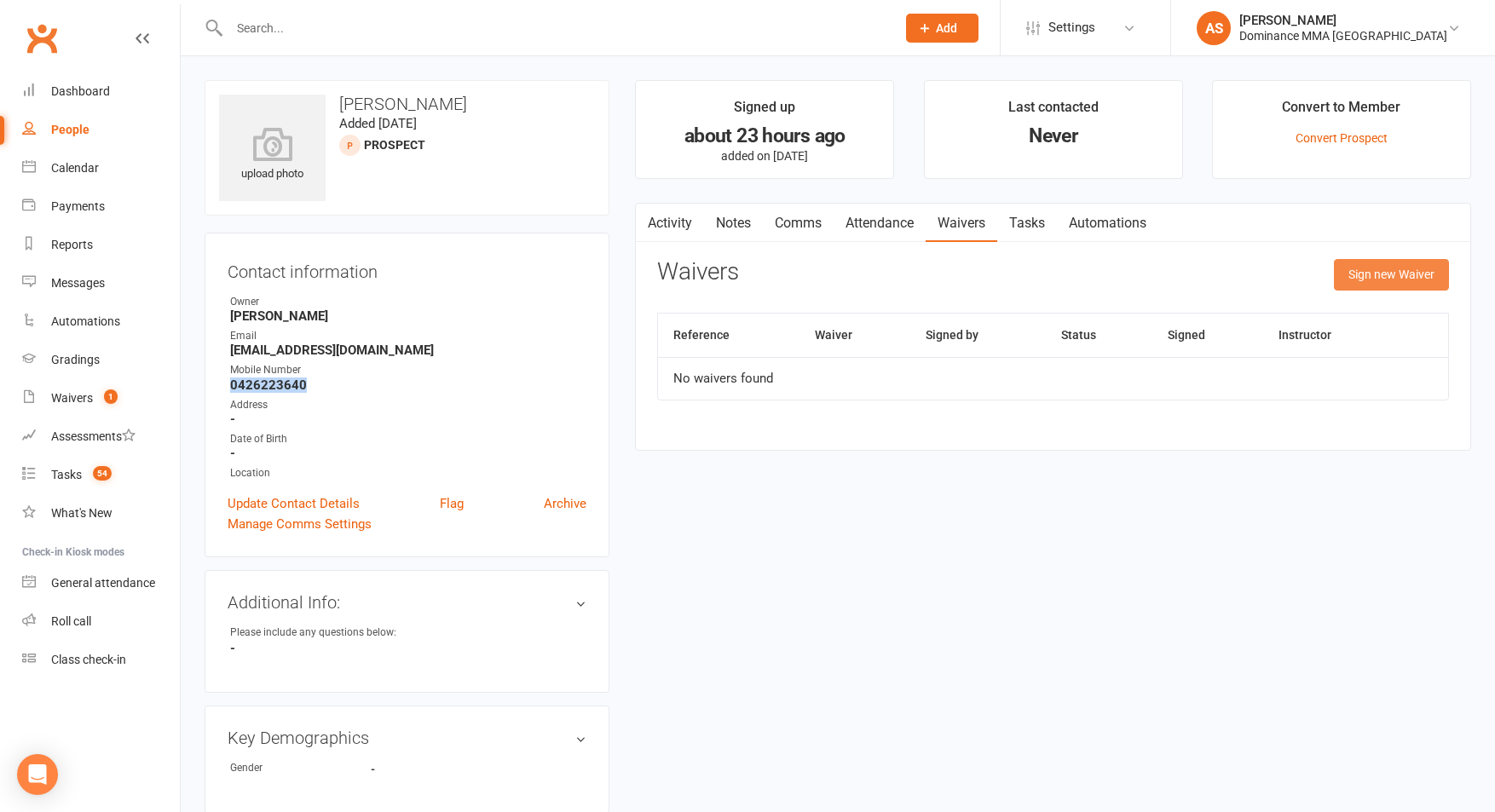
click at [1388, 282] on button "Sign new Waiver" at bounding box center [1391, 275] width 115 height 31
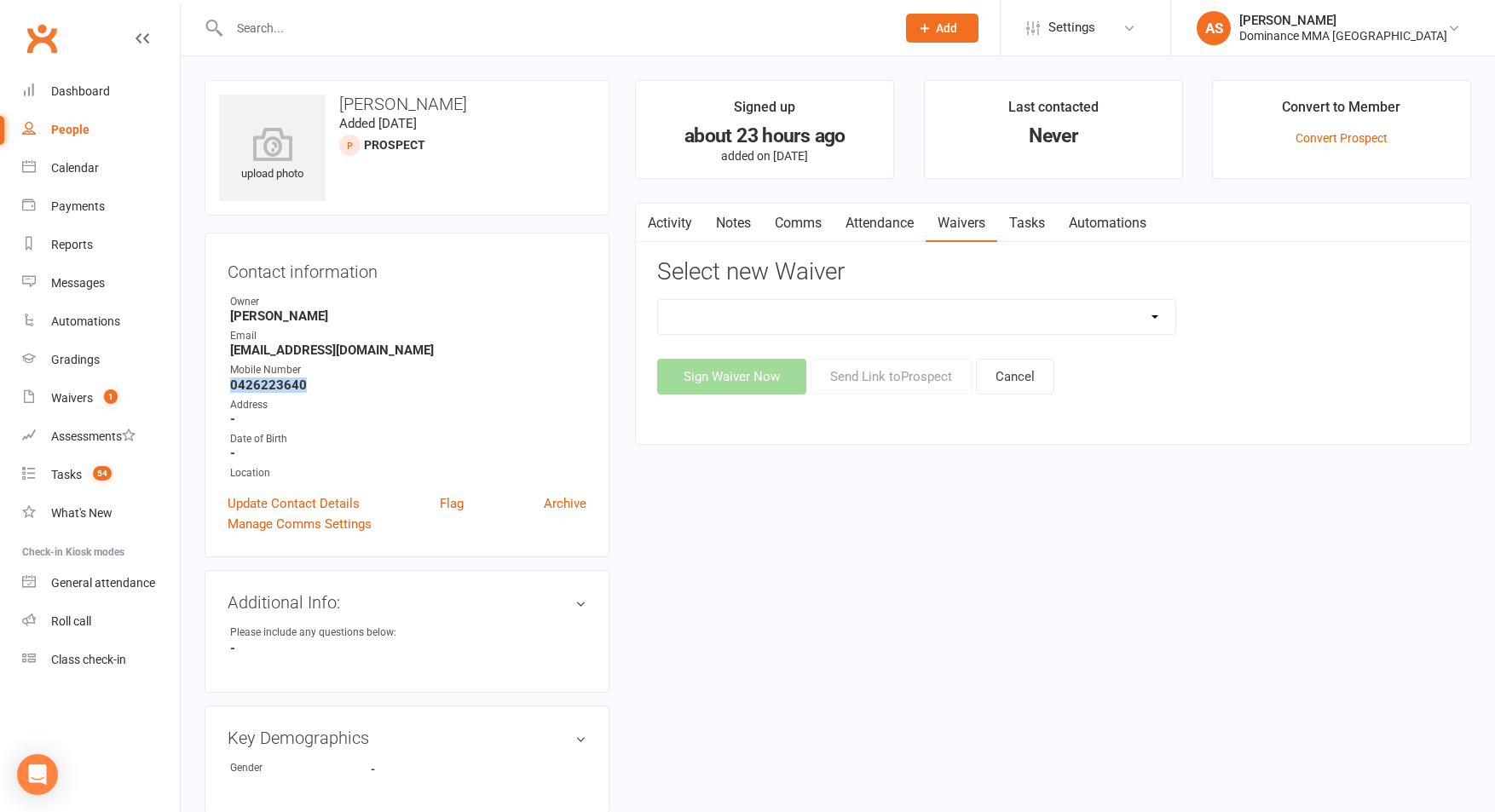
click at [672, 225] on link "Activity" at bounding box center [669, 223] width 68 height 39
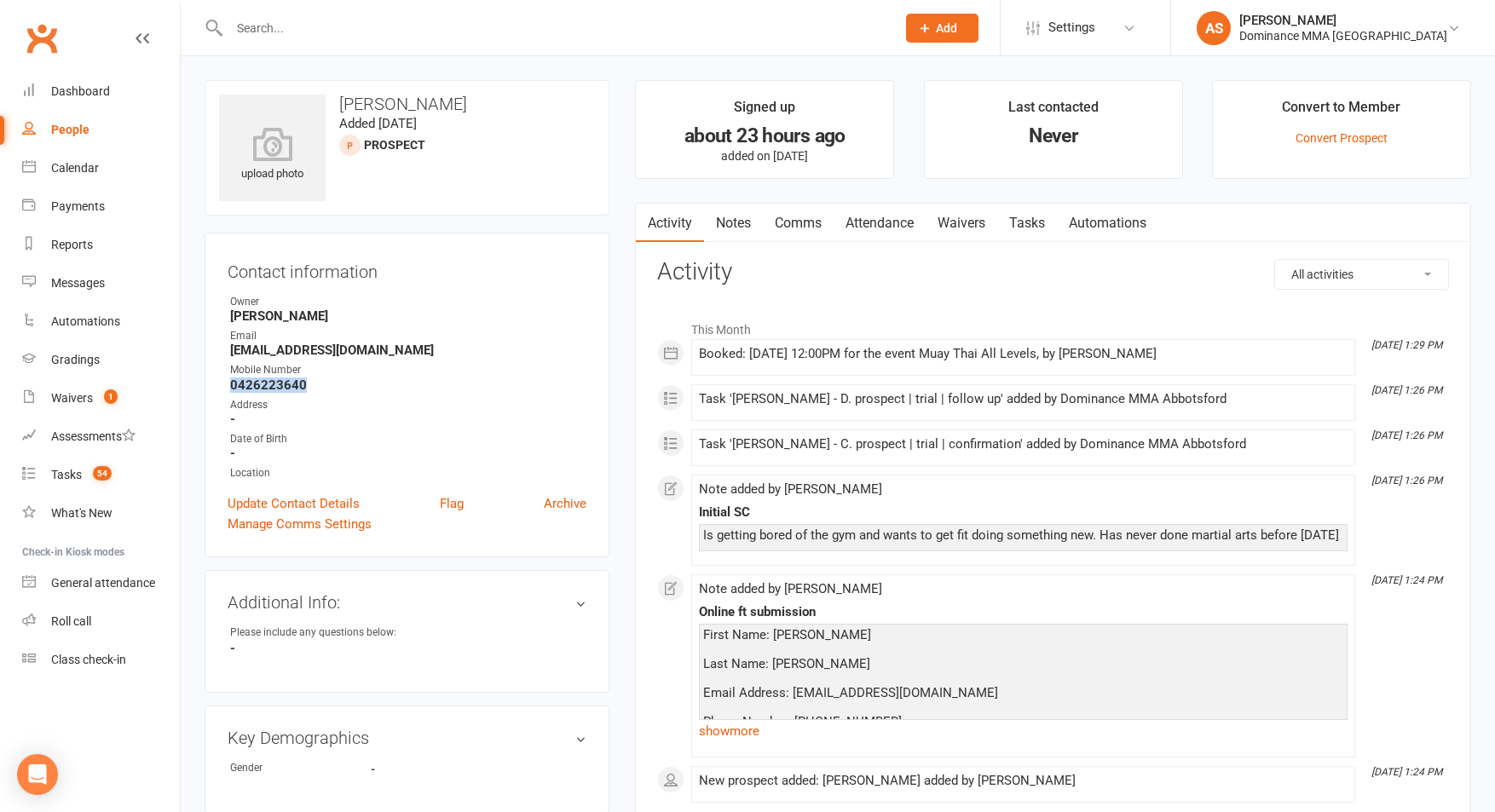
click at [974, 220] on link "Waivers" at bounding box center [961, 223] width 72 height 39
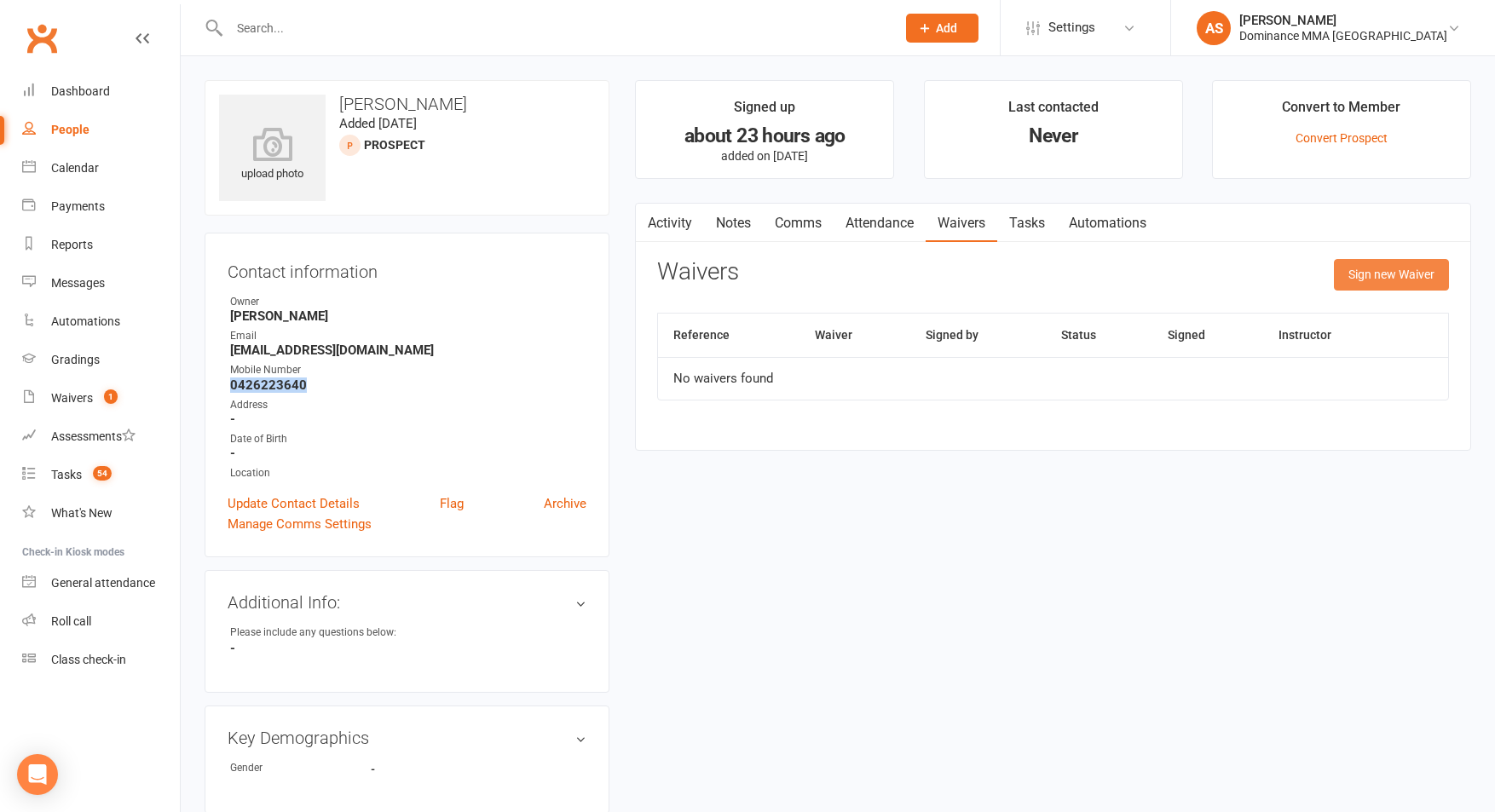
click at [1401, 279] on button "Sign new Waiver" at bounding box center [1391, 275] width 115 height 31
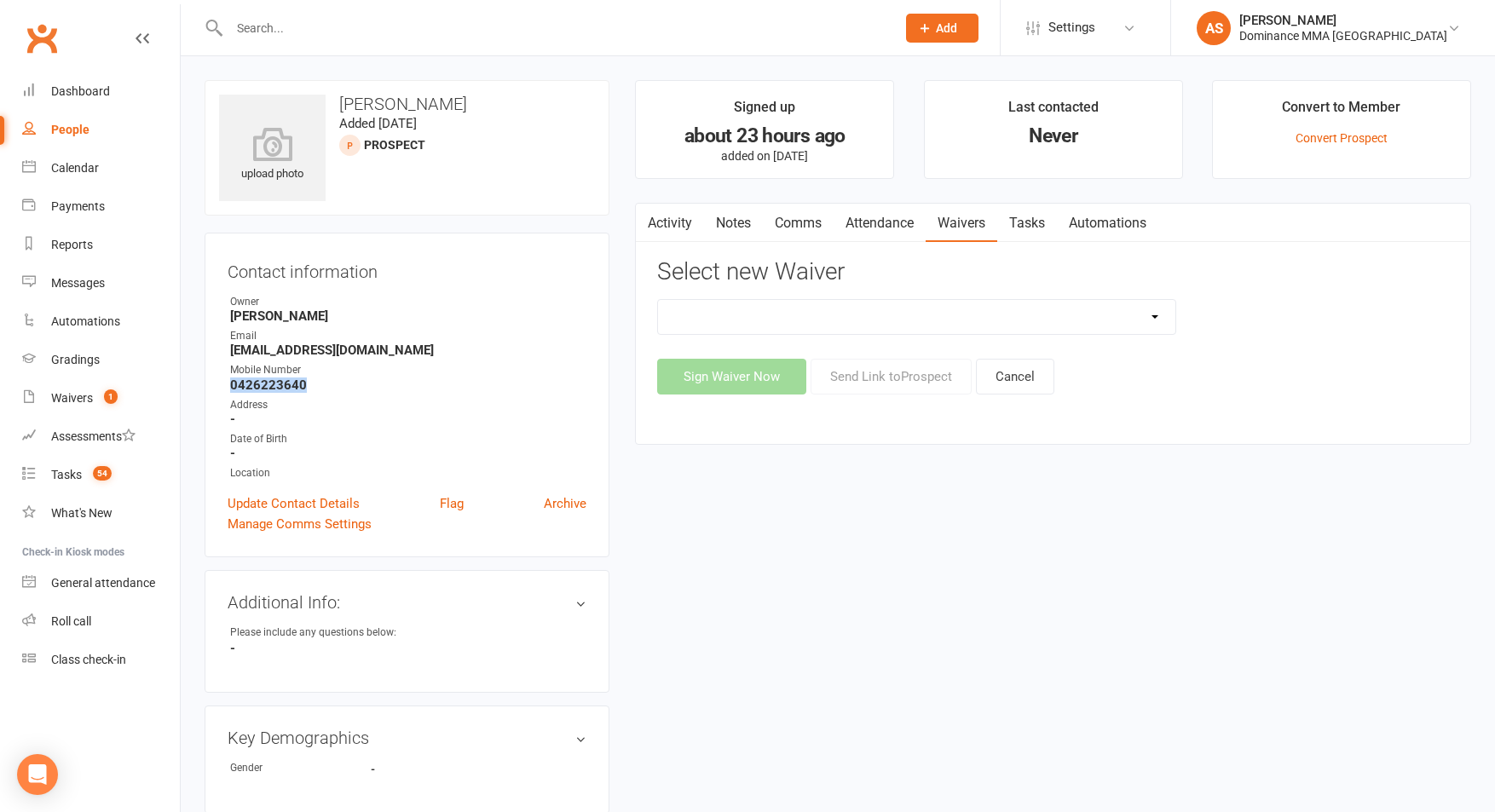
click at [1068, 325] on select "Member | Cancellation | Adults Member | Injury Report Form (FOH staff use only)…" at bounding box center [916, 317] width 517 height 34
select select "45"
click at [658, 300] on select "Member | Cancellation | Adults Member | Injury Report Form (FOH staff use only)…" at bounding box center [916, 317] width 517 height 34
click at [904, 379] on button "Send Link to Prospect" at bounding box center [890, 377] width 161 height 36
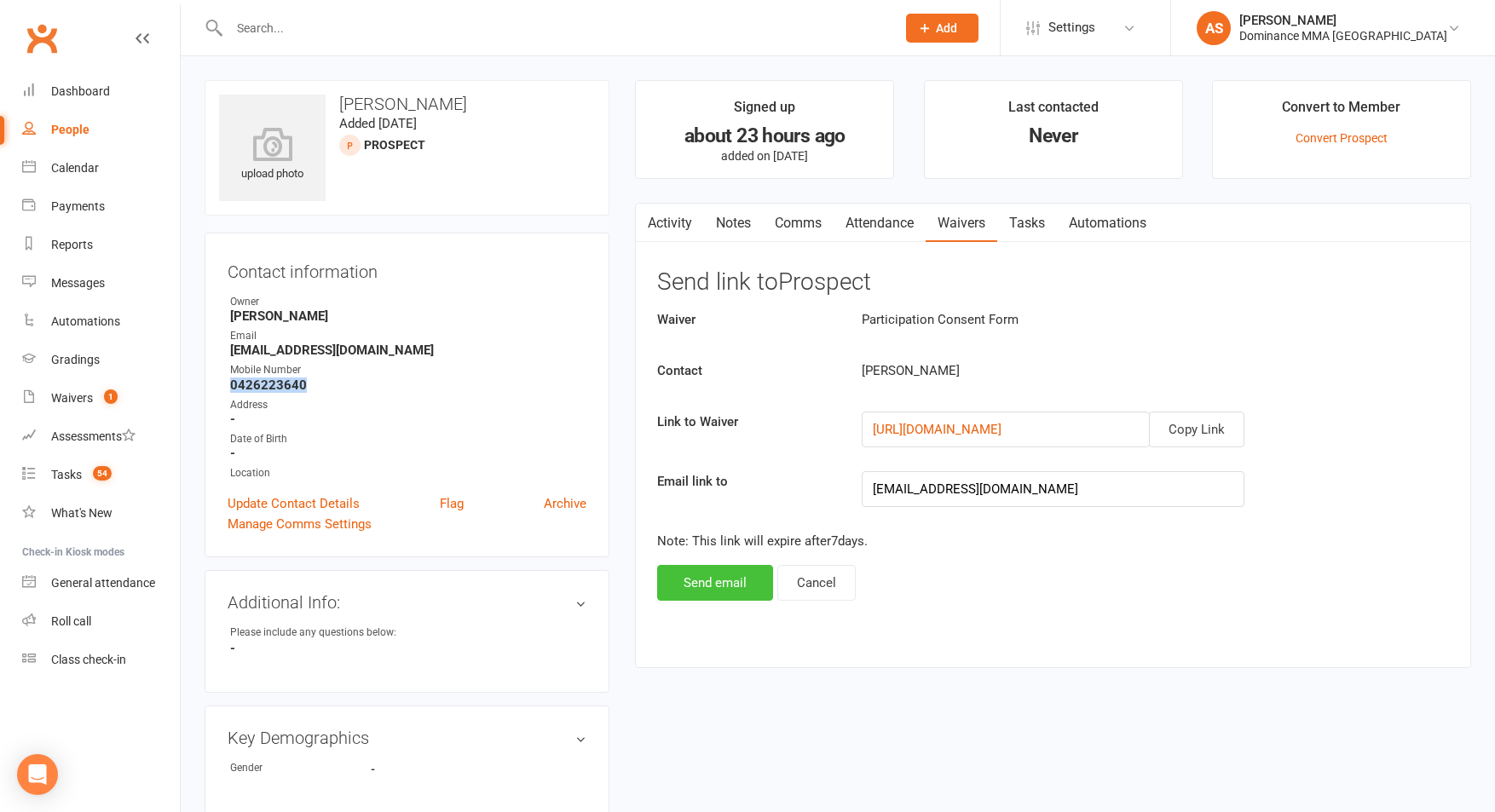
drag, startPoint x: 730, startPoint y: 588, endPoint x: 715, endPoint y: 572, distance: 21.9
click at [729, 587] on button "Send email" at bounding box center [714, 583] width 116 height 36
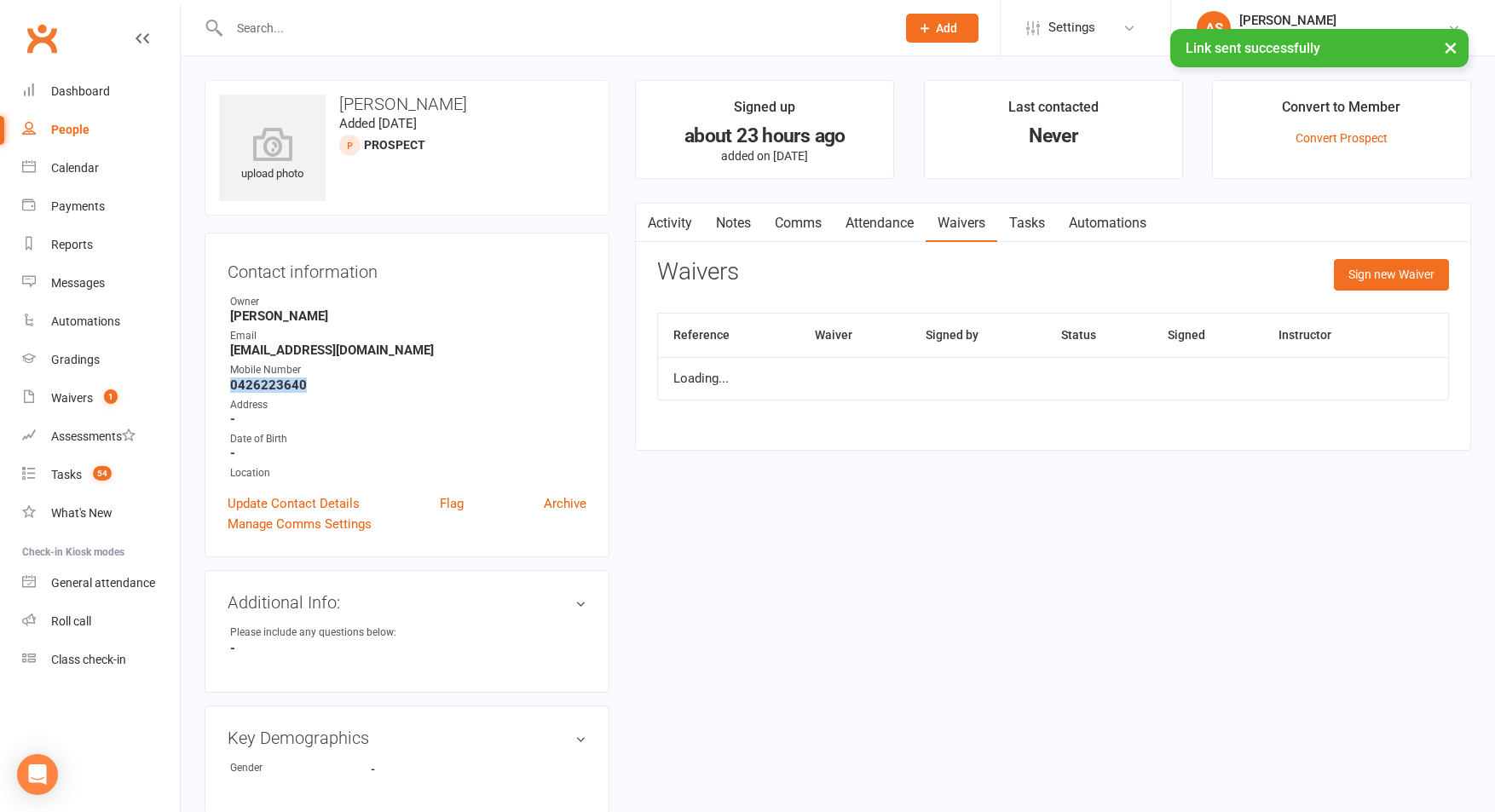
click at [796, 228] on link "Comms" at bounding box center [798, 223] width 71 height 39
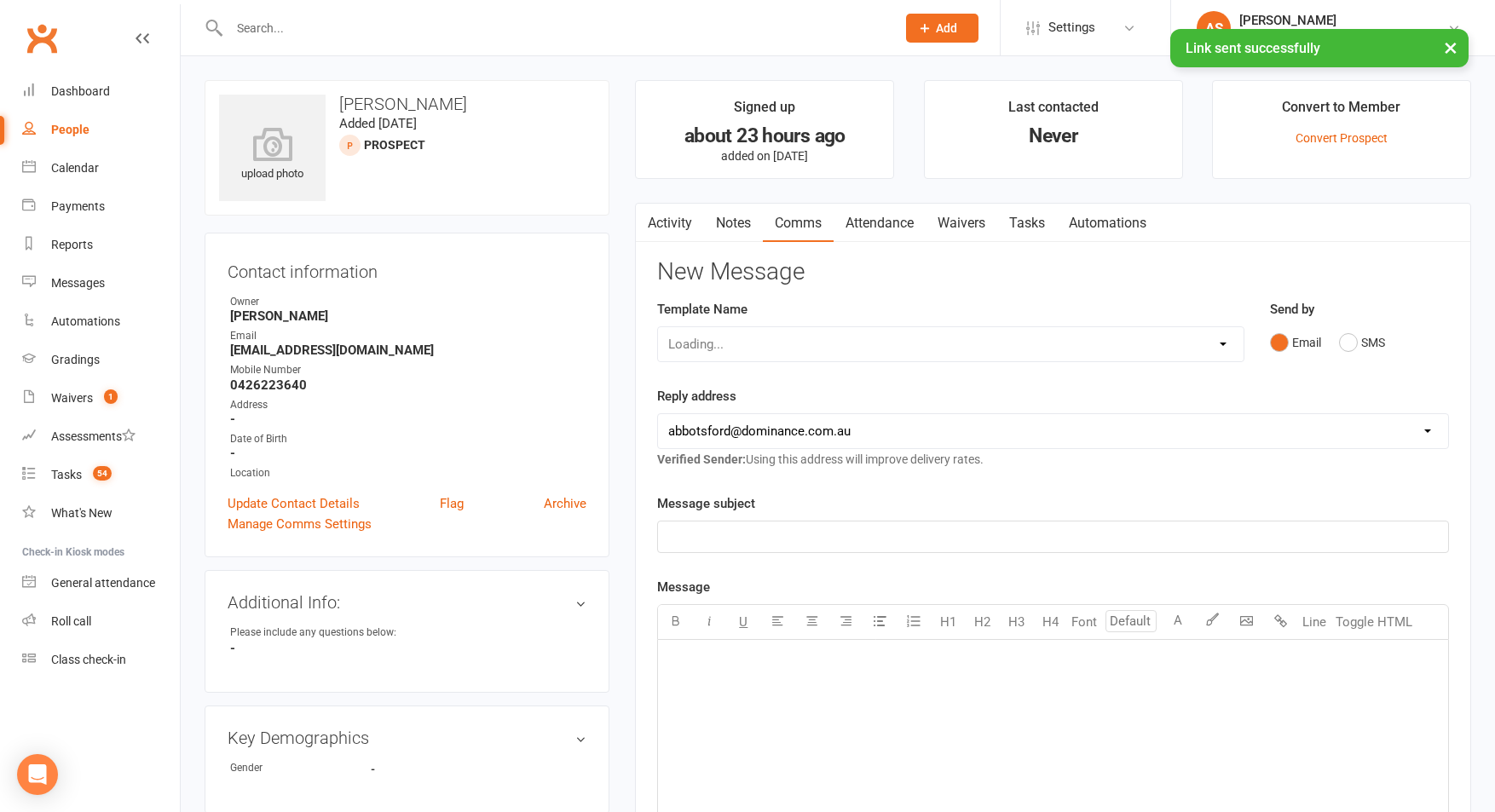
drag, startPoint x: 747, startPoint y: 361, endPoint x: 749, endPoint y: 352, distance: 9.2
click at [747, 359] on div "Loading..." at bounding box center [950, 345] width 587 height 36
click at [739, 349] on div "Loading..." at bounding box center [950, 345] width 587 height 36
click at [719, 342] on select "Select Template [Email] MARKETING | 10TH BIRTHDAY SPECIAL | CANCELLED MEMBERS […" at bounding box center [950, 345] width 585 height 34
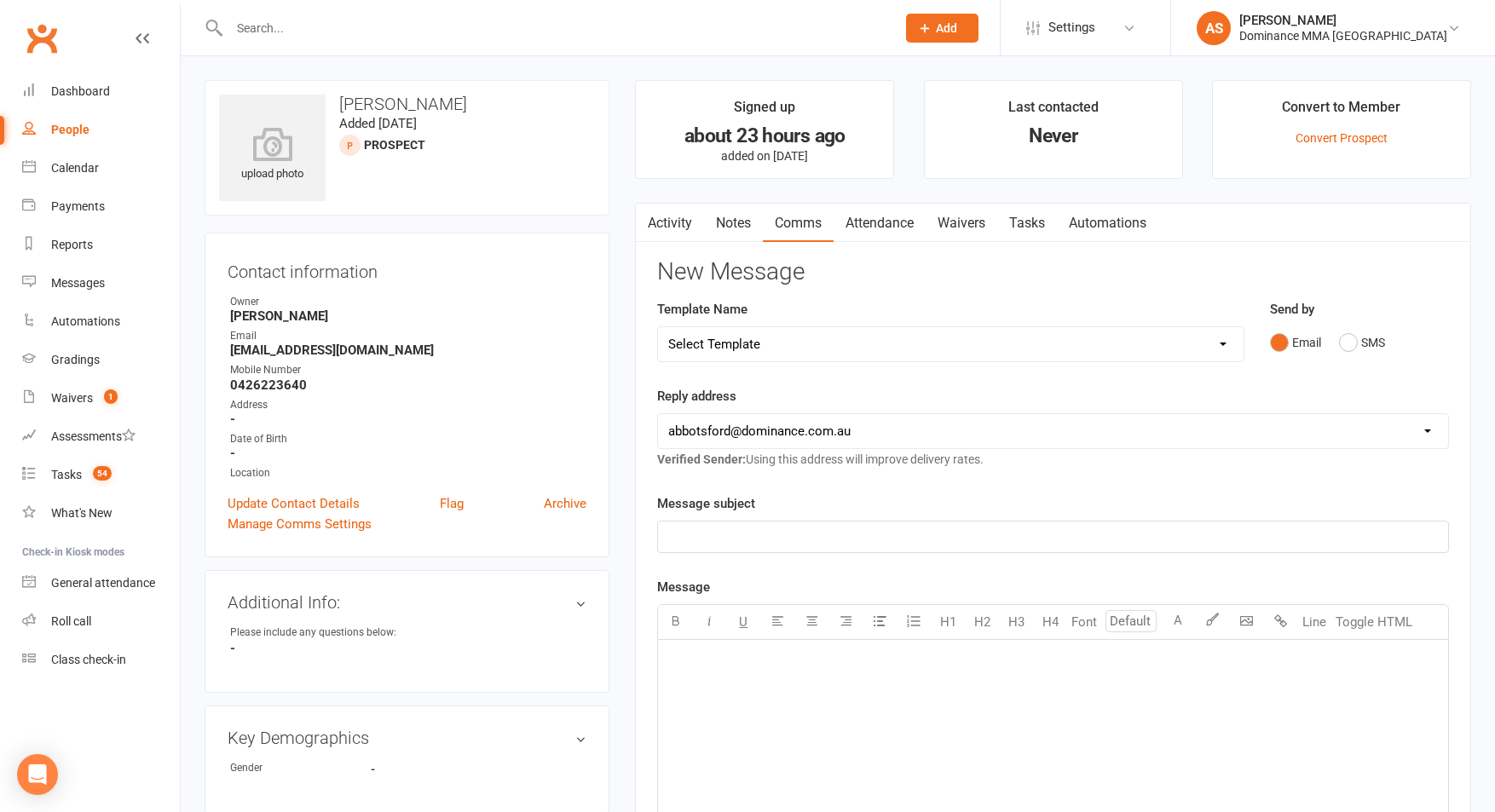
select select "20"
click at [658, 327] on select "Select Template [Email] MARKETING | 10TH BIRTHDAY SPECIAL | CANCELLED MEMBERS […" at bounding box center [950, 345] width 585 height 34
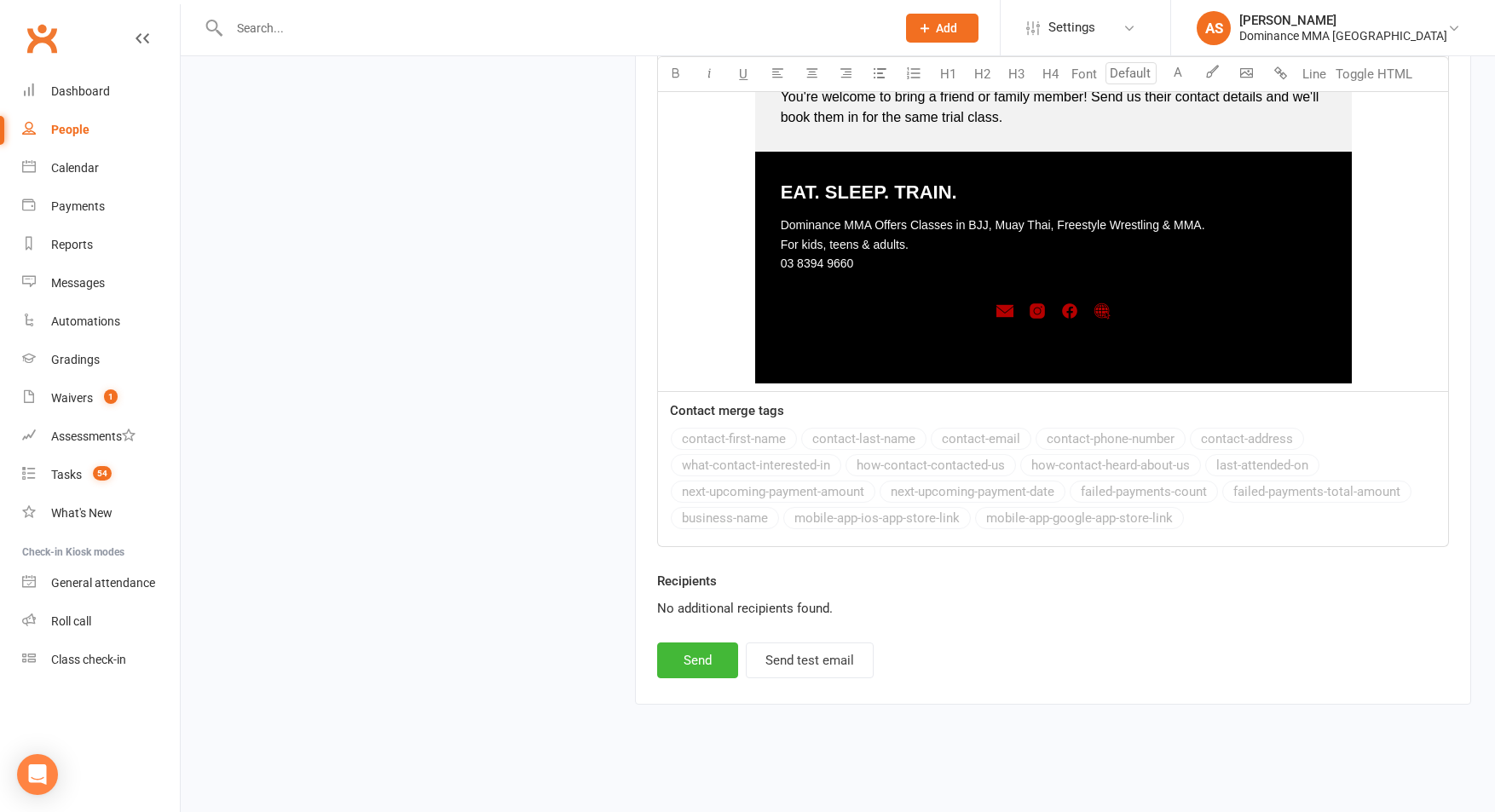
scroll to position [2360, 0]
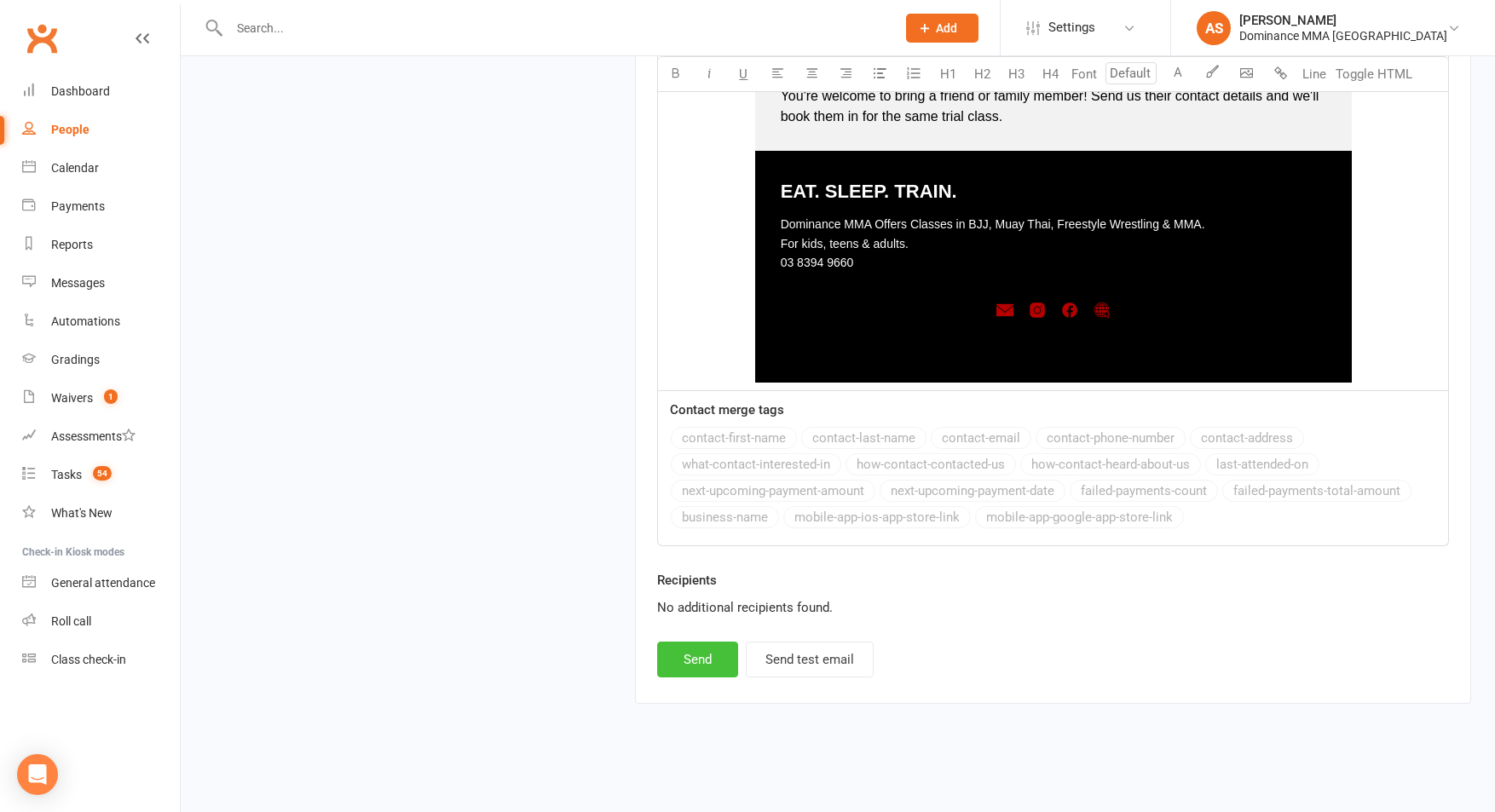
click at [674, 656] on button "Send" at bounding box center [697, 659] width 81 height 36
select select
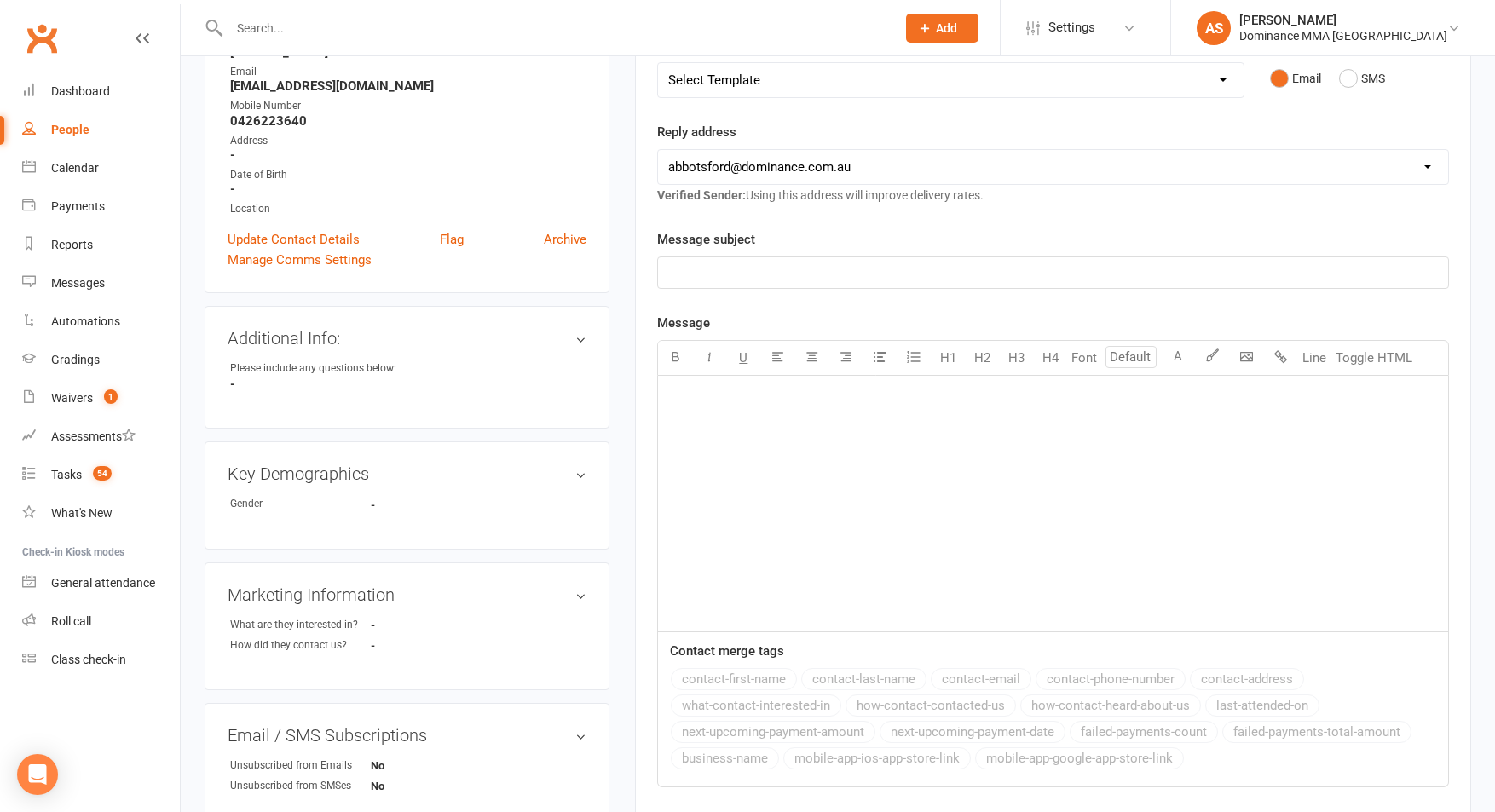
scroll to position [0, 0]
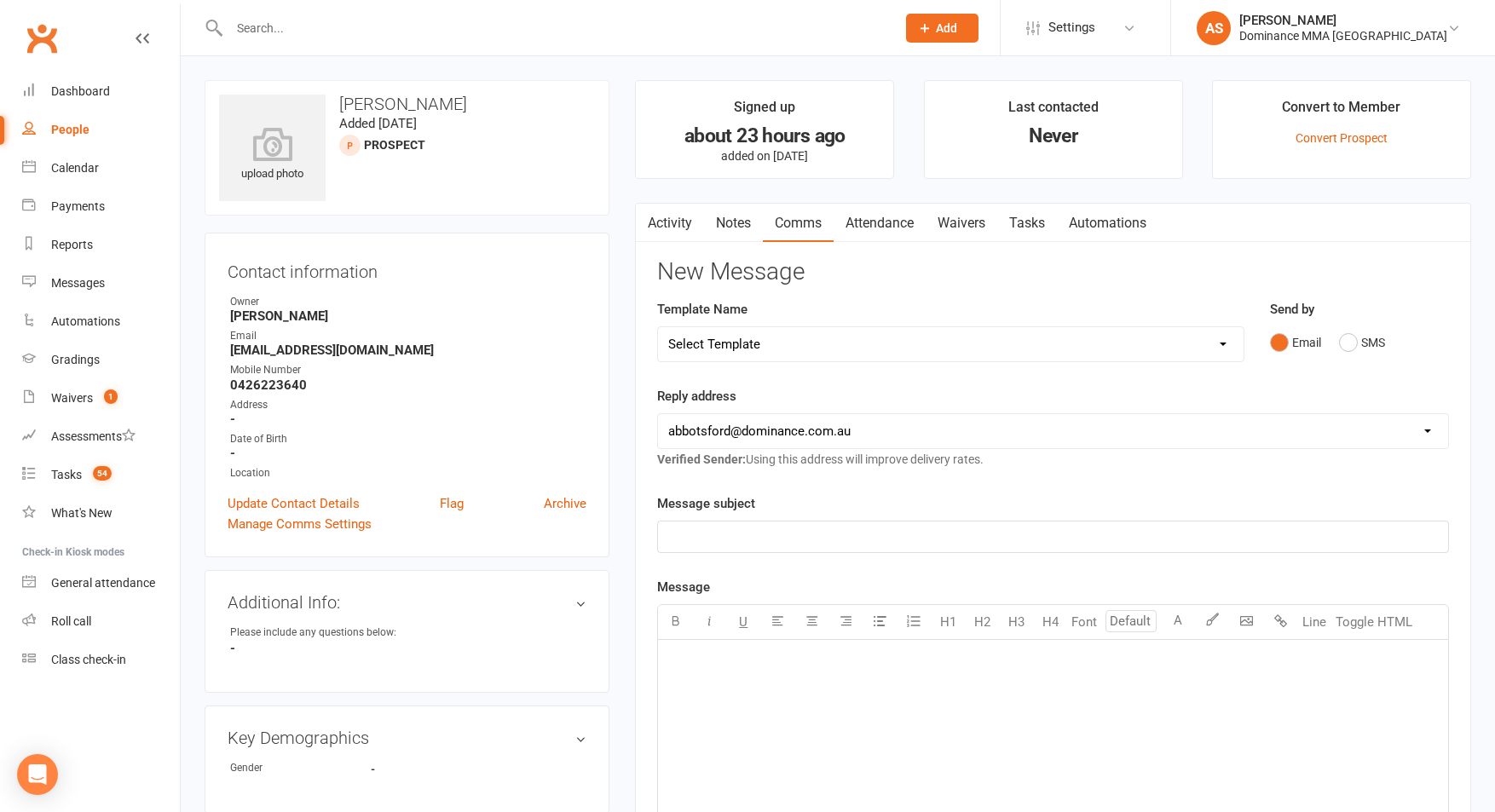
click at [1041, 223] on link "Tasks" at bounding box center [1027, 223] width 59 height 39
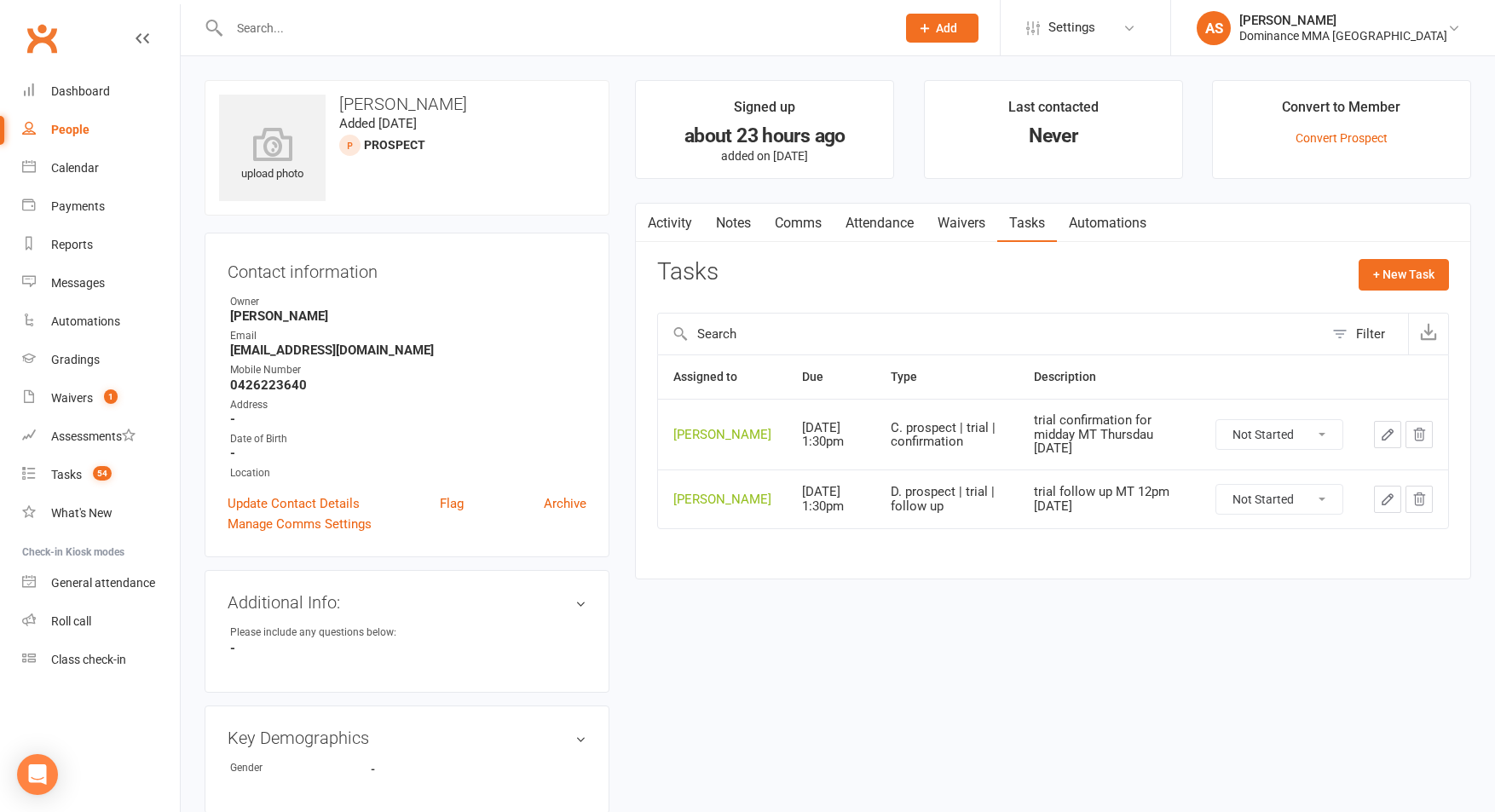
click at [1265, 434] on select "Not Started In Progress Waiting Complete" at bounding box center [1279, 434] width 127 height 29
click at [1216, 427] on select "Not Started In Progress Waiting Complete" at bounding box center [1279, 434] width 127 height 29
select select "unstarted"
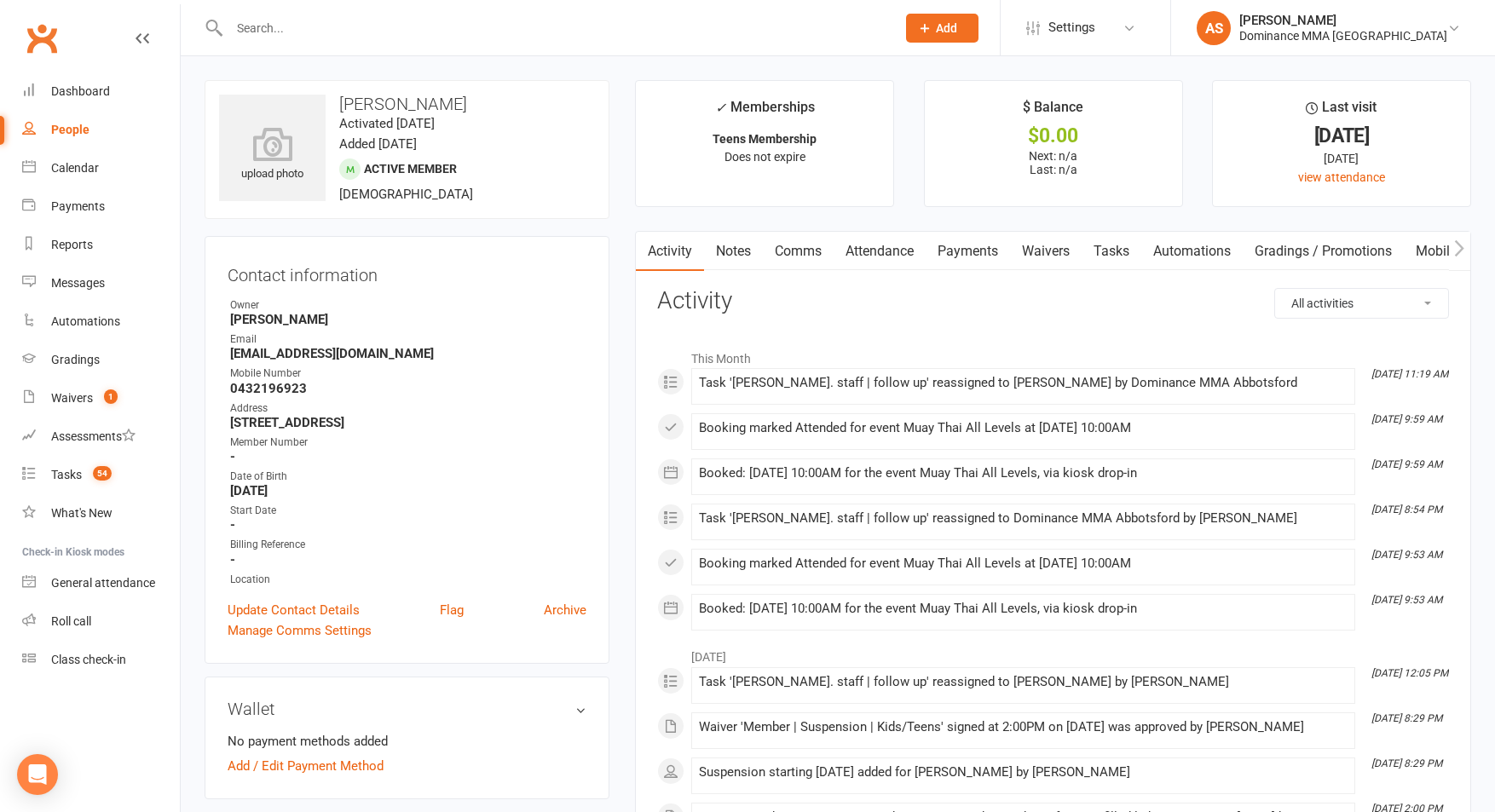
click at [1115, 263] on link "Tasks" at bounding box center [1111, 251] width 59 height 39
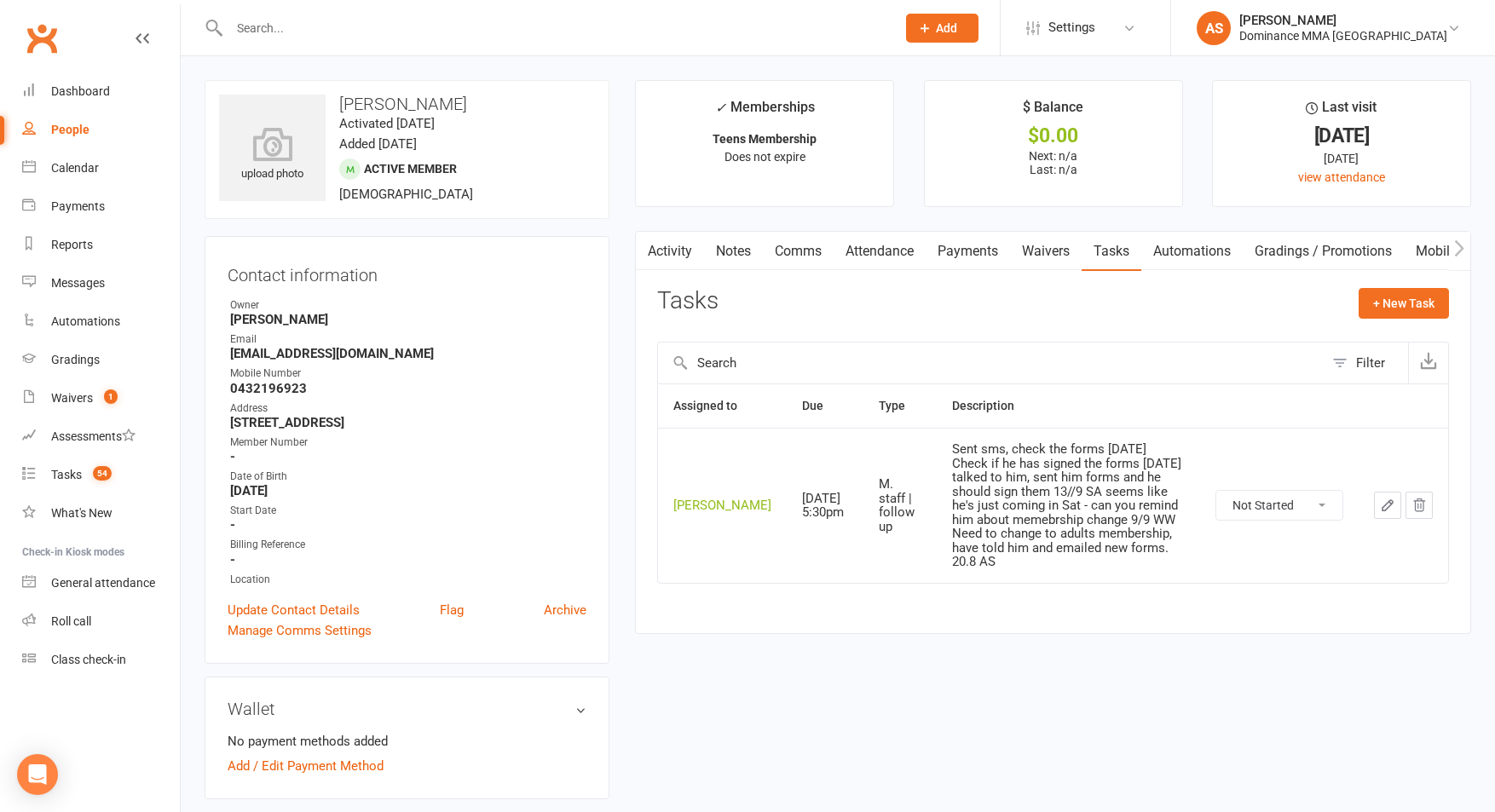
click at [1033, 245] on link "Waivers" at bounding box center [1045, 251] width 72 height 39
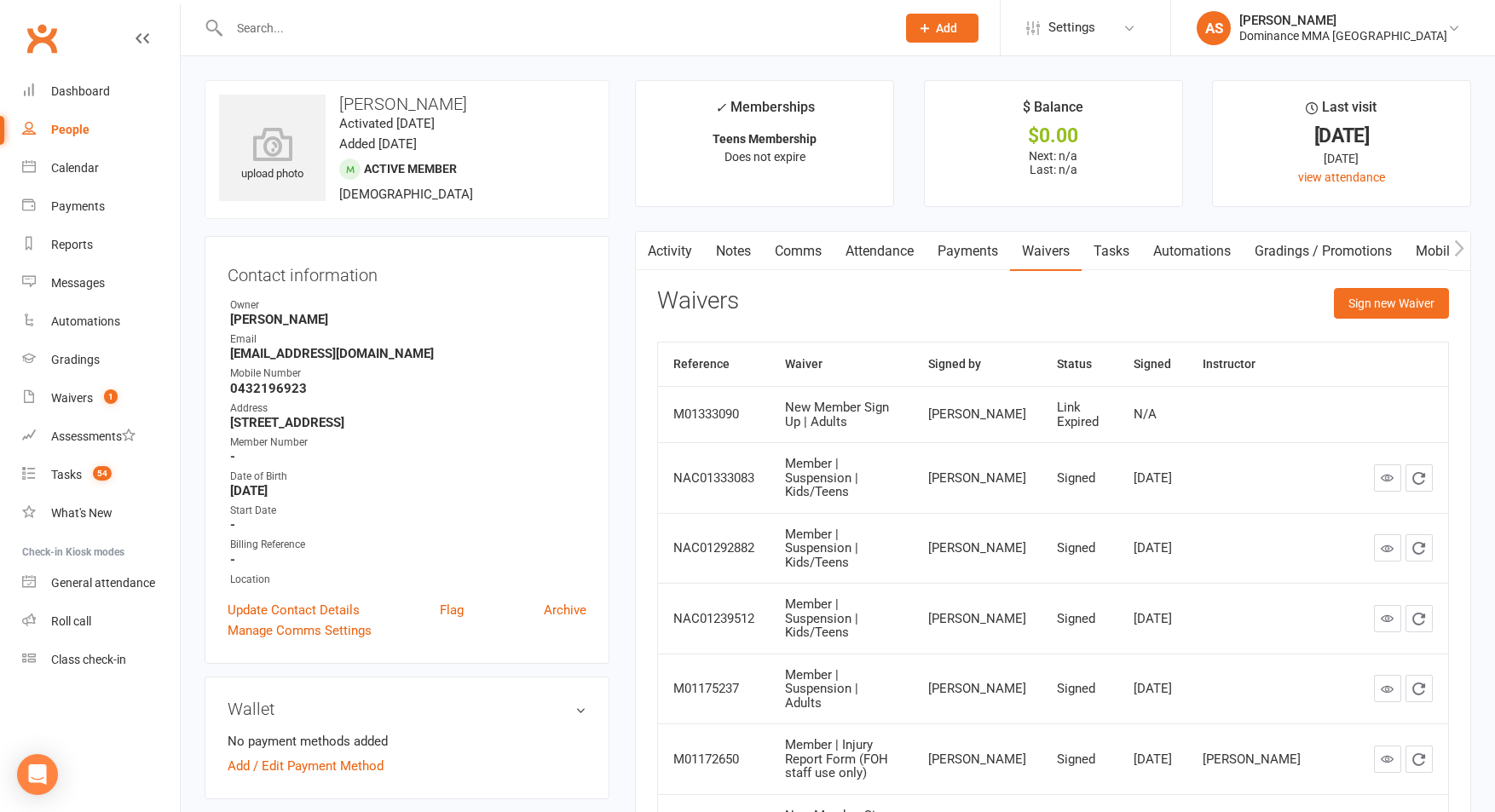
click at [1115, 258] on link "Tasks" at bounding box center [1111, 251] width 59 height 39
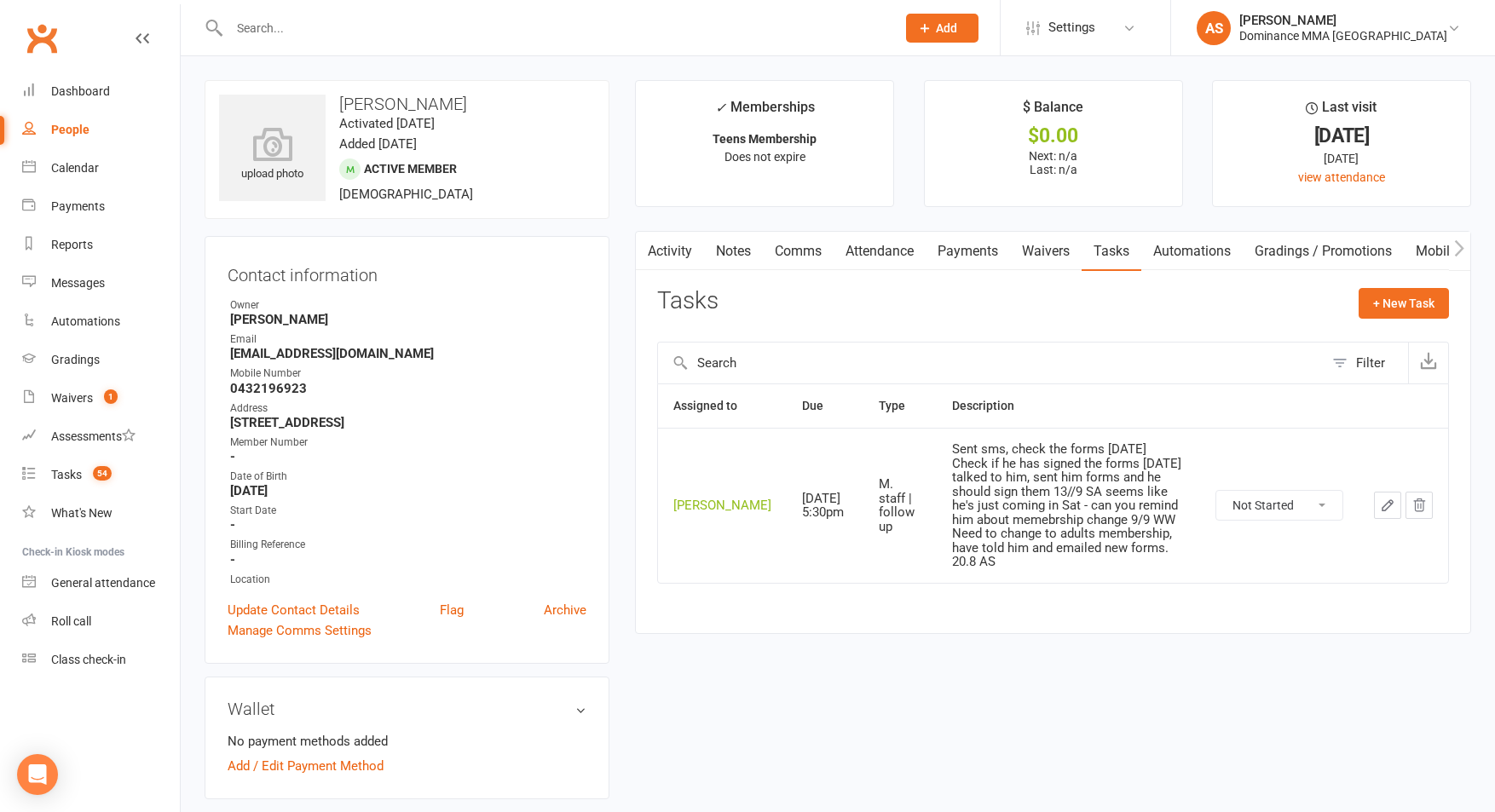
click at [1041, 254] on link "Waivers" at bounding box center [1045, 251] width 72 height 39
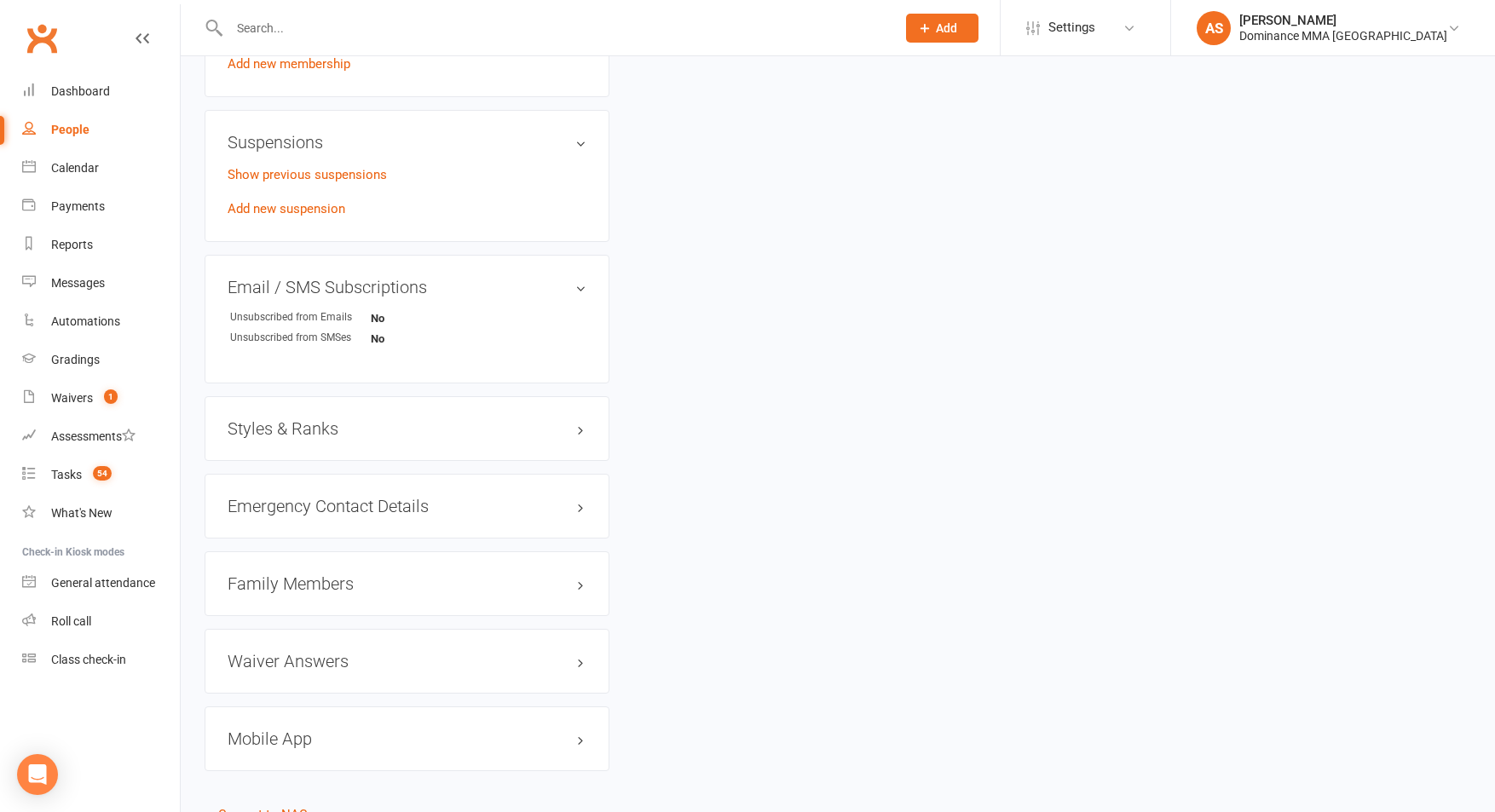
scroll to position [1063, 0]
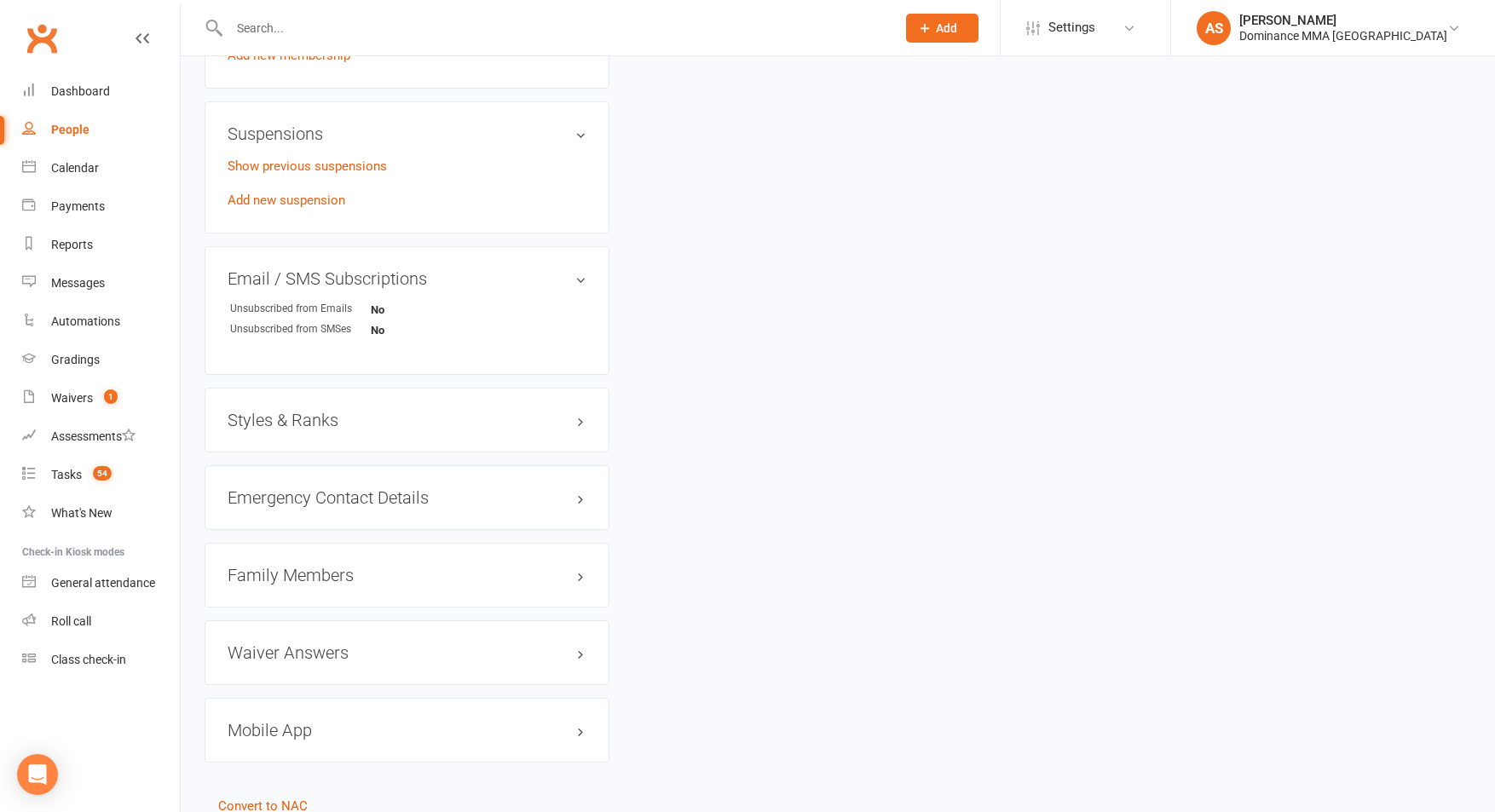
click at [352, 567] on h3 "Family Members" at bounding box center [407, 575] width 359 height 19
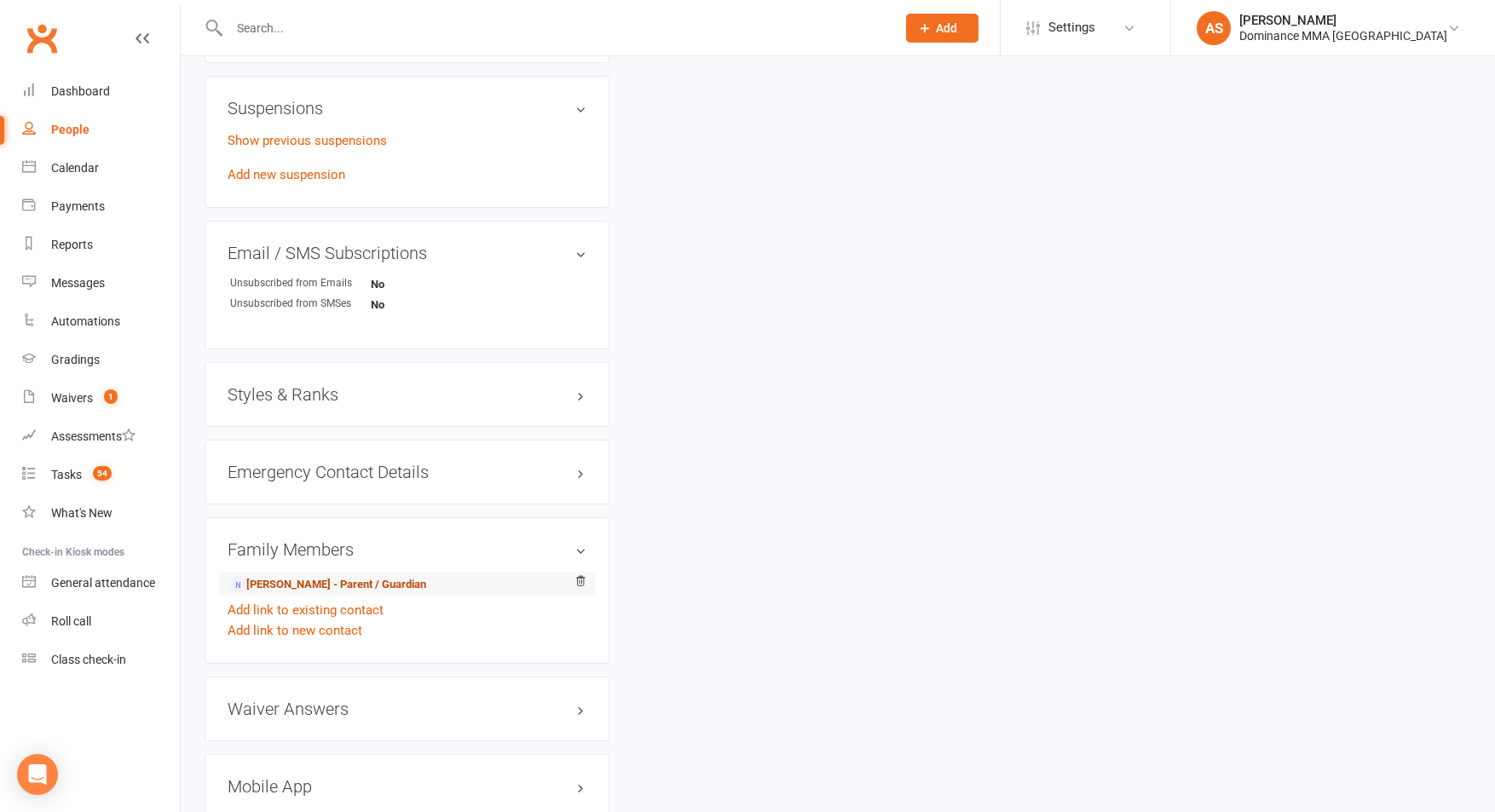
scroll to position [1095, 0]
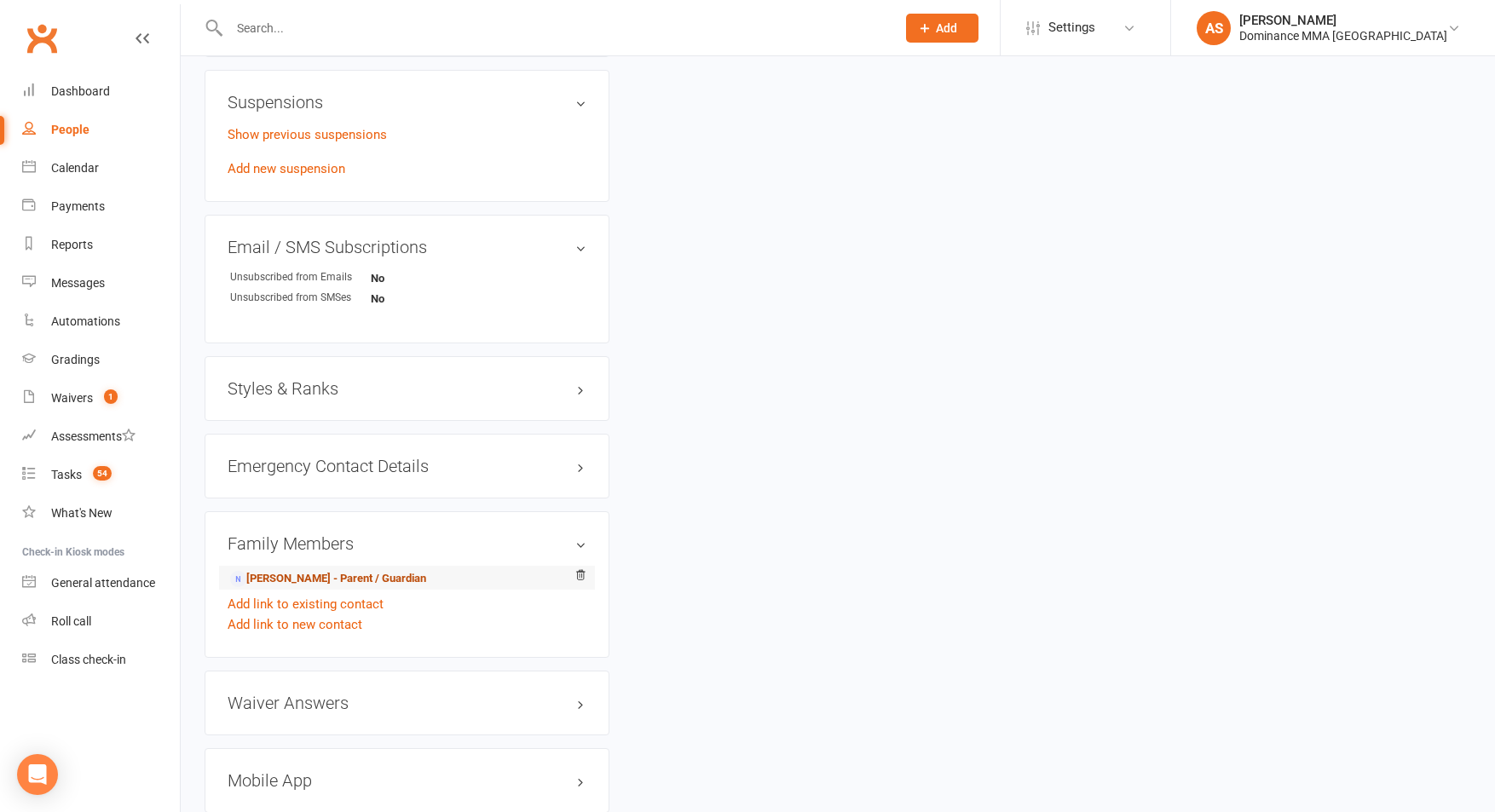
click at [327, 577] on link "[PERSON_NAME] - Parent / Guardian" at bounding box center [328, 579] width 196 height 18
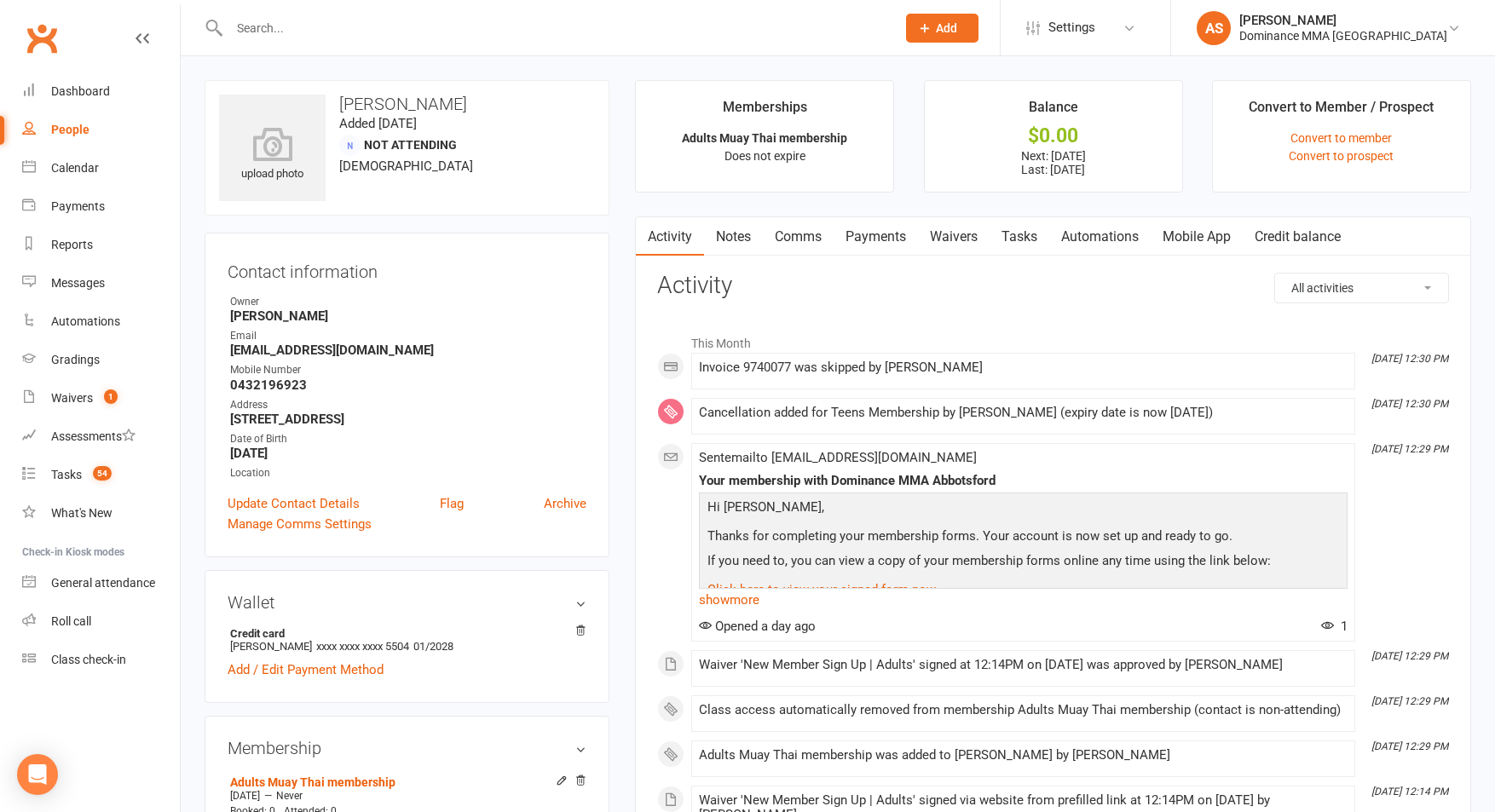
click at [1009, 236] on link "Tasks" at bounding box center [1019, 237] width 59 height 39
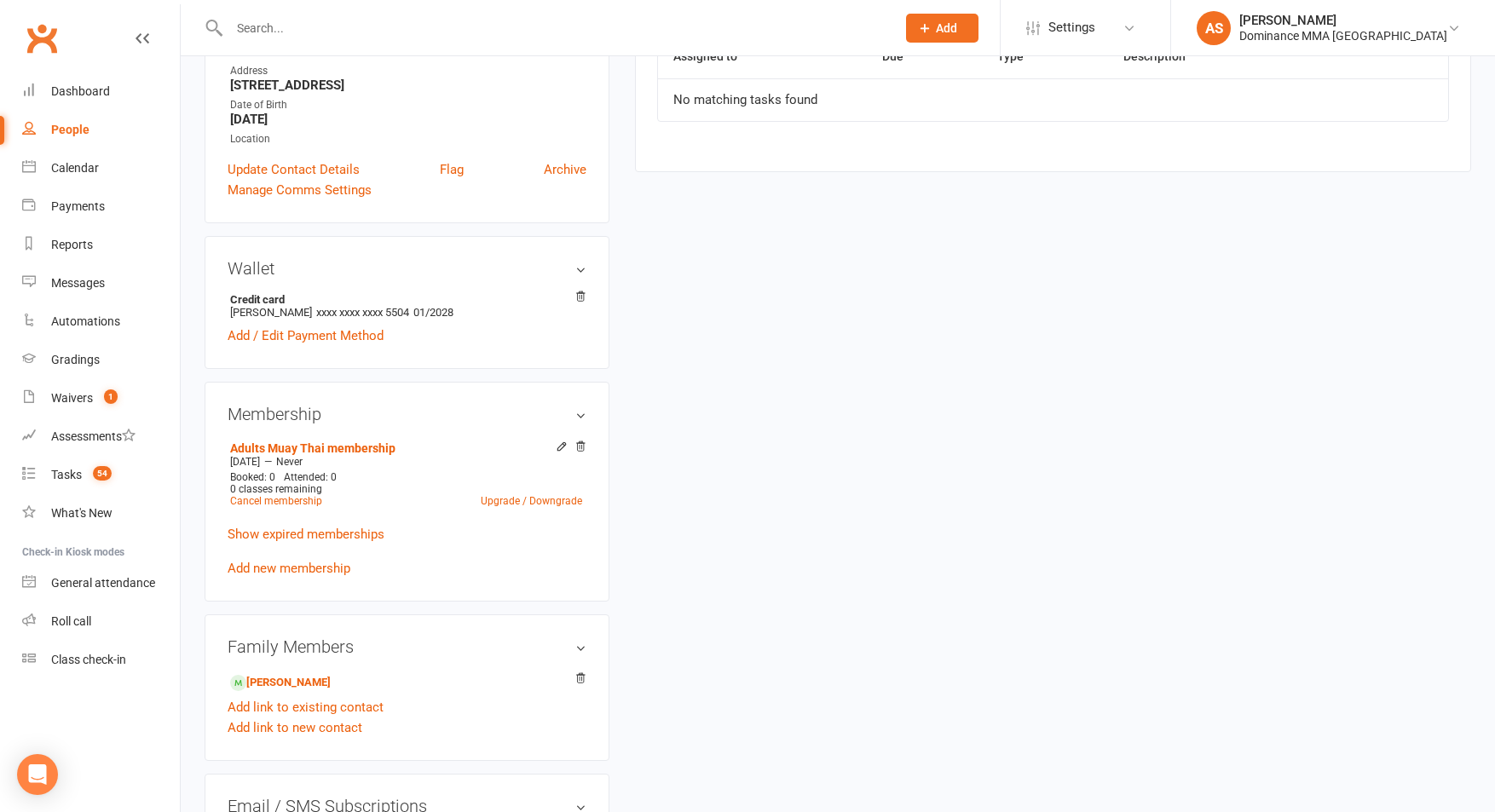
scroll to position [339, 0]
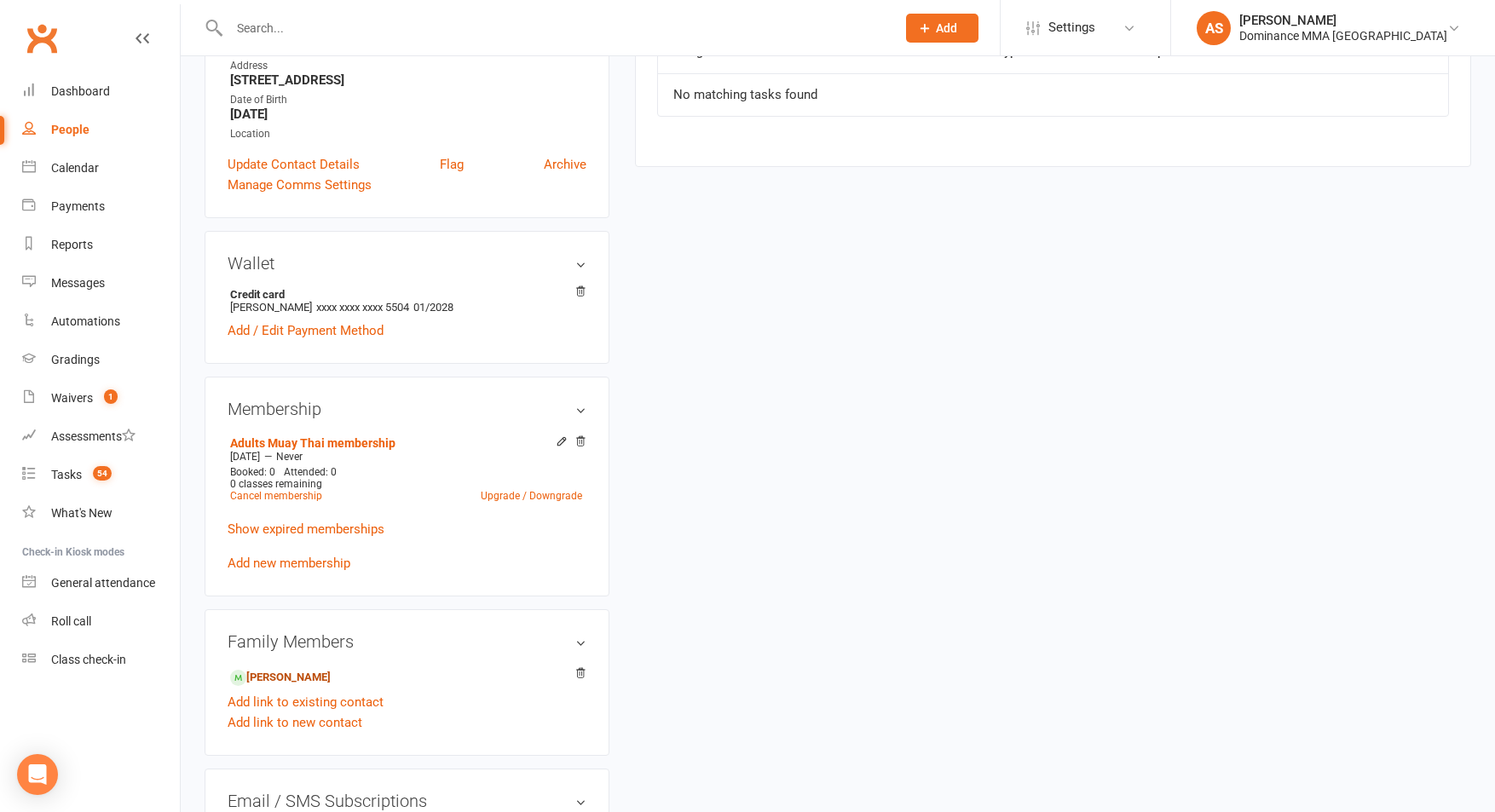
click at [283, 674] on link "[PERSON_NAME]" at bounding box center [280, 677] width 101 height 18
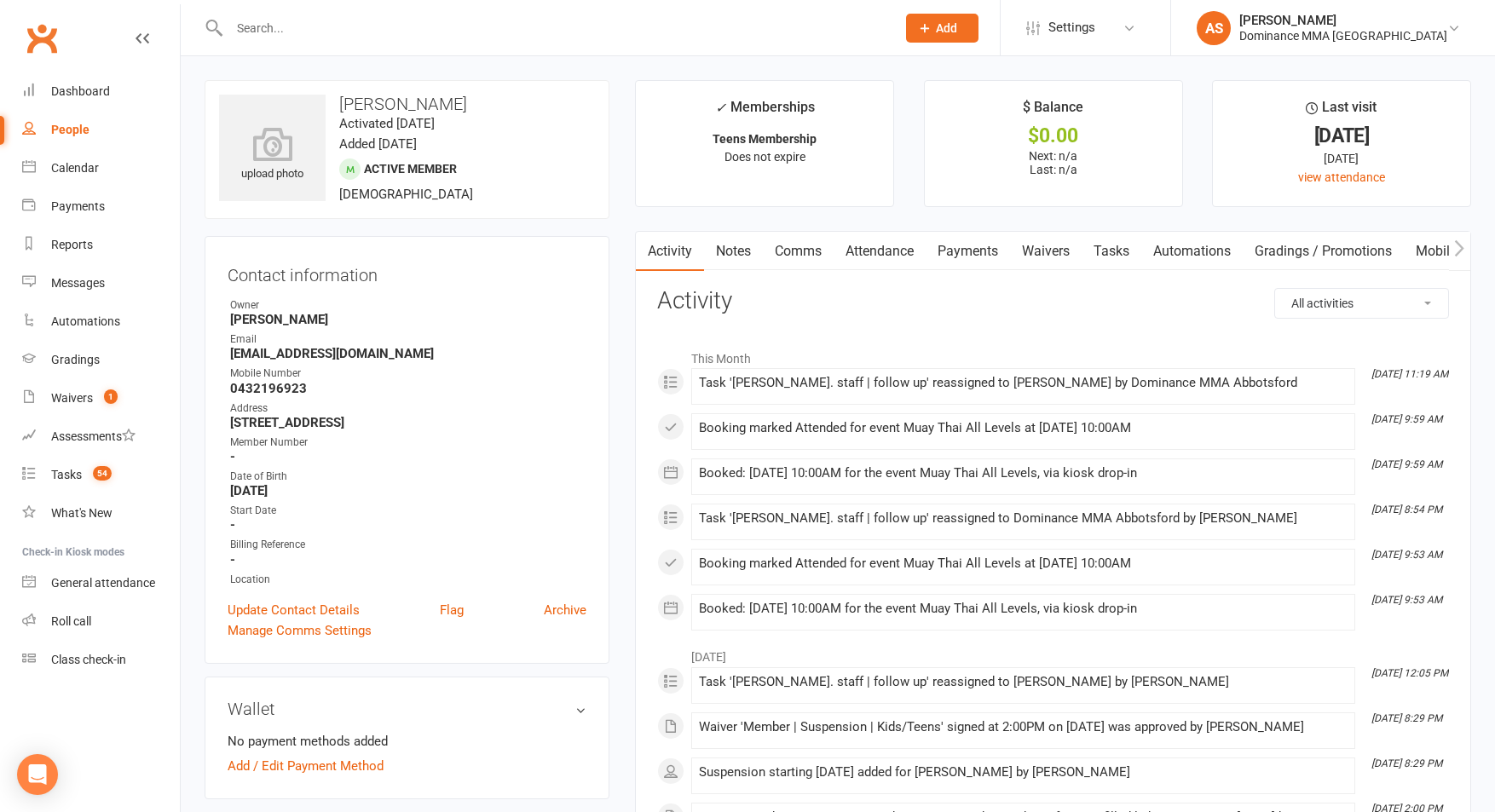
click at [1105, 250] on link "Tasks" at bounding box center [1111, 251] width 59 height 39
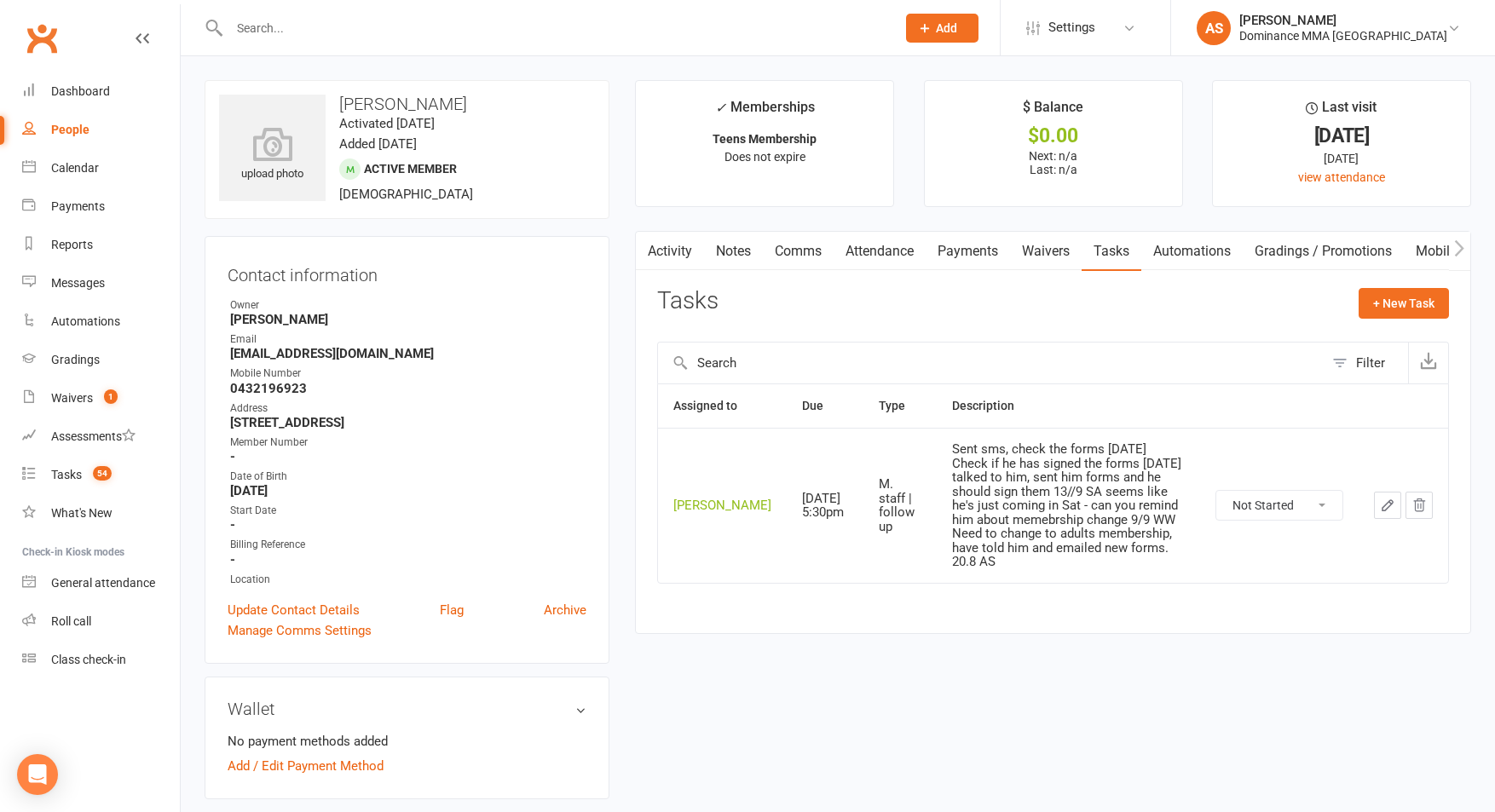
click at [1058, 249] on link "Waivers" at bounding box center [1045, 251] width 72 height 39
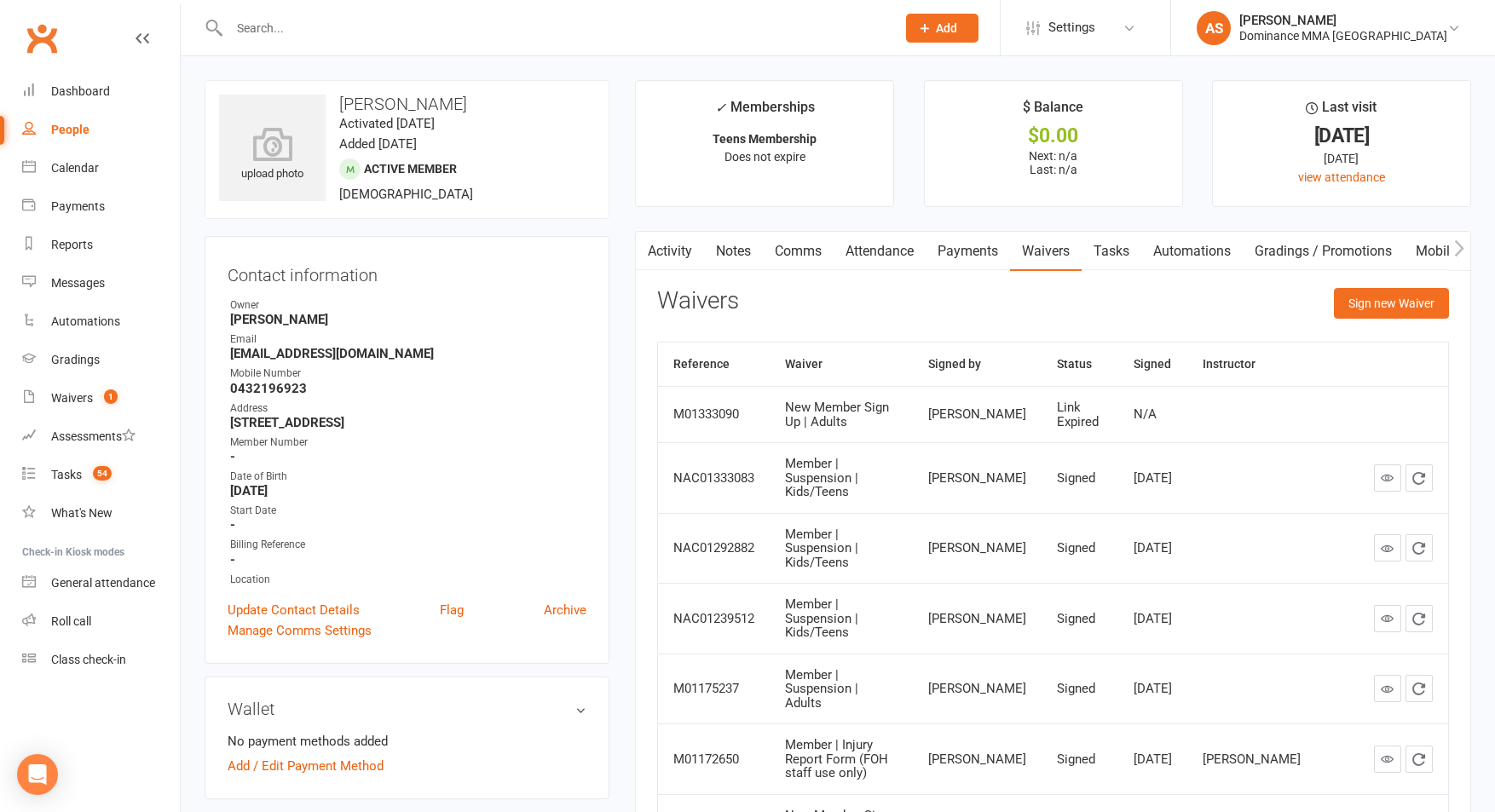
click at [759, 254] on link "Notes" at bounding box center [733, 251] width 59 height 39
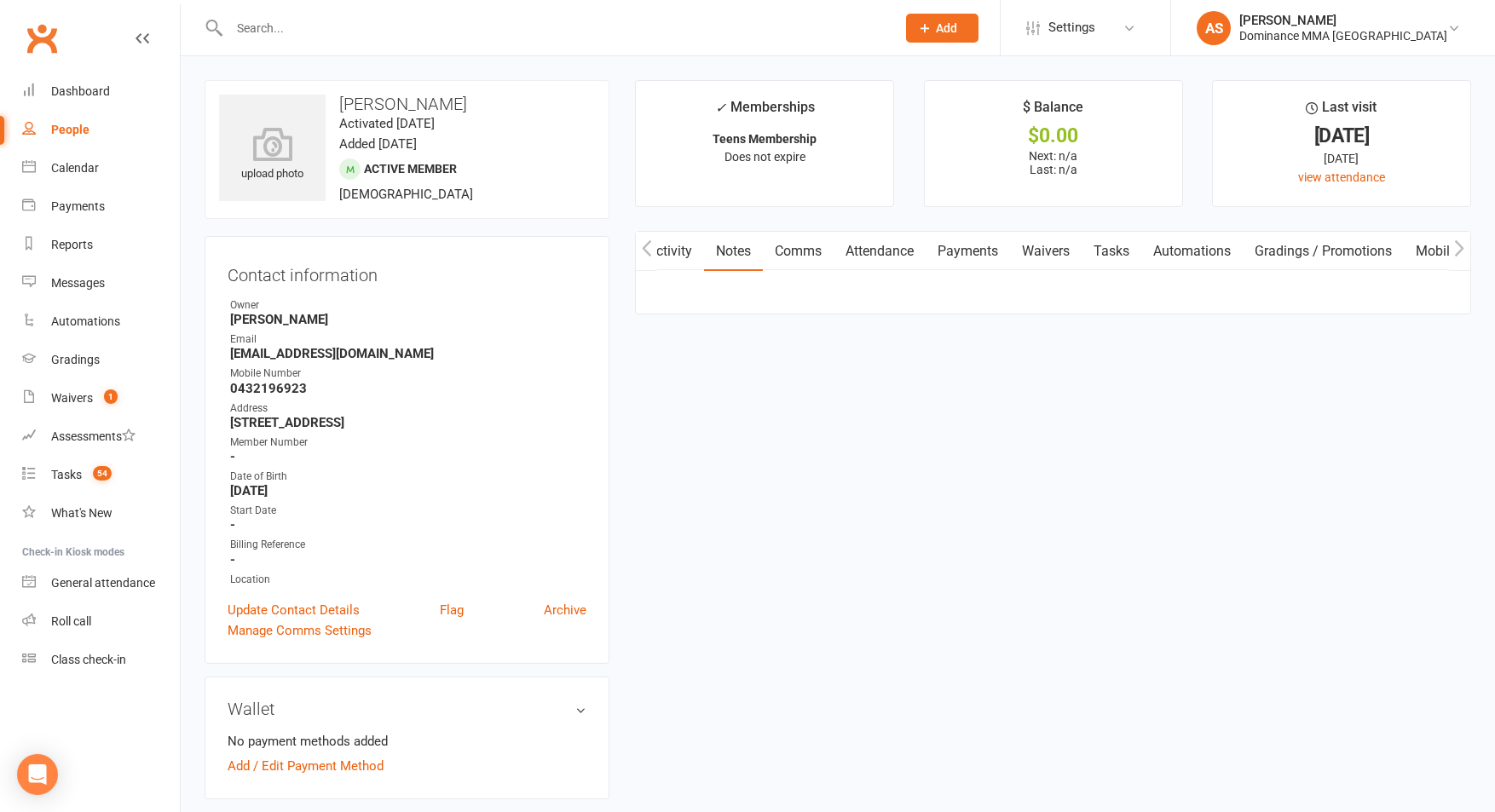
scroll to position [0, 1]
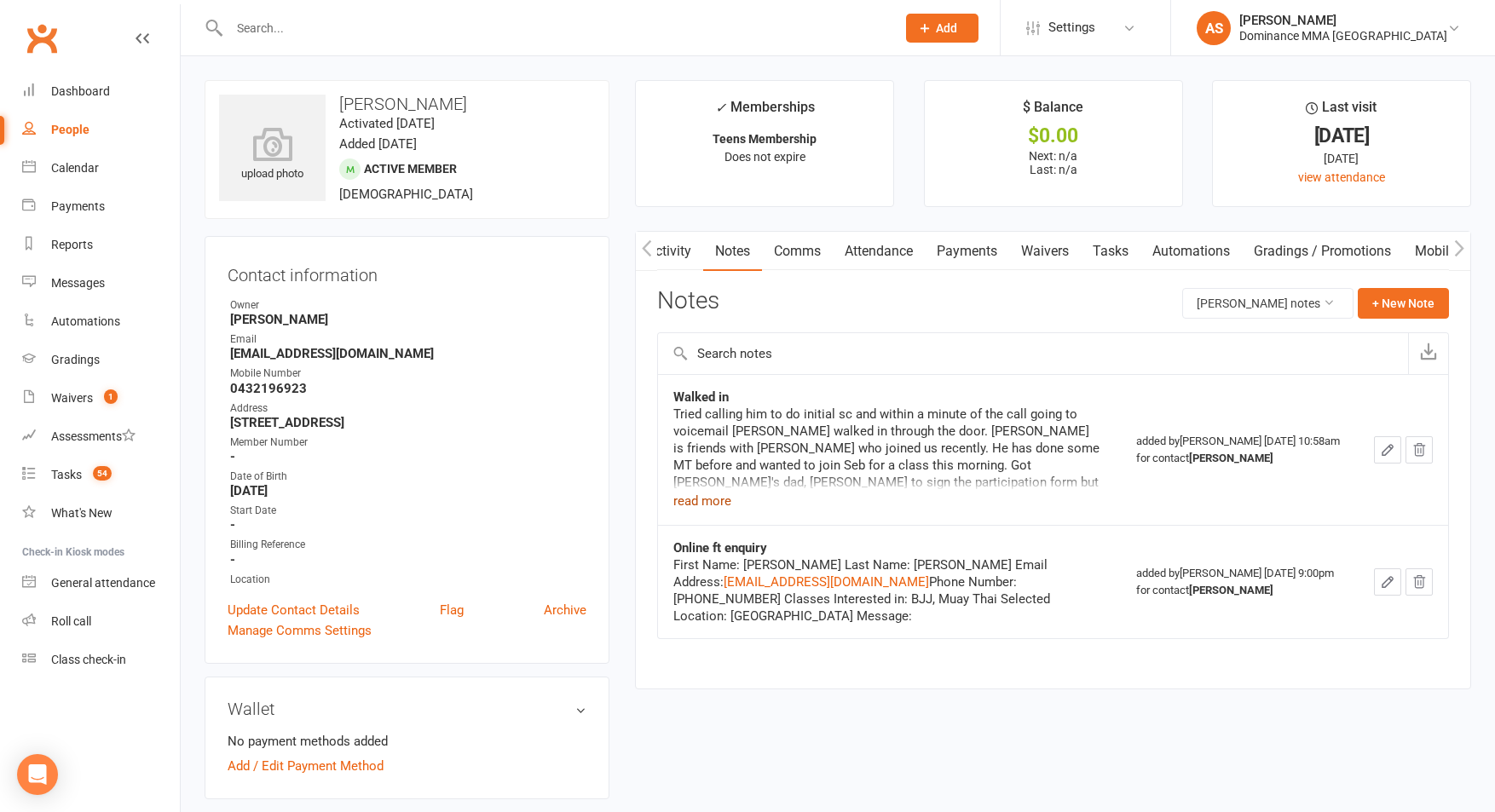
click at [715, 501] on button "read more" at bounding box center [702, 501] width 58 height 21
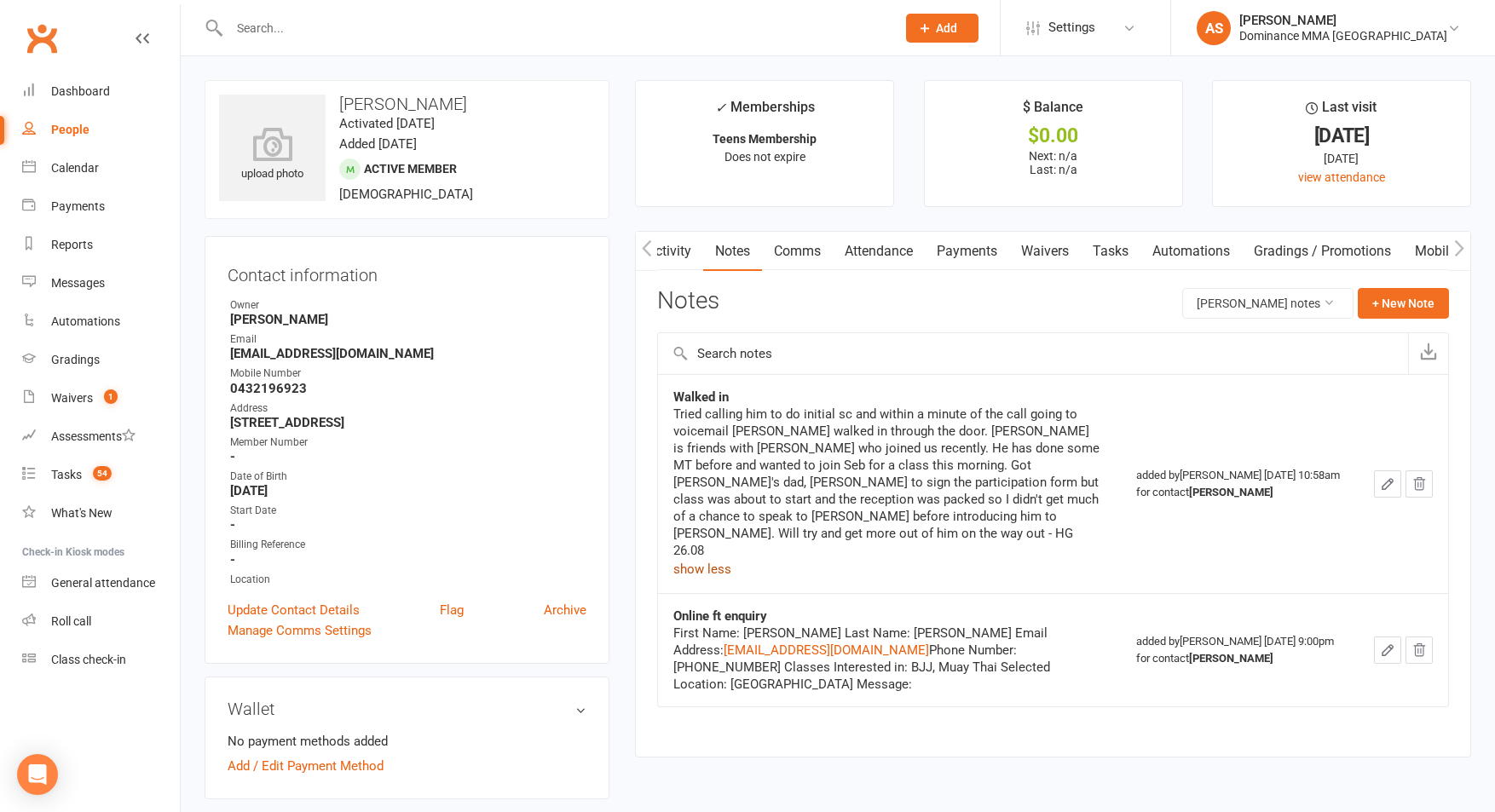
drag, startPoint x: 957, startPoint y: 259, endPoint x: 984, endPoint y: 285, distance: 37.5
click at [957, 259] on link "Payments" at bounding box center [966, 251] width 84 height 39
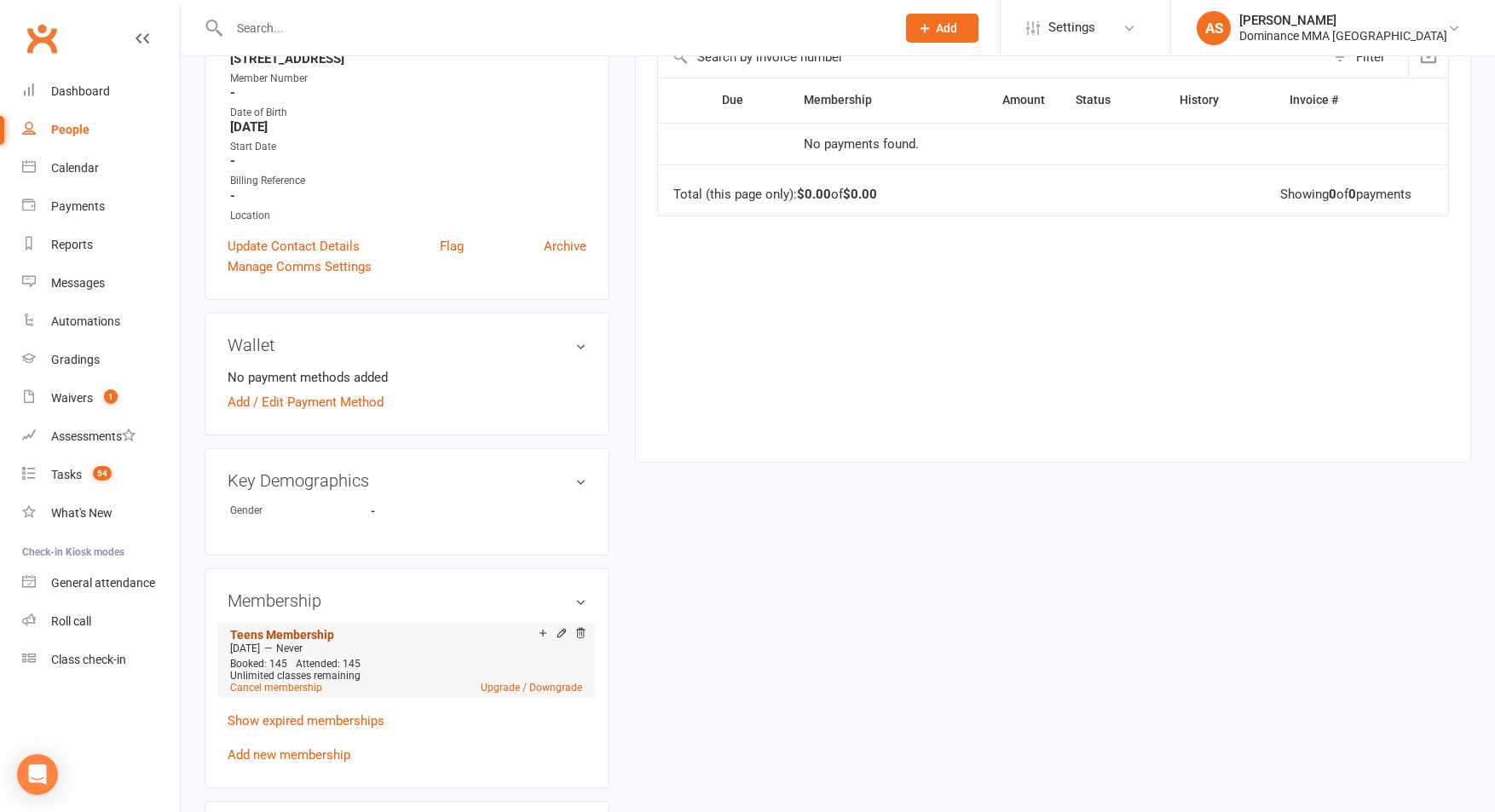
scroll to position [364, 0]
click at [299, 630] on link "Teens Membership" at bounding box center [282, 633] width 104 height 13
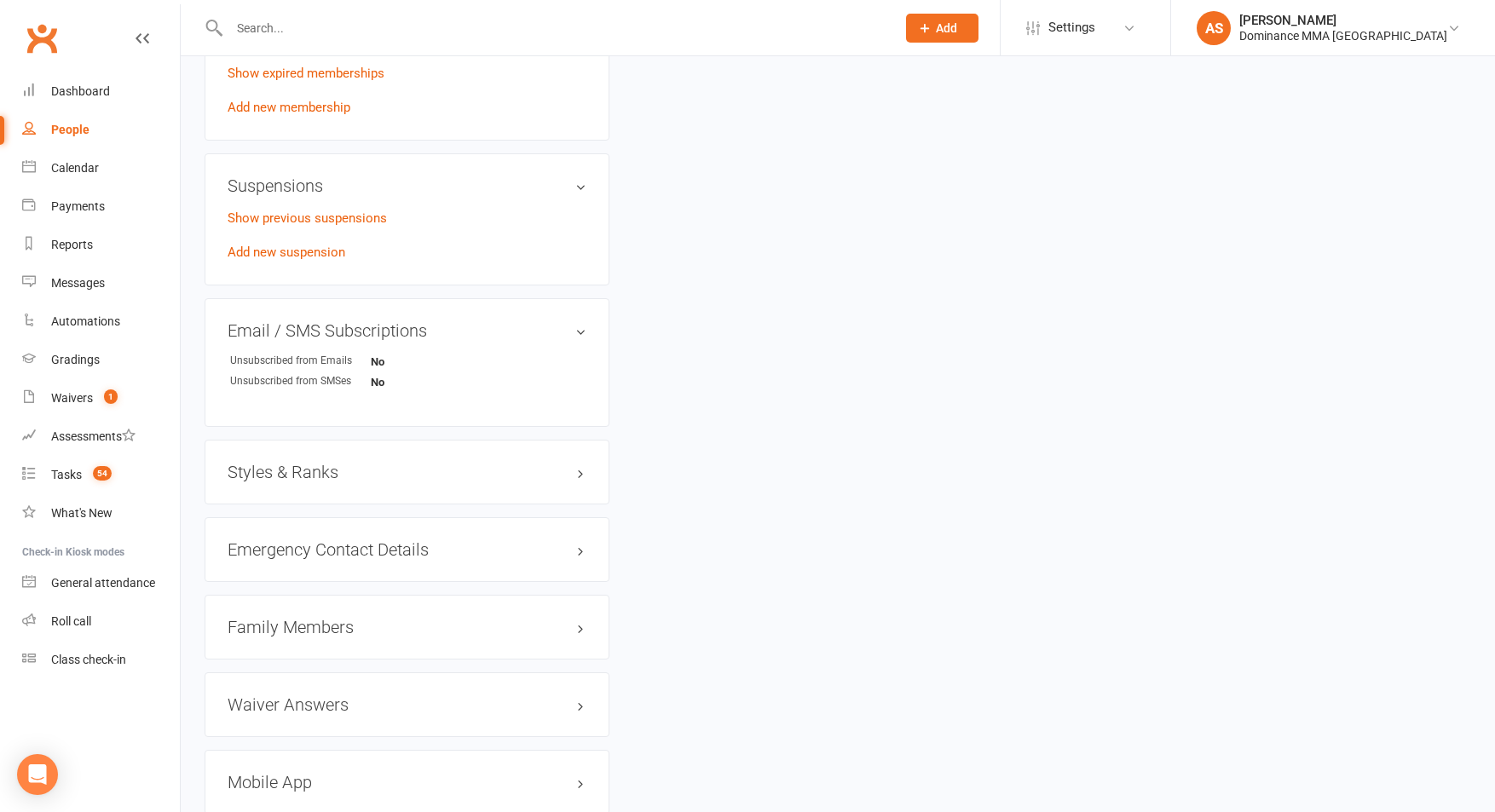
scroll to position [1022, 0]
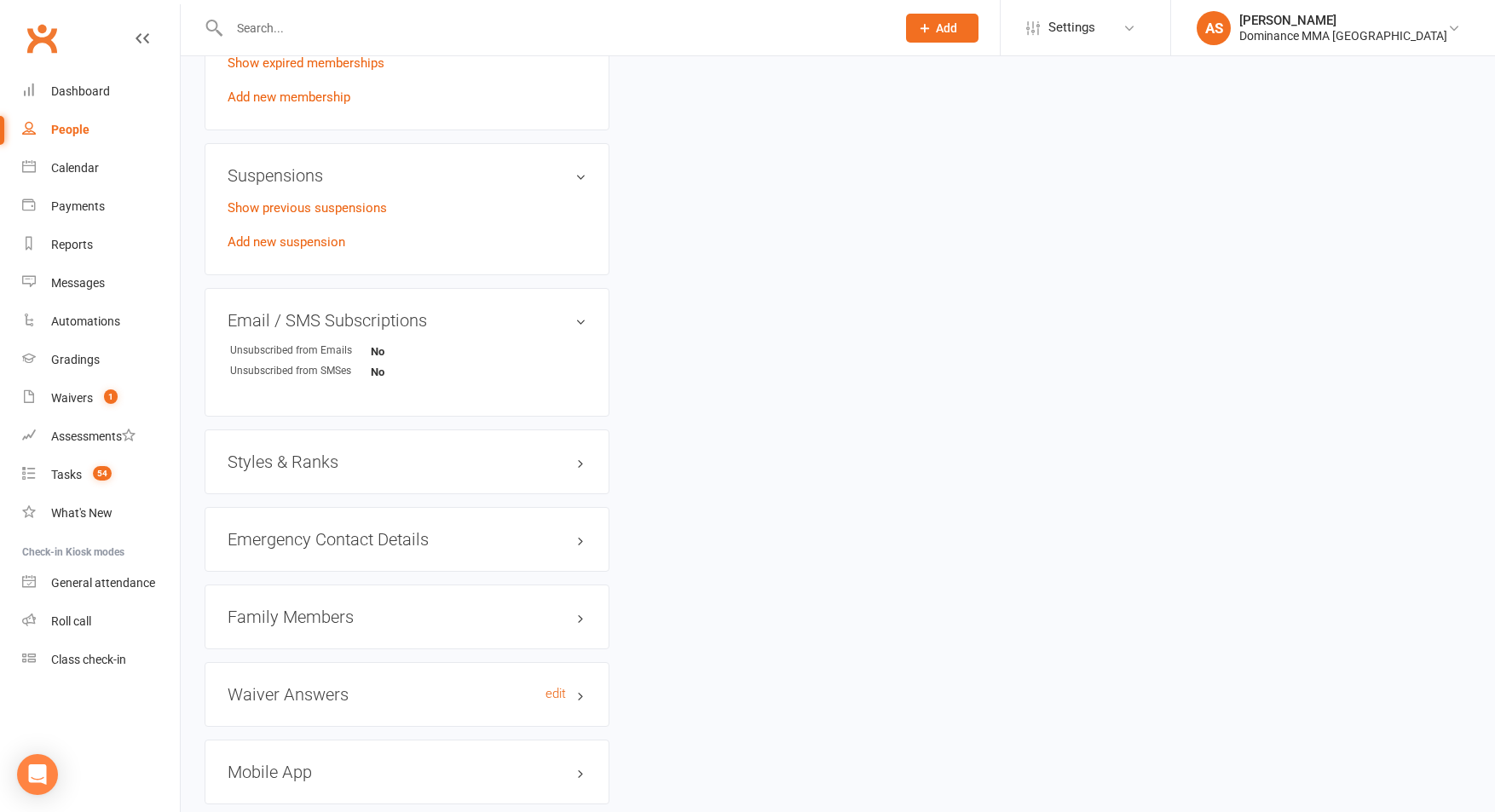
click at [328, 687] on h3 "Waiver Answers edit" at bounding box center [407, 694] width 359 height 19
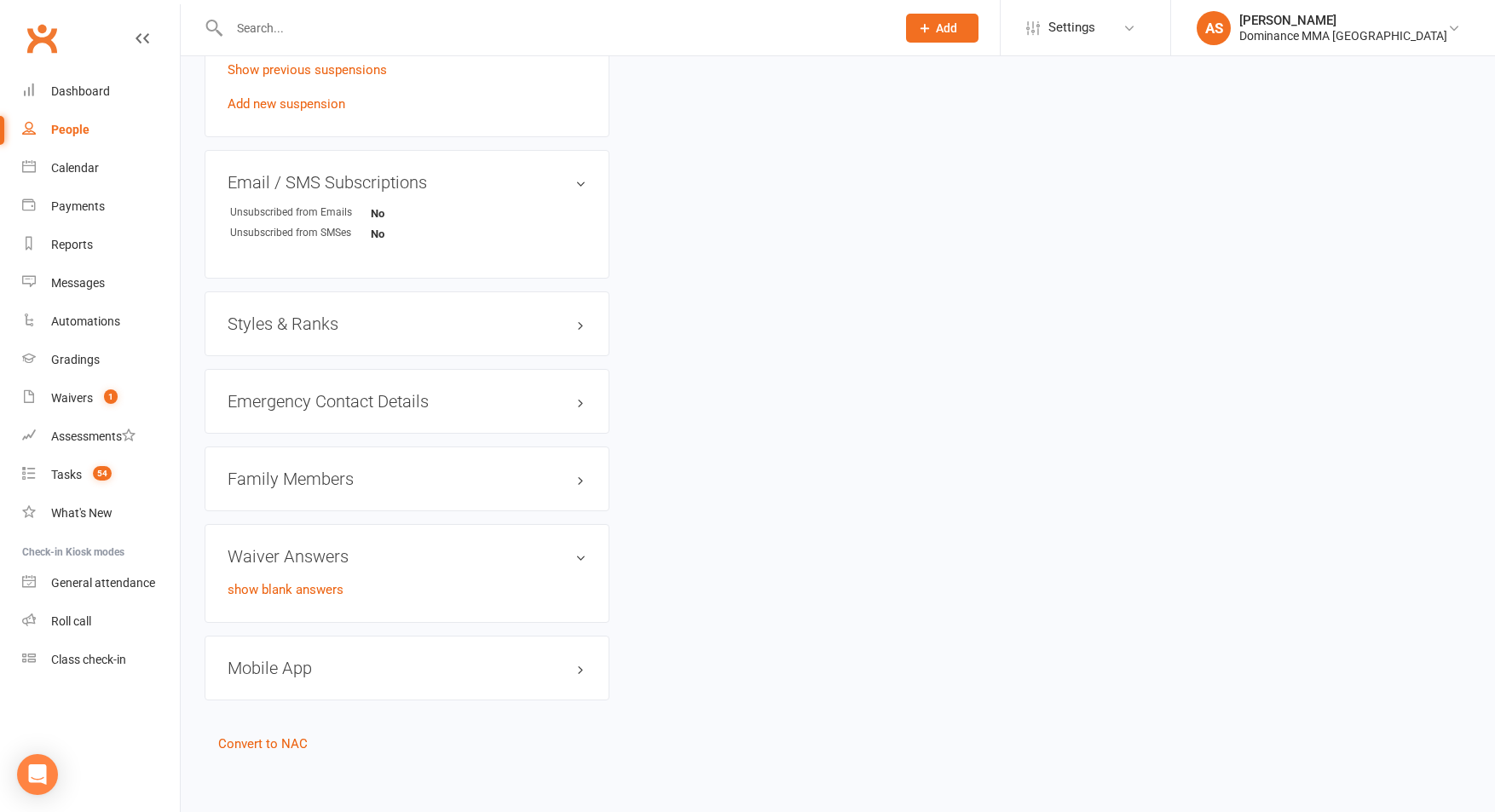
scroll to position [1160, 0]
click at [333, 475] on h3 "Family Members" at bounding box center [407, 477] width 359 height 19
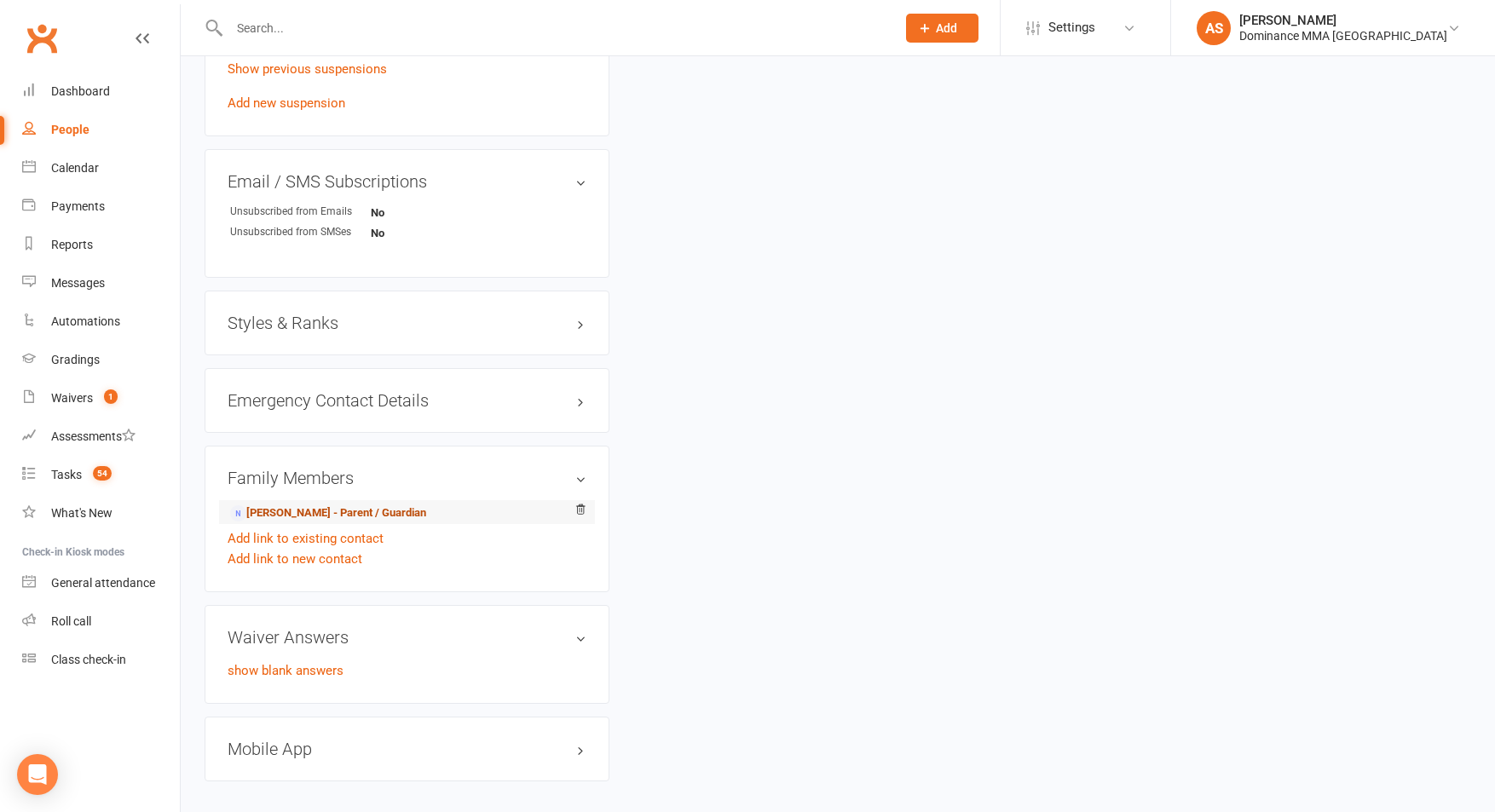
click at [323, 509] on link "Andy Liu - Parent / Guardian" at bounding box center [328, 513] width 196 height 18
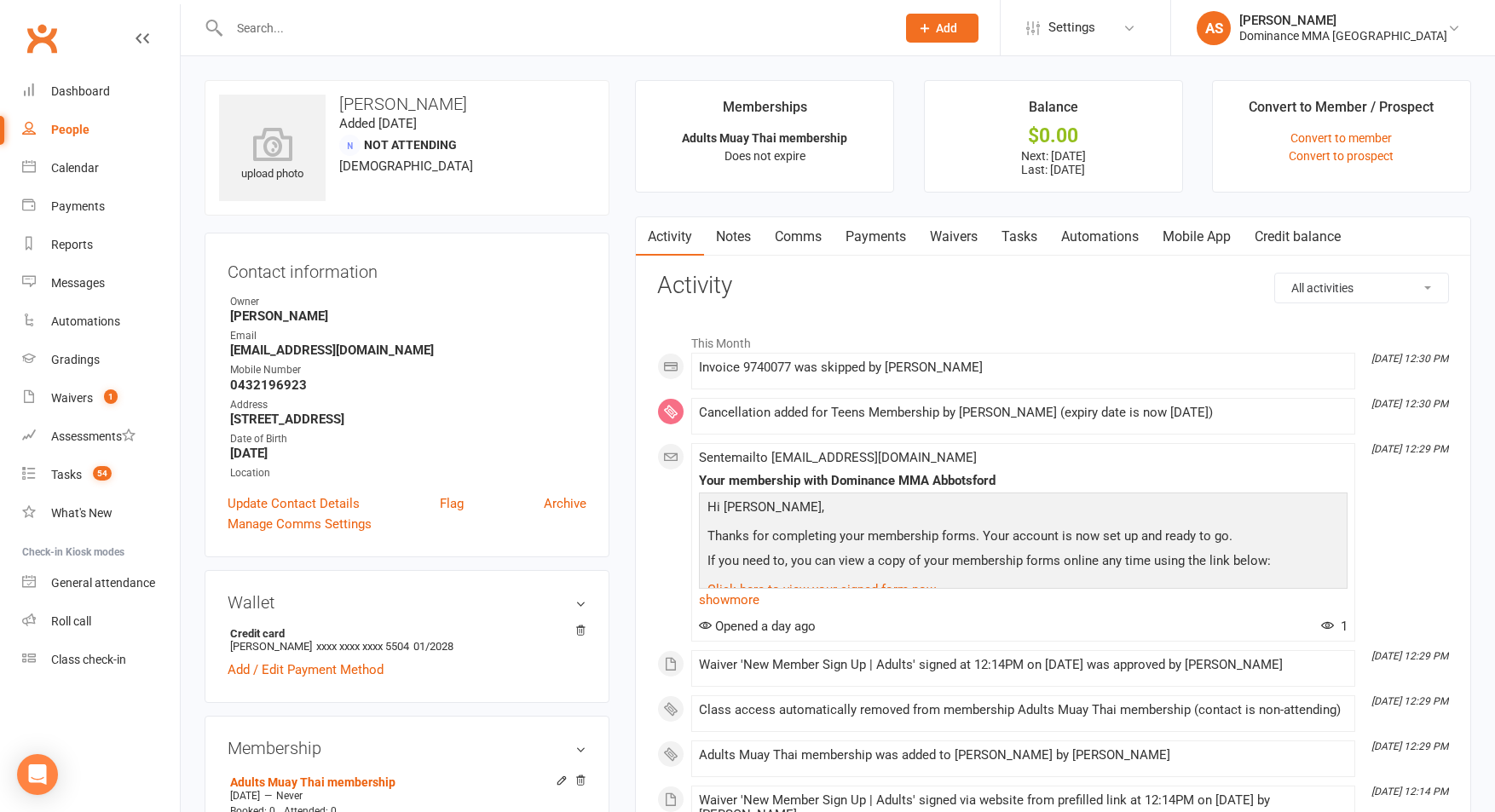
click at [740, 237] on link "Notes" at bounding box center [733, 237] width 59 height 39
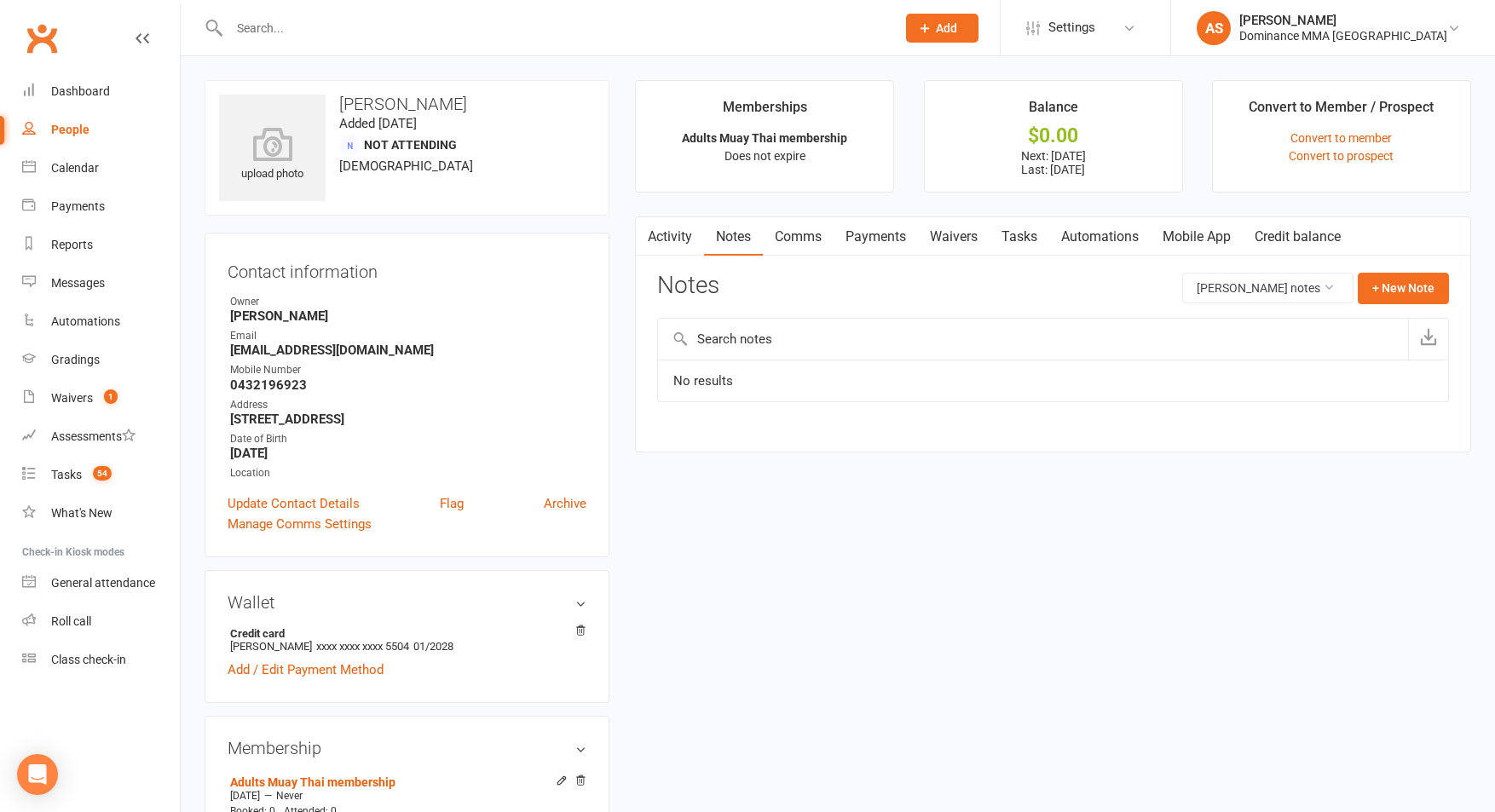
click at [688, 236] on link "Activity" at bounding box center [669, 237] width 68 height 39
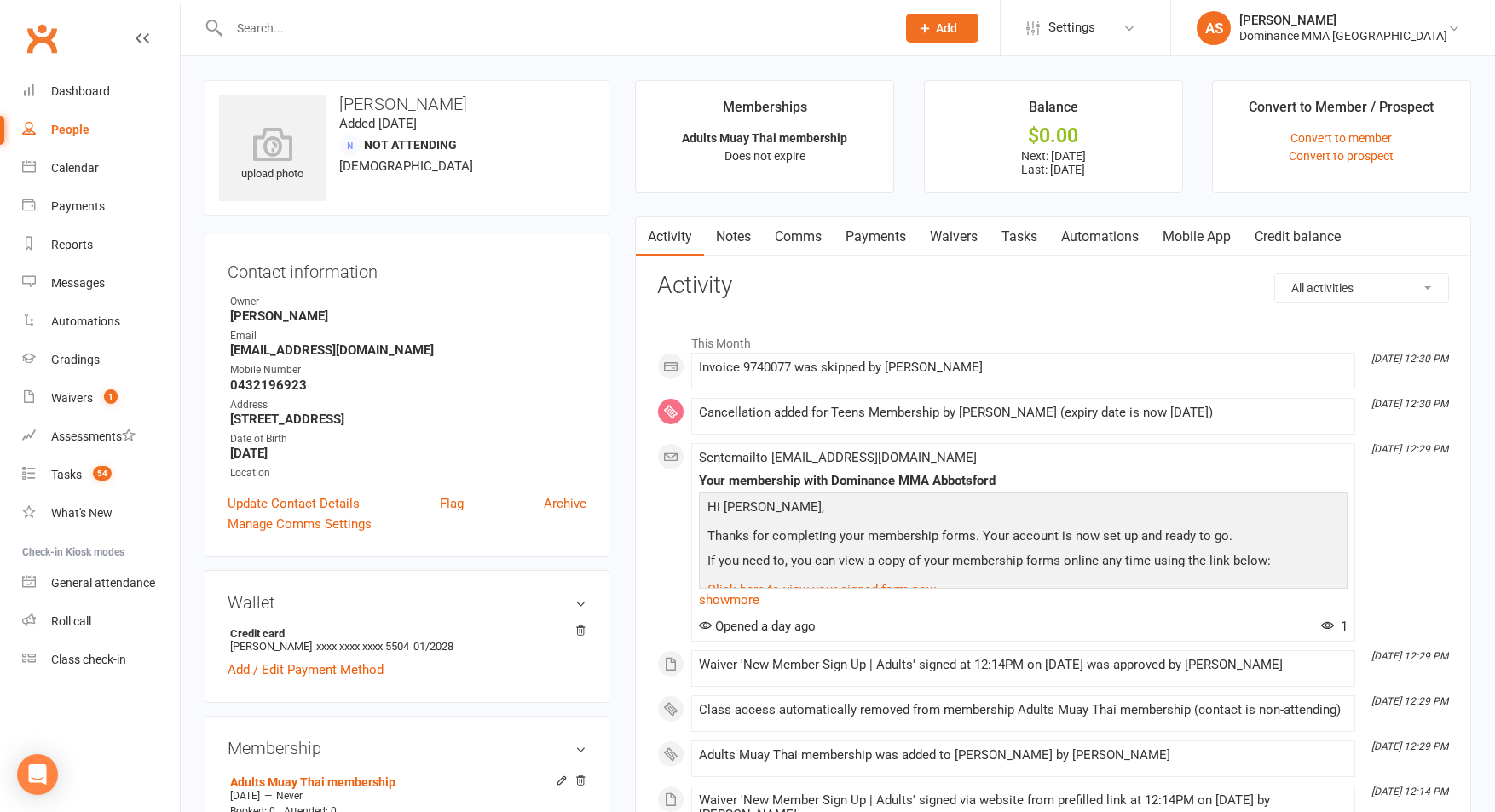
click at [886, 240] on link "Payments" at bounding box center [876, 237] width 84 height 39
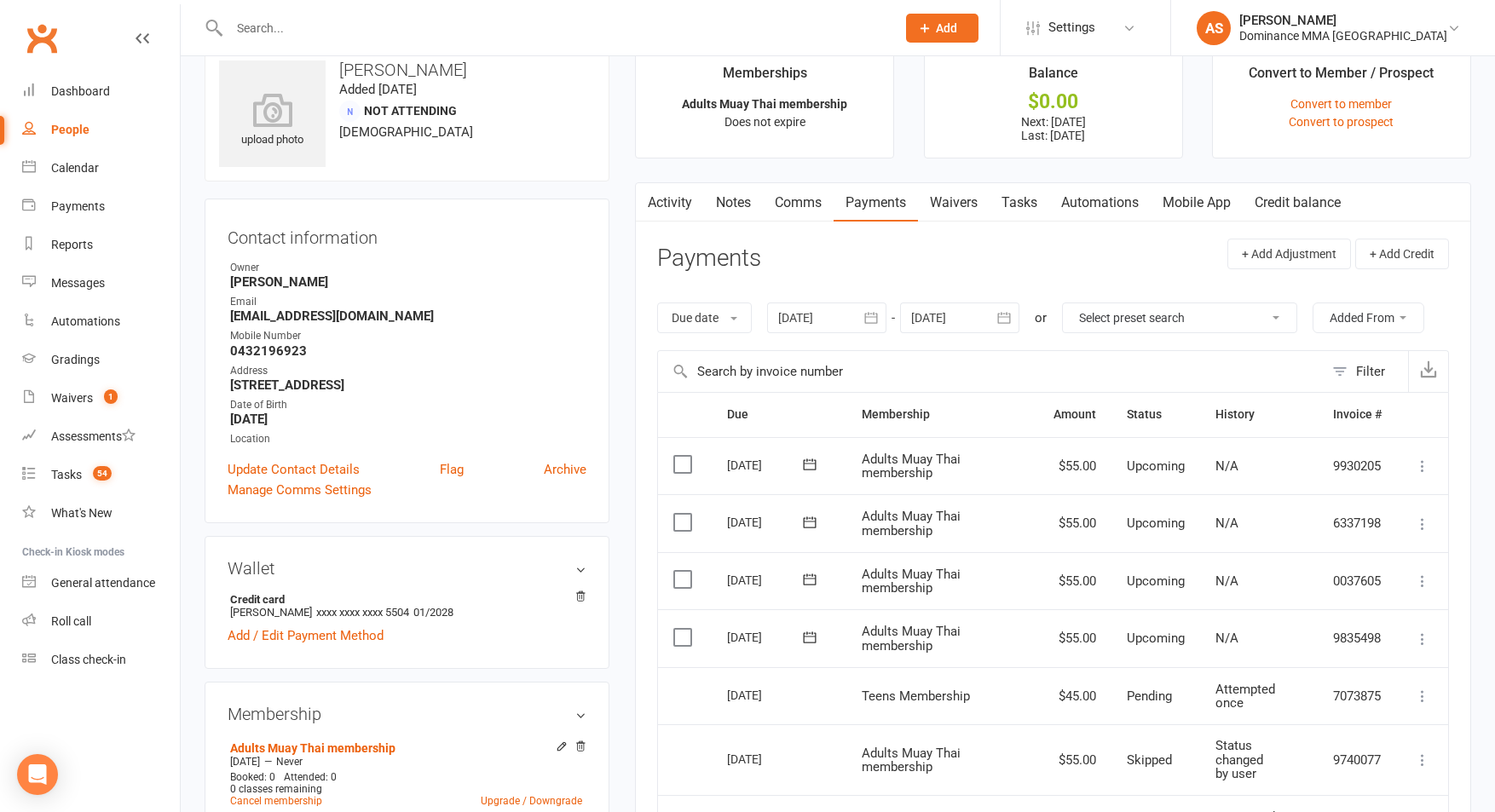
scroll to position [31, 0]
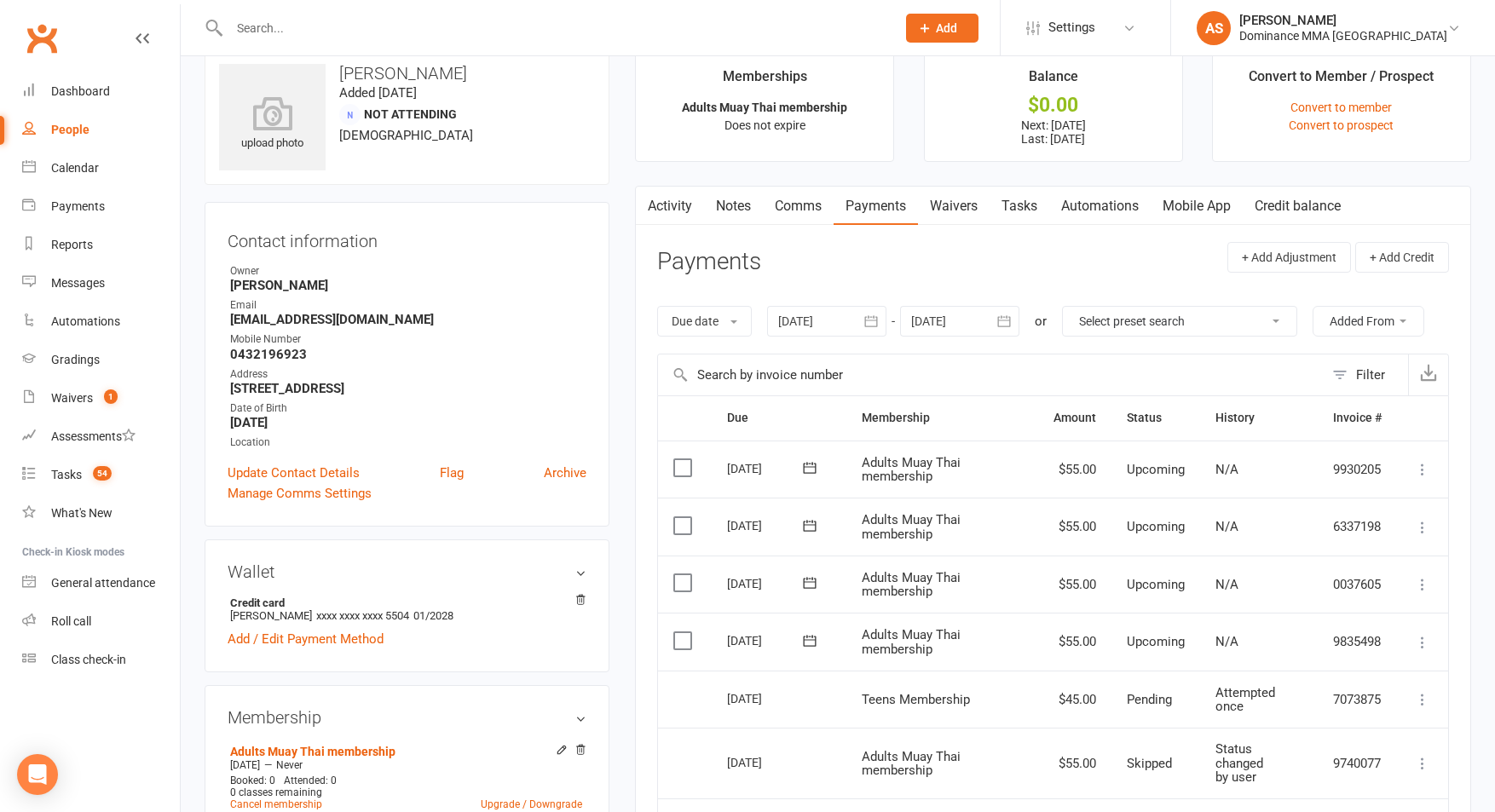
click at [730, 216] on link "Notes" at bounding box center [733, 206] width 59 height 39
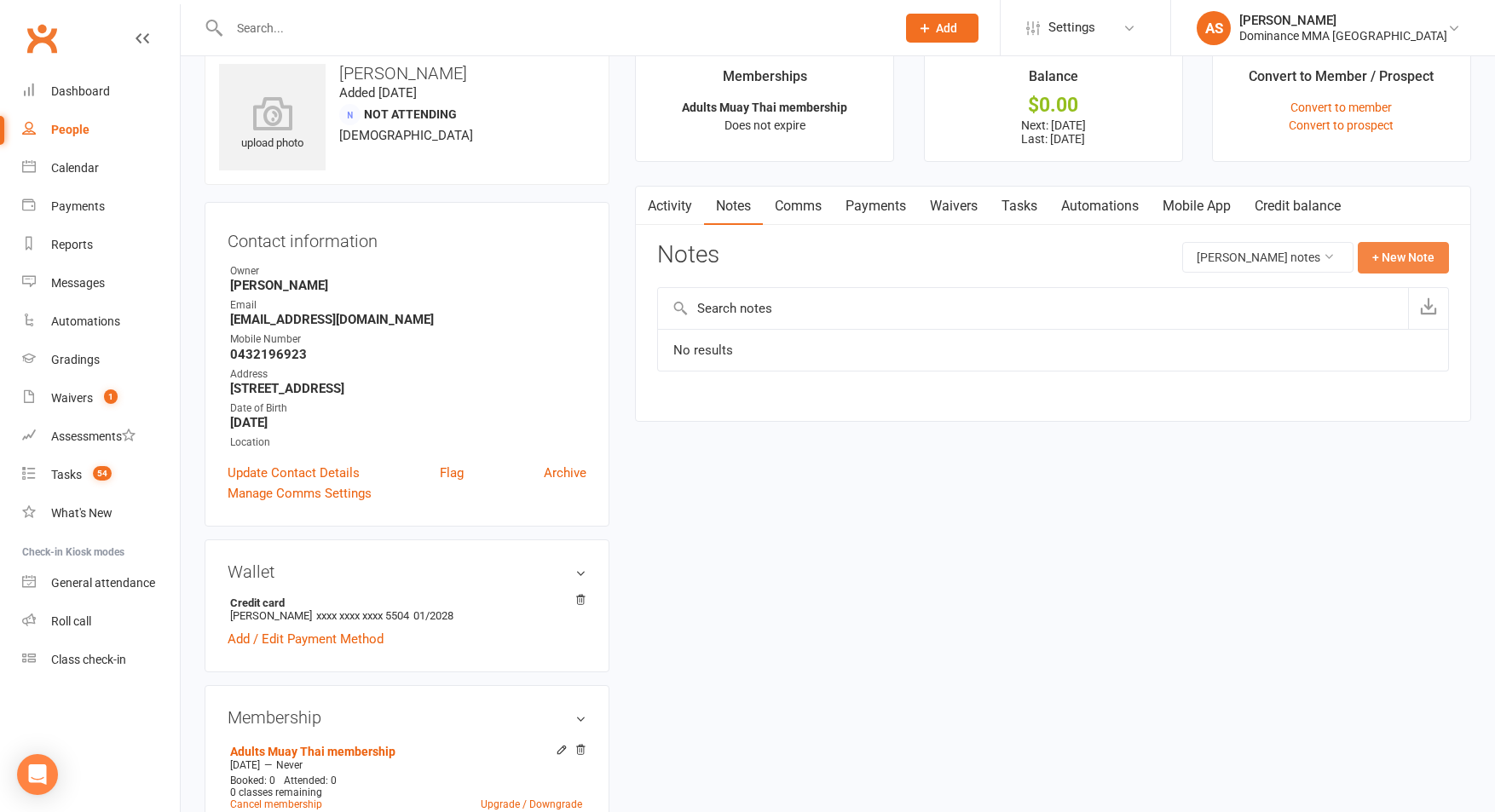
click at [1375, 252] on button "+ New Note" at bounding box center [1403, 258] width 92 height 31
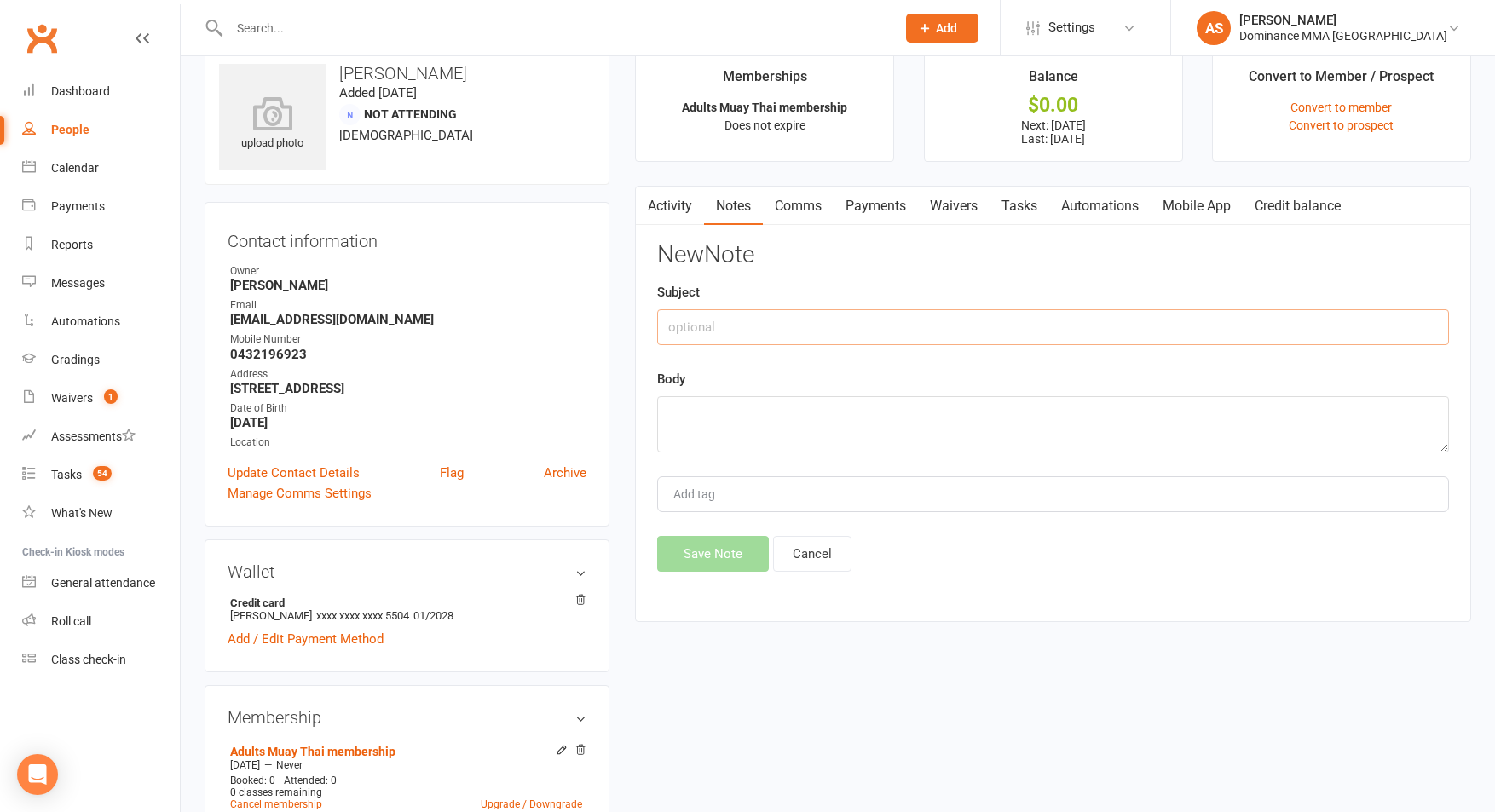
click at [737, 338] on input "text" at bounding box center [1053, 327] width 791 height 36
click at [700, 330] on input "text" at bounding box center [1053, 327] width 791 height 36
click at [743, 321] on input "text" at bounding box center [1053, 327] width 791 height 36
type input "Membership change"
click at [777, 406] on textarea at bounding box center [1053, 424] width 791 height 57
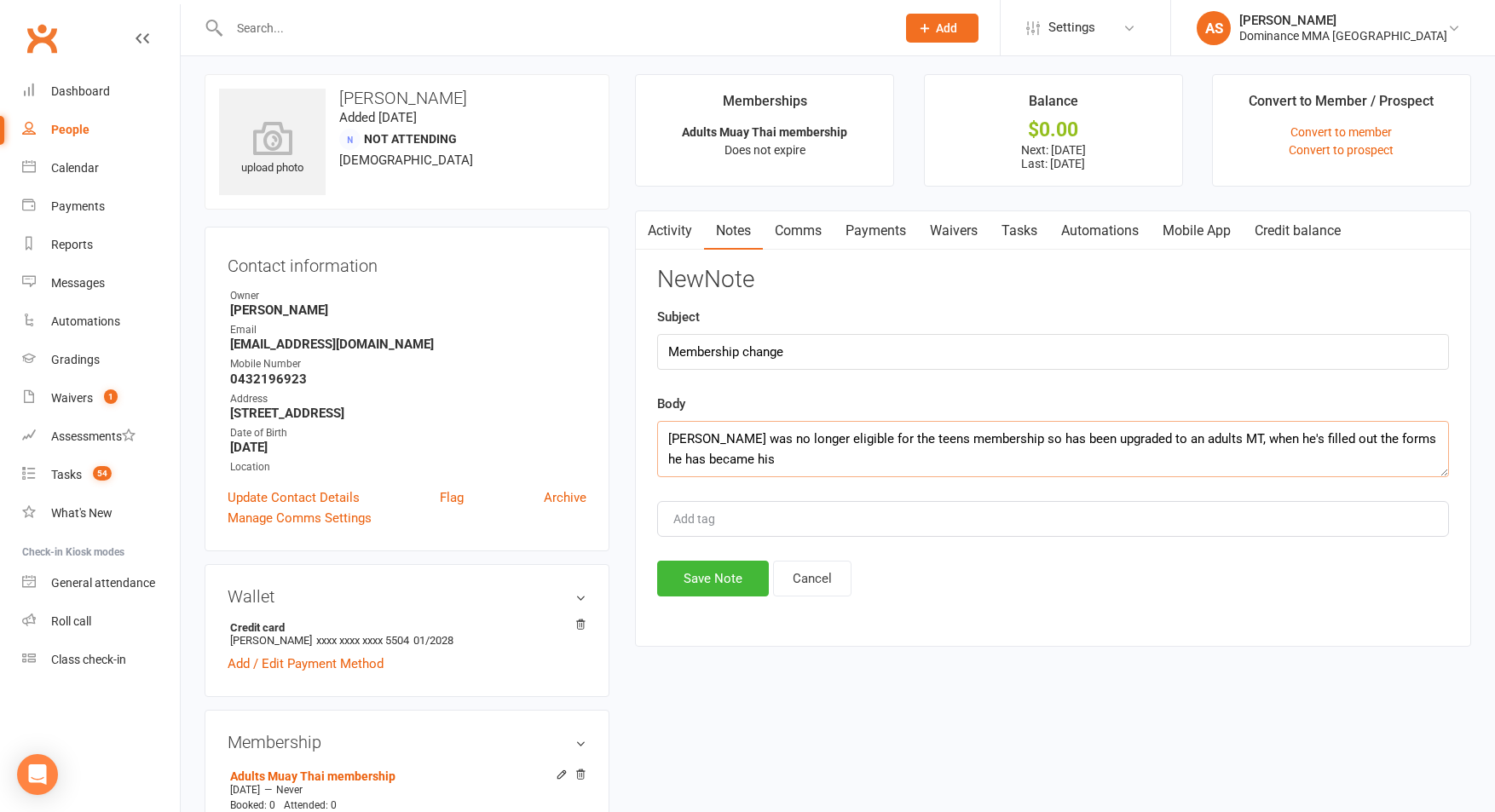
scroll to position [11, 0]
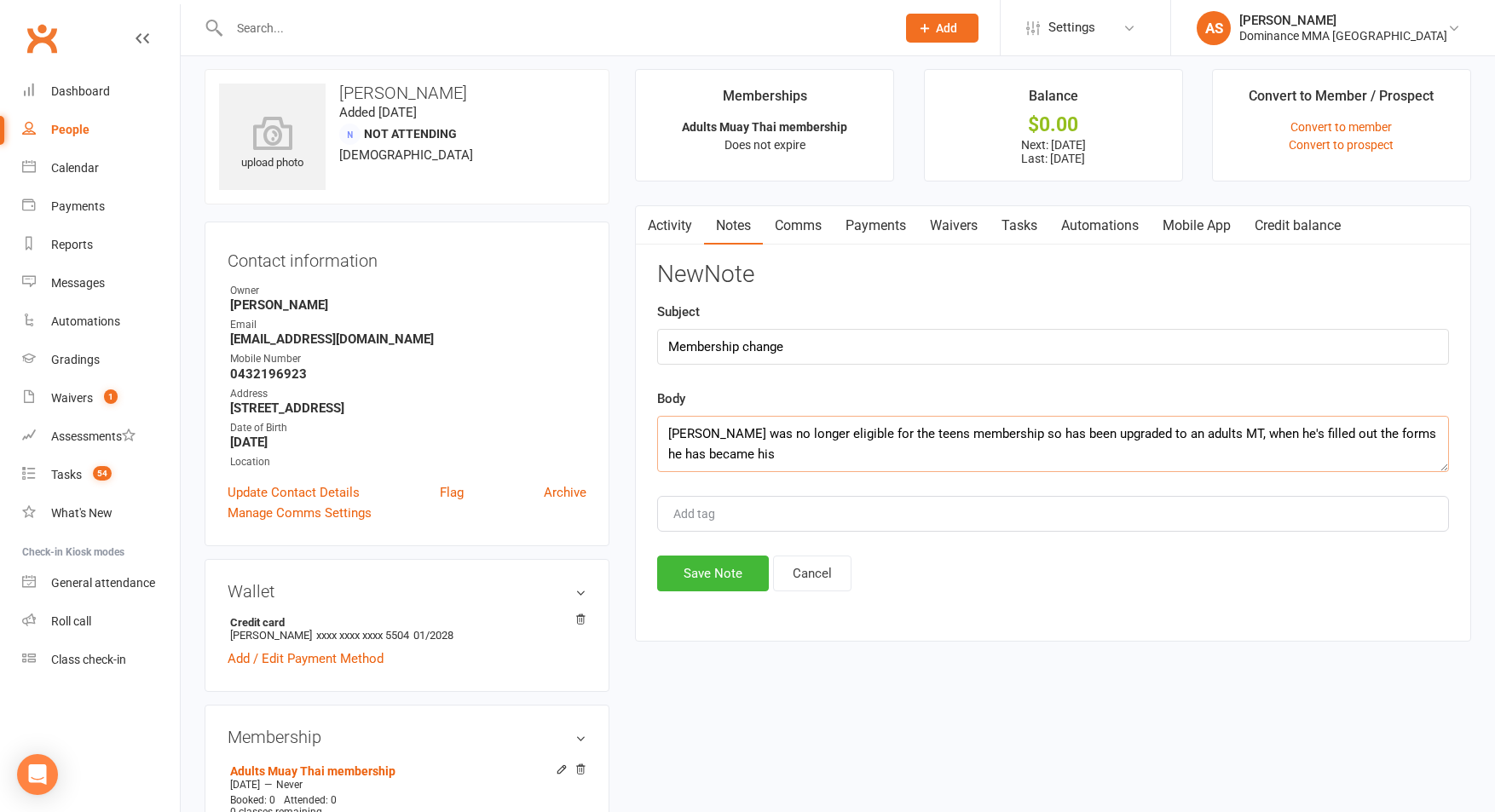
drag, startPoint x: 739, startPoint y: 454, endPoint x: 1368, endPoint y: 439, distance: 629.2
click at [1368, 439] on textarea "Andy was no longer eligible for the teens membership so has been upgraded to an…" at bounding box center [1053, 443] width 791 height 57
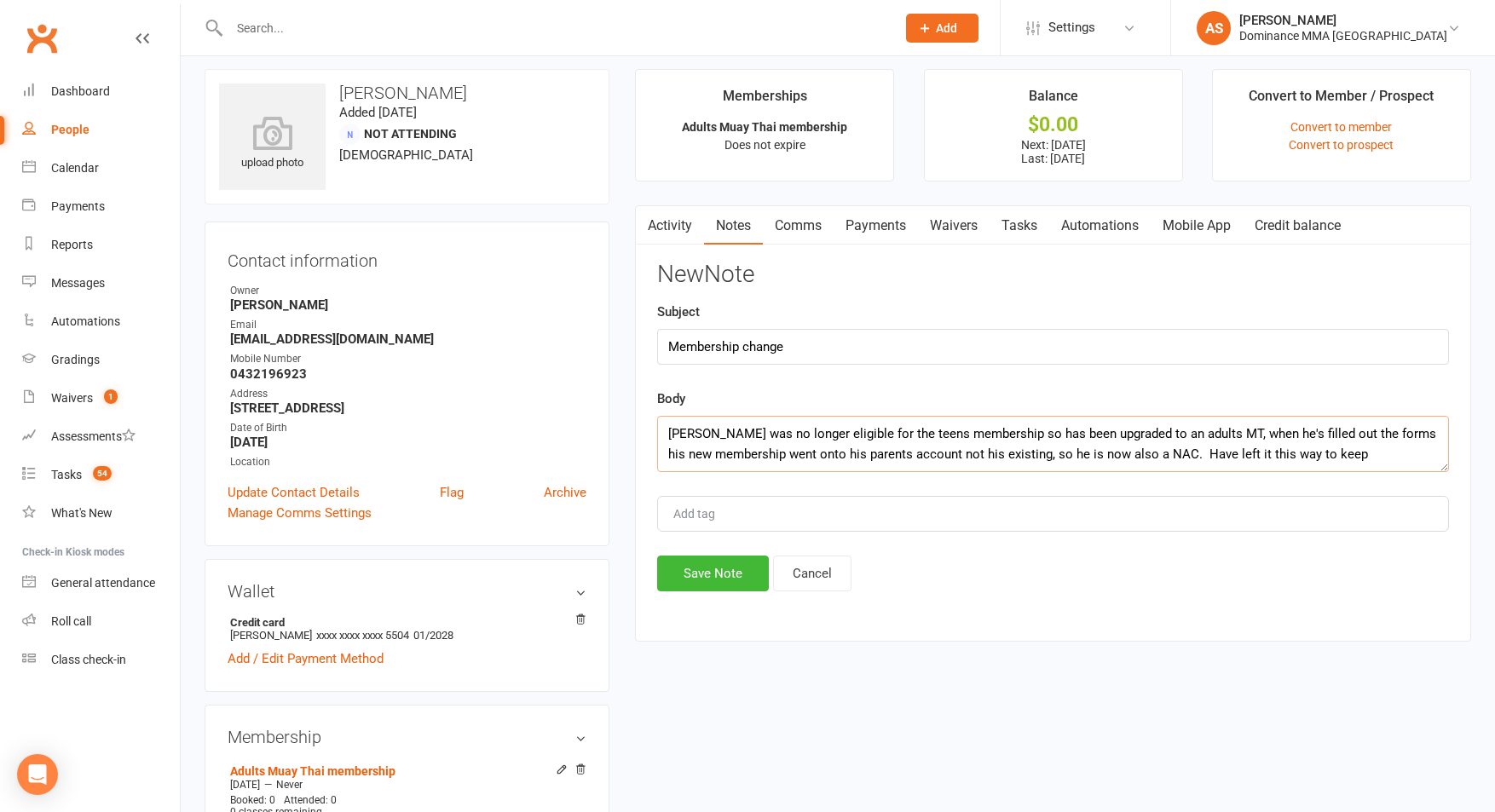
drag, startPoint x: 1273, startPoint y: 453, endPoint x: 1298, endPoint y: 449, distance: 25.3
click at [1274, 453] on textarea "Andy was no longer eligible for the teens membership so has been upgraded to an…" at bounding box center [1053, 443] width 791 height 57
click at [1359, 451] on textarea "Andy was no longer eligible for the teens membership so has been upgraded to an…" at bounding box center [1053, 443] width 791 height 57
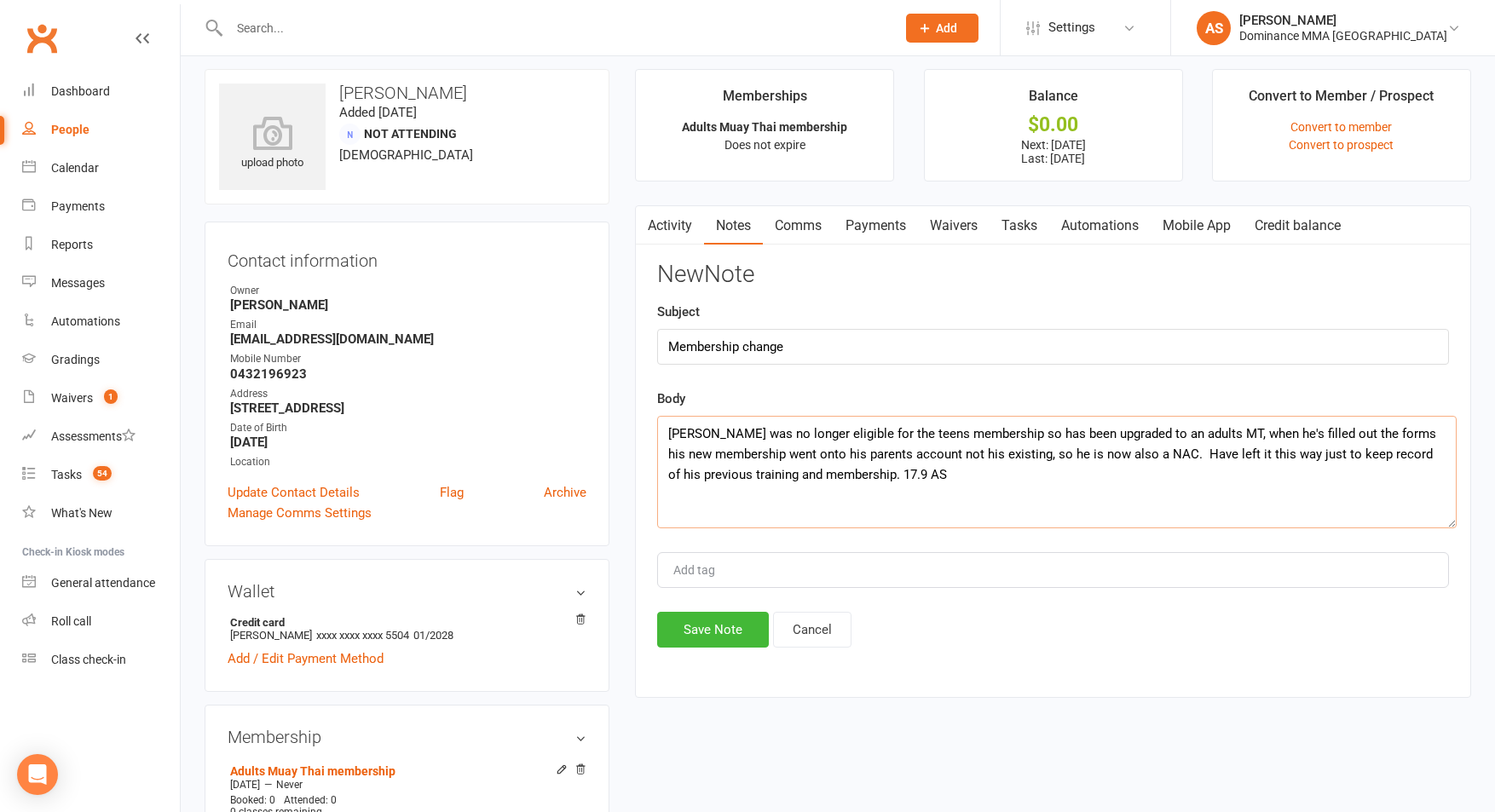
scroll to position [0, 0]
drag, startPoint x: 1442, startPoint y: 465, endPoint x: 1443, endPoint y: 617, distance: 152.0
click at [1443, 617] on textarea "Andy was no longer eligible for the teens membership so has been upgraded to an…" at bounding box center [1053, 520] width 793 height 208
click at [1196, 435] on textarea "Andy was no longer eligible for the teens membership so has been upgraded to an…" at bounding box center [1053, 520] width 792 height 209
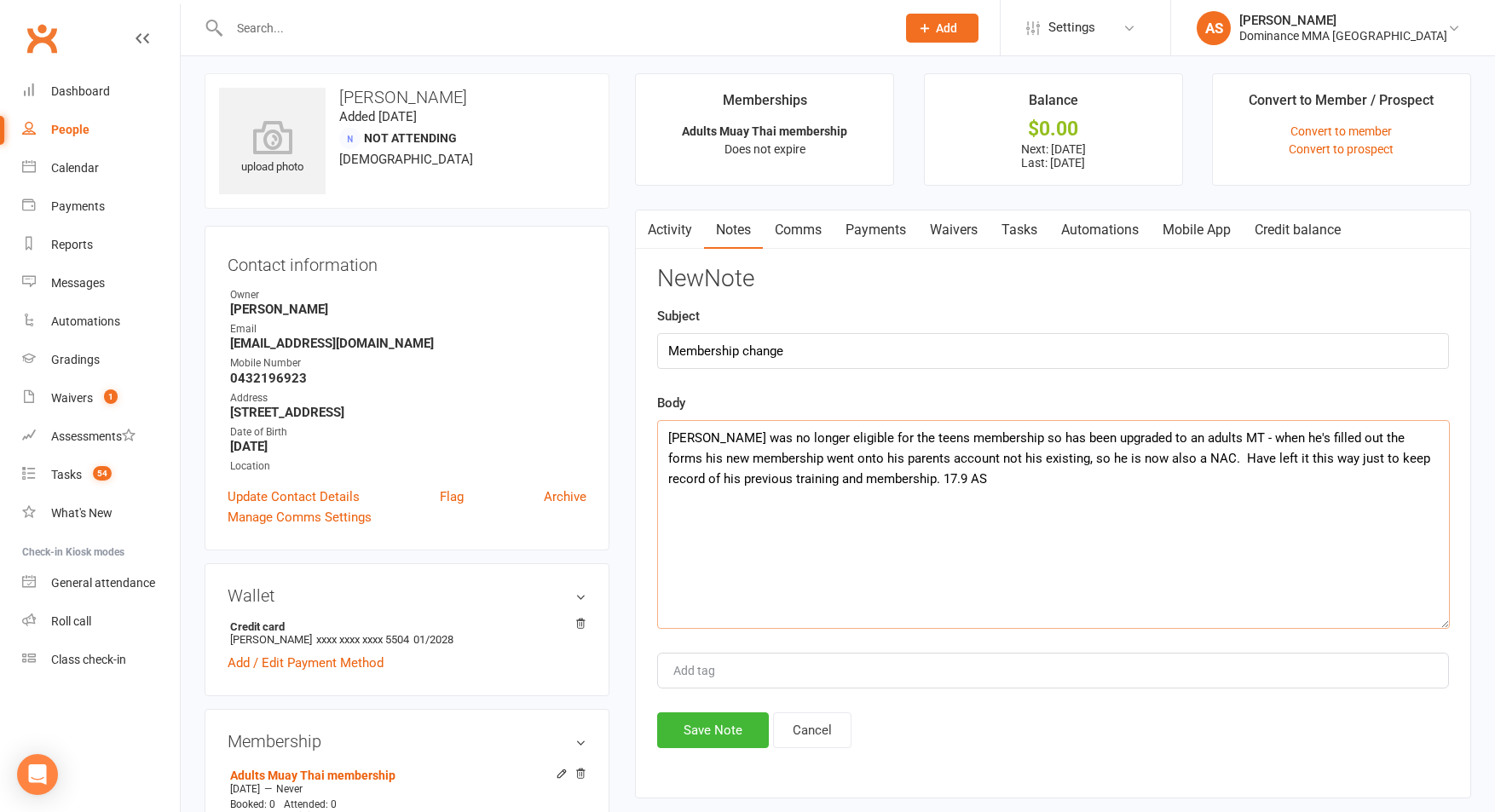
scroll to position [6, 0]
click at [1001, 461] on textarea "Andy was no longer eligible for the teens membership so has been upgraded to an…" at bounding box center [1053, 525] width 792 height 209
drag, startPoint x: 1387, startPoint y: 459, endPoint x: 682, endPoint y: 485, distance: 705.5
click at [683, 485] on textarea "Andy was no longer eligible for the teens membership so has been upgraded to an…" at bounding box center [1053, 525] width 792 height 209
click at [861, 482] on textarea "Andy was no longer eligible for the teens membership so has been upgraded to an…" at bounding box center [1053, 525] width 792 height 209
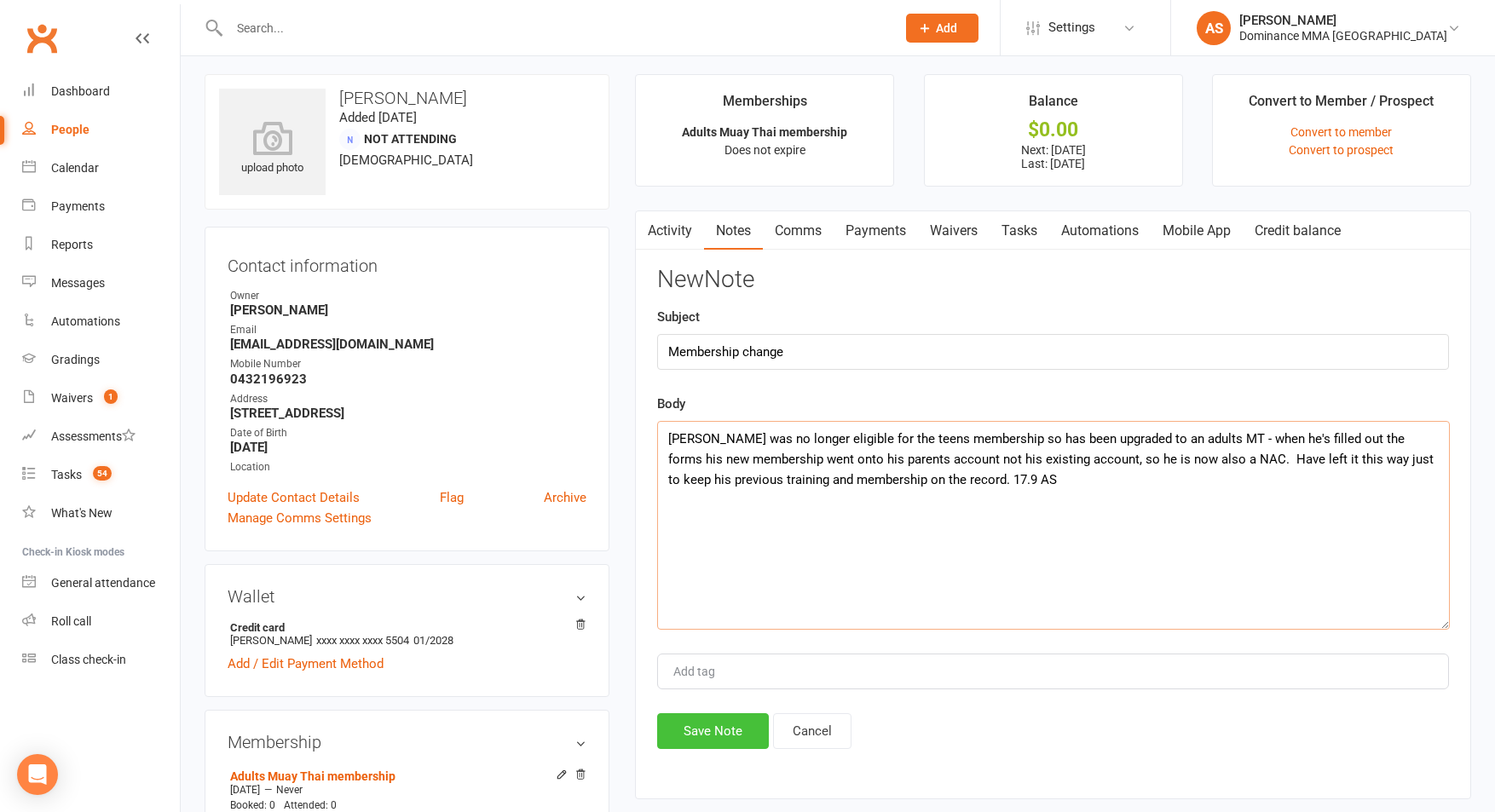
type textarea "Andy was no longer eligible for the teens membership so has been upgraded to an…"
click at [701, 727] on button "Save Note" at bounding box center [713, 731] width 111 height 36
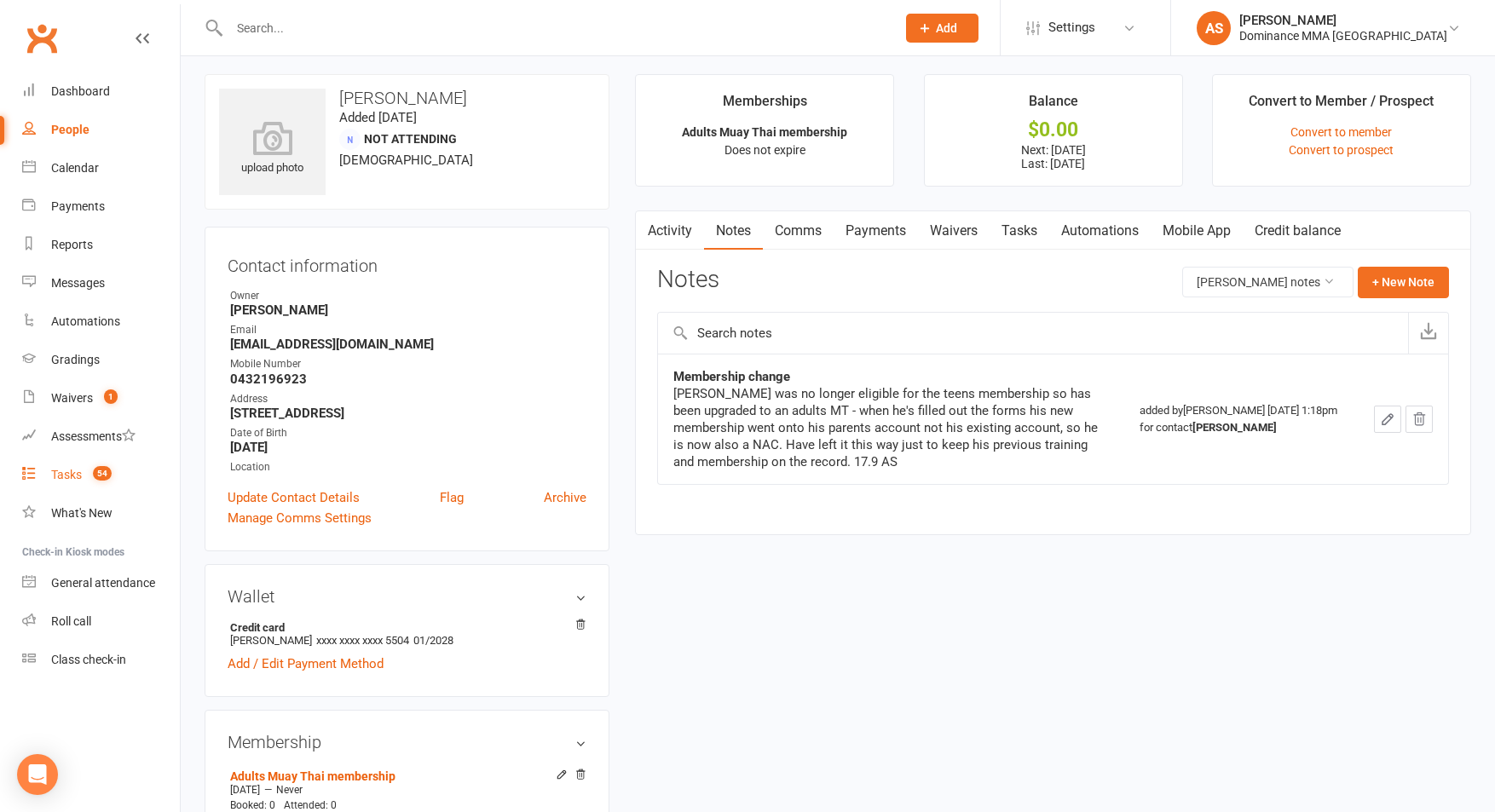
click at [118, 472] on link "Tasks 54" at bounding box center [101, 475] width 158 height 39
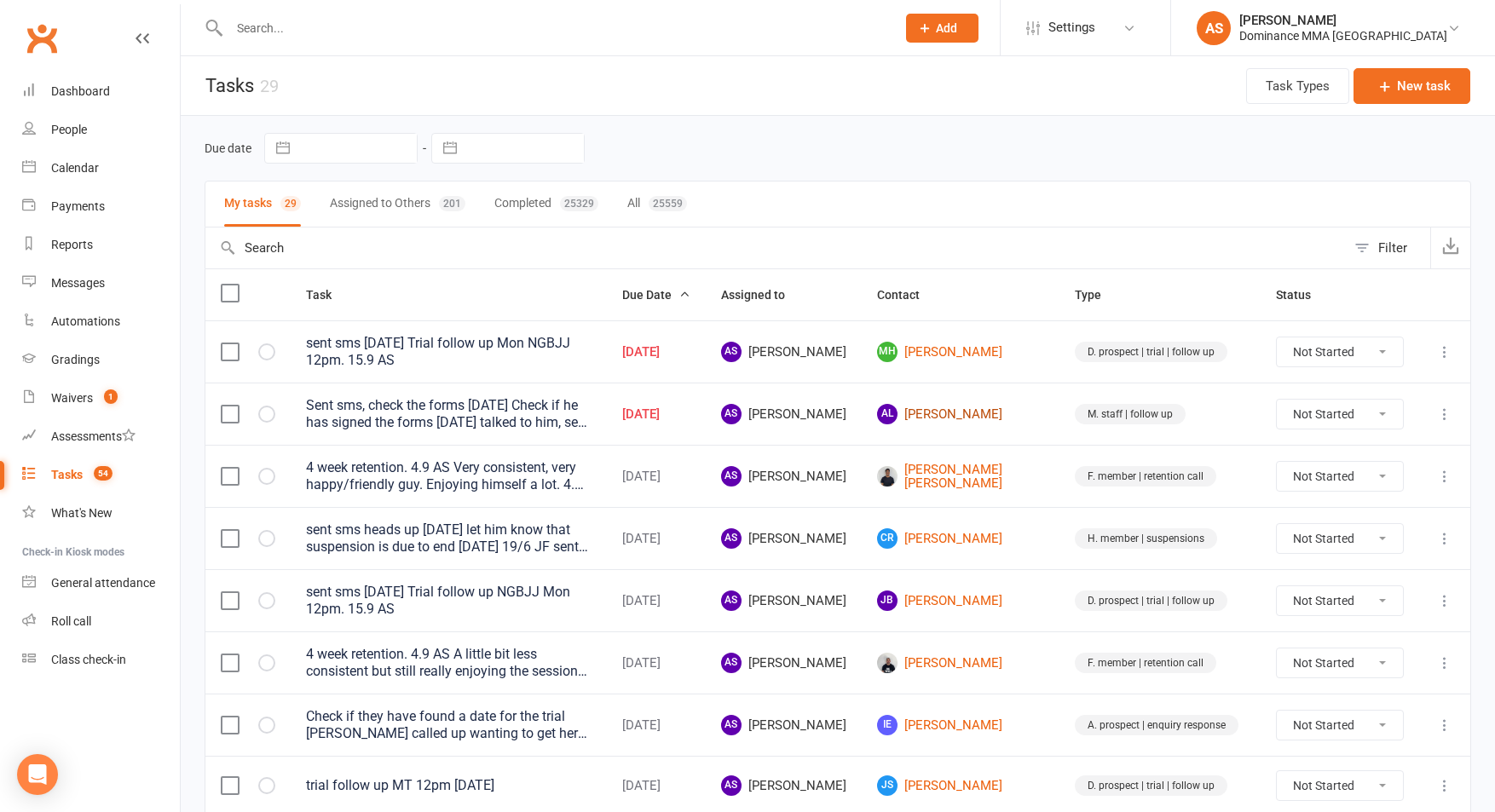
click at [966, 422] on td "AL Andy Liu" at bounding box center [960, 413] width 197 height 62
click at [967, 419] on link "AL Andy Liu" at bounding box center [960, 414] width 167 height 21
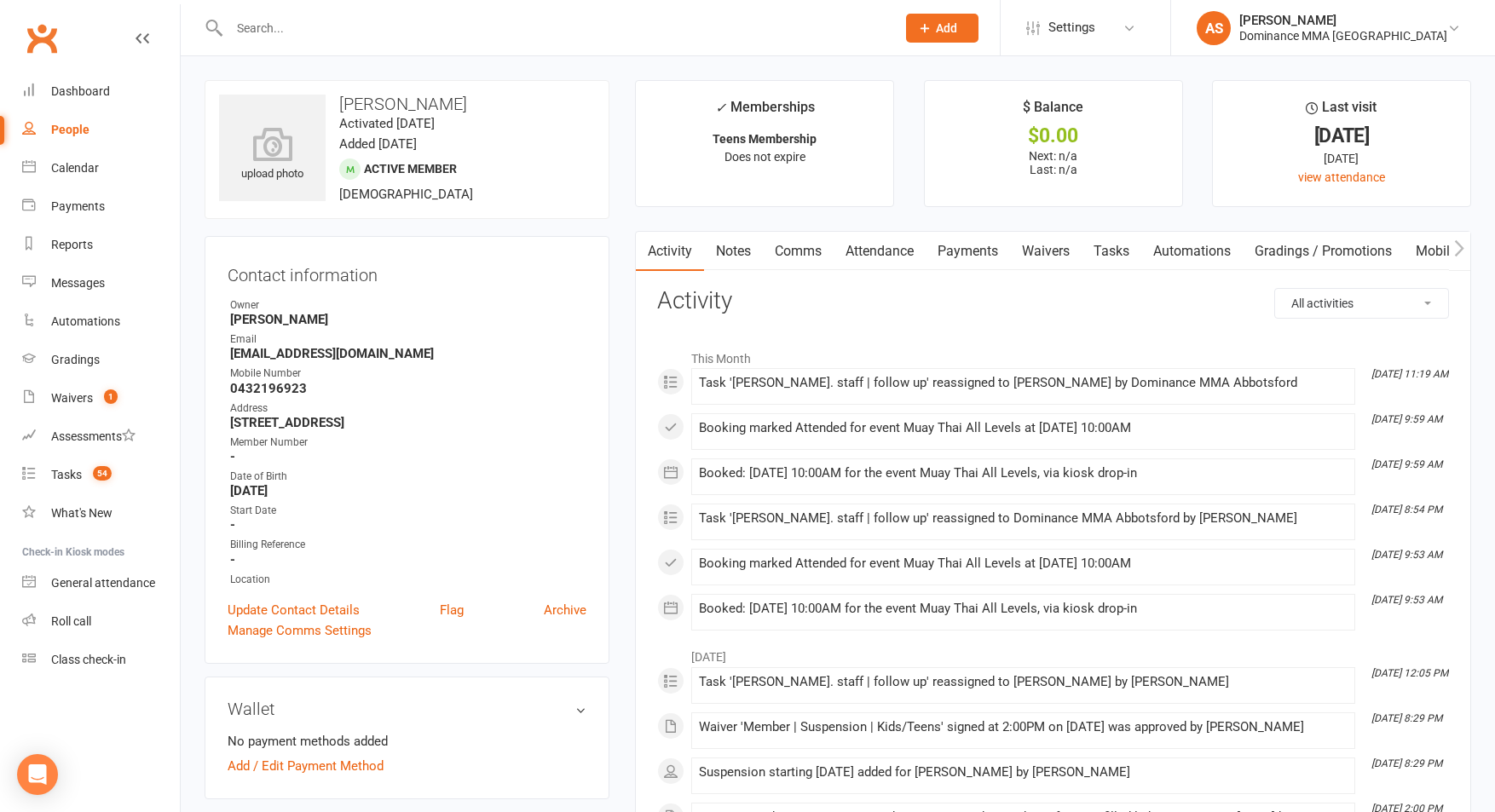
click at [1127, 257] on link "Tasks" at bounding box center [1111, 251] width 59 height 39
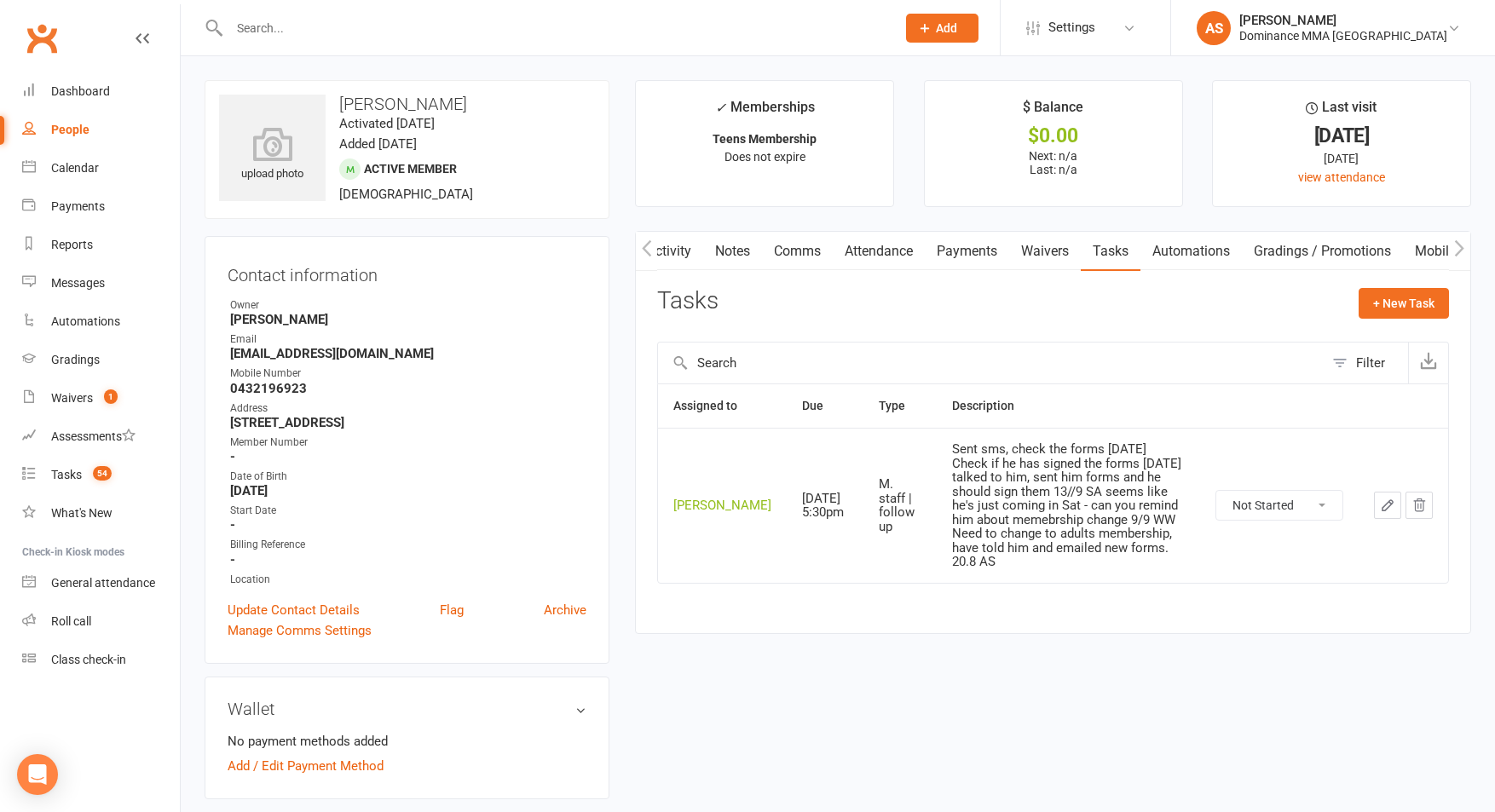
scroll to position [3, 0]
click at [1258, 501] on select "Not Started In Progress Waiting Complete" at bounding box center [1279, 502] width 127 height 29
click at [1216, 488] on select "Not Started In Progress Waiting Complete" at bounding box center [1279, 502] width 127 height 29
select select "unstarted"
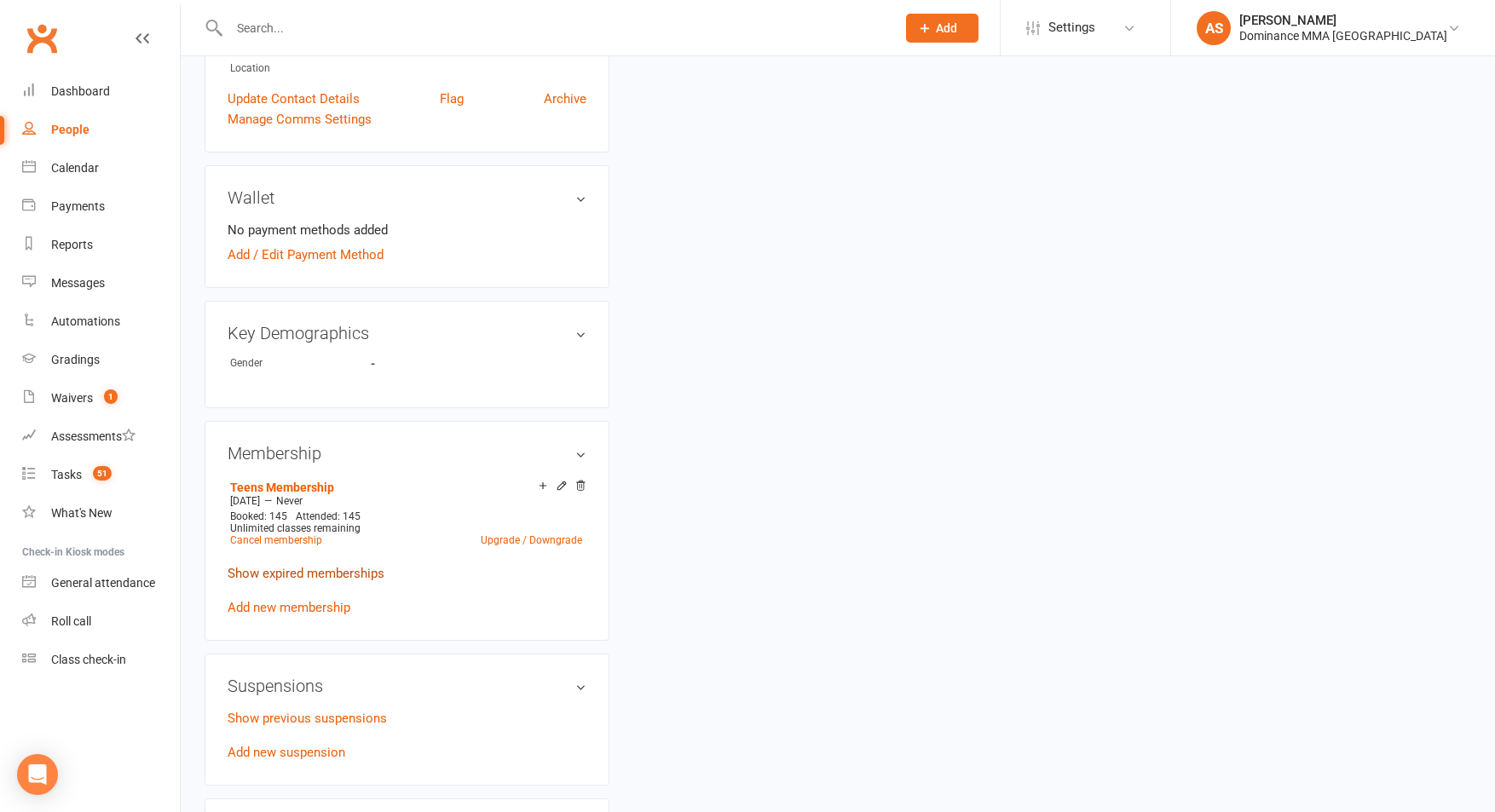
scroll to position [516, 0]
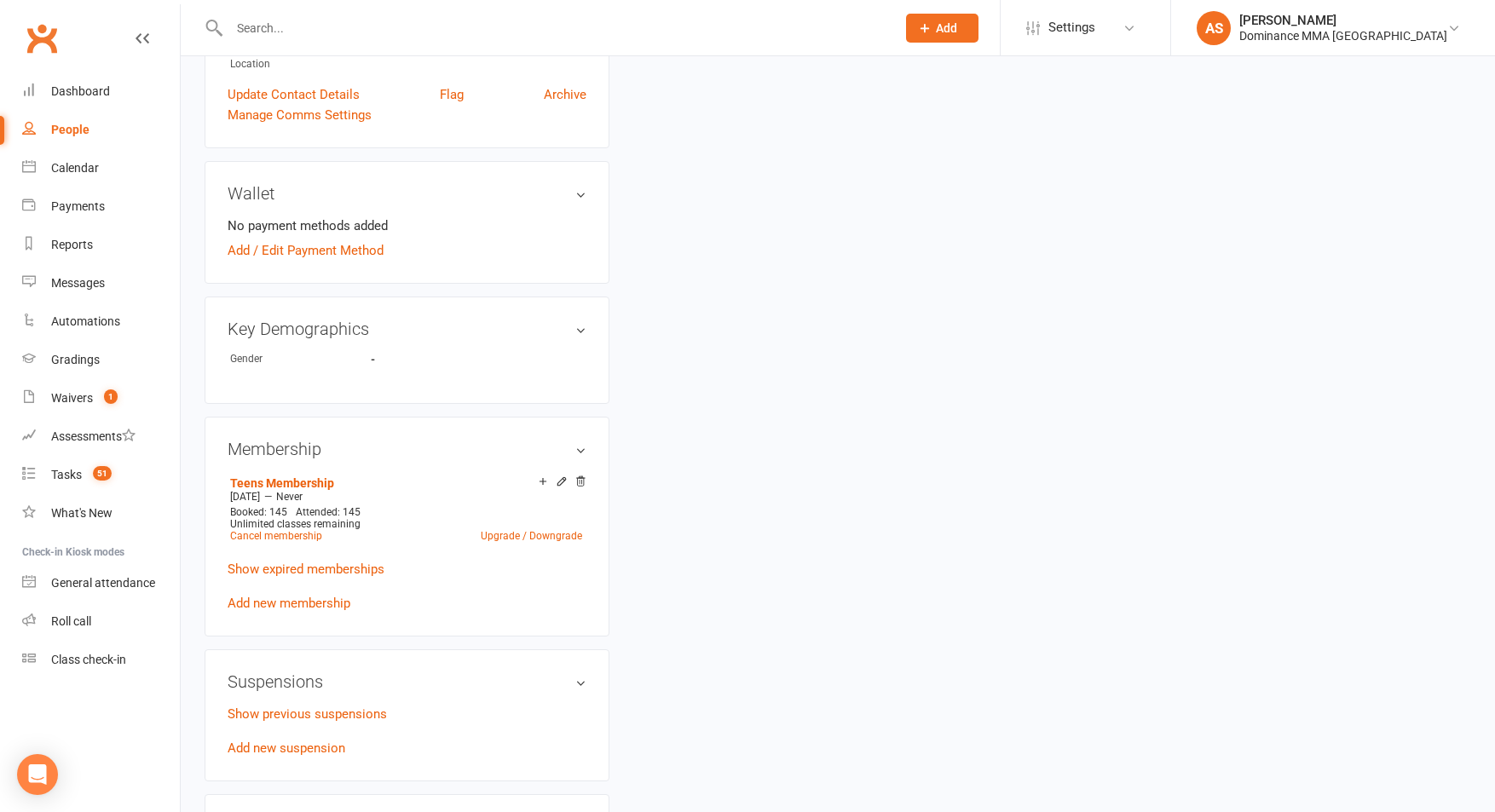
click at [293, 598] on link "Add new membership" at bounding box center [289, 603] width 123 height 15
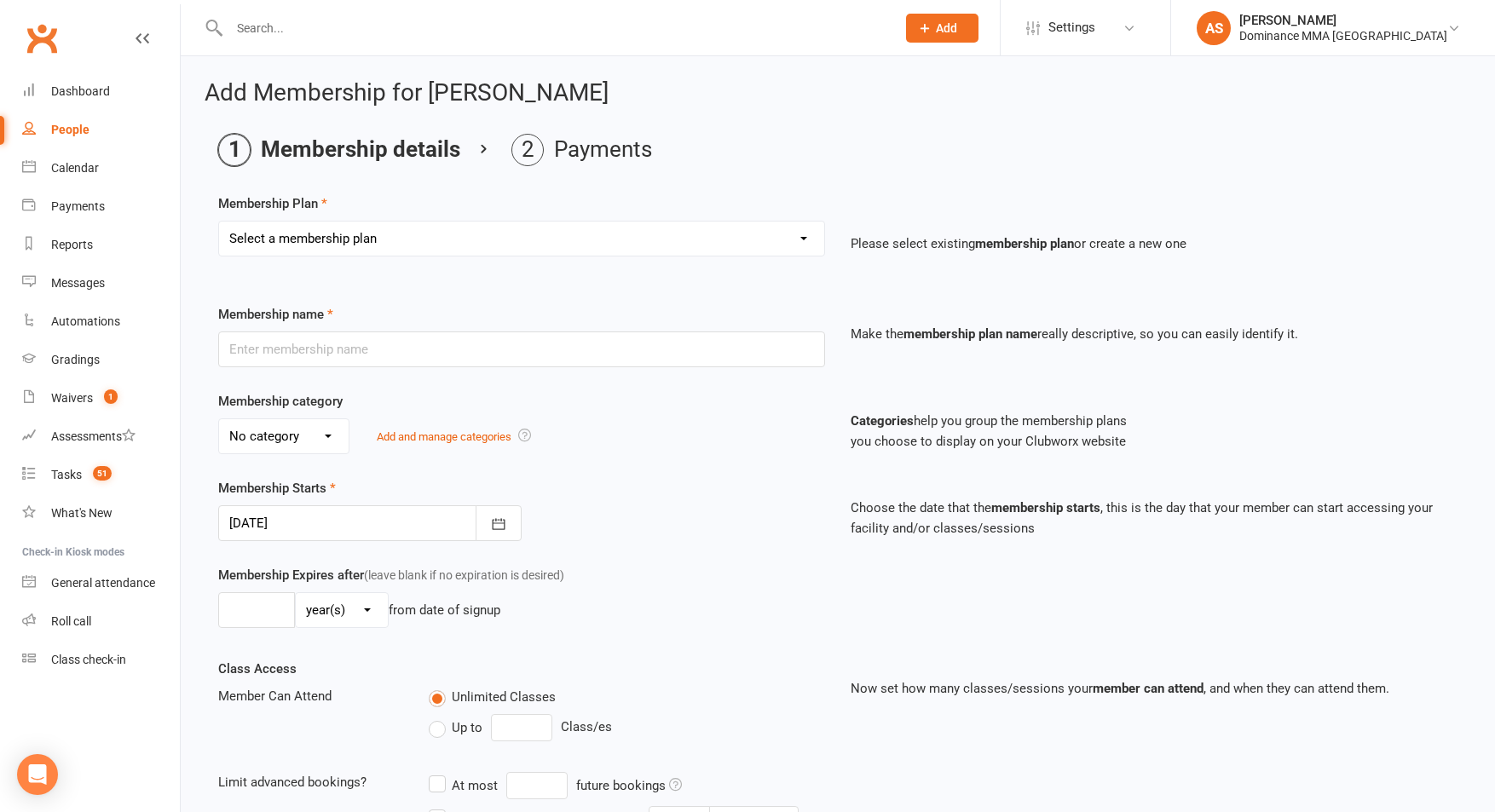
click at [367, 230] on select "Select a membership plan Sponsored MT or BJJ gear payment plan Paid in Full | A…" at bounding box center [521, 239] width 605 height 34
click at [355, 231] on select "Select a membership plan Sponsored MT or BJJ gear payment plan Paid in Full | A…" at bounding box center [521, 239] width 605 height 34
select select "13"
click at [219, 222] on select "Select a membership plan Sponsored MT or BJJ gear payment plan Paid in Full | A…" at bounding box center [521, 239] width 605 height 34
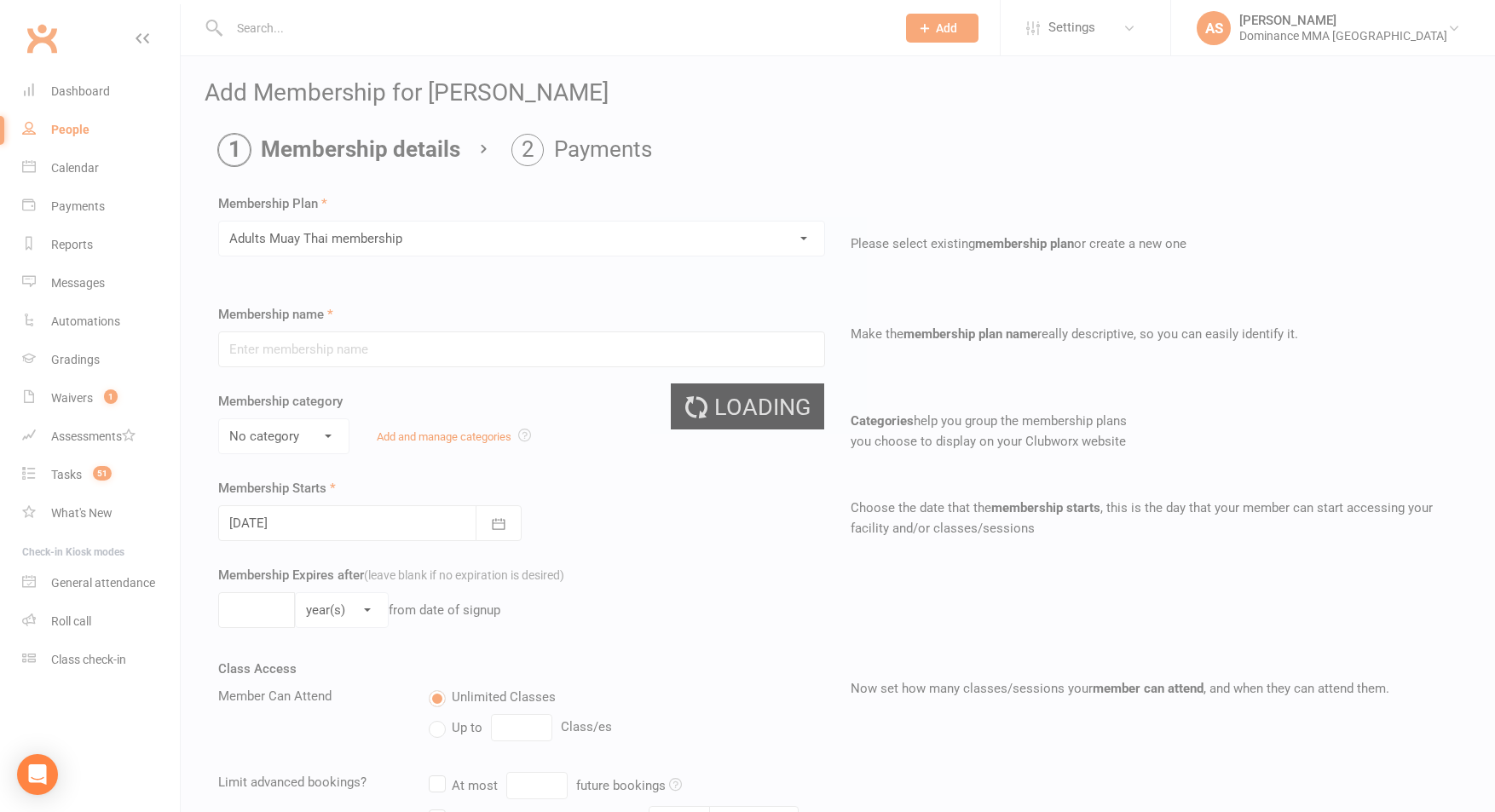
type input "Adults Muay Thai membership"
select select "5"
type input "0"
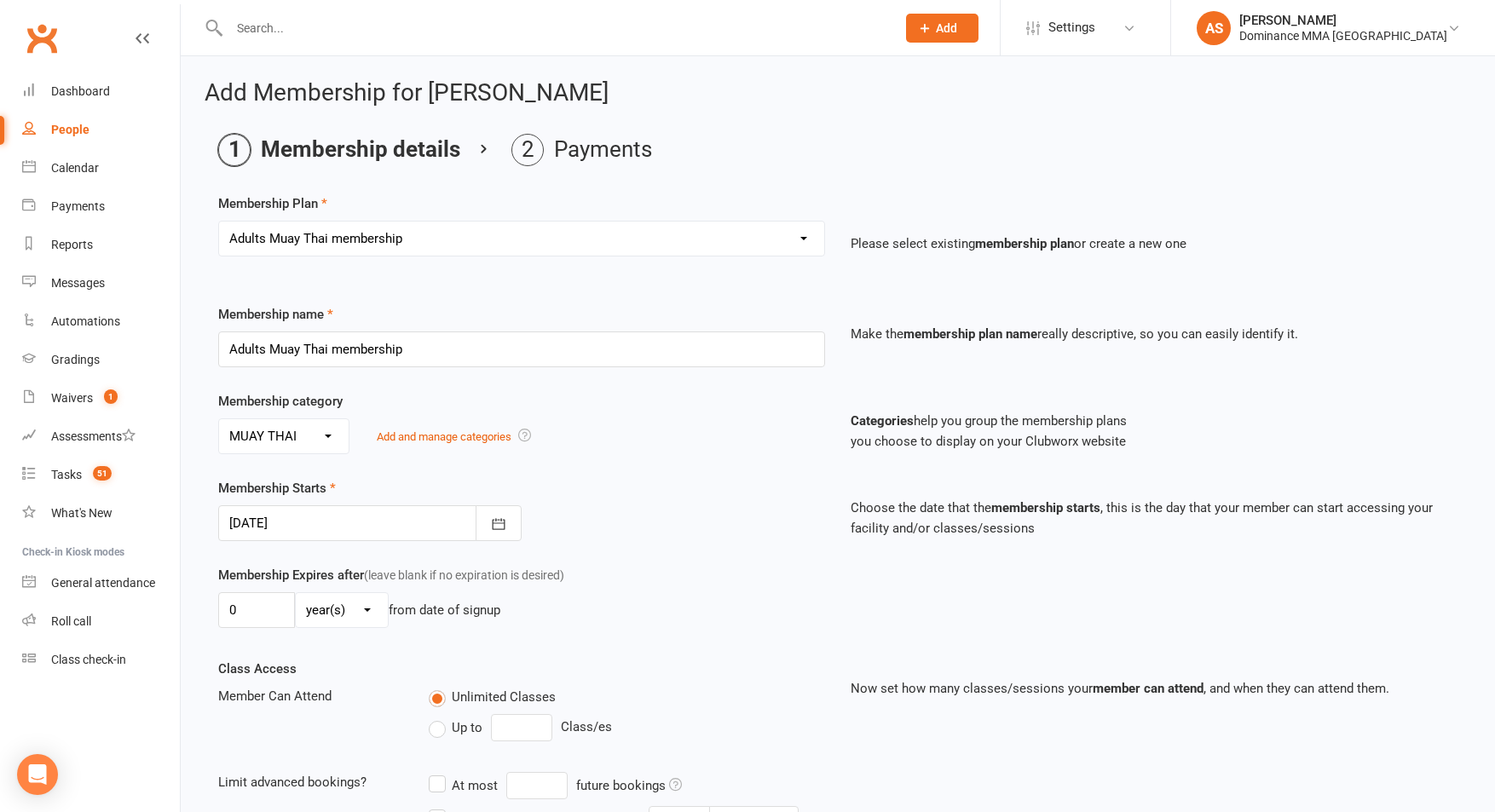
scroll to position [449, 0]
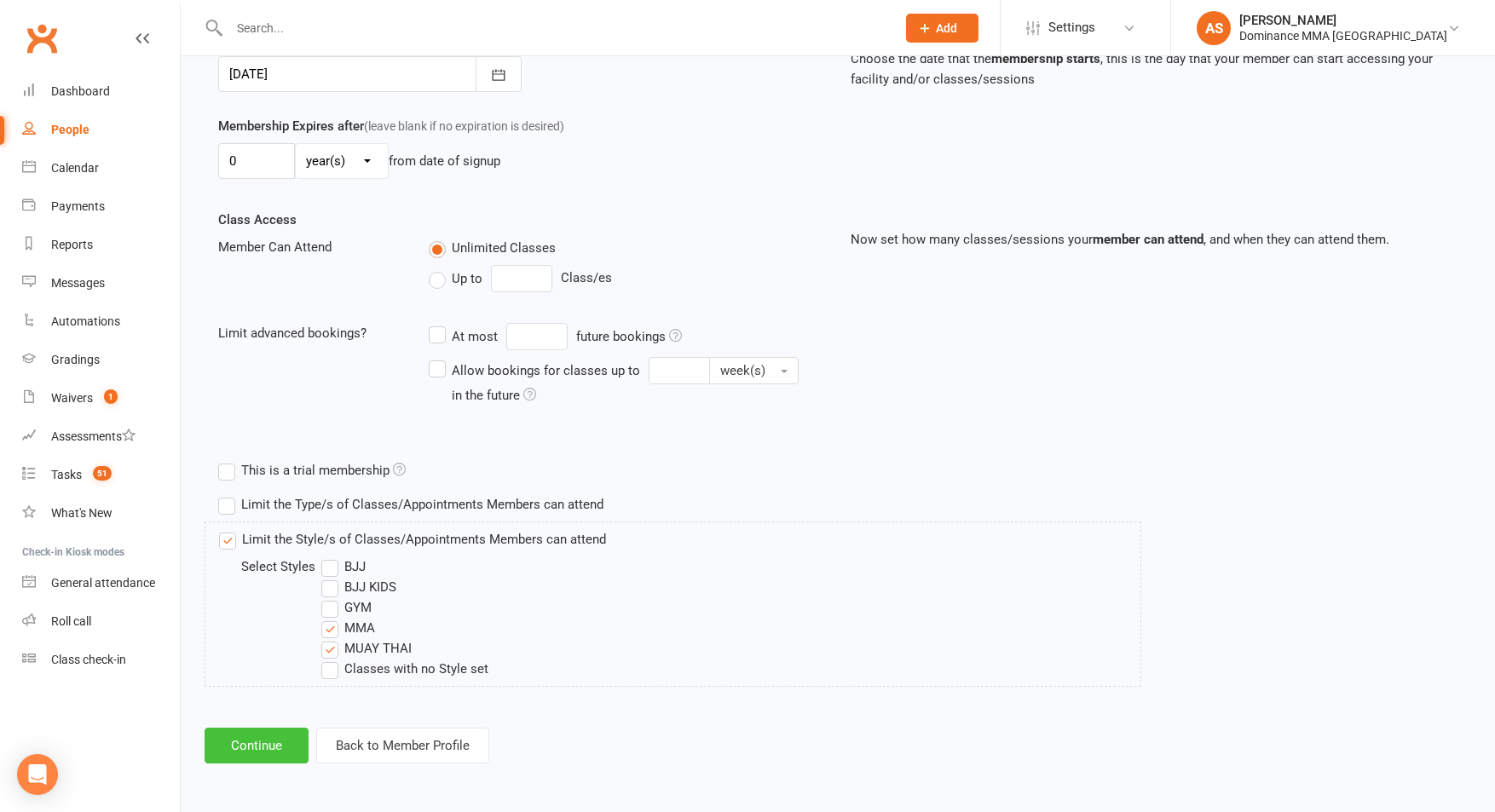
click at [251, 734] on button "Continue" at bounding box center [257, 746] width 104 height 36
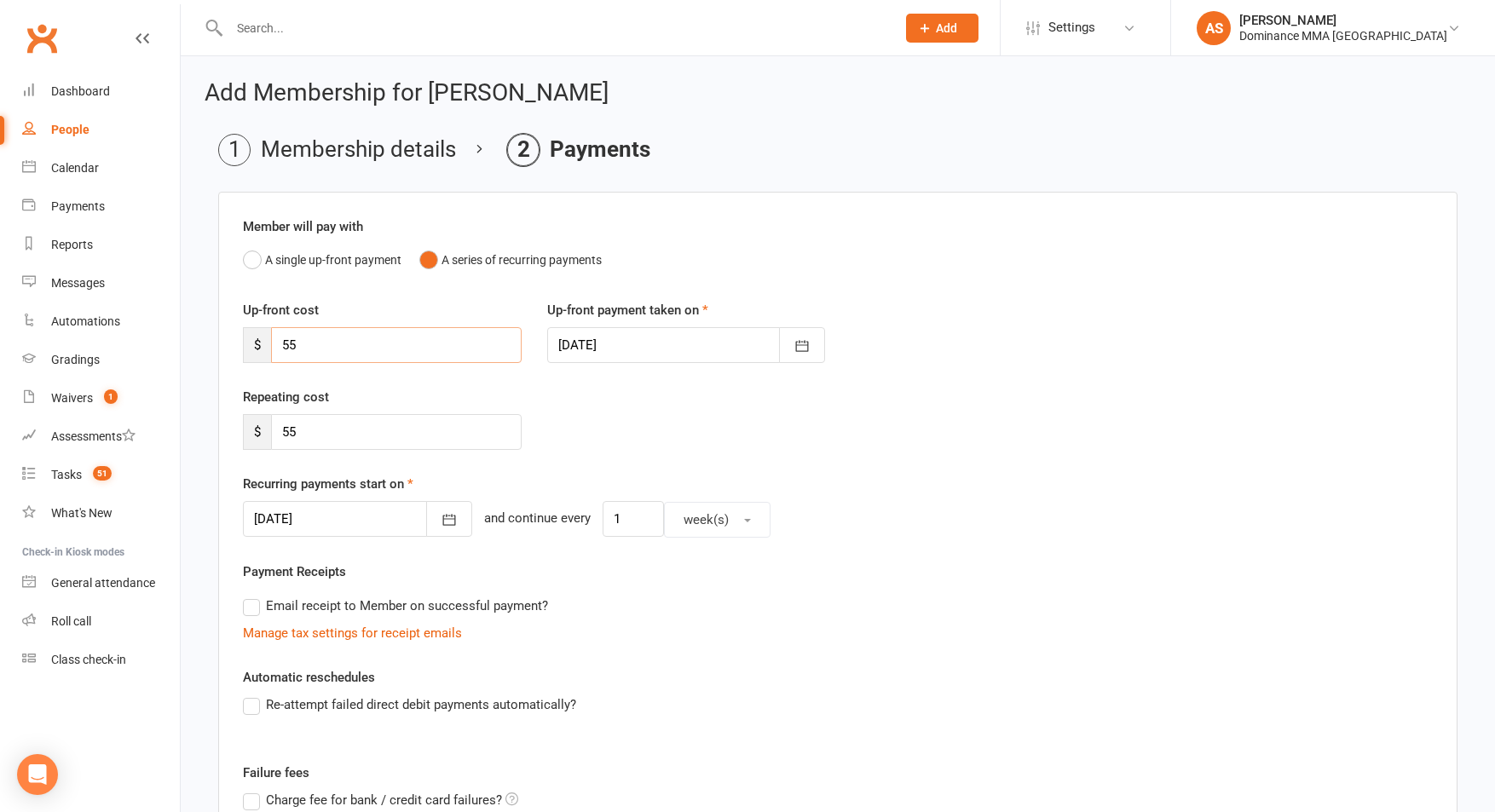
click at [370, 347] on input "55" at bounding box center [396, 345] width 250 height 36
type input "5"
click at [329, 427] on input "55" at bounding box center [396, 432] width 250 height 36
type input "5"
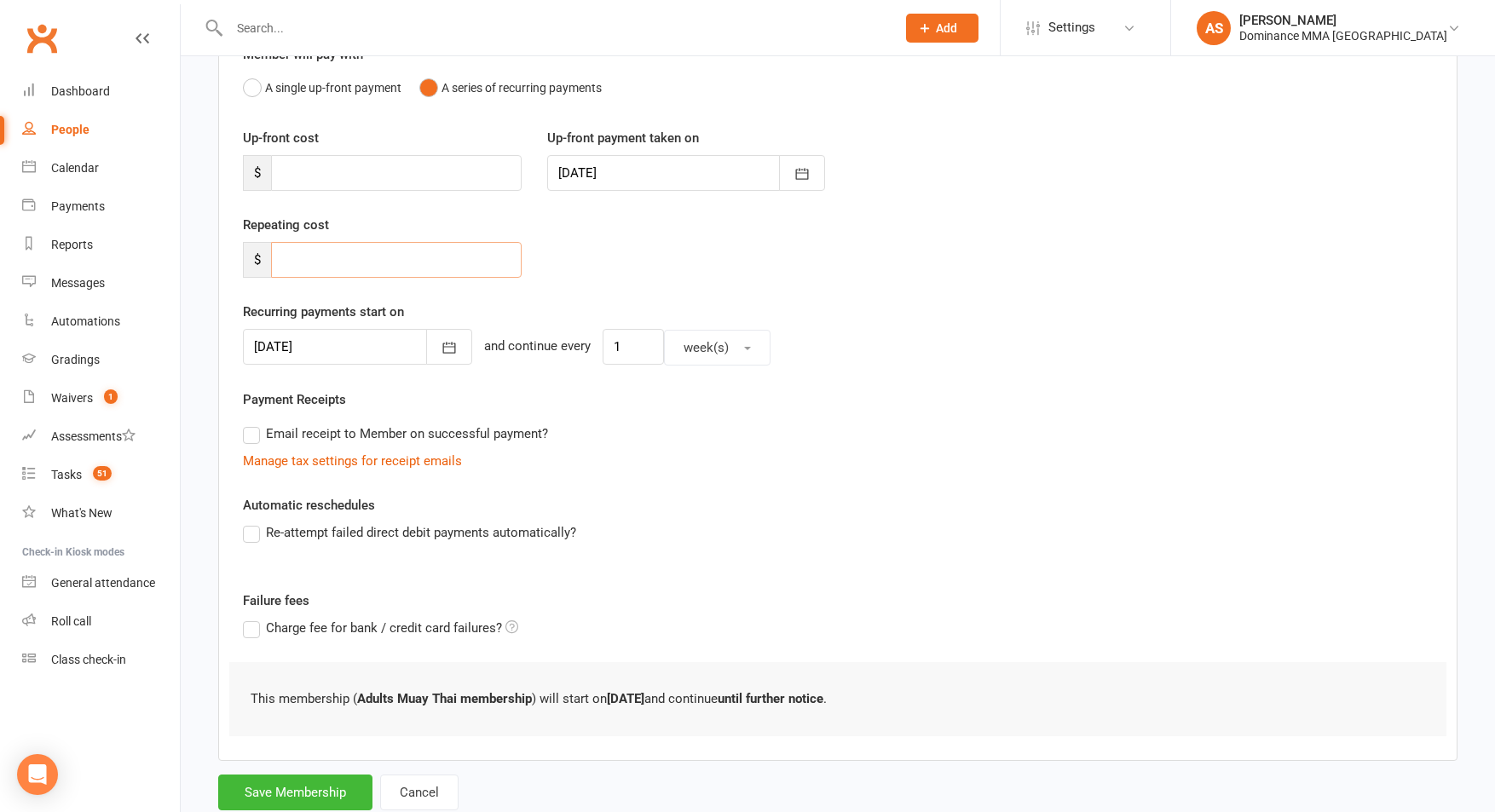
scroll to position [223, 0]
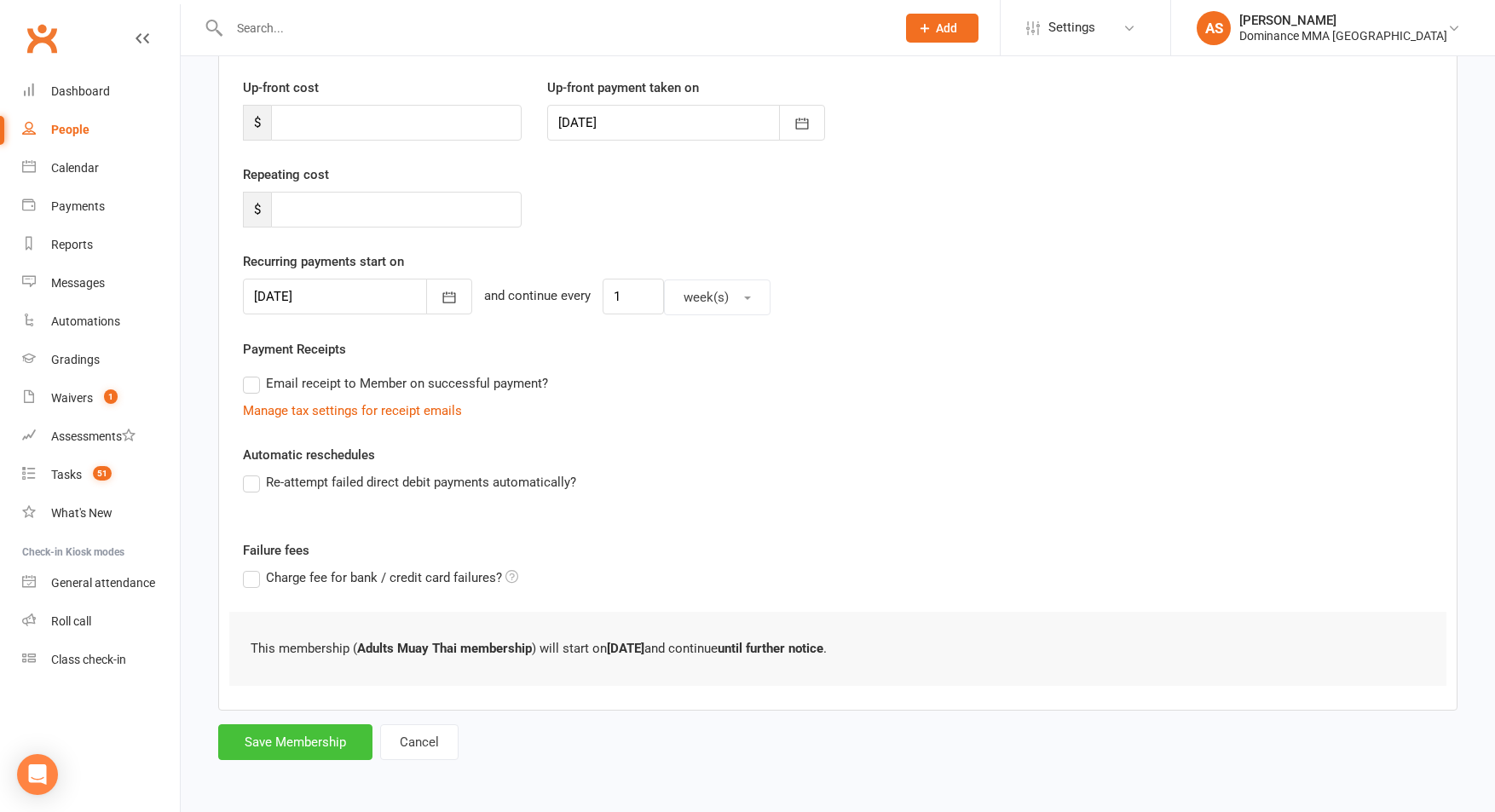
click at [307, 746] on button "Save Membership" at bounding box center [295, 742] width 154 height 36
type input "0"
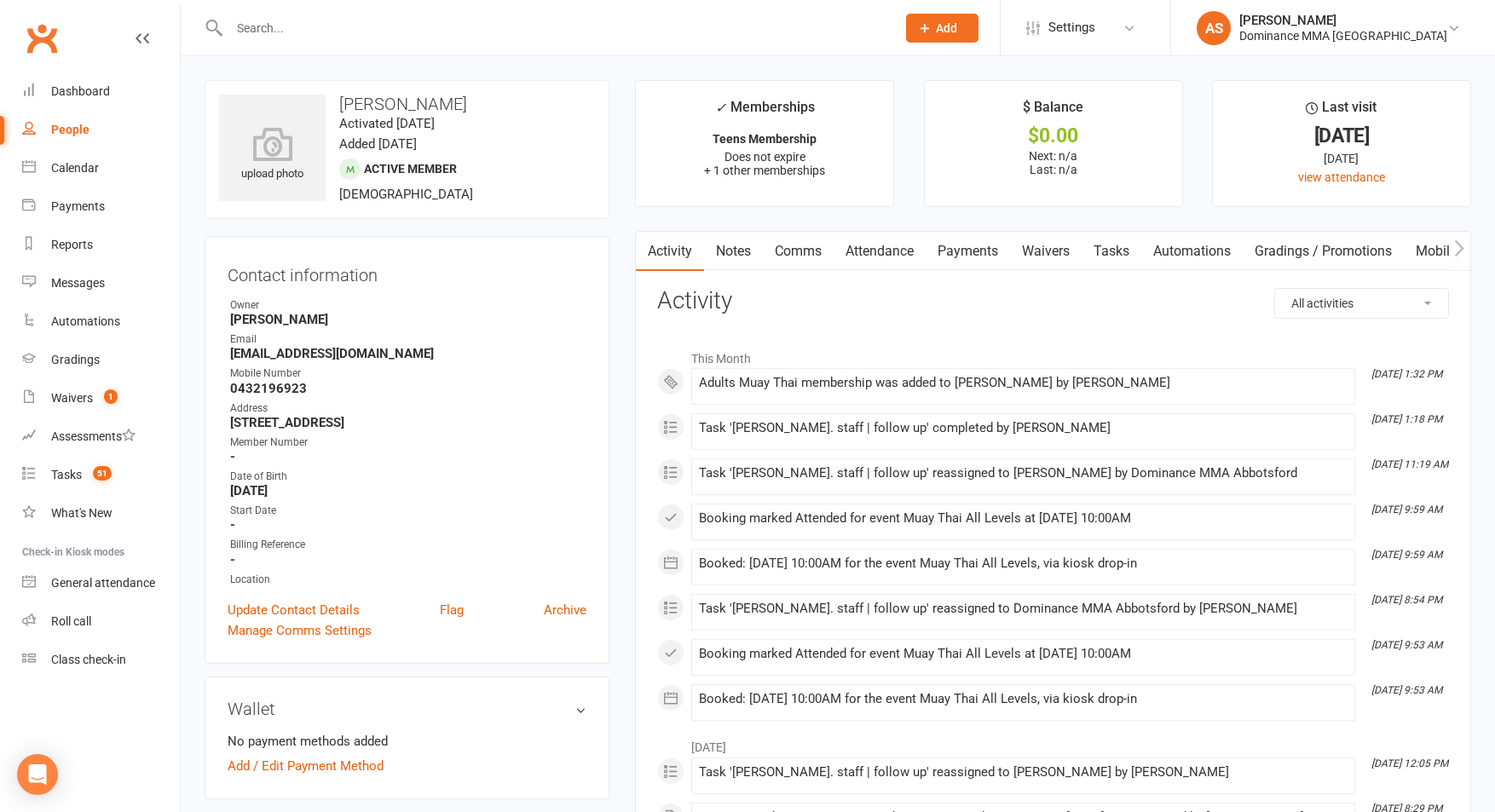
click at [957, 25] on span "Add" at bounding box center [947, 28] width 22 height 13
click at [965, 194] on link "Task" at bounding box center [923, 197] width 152 height 39
select select "50862"
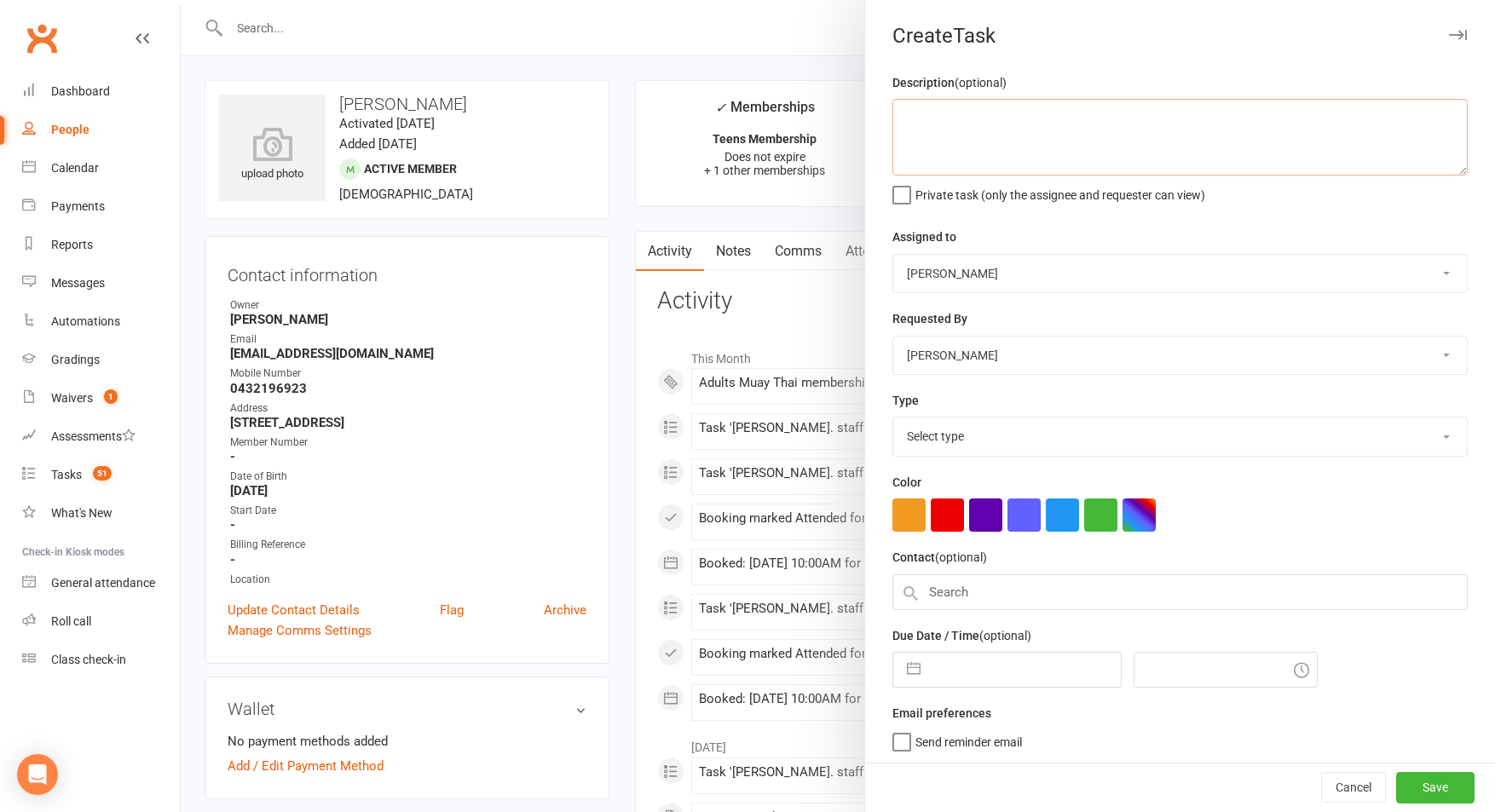
click at [962, 139] on textarea at bounding box center [1179, 136] width 575 height 76
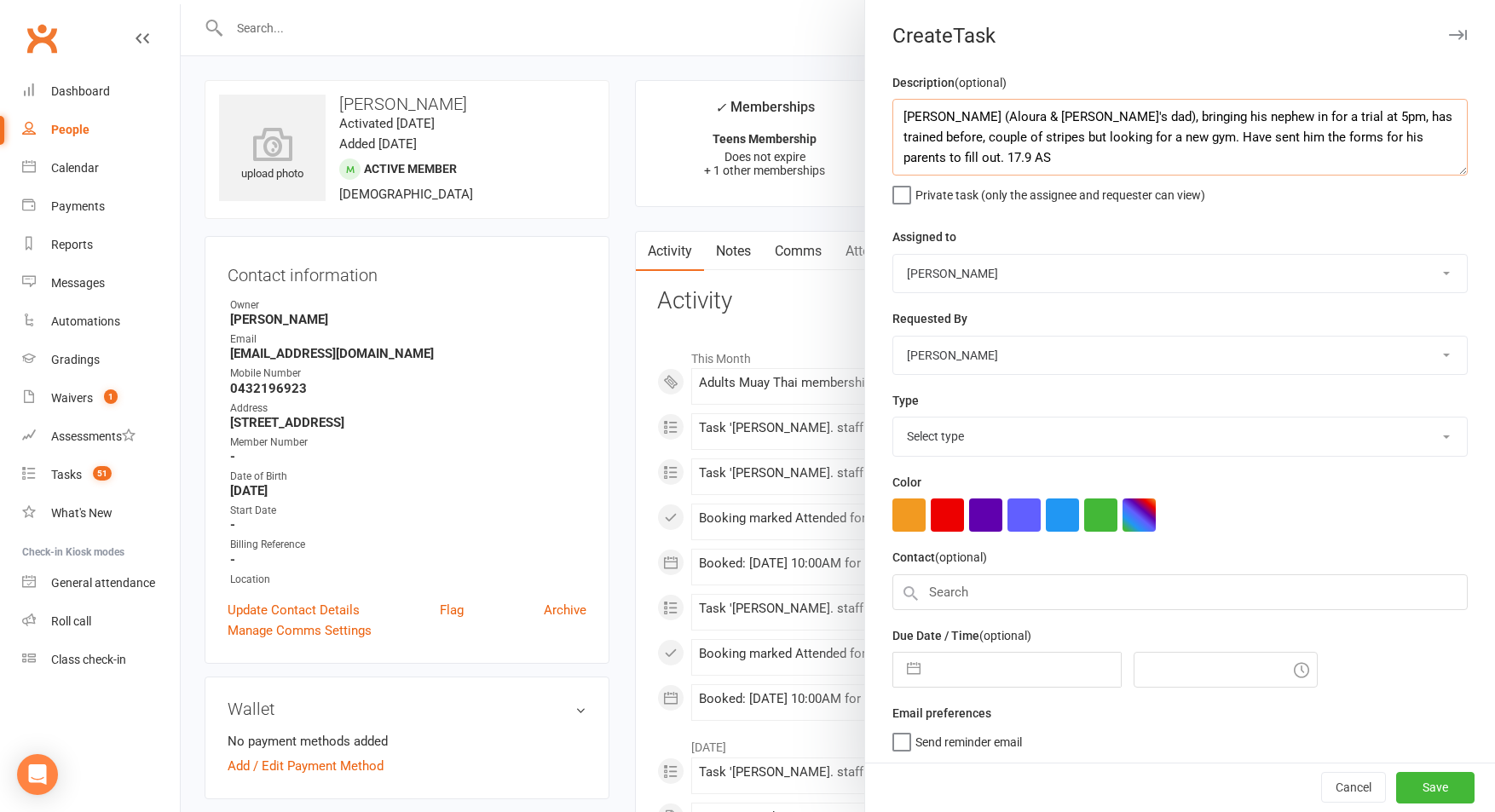
type textarea "Zariq (Aloura & Calea's dad), bringing his nephew in for a trial at 5pm, has tr…"
click at [1008, 280] on select "Cat Wilson David Hart Lachlan Dart Alish S. Will Wesley Max Viney Dominance MMA…" at bounding box center [1179, 274] width 573 height 38
select select "49757"
click at [893, 255] on select "Cat Wilson David Hart Lachlan Dart Alish S. Will Wesley Max Viney Dominance MMA…" at bounding box center [1179, 274] width 573 height 38
click at [984, 449] on select "Select type A. prospect | enquiry response B. prospect | trial | not yet booked…" at bounding box center [1179, 436] width 573 height 38
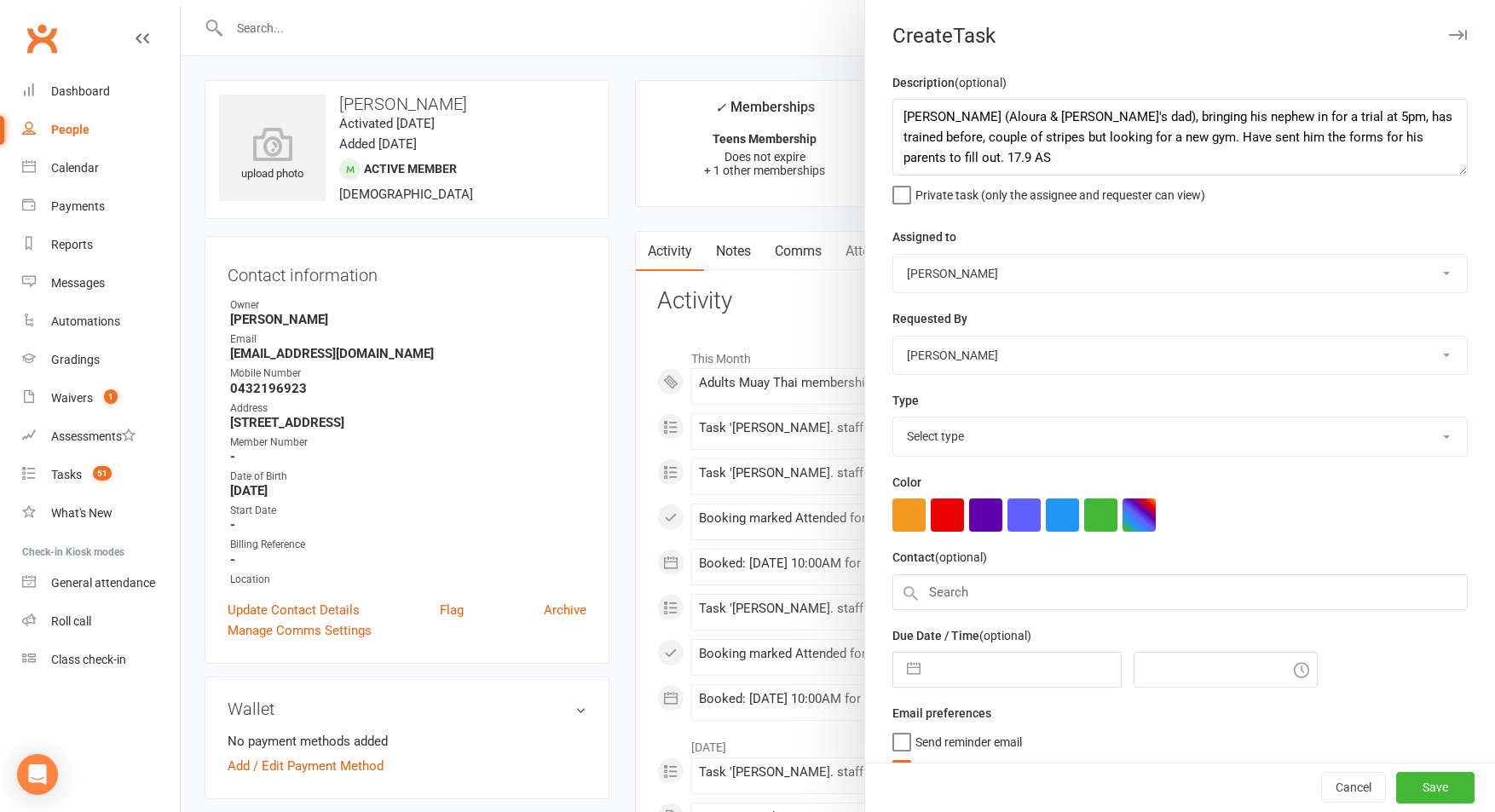
select select "3860"
click at [893, 419] on select "Select type A. prospect | enquiry response B. prospect | trial | not yet booked…" at bounding box center [1179, 436] width 573 height 38
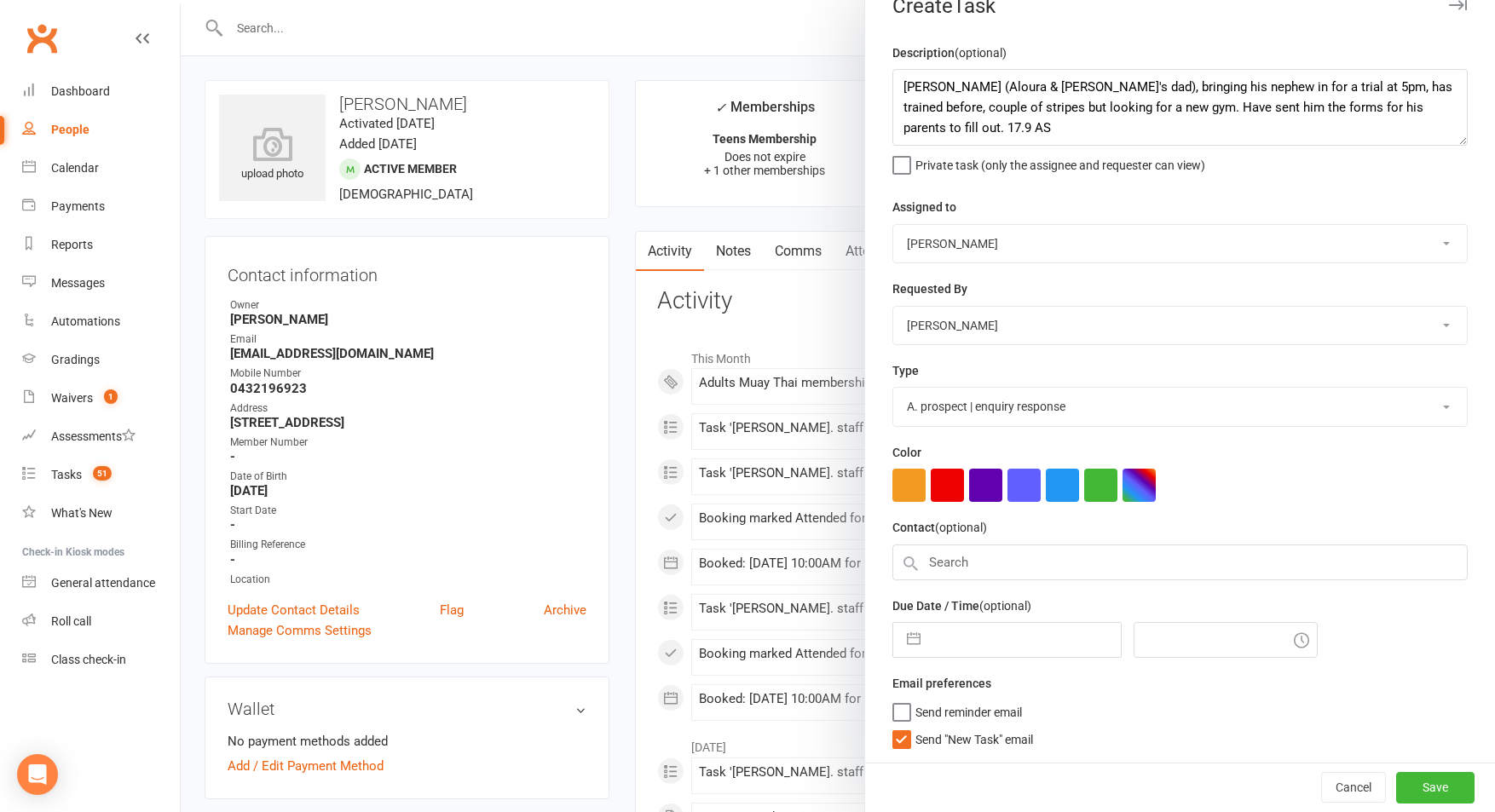
select select "7"
select select "2025"
select select "8"
select select "2025"
select select "9"
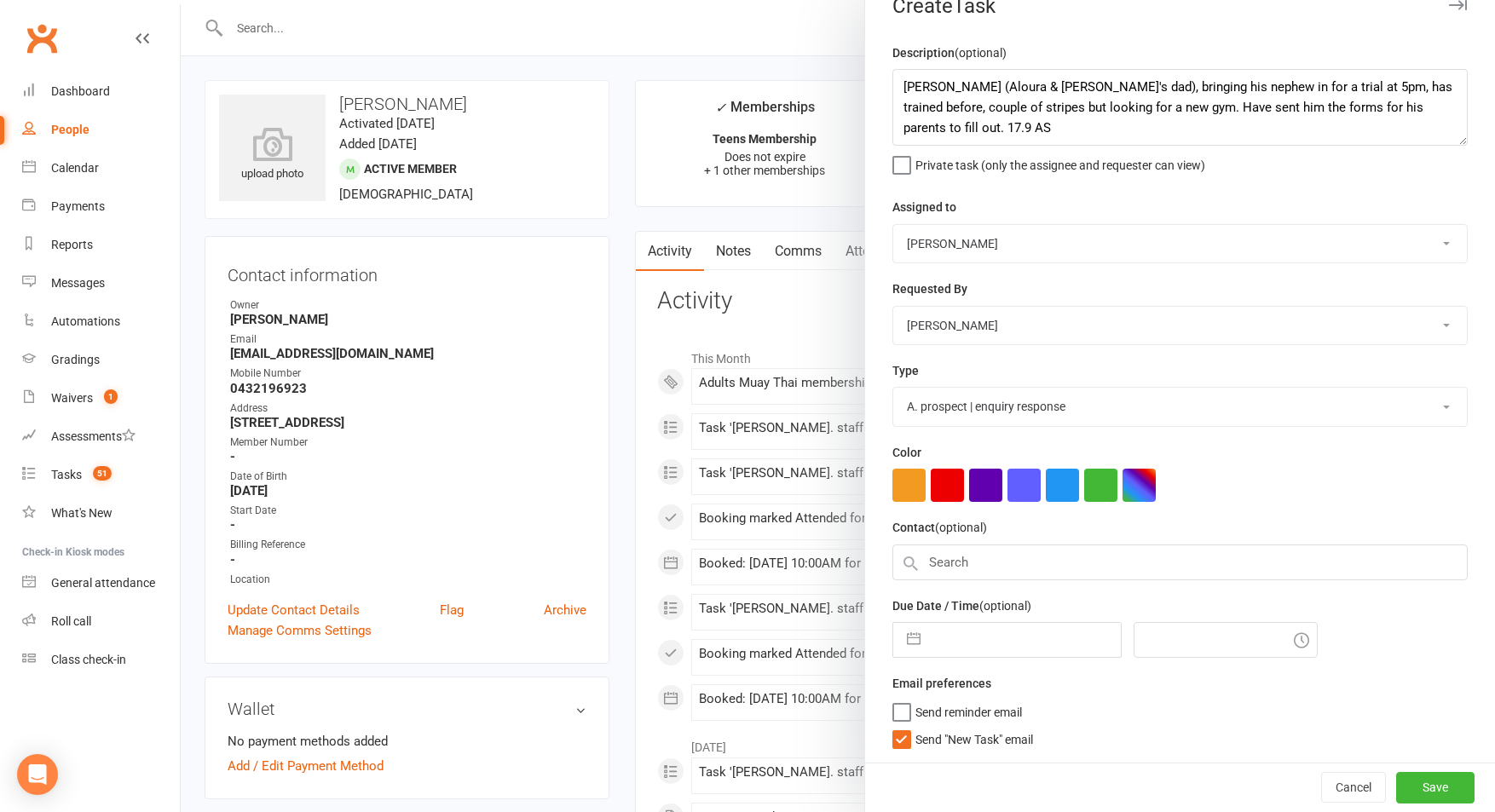
select select "2025"
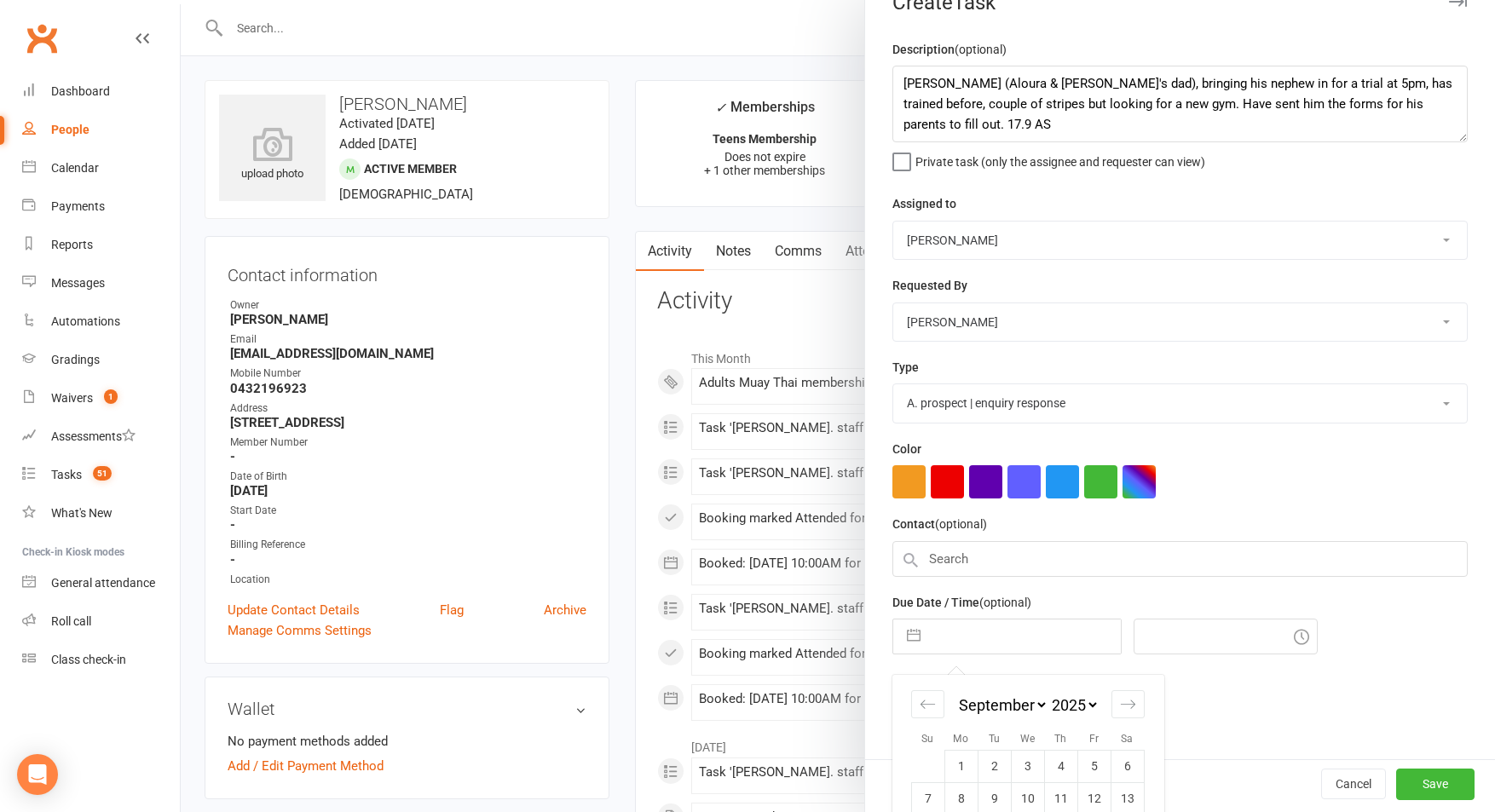
click at [988, 649] on input "text" at bounding box center [1025, 636] width 192 height 34
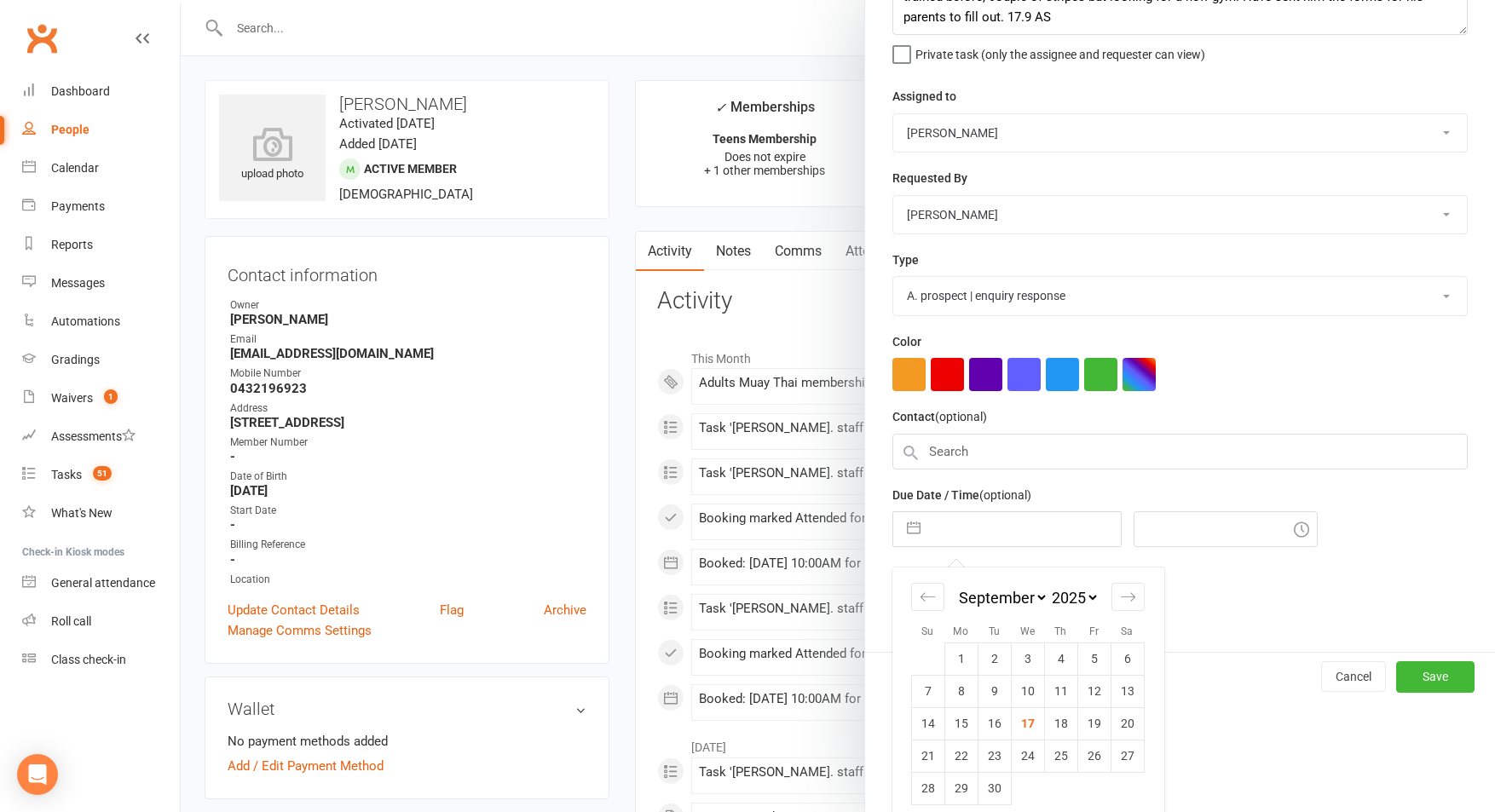
click at [1034, 726] on td "17" at bounding box center [1027, 723] width 33 height 32
type input "17 Sep 2025"
type input "1:45pm"
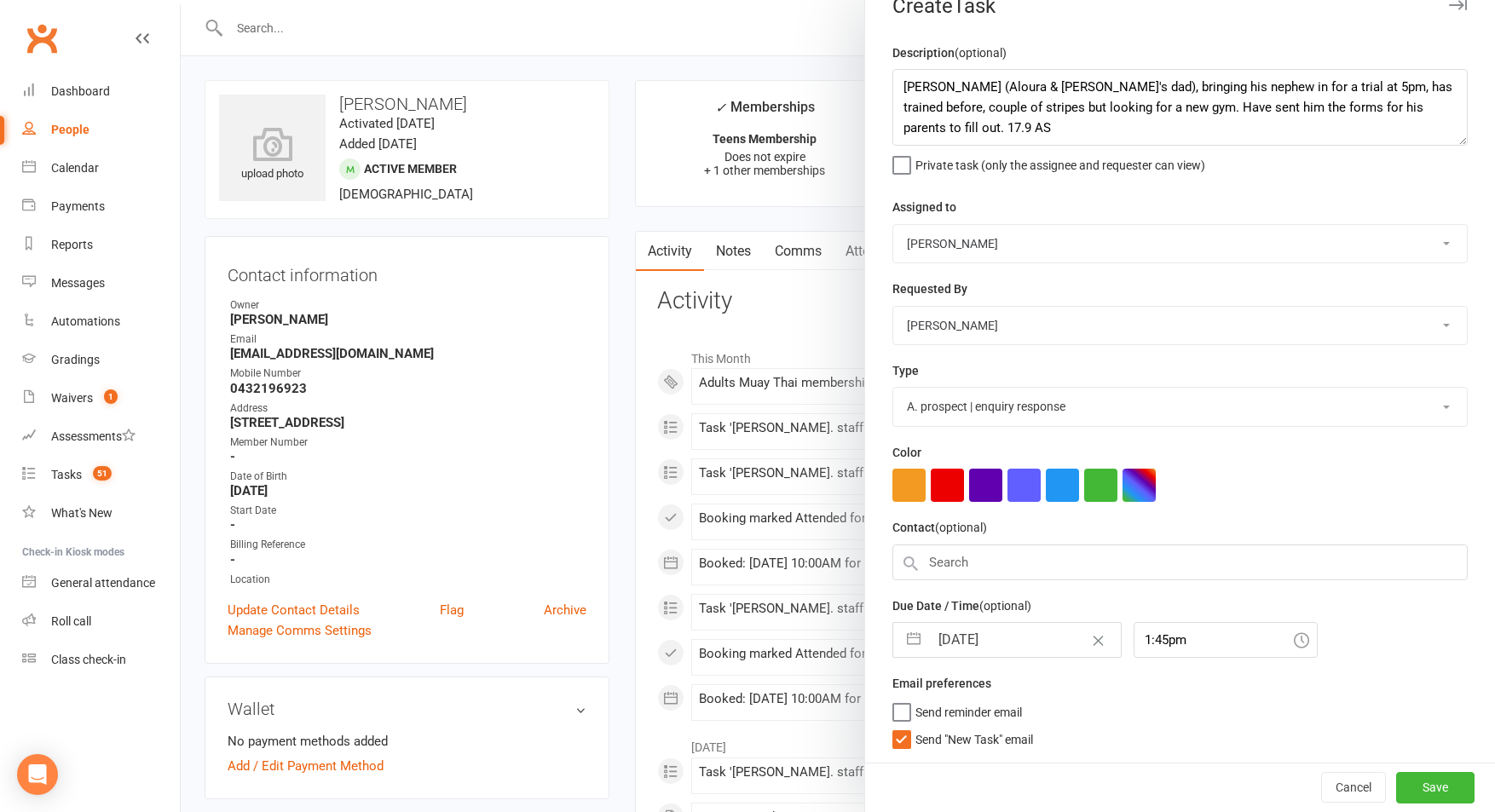
click at [992, 739] on span "Send "New Task" email" at bounding box center [974, 737] width 118 height 20
click at [992, 727] on input "Send "New Task" email" at bounding box center [962, 727] width 141 height 0
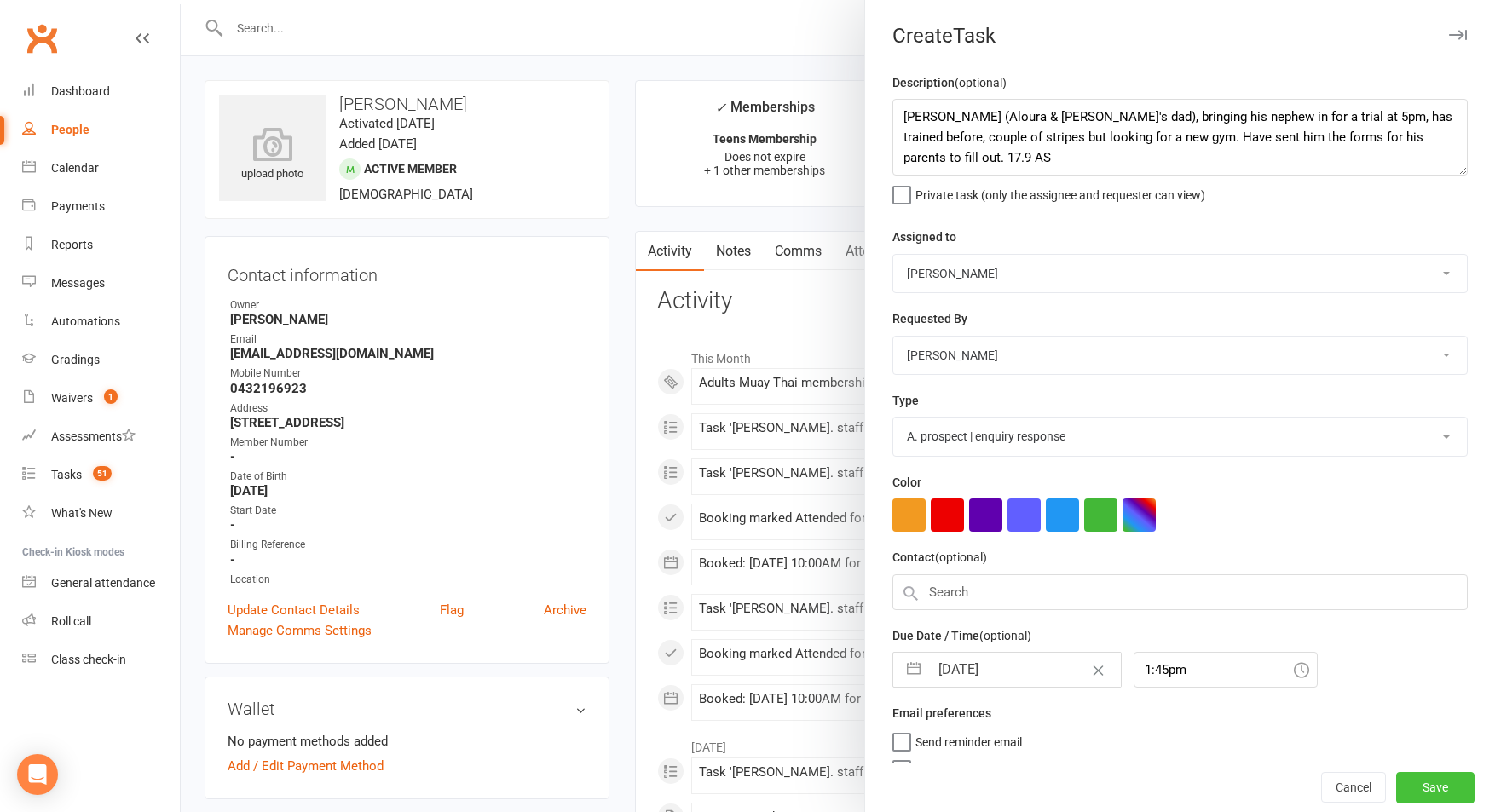
click at [1448, 780] on button "Save" at bounding box center [1435, 788] width 78 height 31
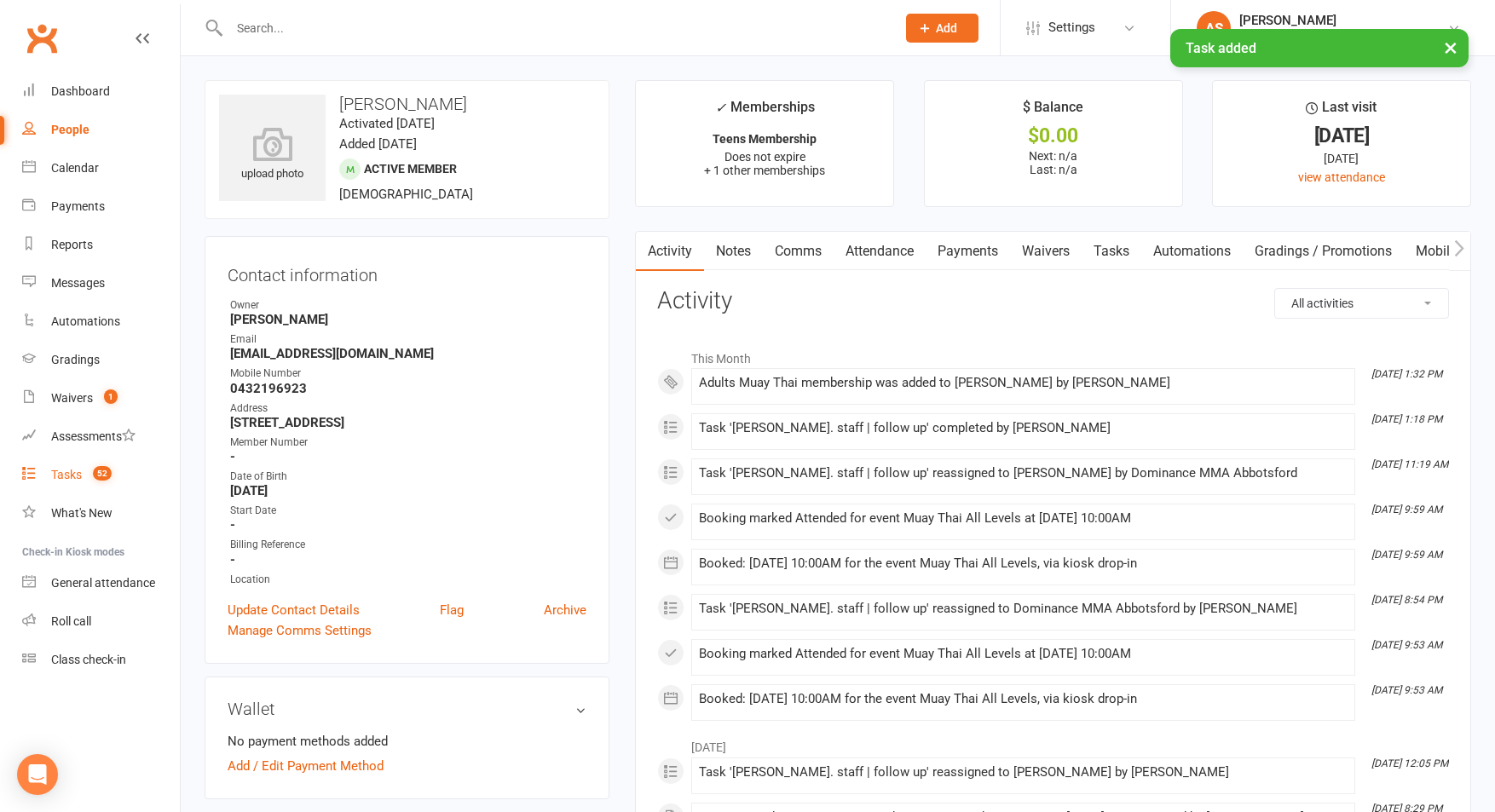
click at [79, 472] on div "Tasks" at bounding box center [66, 474] width 31 height 13
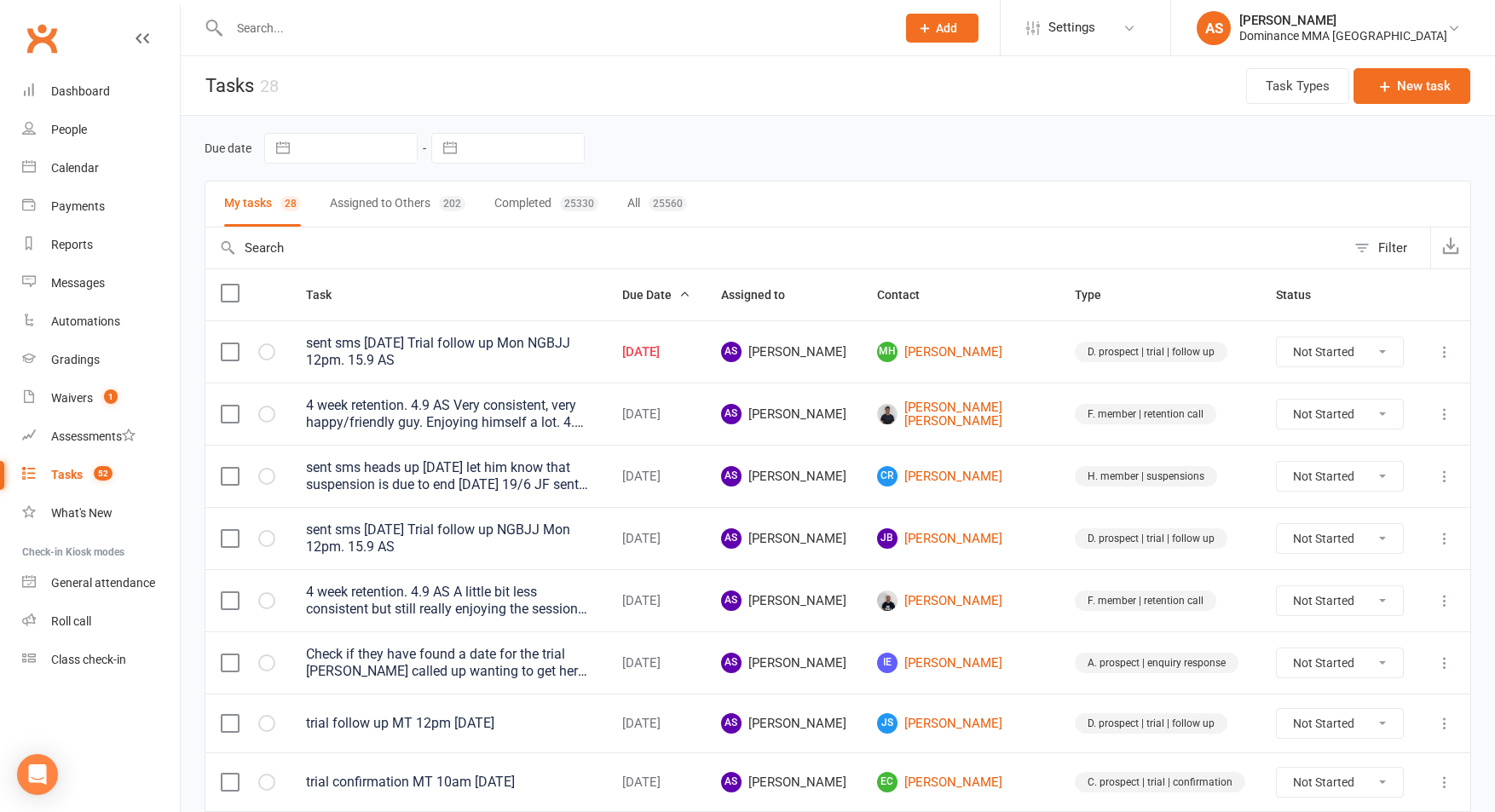
click at [1443, 345] on icon at bounding box center [1444, 352] width 17 height 17
click at [1371, 423] on link "Edit" at bounding box center [1369, 417] width 169 height 34
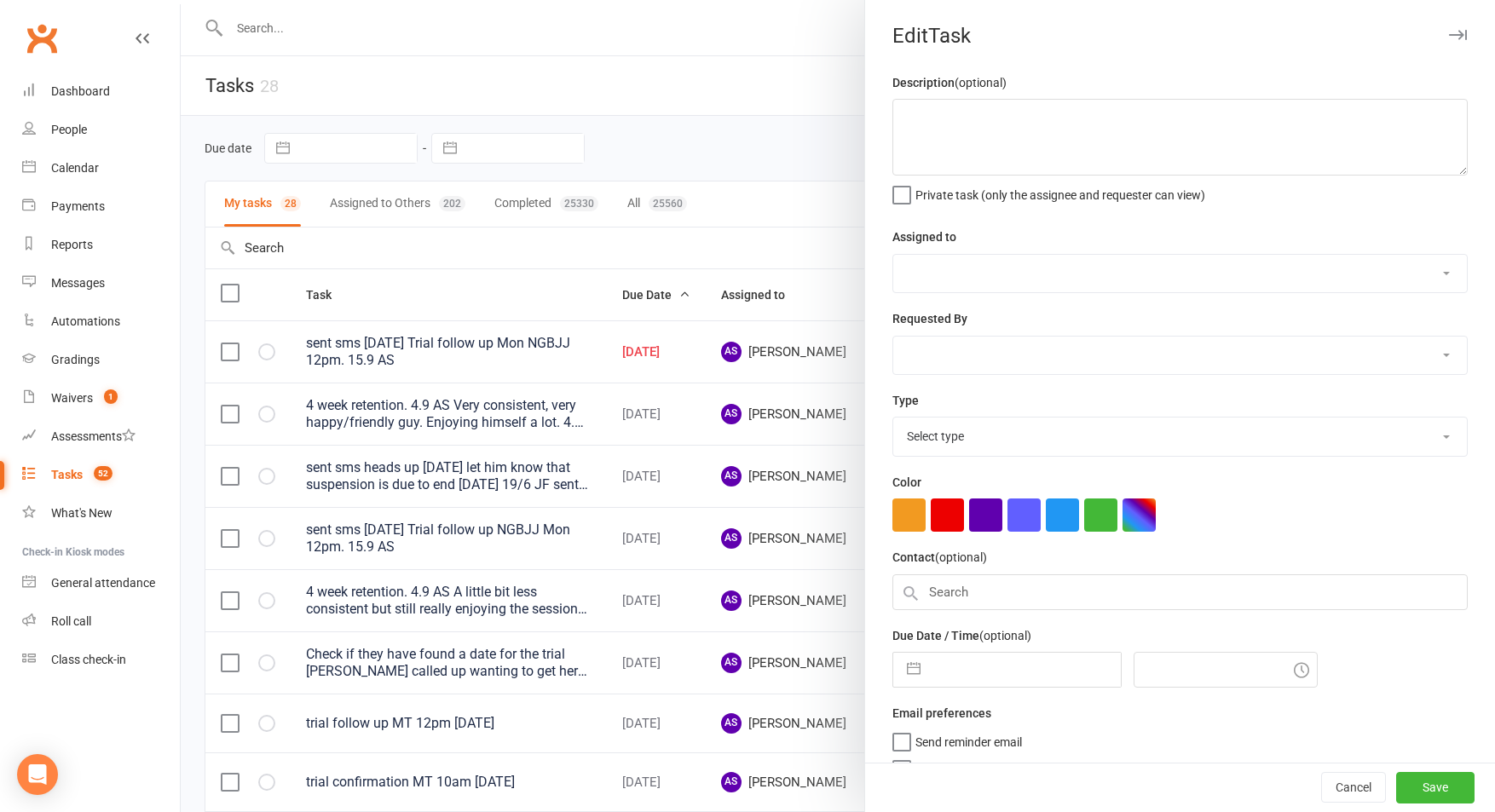
type textarea "sent sms [DATE] Trial follow up Mon NGBJJ 12pm. 15.9 AS"
select select "50862"
select select "12631"
type input "17 Sep 2025"
type input "12:00pm"
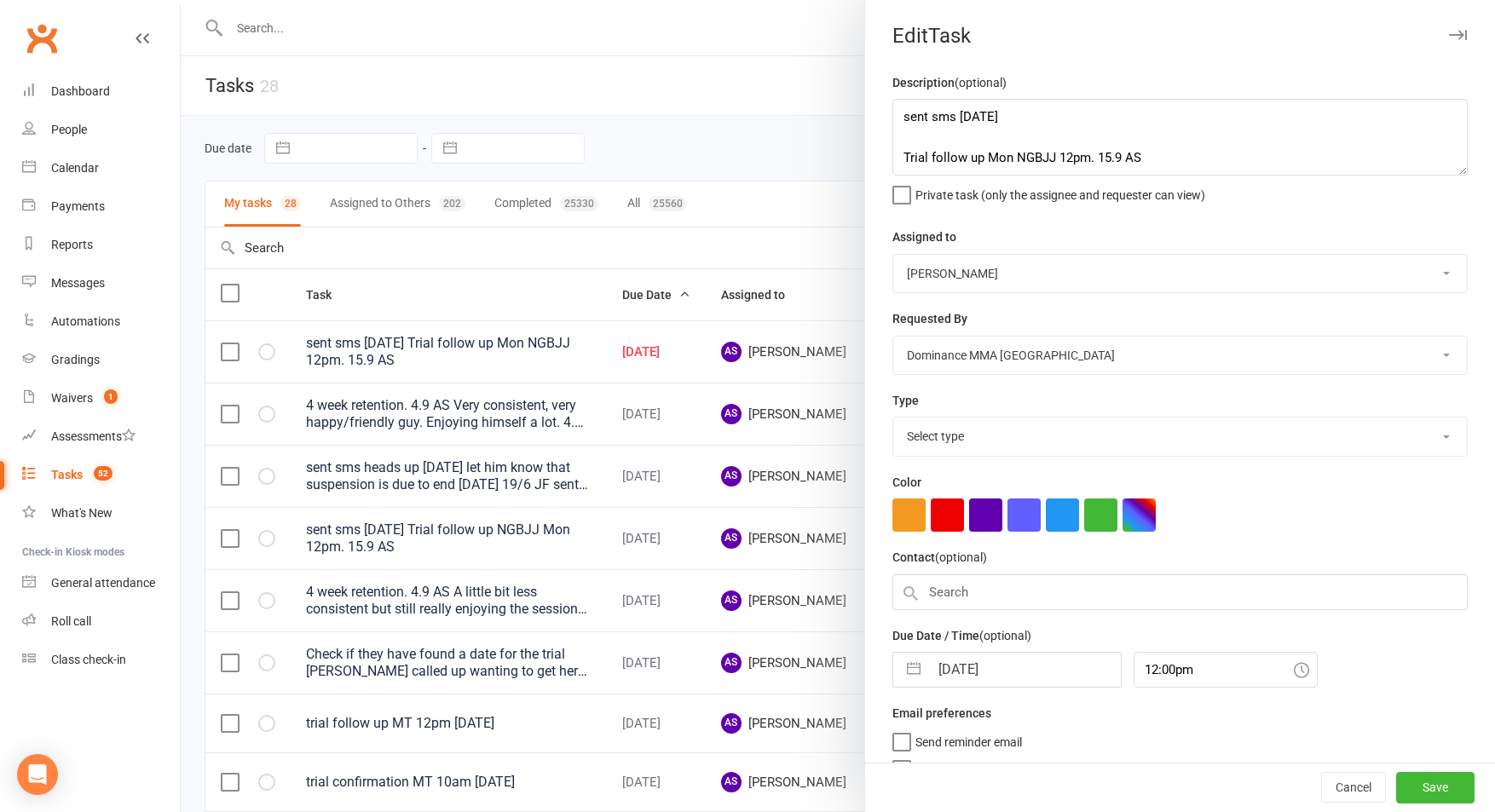
select select "3863"
click at [993, 670] on input "17 Sep 2025" at bounding box center [1025, 665] width 192 height 34
select select "7"
select select "2025"
select select "8"
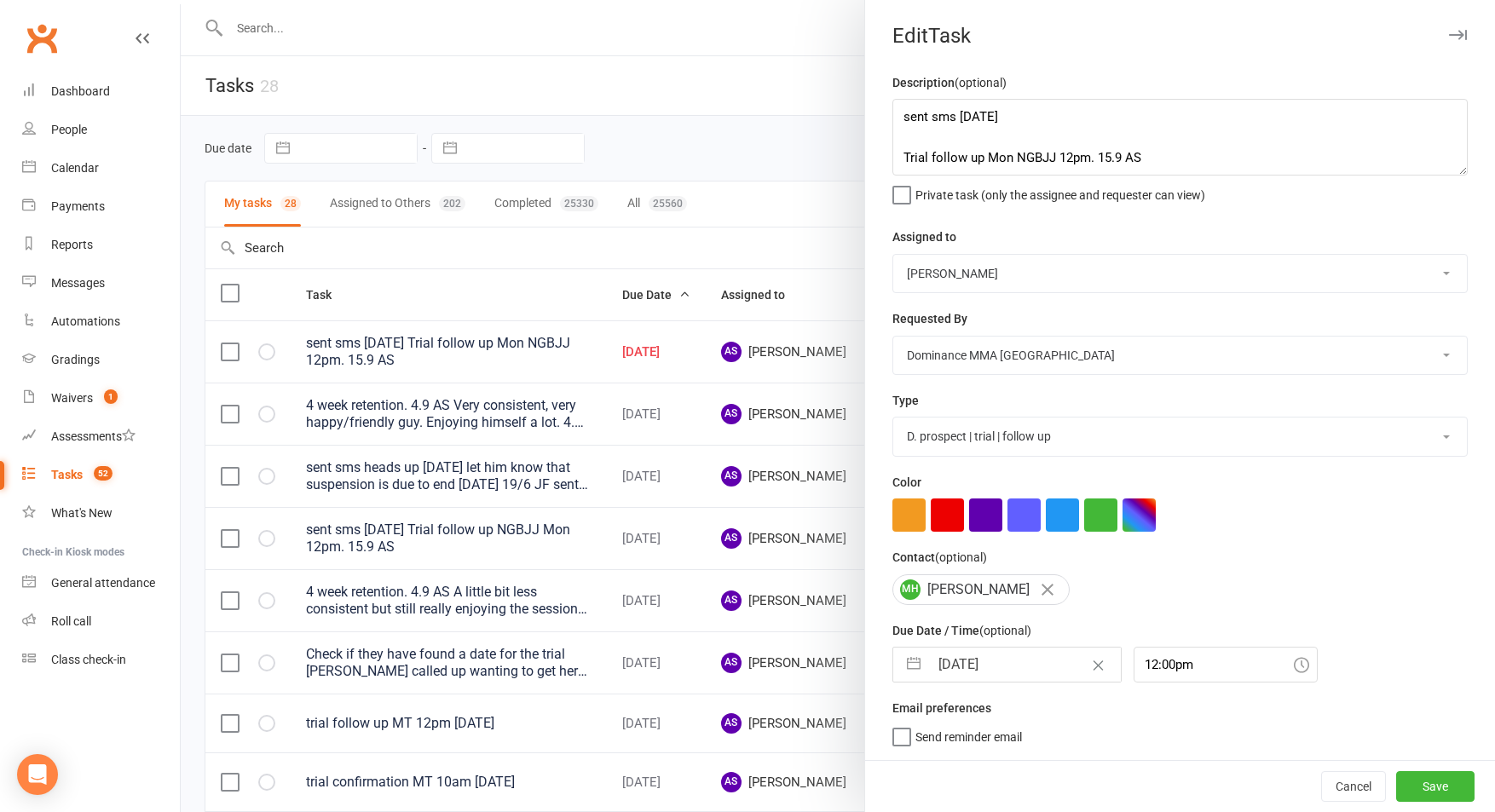
select select "2025"
select select "9"
select select "2025"
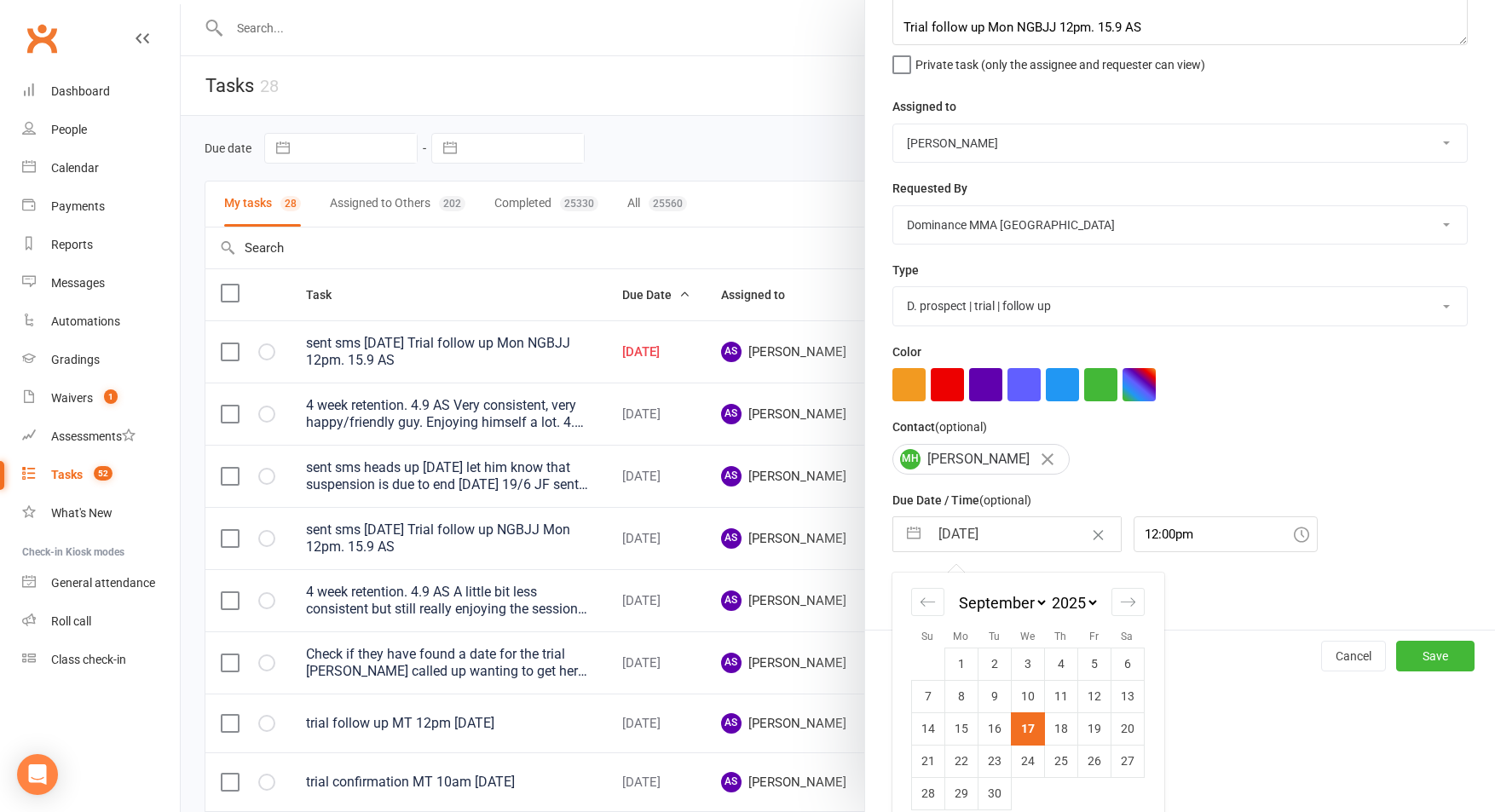
drag, startPoint x: 1067, startPoint y: 733, endPoint x: 1299, endPoint y: 703, distance: 233.9
click at [1067, 733] on td "18" at bounding box center [1060, 729] width 33 height 32
type input "18 Sep 2025"
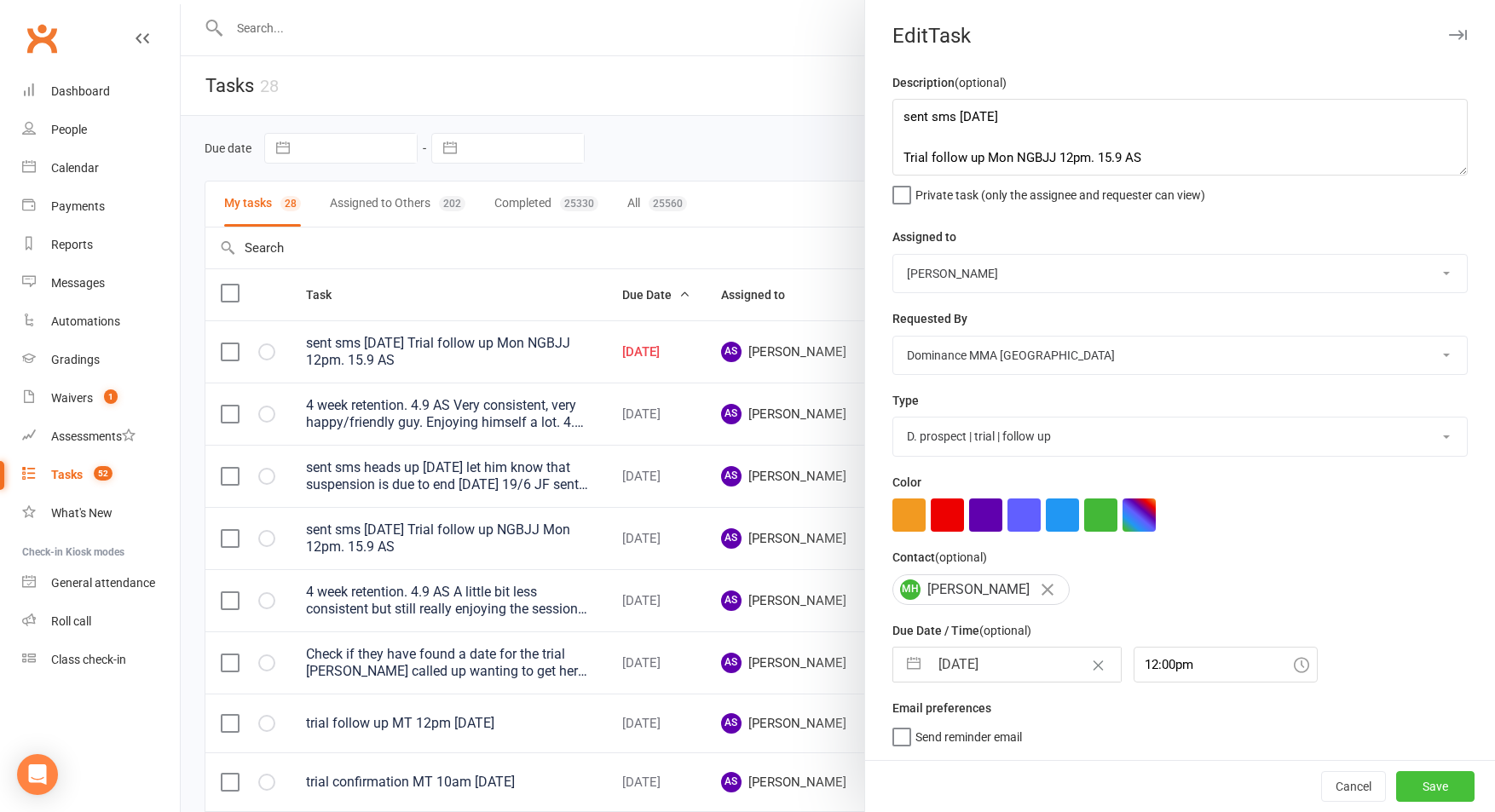
click at [1430, 786] on button "Save" at bounding box center [1435, 786] width 78 height 31
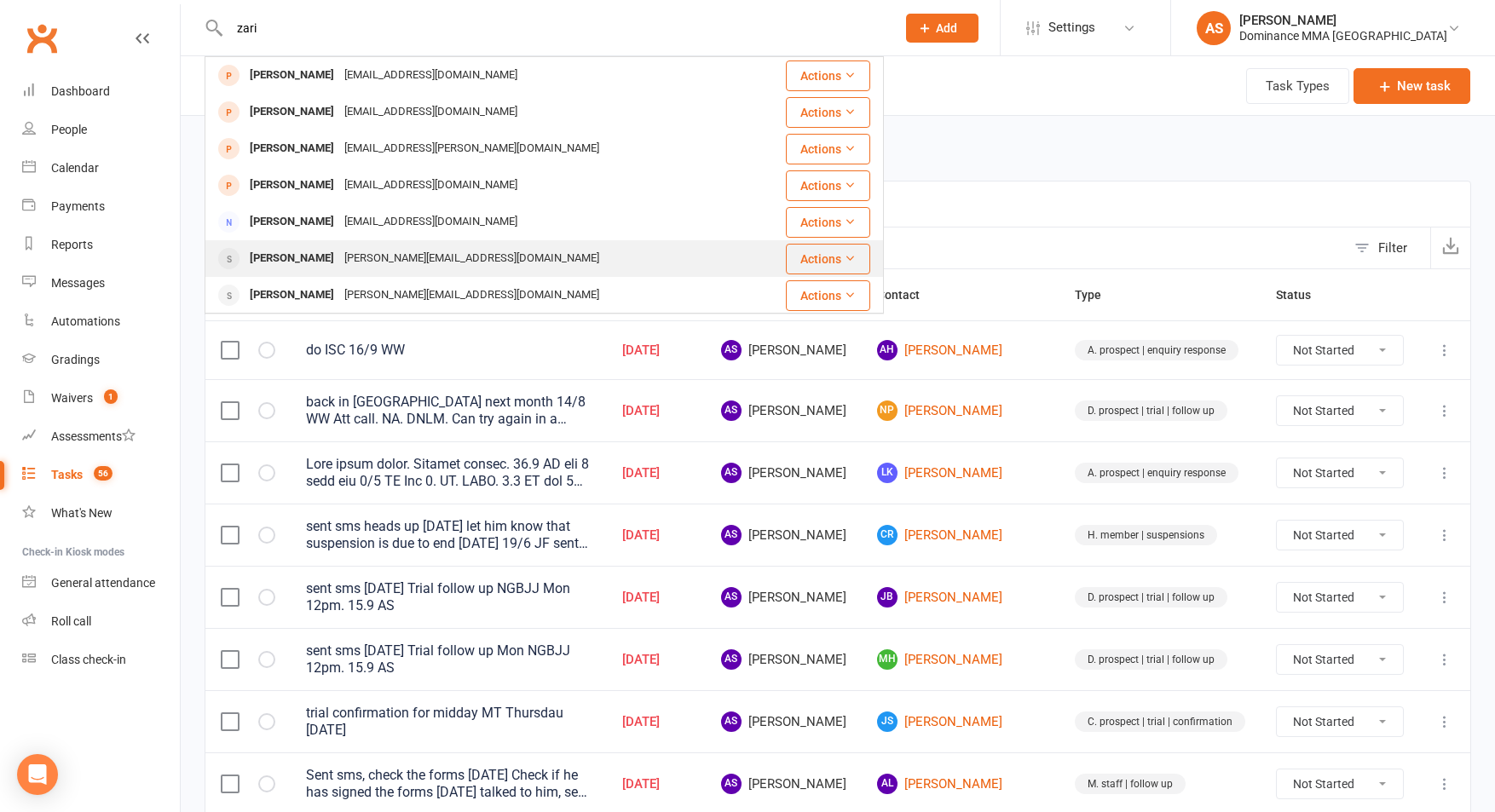
type input "zari"
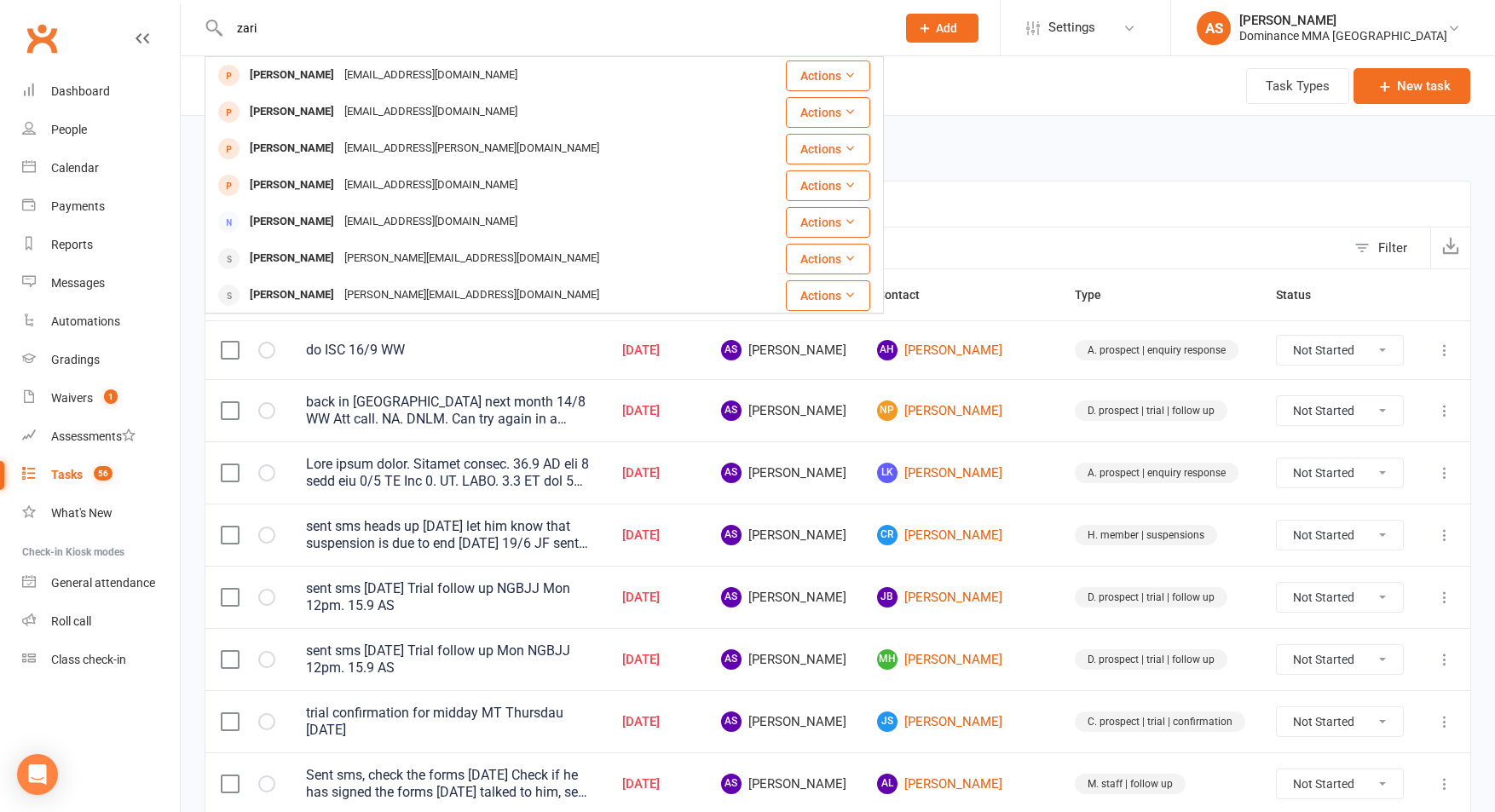
click at [339, 260] on div "rozanna.ariff@gmail.com" at bounding box center [471, 258] width 265 height 25
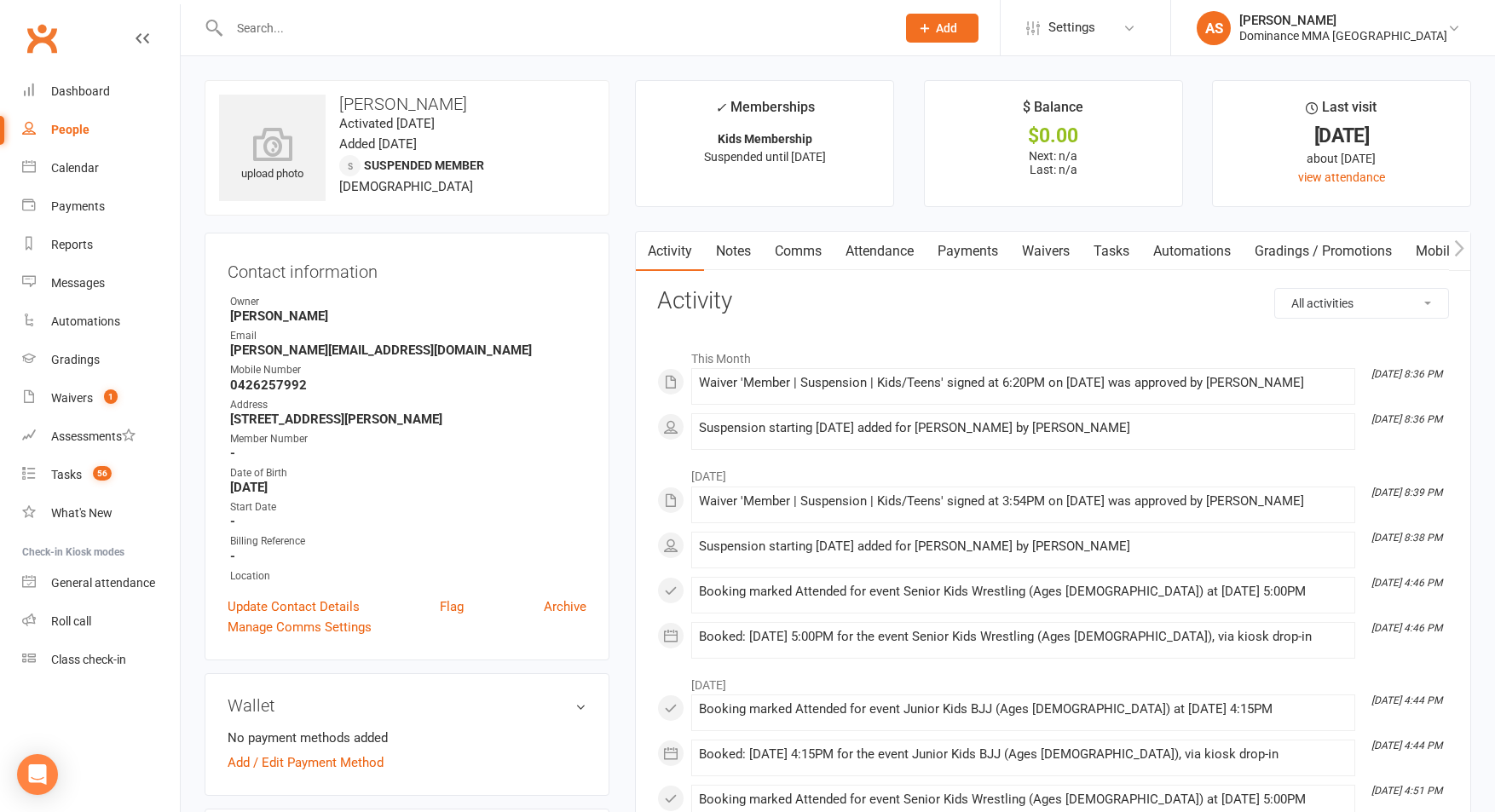
click at [1117, 159] on p "Next: n/a Last: n/a" at bounding box center [1053, 162] width 227 height 27
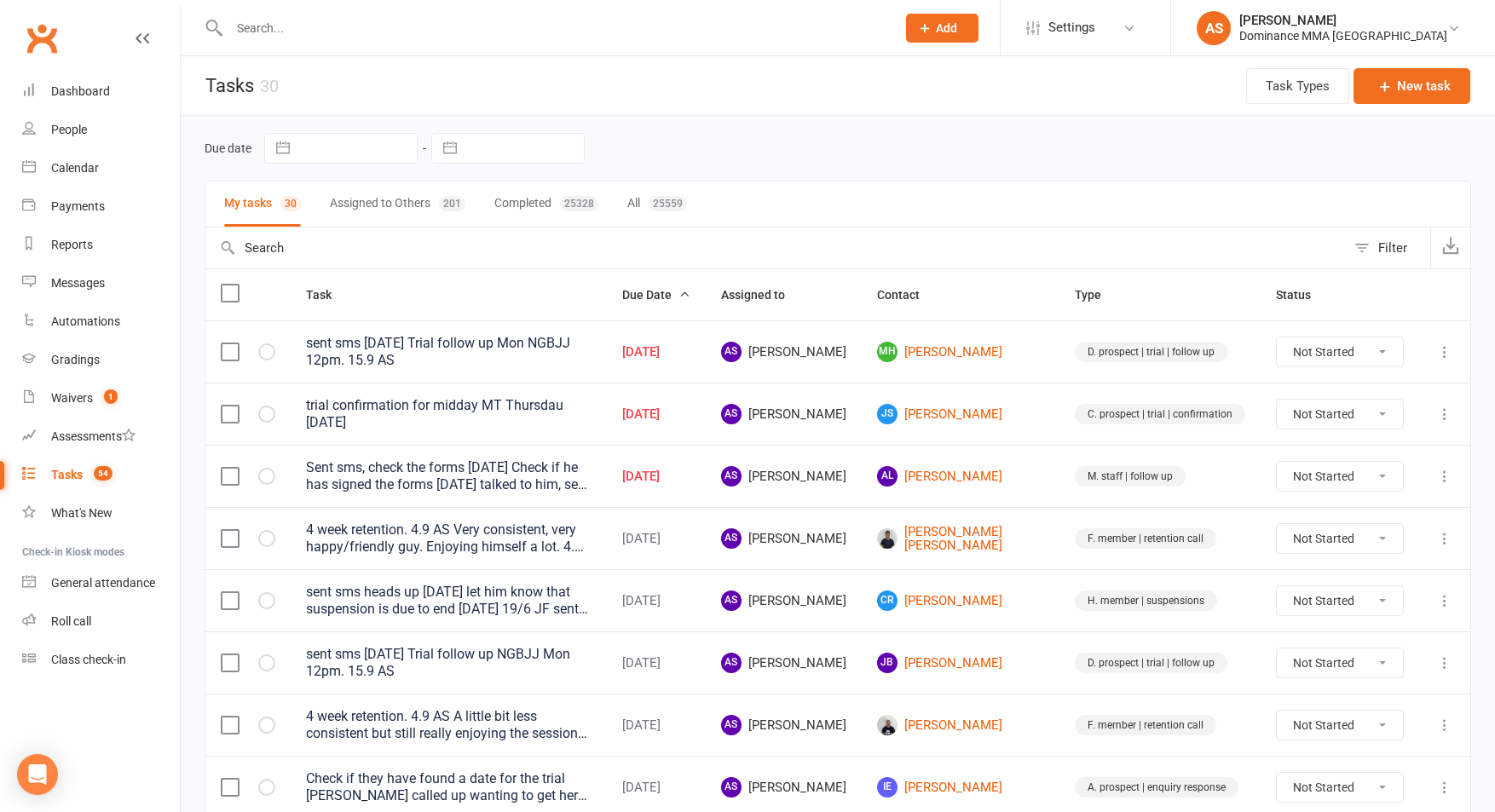
click at [107, 467] on span "54" at bounding box center [102, 473] width 19 height 14
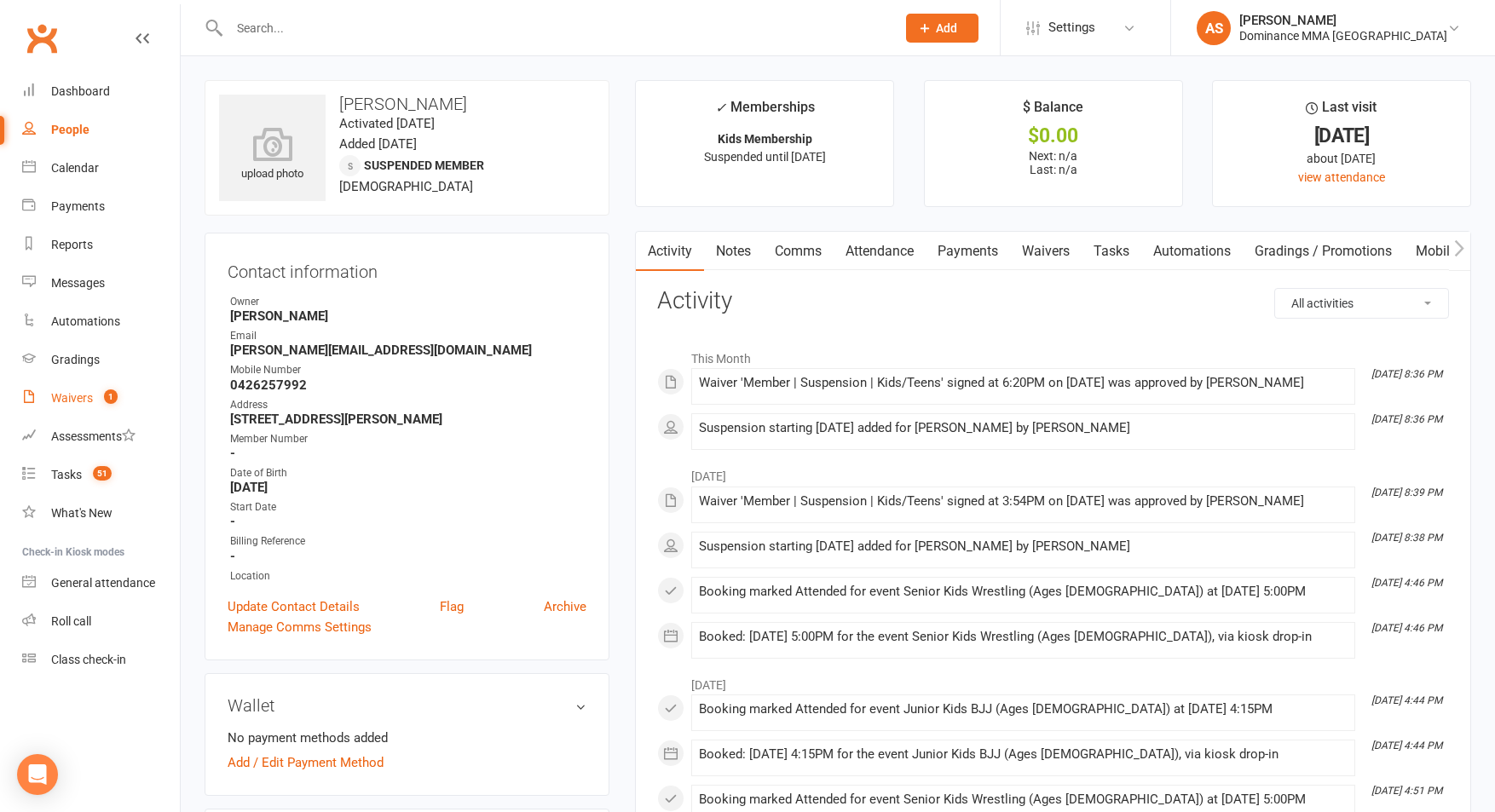
click at [84, 389] on link "Waivers 1" at bounding box center [101, 398] width 158 height 39
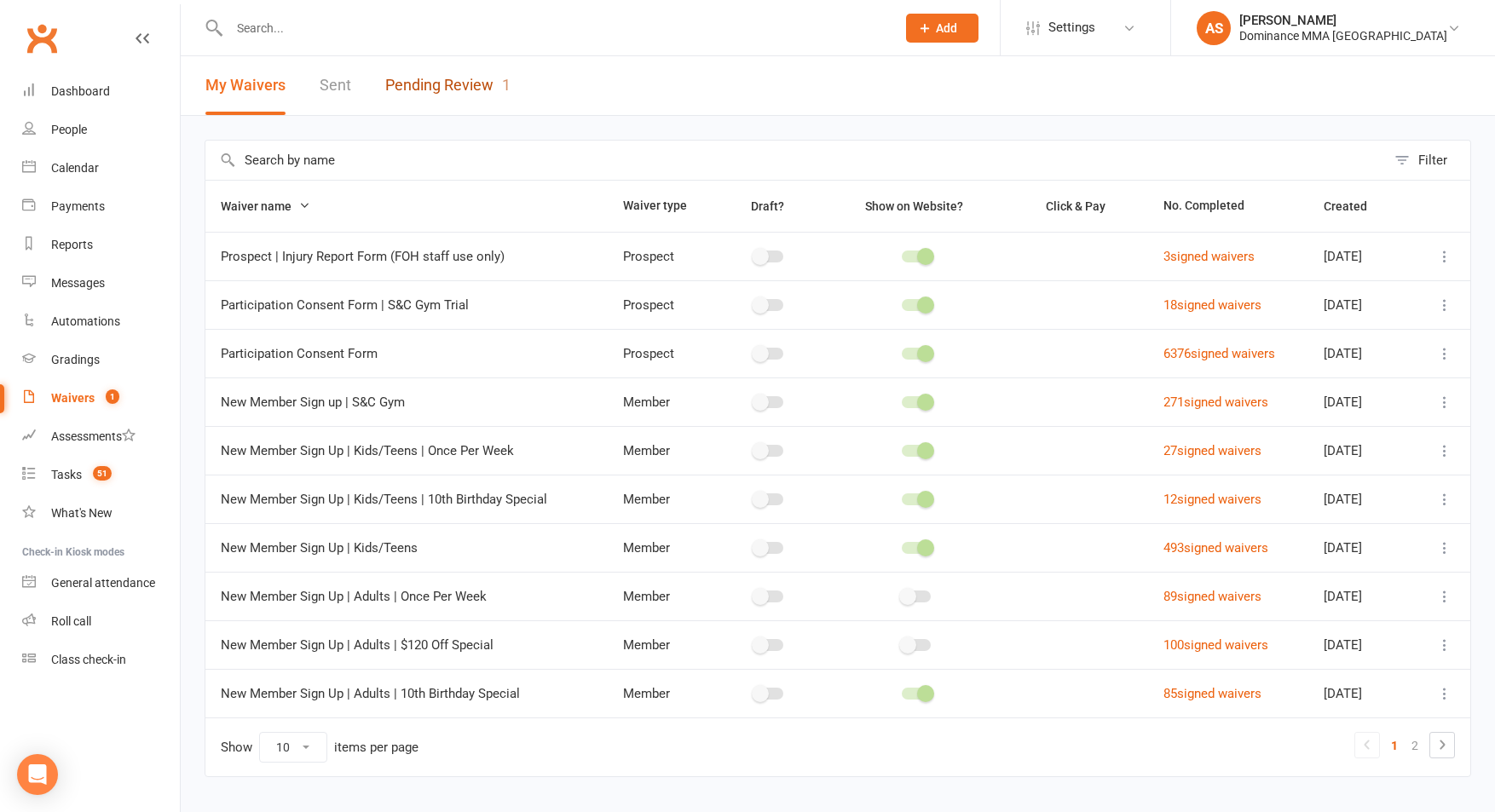
click at [499, 97] on link "Pending Review 1" at bounding box center [448, 86] width 126 height 59
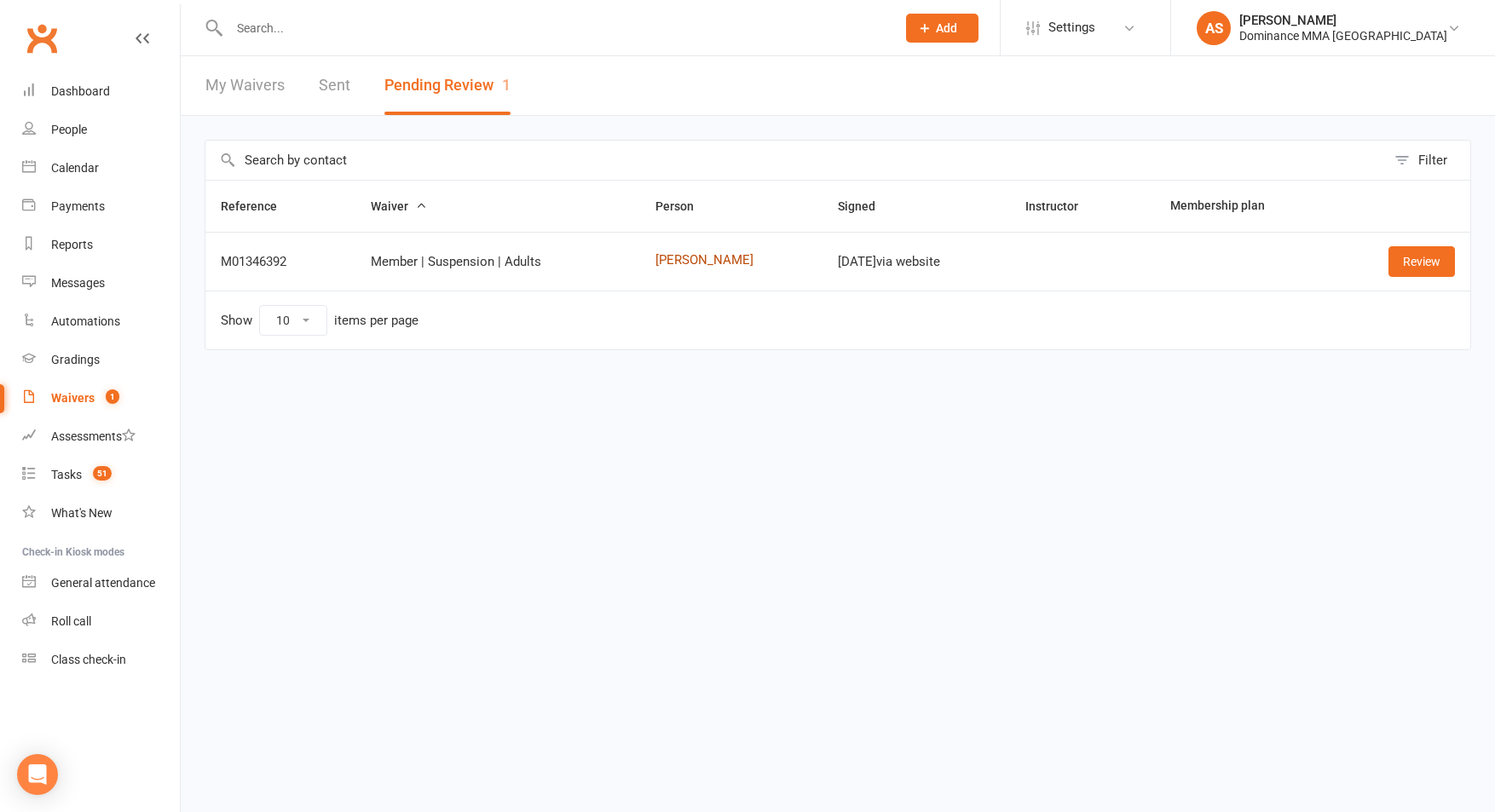
drag, startPoint x: 677, startPoint y: 262, endPoint x: 753, endPoint y: 265, distance: 76.1
click at [677, 262] on link "[PERSON_NAME]" at bounding box center [730, 260] width 152 height 14
click at [1398, 259] on link "Review" at bounding box center [1421, 261] width 66 height 31
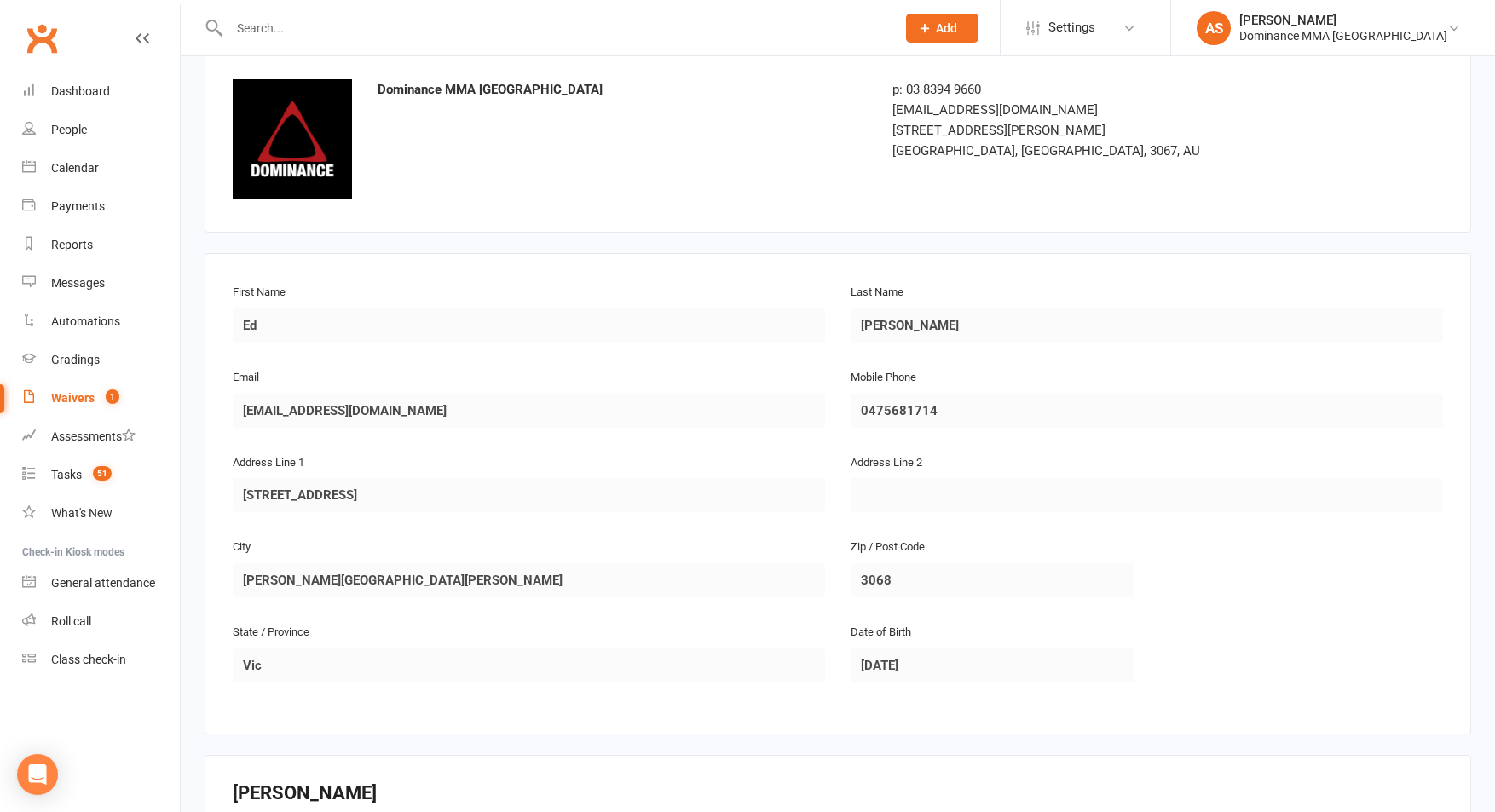
click at [1184, 364] on fieldset "First Name Ed Last Name Finch Email edmachinfinch@gmail.com Mobile Phone 047568…" at bounding box center [837, 493] width 1211 height 425
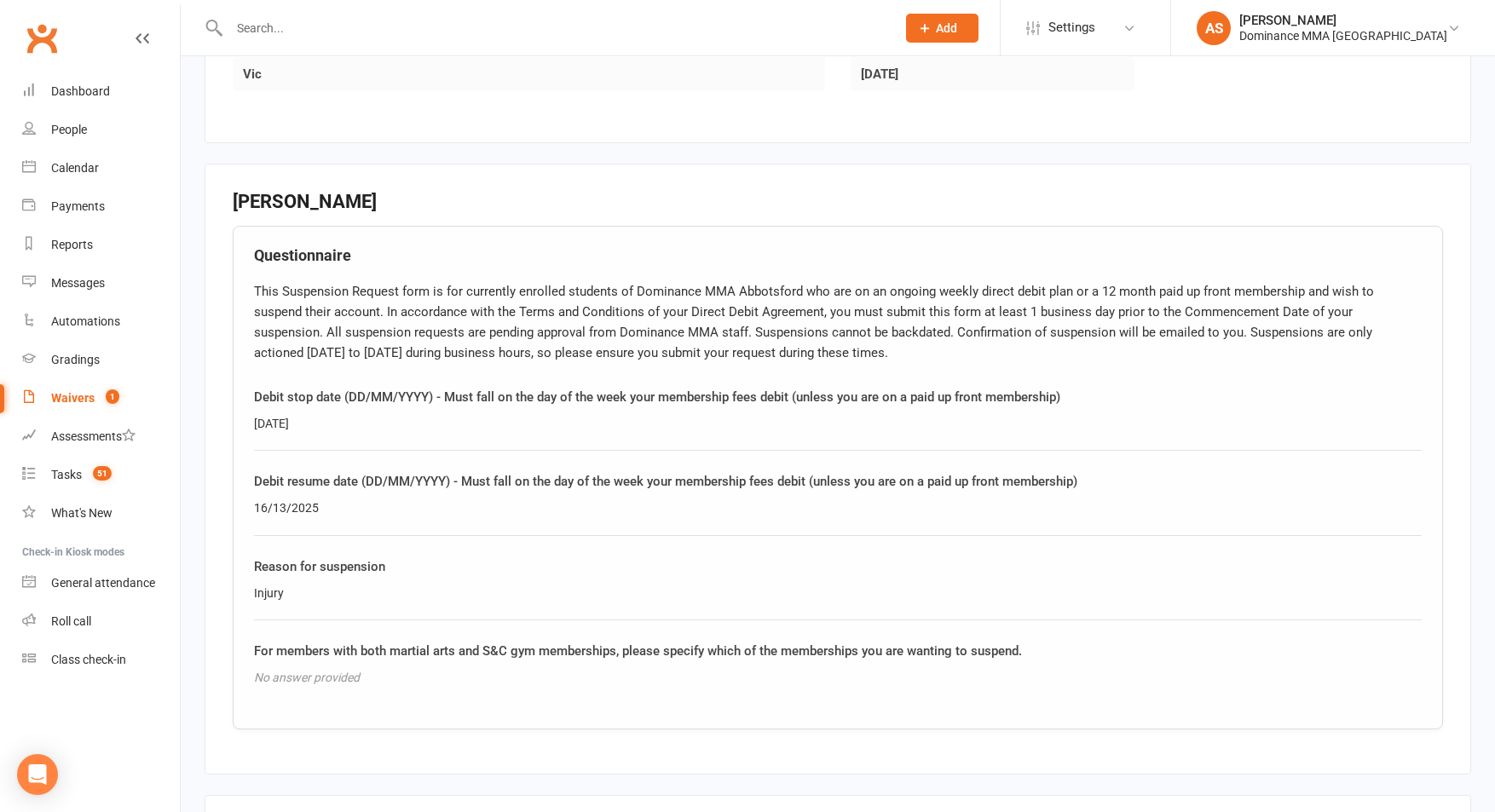
scroll to position [977, 0]
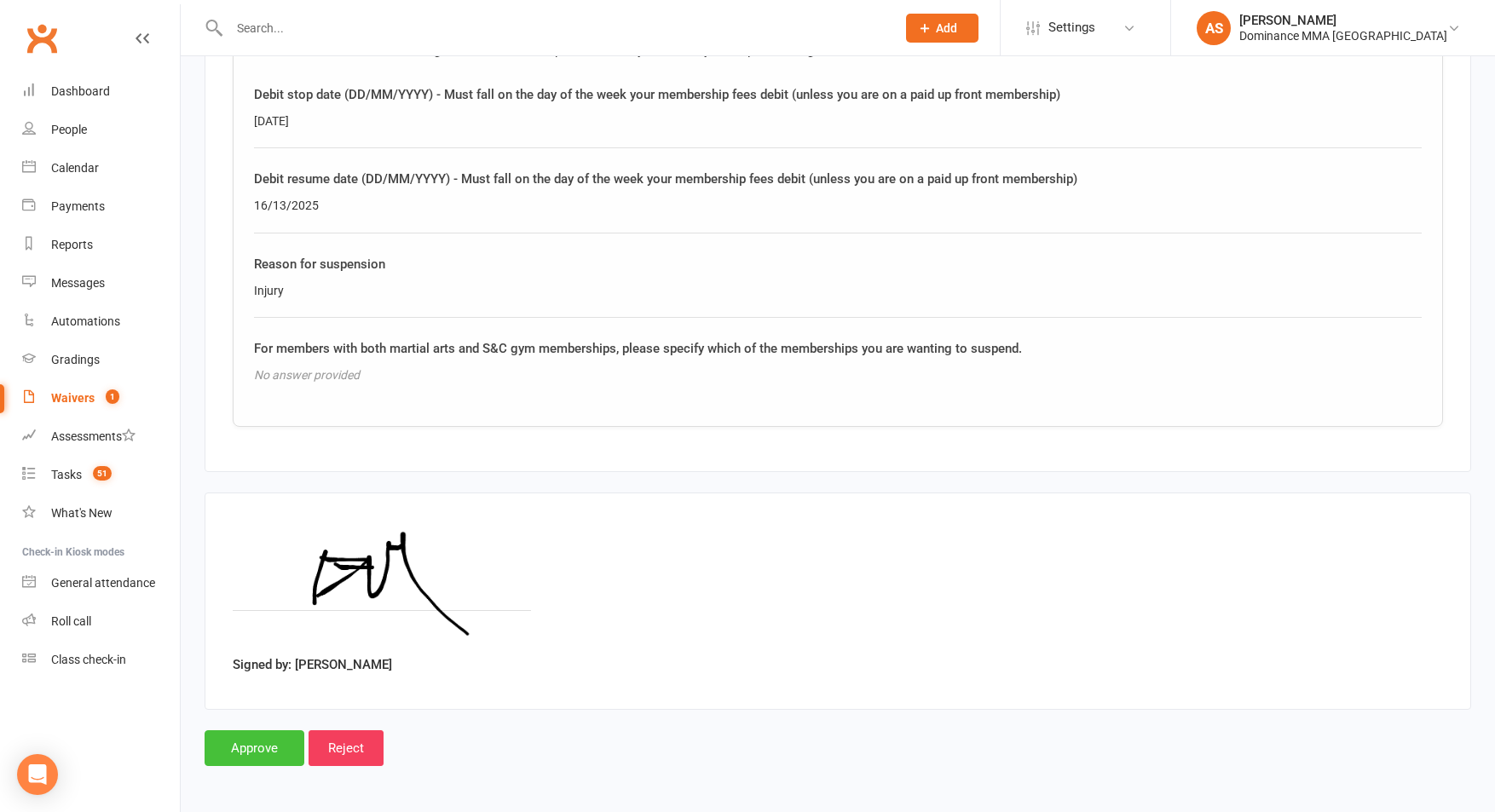
click at [256, 755] on input "Approve" at bounding box center [254, 748] width 100 height 36
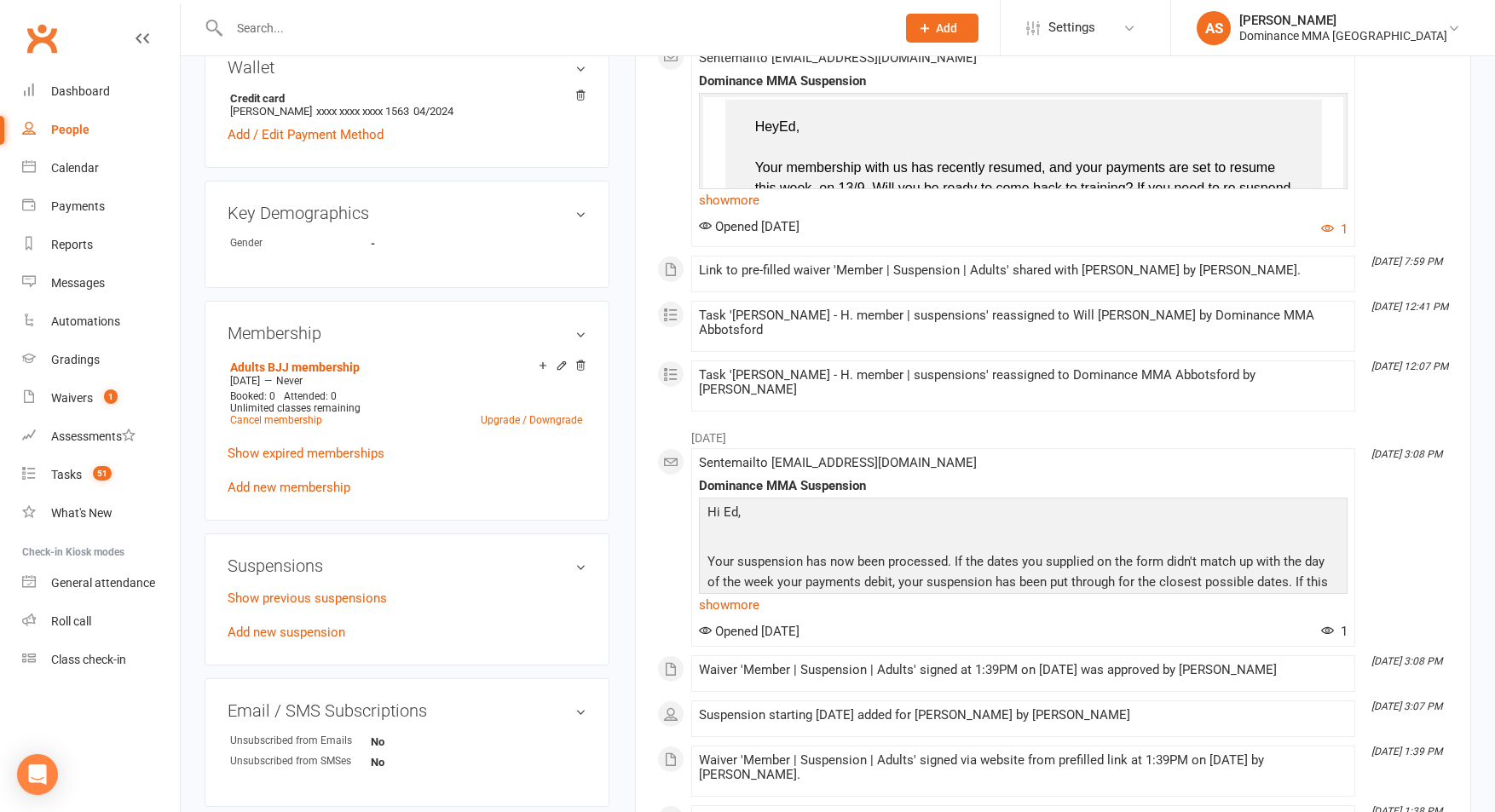
scroll to position [655, 0]
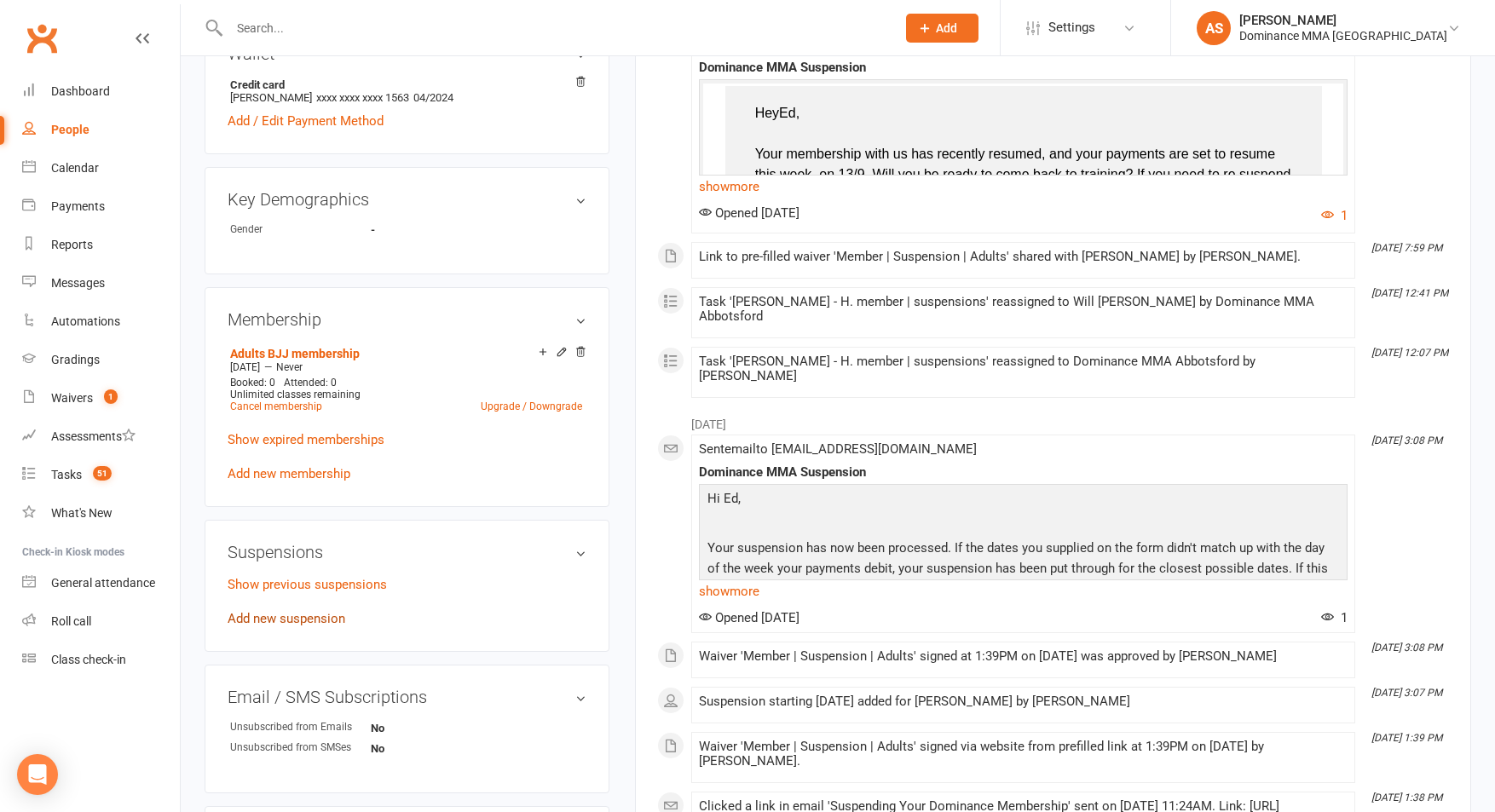
click at [286, 620] on link "Add new suspension" at bounding box center [286, 618] width 118 height 15
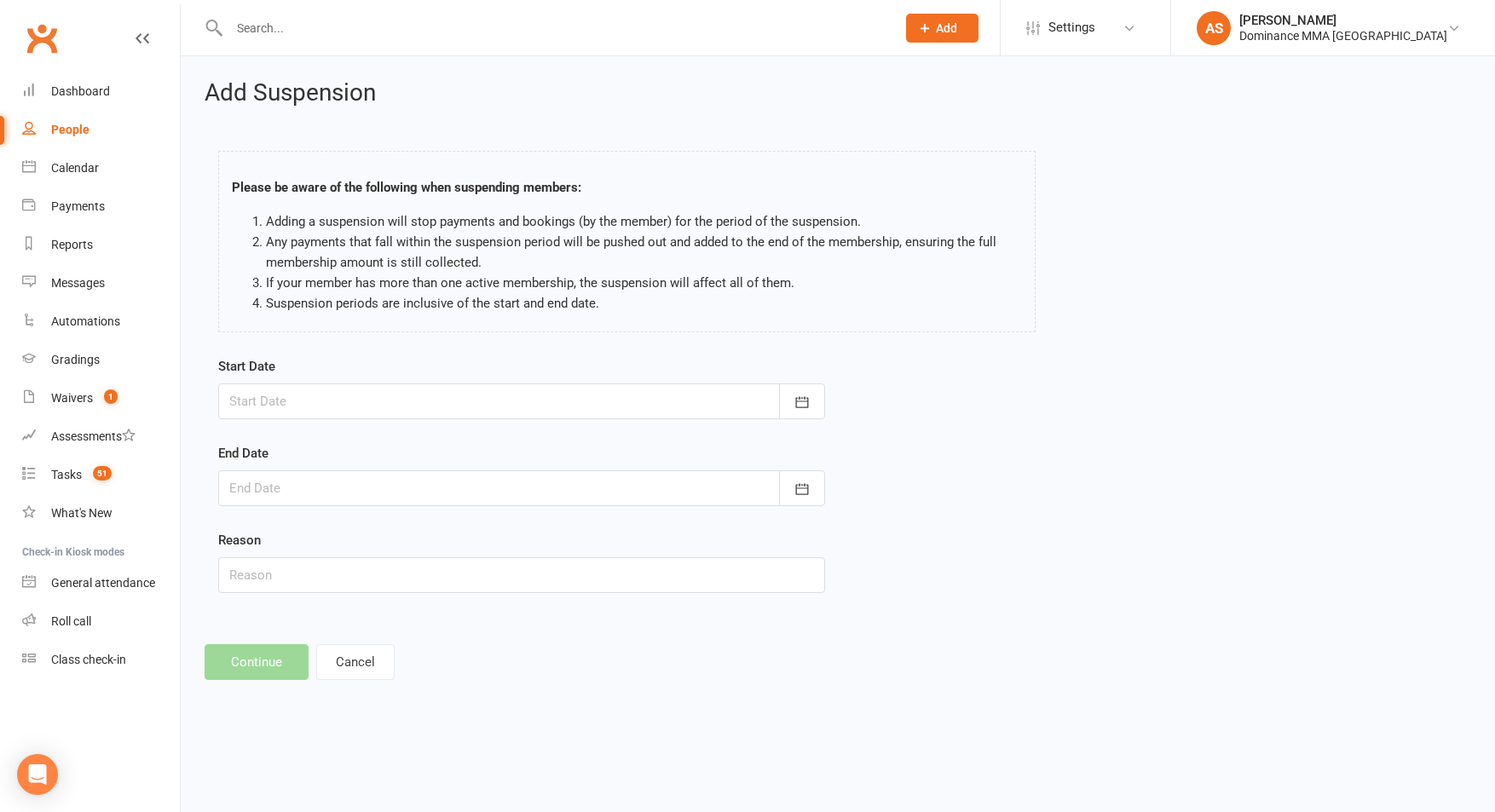
drag, startPoint x: 441, startPoint y: 406, endPoint x: 444, endPoint y: 462, distance: 56.1
click at [441, 406] on div at bounding box center [521, 401] width 607 height 36
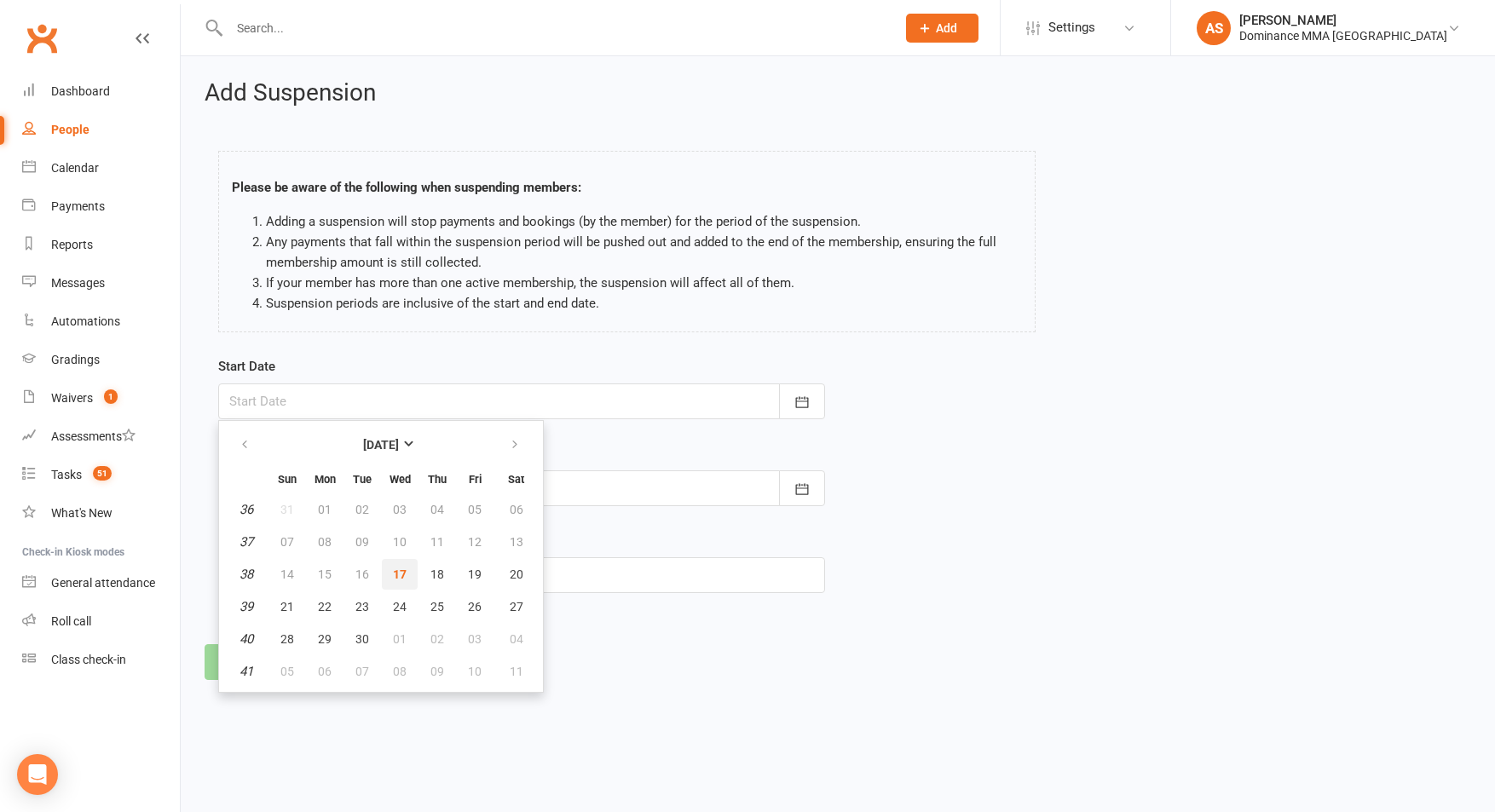
click at [404, 567] on span "17" at bounding box center [399, 573] width 13 height 13
type input "[DATE]"
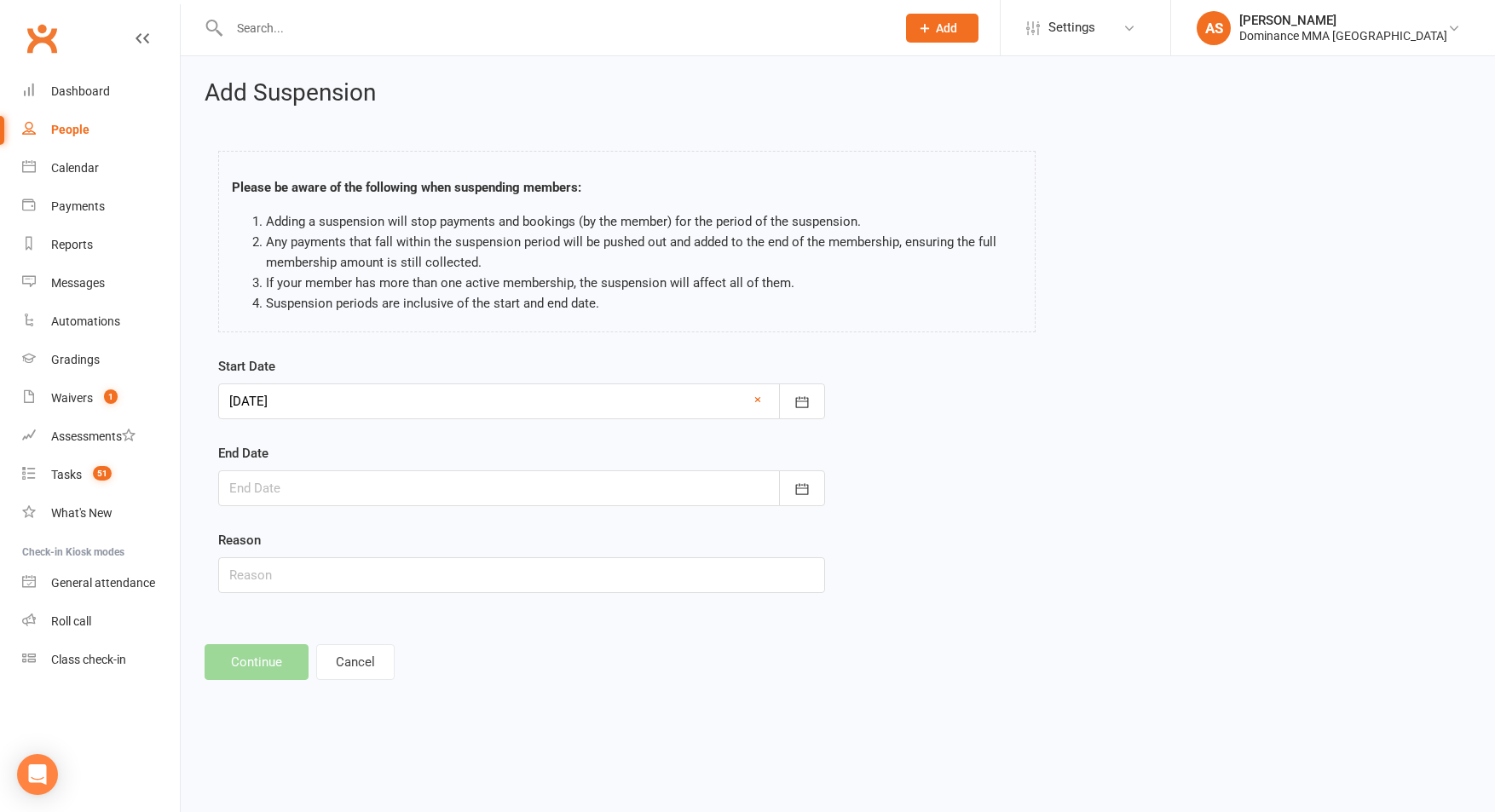
click at [520, 474] on div at bounding box center [521, 488] width 607 height 36
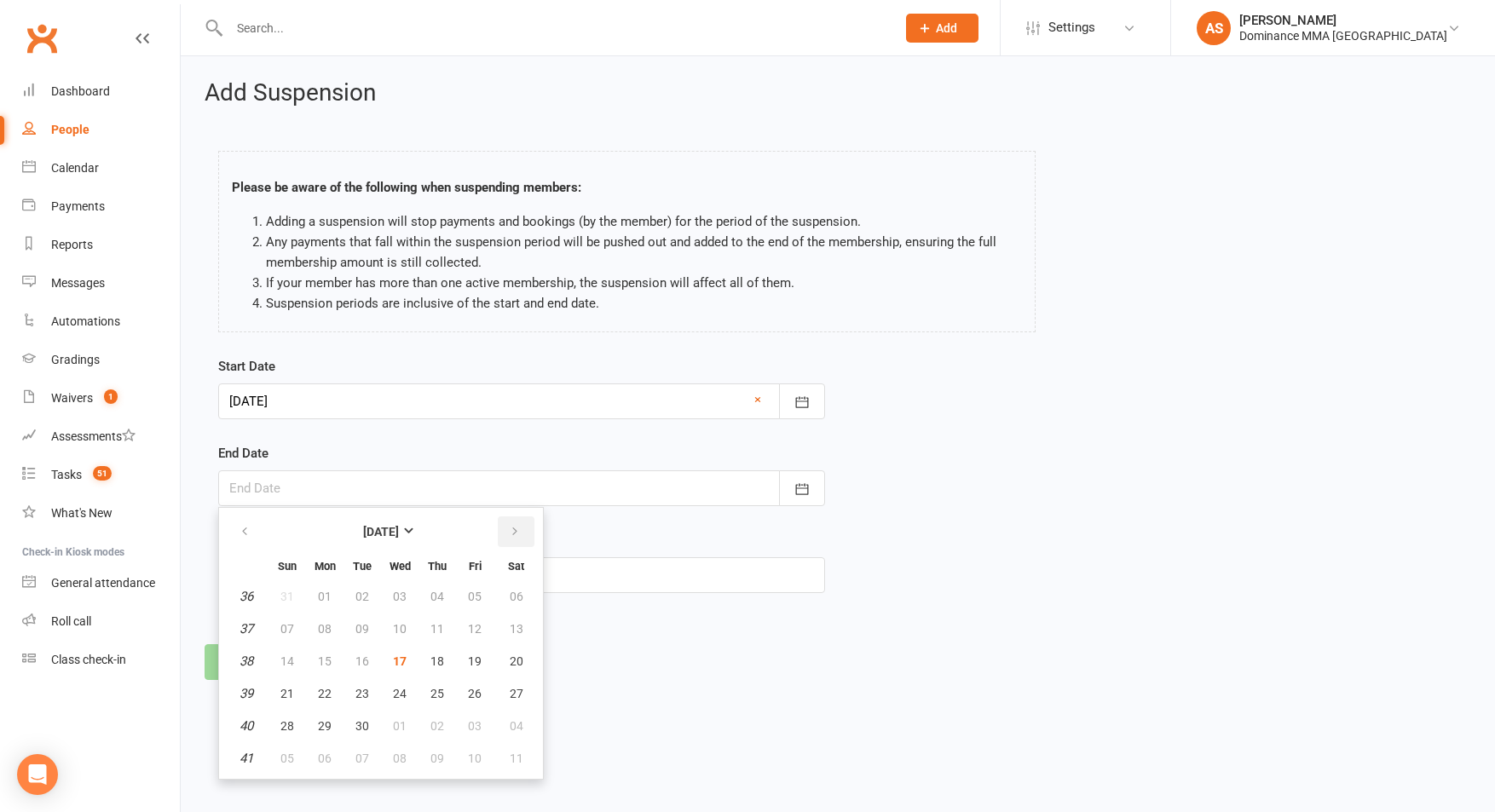
click at [513, 520] on button "button" at bounding box center [516, 531] width 37 height 31
click at [503, 532] on button "button" at bounding box center [516, 531] width 37 height 31
click at [374, 663] on button "16" at bounding box center [363, 661] width 36 height 31
type input "[DATE]"
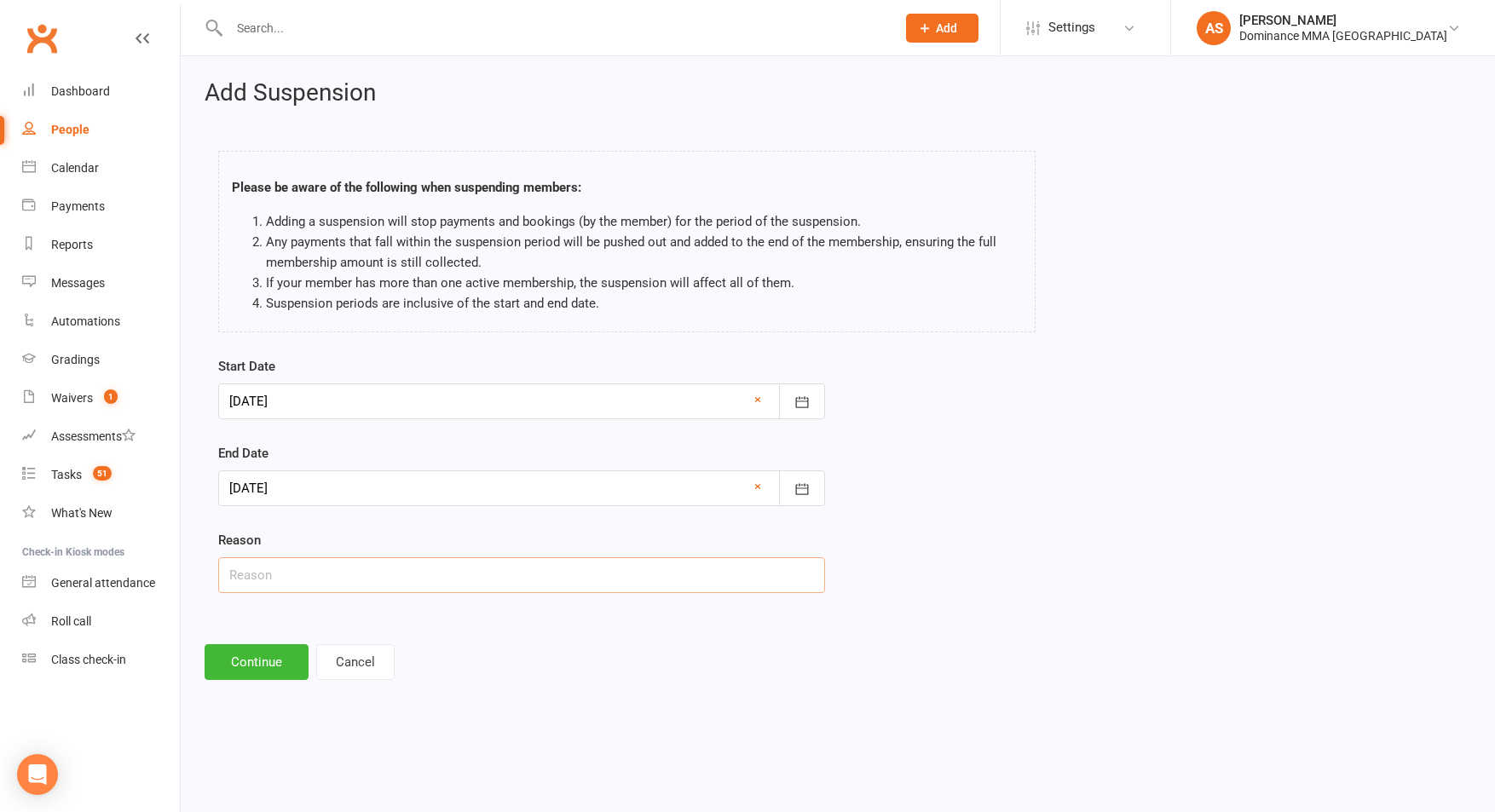
click at [309, 565] on input "text" at bounding box center [521, 575] width 607 height 36
type input "Injury"
click at [249, 661] on button "Continue" at bounding box center [257, 662] width 104 height 36
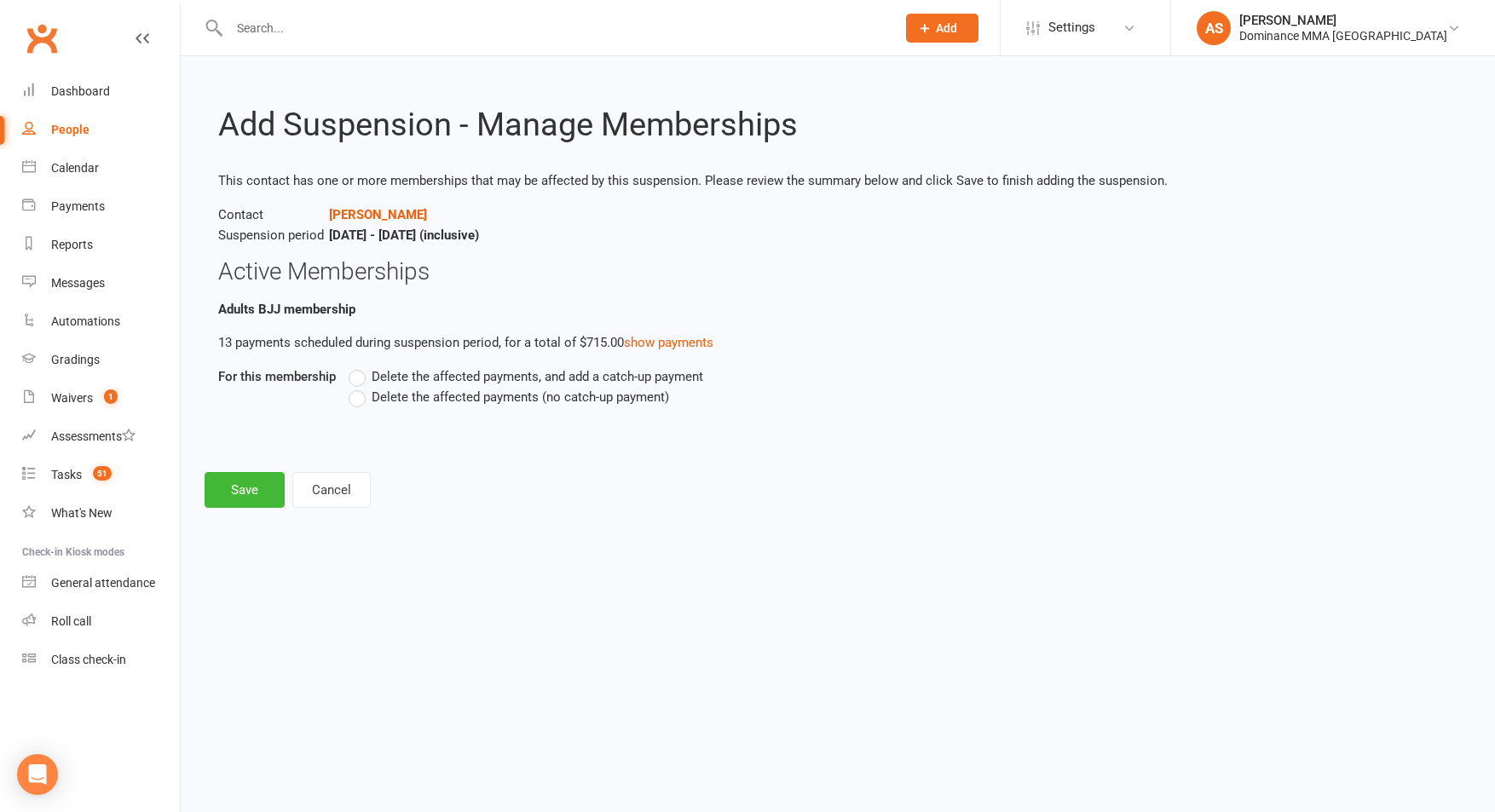
click at [370, 398] on label "Delete the affected payments (no catch-up payment)" at bounding box center [508, 397] width 320 height 21
click at [360, 387] on input "Delete the affected payments (no catch-up payment)" at bounding box center [354, 387] width 11 height 0
click at [195, 514] on div "Add Suspension - Manage Memberships This contact has one or more memberships th…" at bounding box center [837, 294] width 1314 height 476
click at [216, 500] on button "Save" at bounding box center [244, 490] width 80 height 36
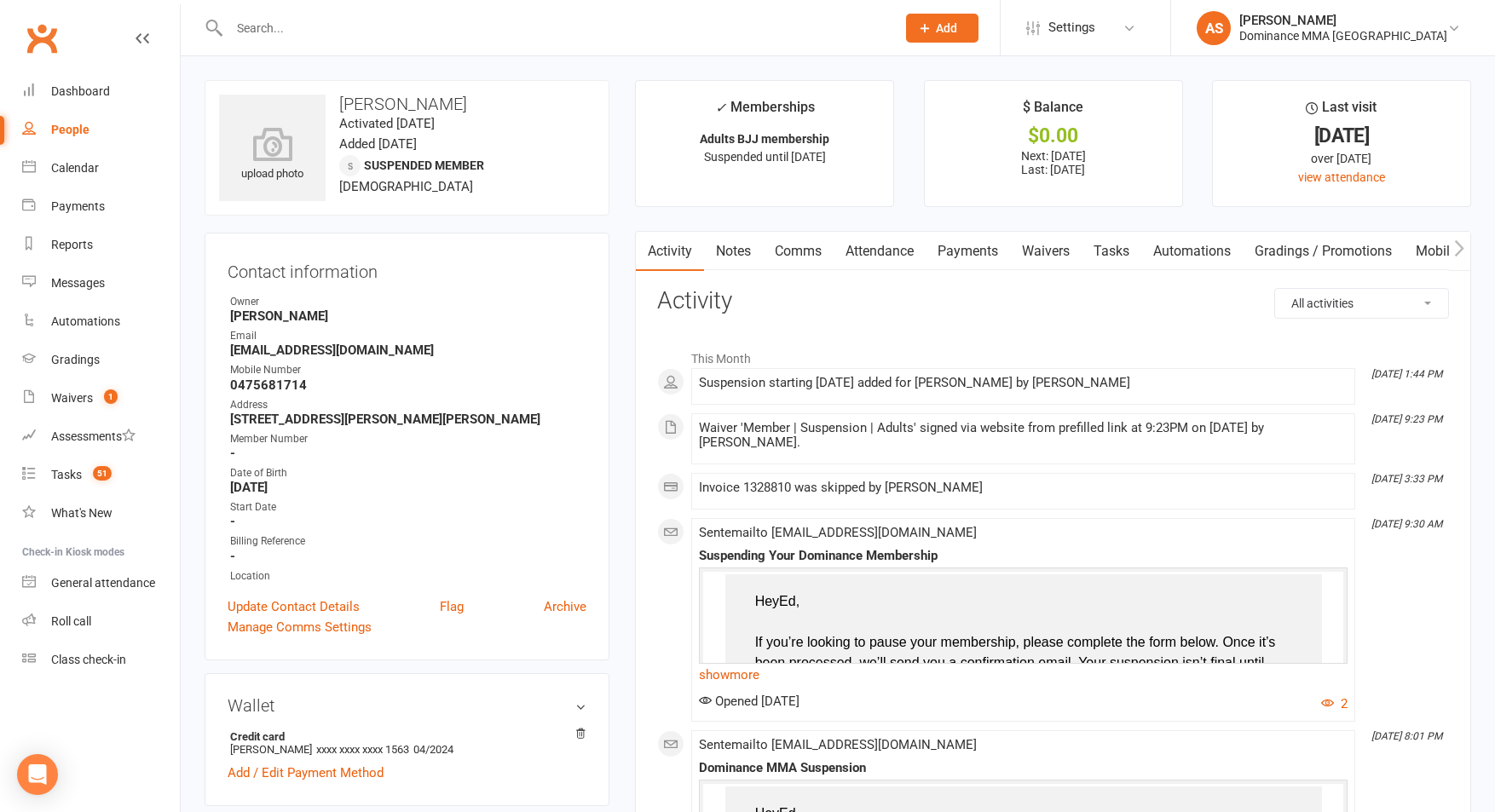
click at [966, 264] on link "Payments" at bounding box center [967, 251] width 84 height 39
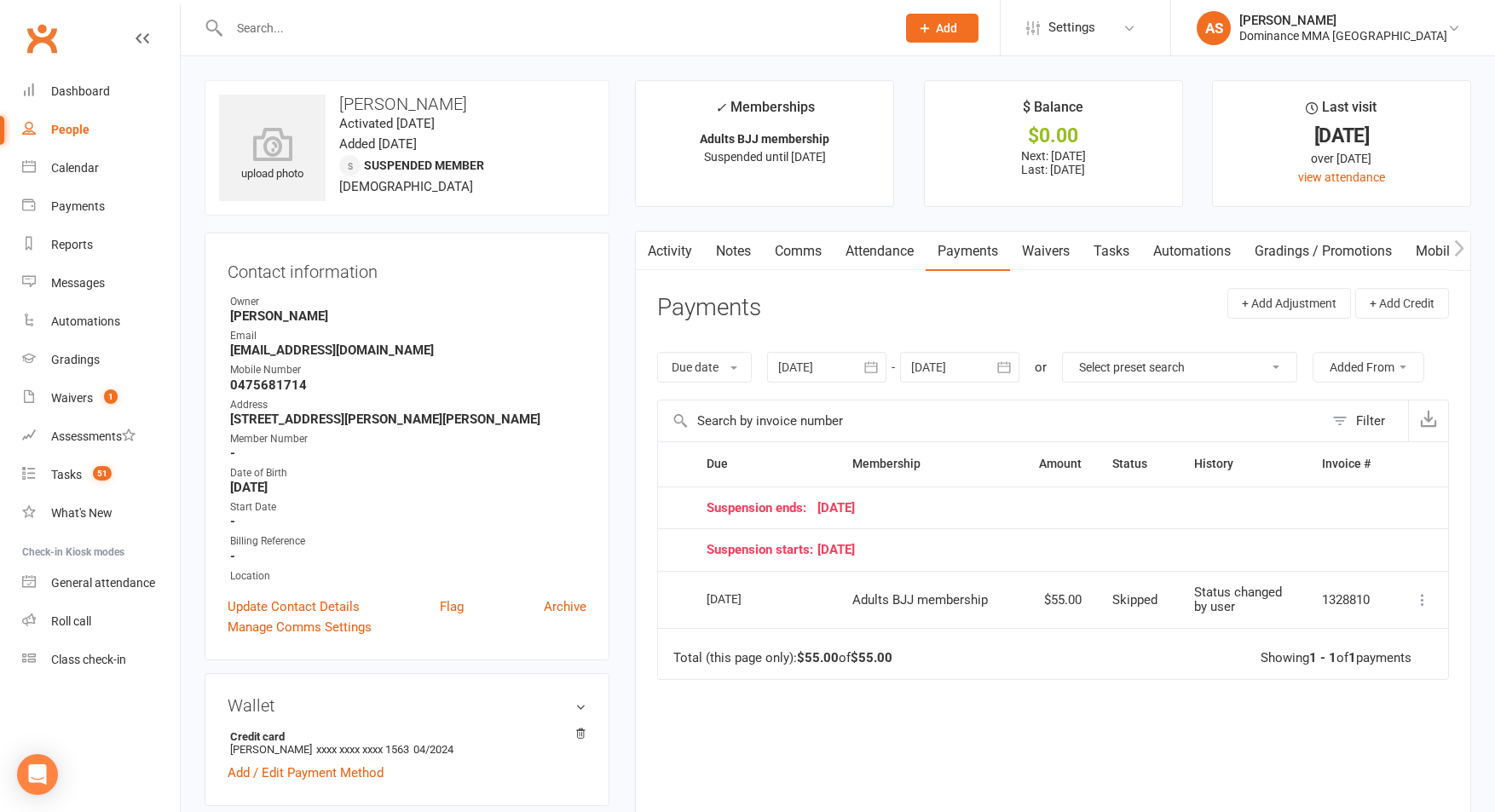
click at [1118, 242] on link "Tasks" at bounding box center [1111, 251] width 59 height 39
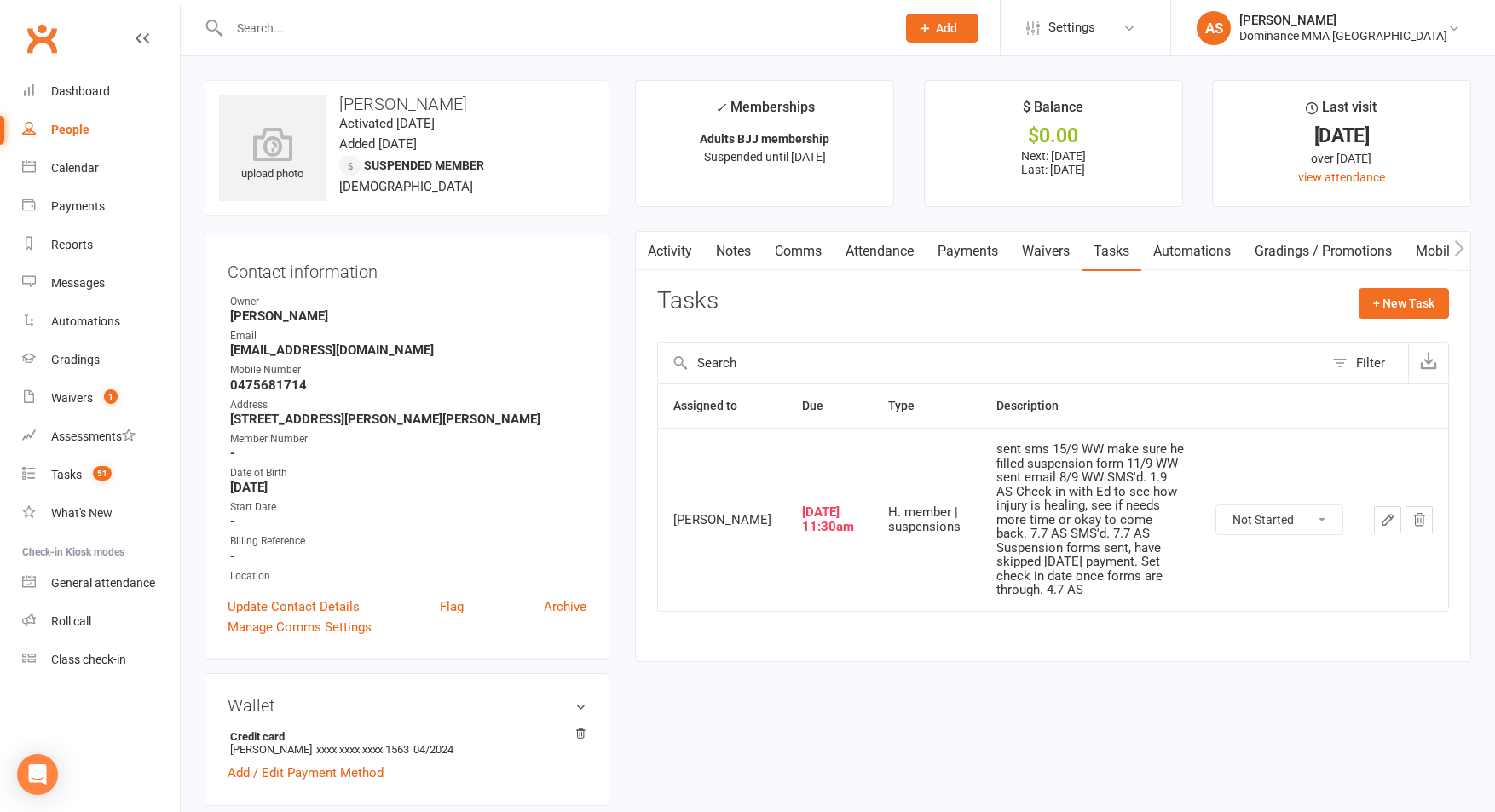
click at [1379, 518] on button "button" at bounding box center [1387, 520] width 27 height 27
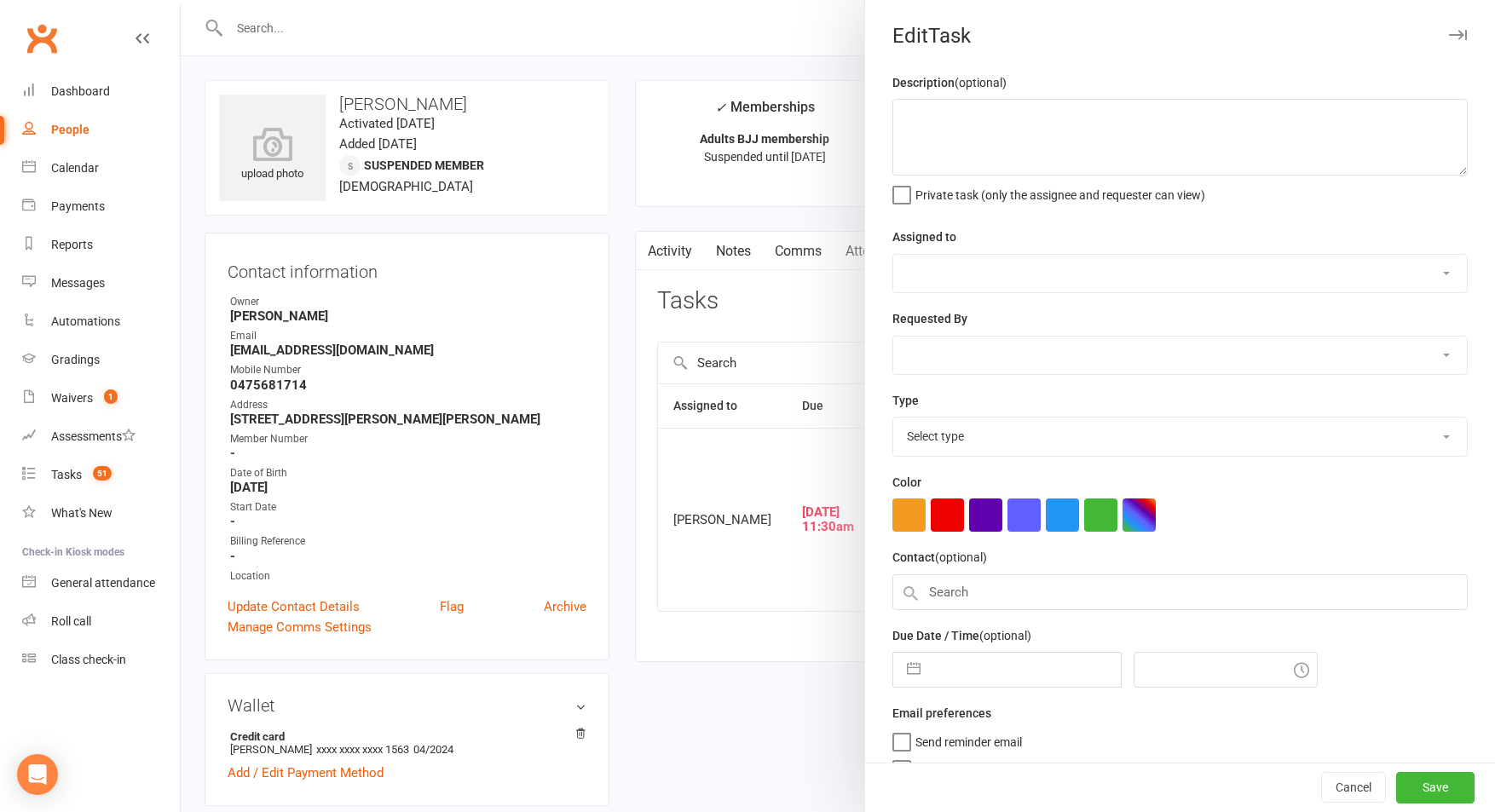
type textarea "sent sms 15/9 WW make sure he filled suspension form 11/9 WW sent email 8/9 WW …"
select select "49757"
select select "12631"
type input "17 Sep 2025"
type input "11:30am"
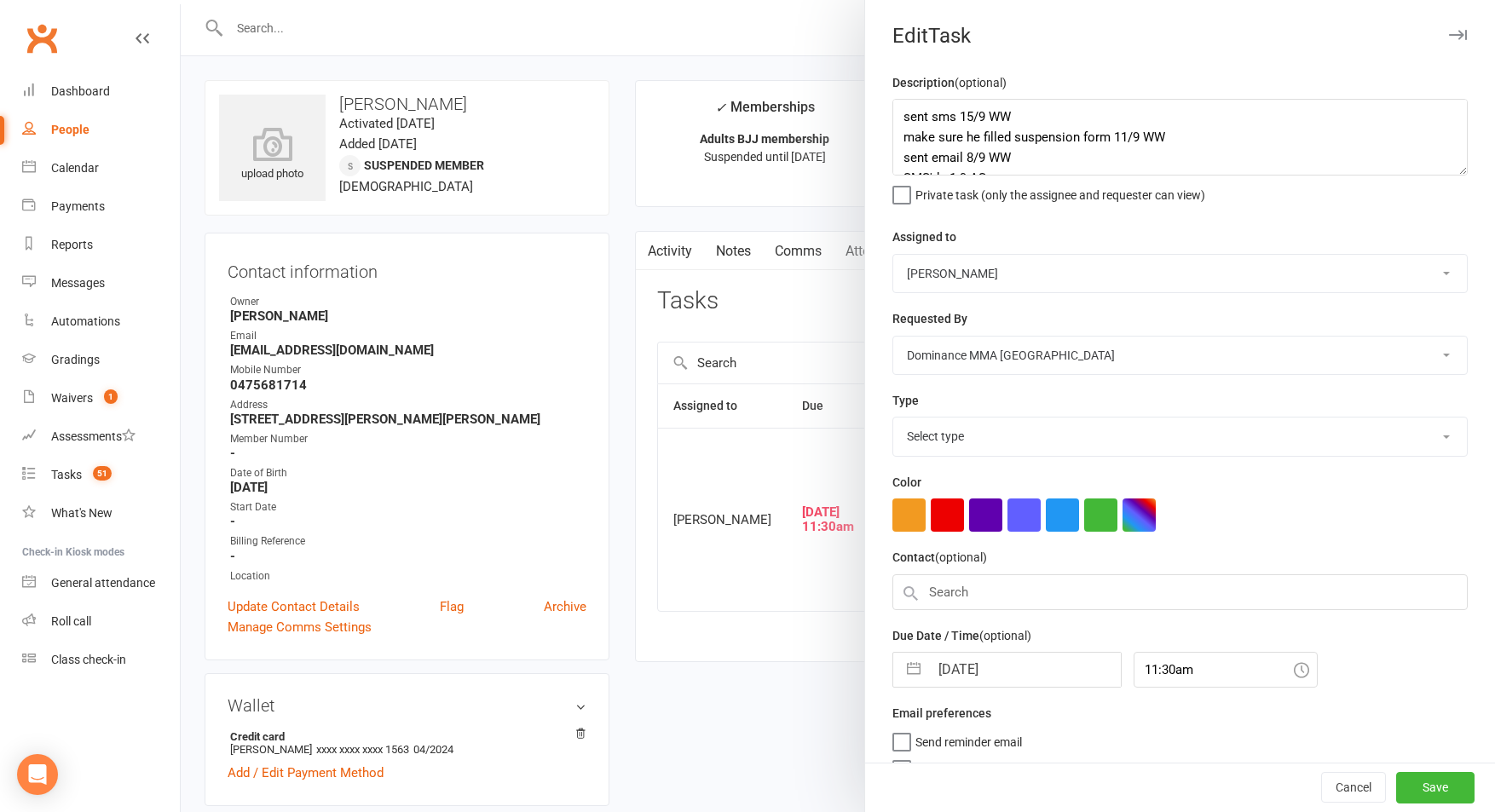
select select "3867"
click at [897, 110] on textarea "sent sms 15/9 WW make sure he filled suspension form 11/9 WW sent email 8/9 WW …" at bounding box center [1179, 136] width 575 height 76
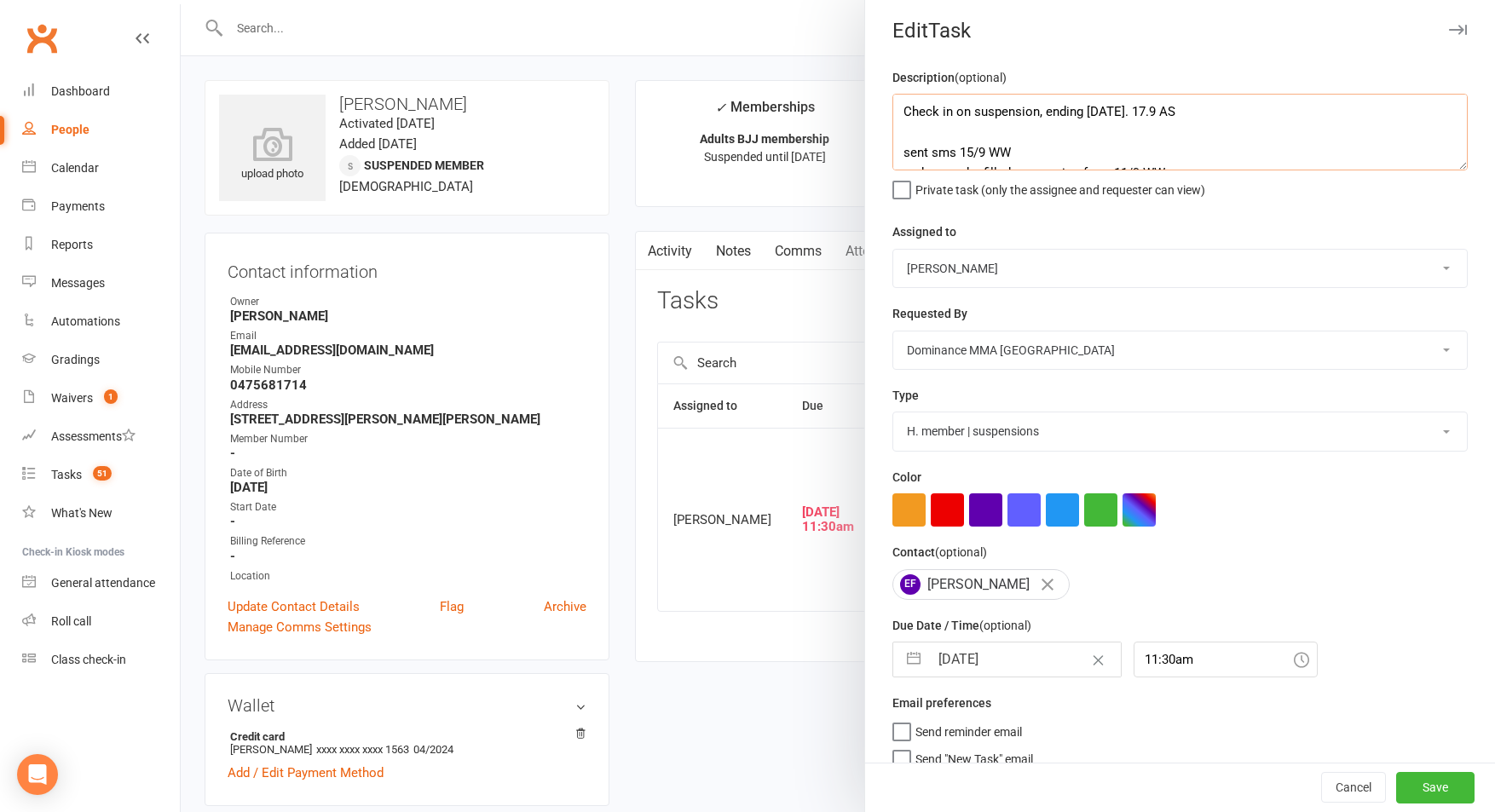
type textarea "Check in on suspension, ending in 1 week. 17.9 AS sent sms 15/9 WW make sure he…"
click at [974, 659] on input "17 Sep 2025" at bounding box center [1025, 659] width 192 height 34
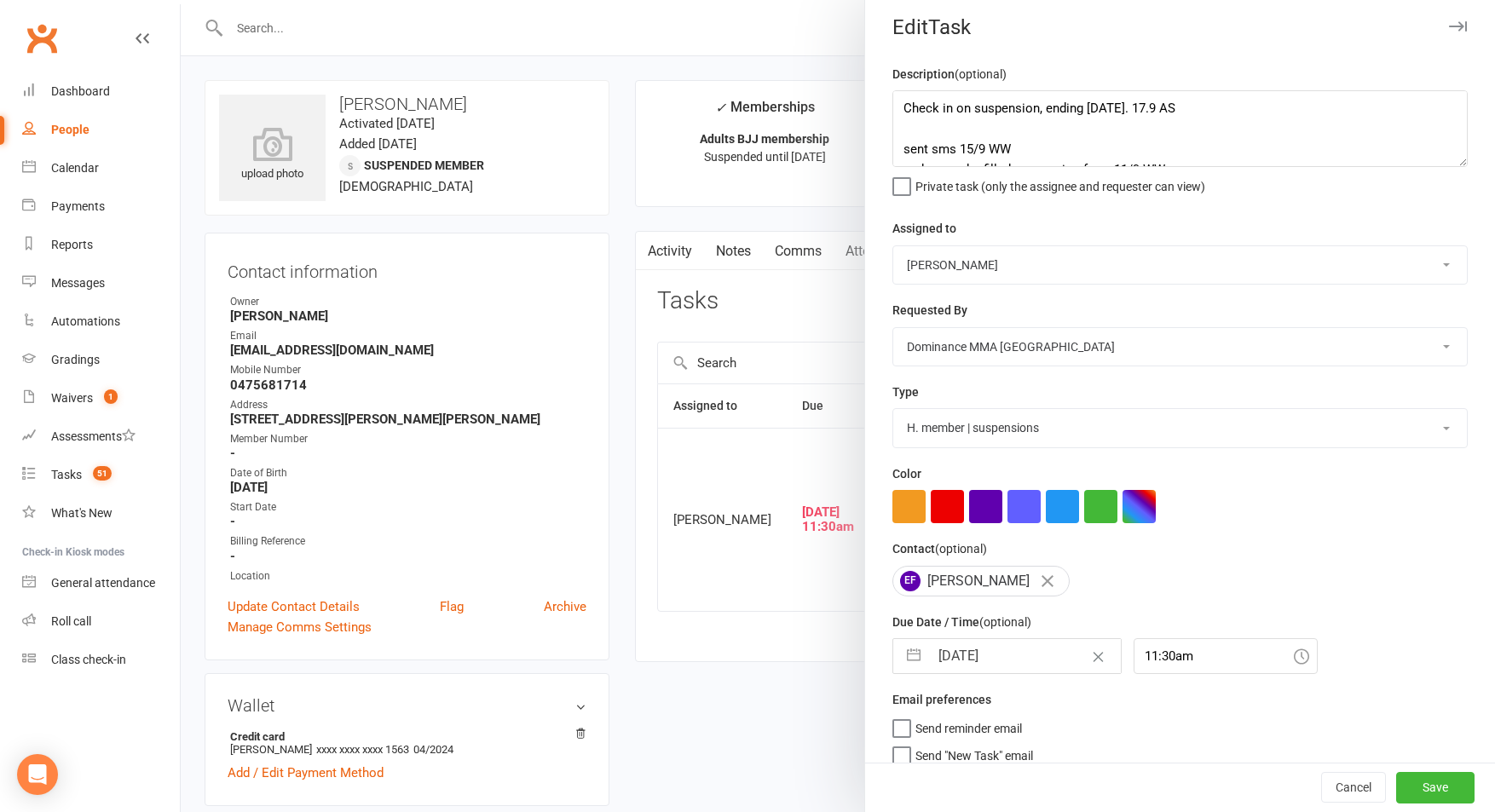
select select "7"
select select "2025"
select select "8"
select select "2025"
select select "9"
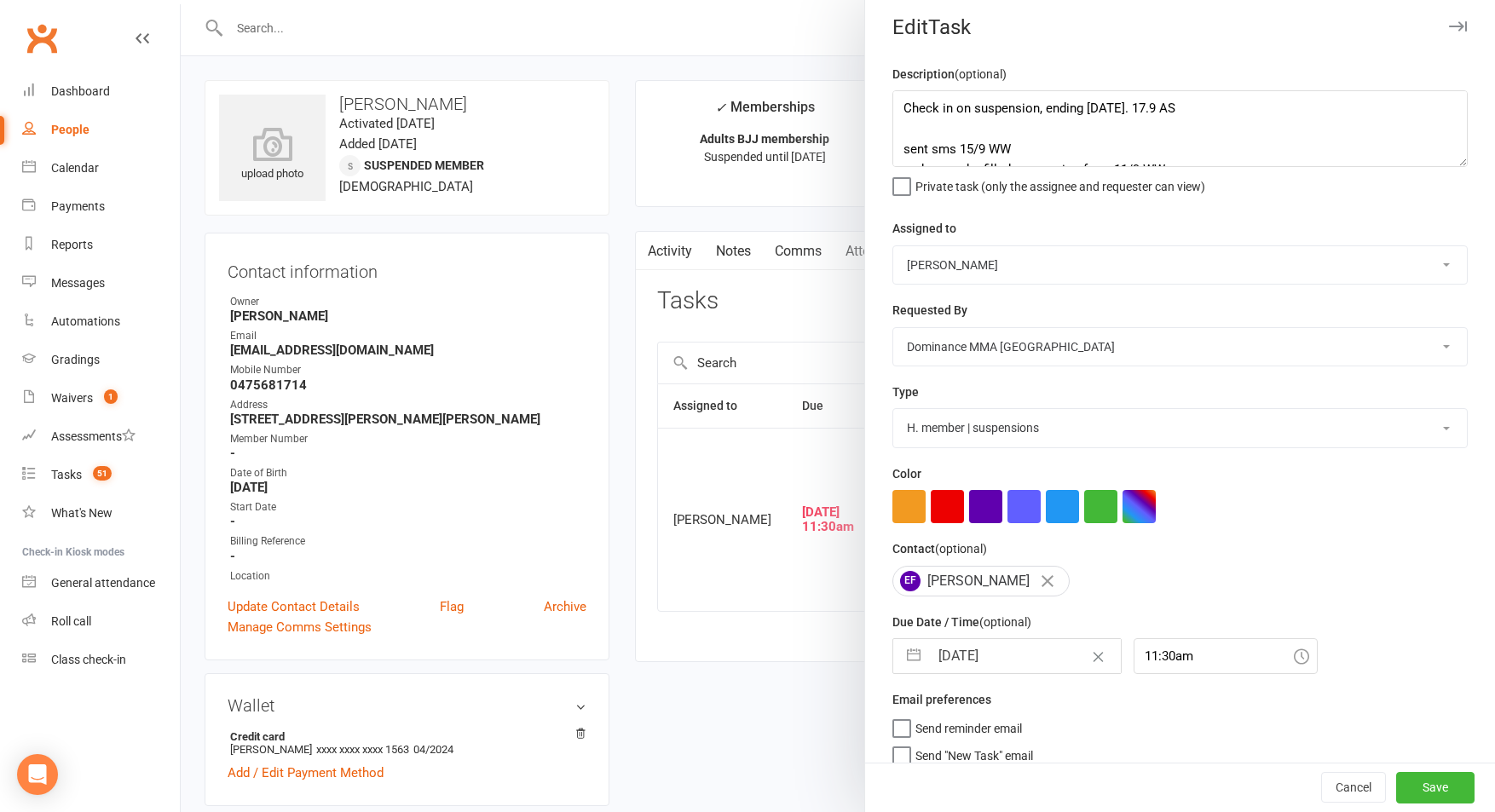
select select "2025"
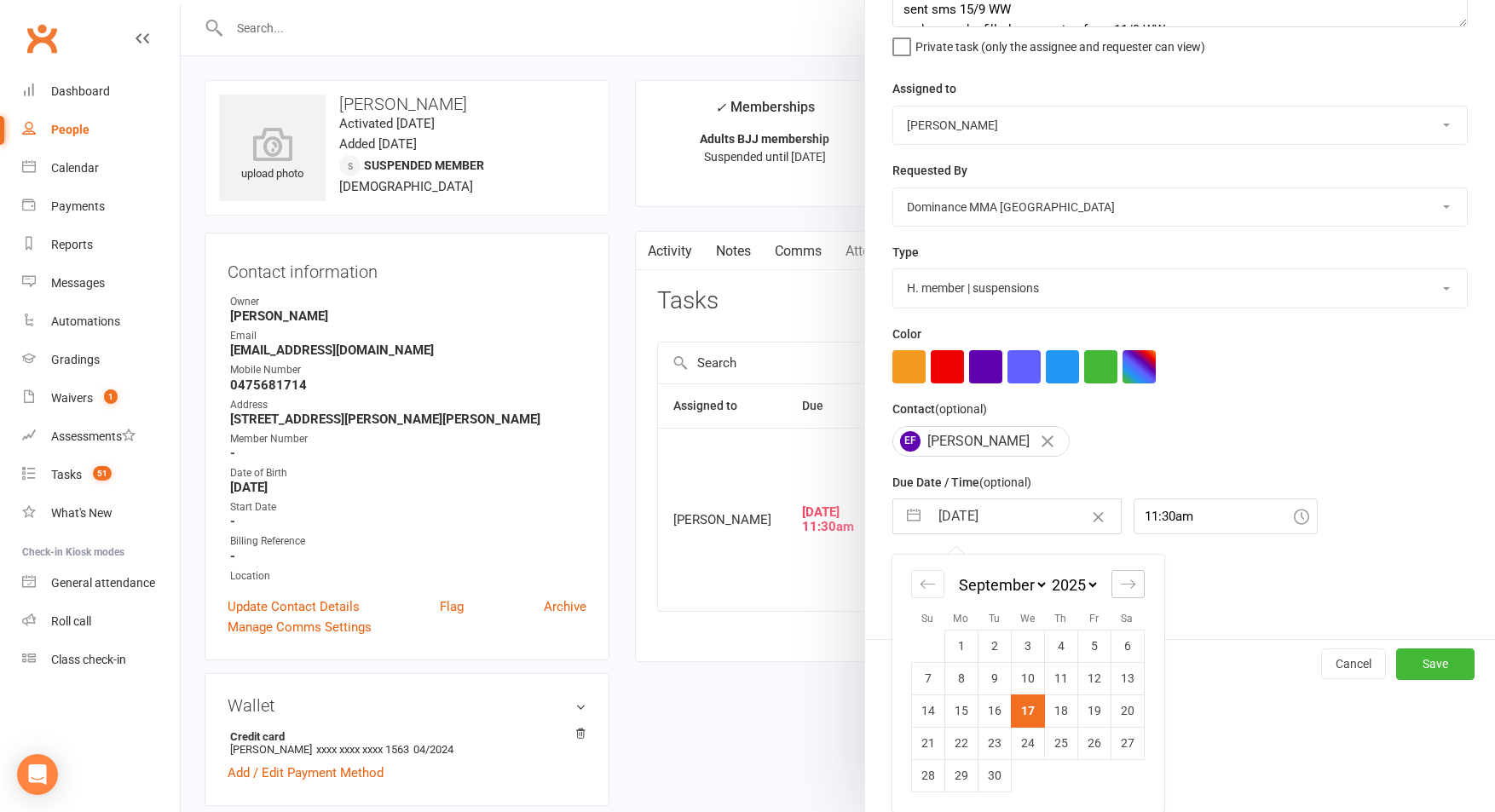
click at [1132, 582] on icon "Move forward to switch to the next month." at bounding box center [1128, 584] width 16 height 16
select select "10"
select select "2025"
select select "11"
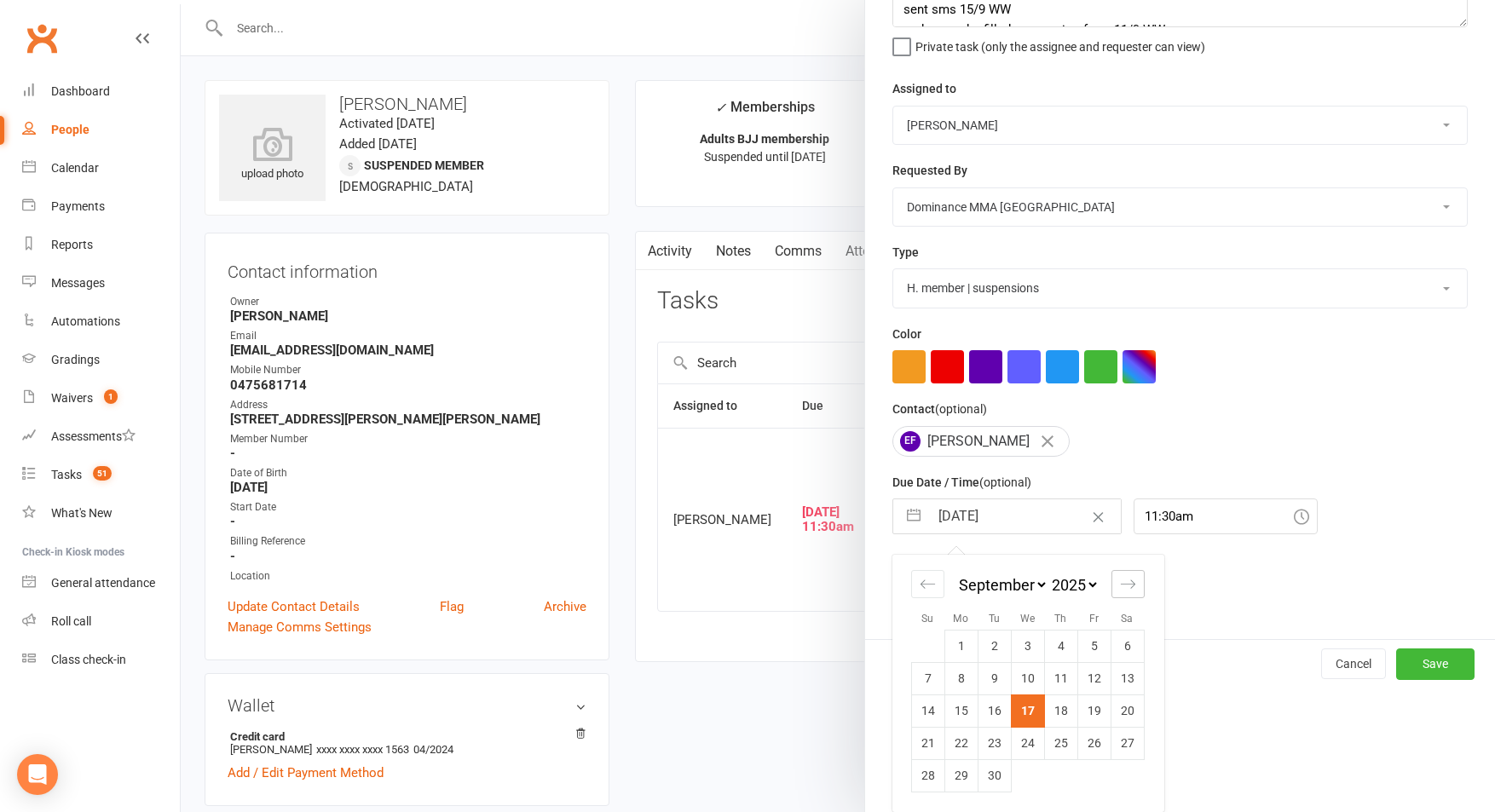
select select "2025"
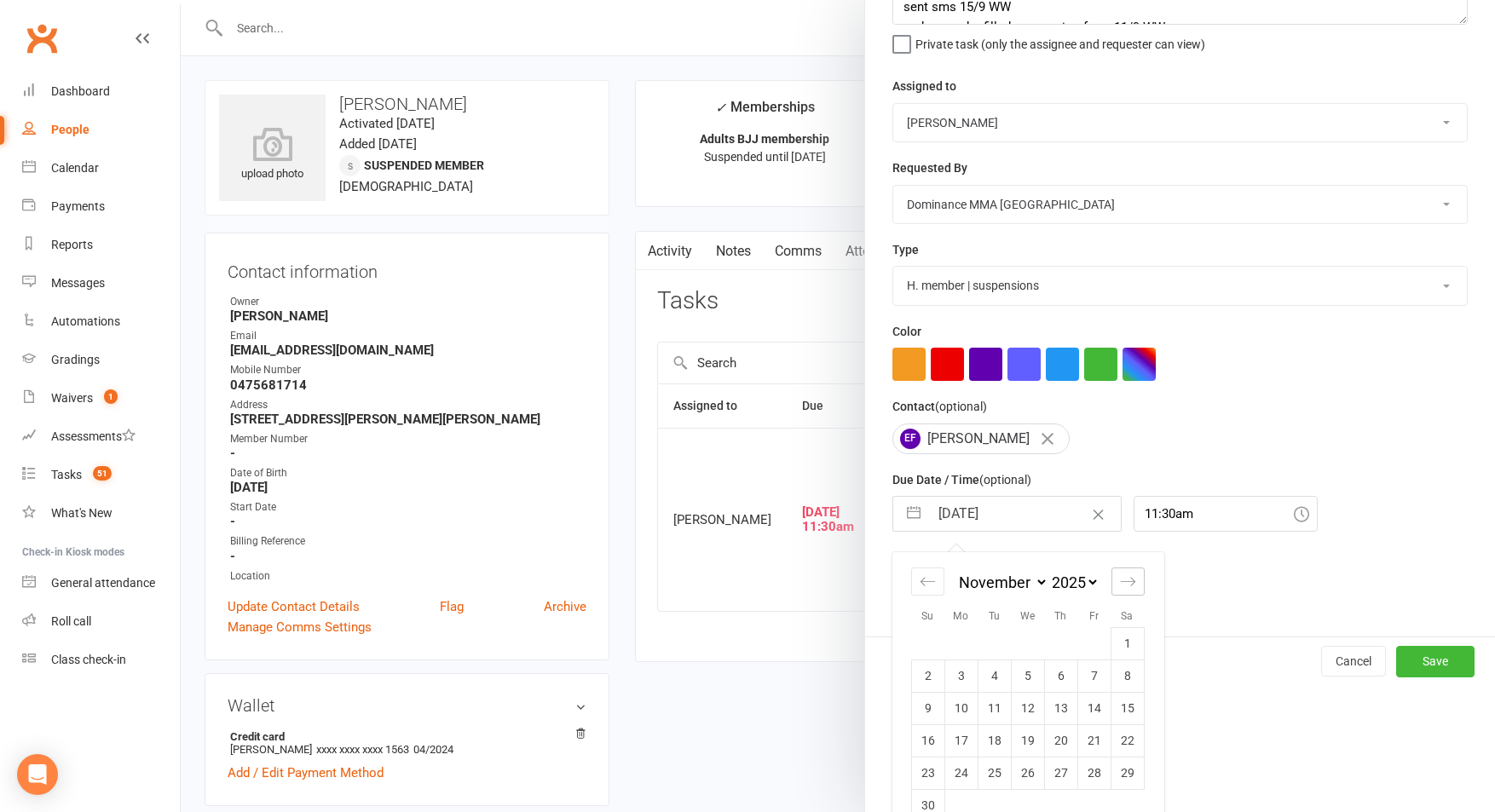
click at [1131, 582] on icon "Move forward to switch to the next month." at bounding box center [1128, 581] width 16 height 16
select select "2026"
click at [967, 684] on td "8" at bounding box center [960, 678] width 33 height 32
type input "08 Dec 2025"
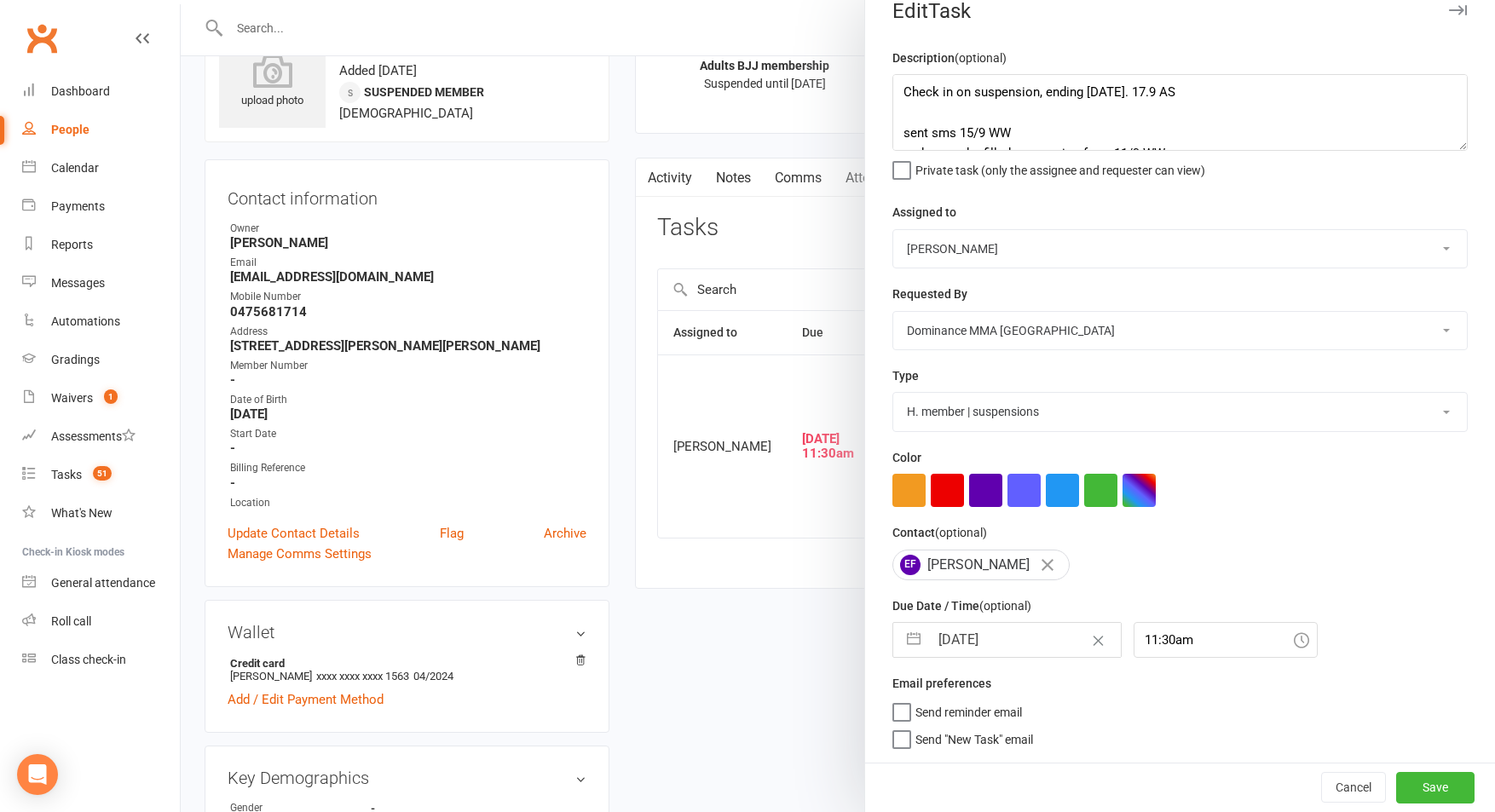
scroll to position [76, 0]
click at [991, 233] on select "Cat Wilson David Hart Lachlan Dart Alish S. Will Wesley Max Viney Dominance MMA…" at bounding box center [1179, 249] width 573 height 38
click at [1438, 784] on button "Save" at bounding box center [1435, 787] width 78 height 31
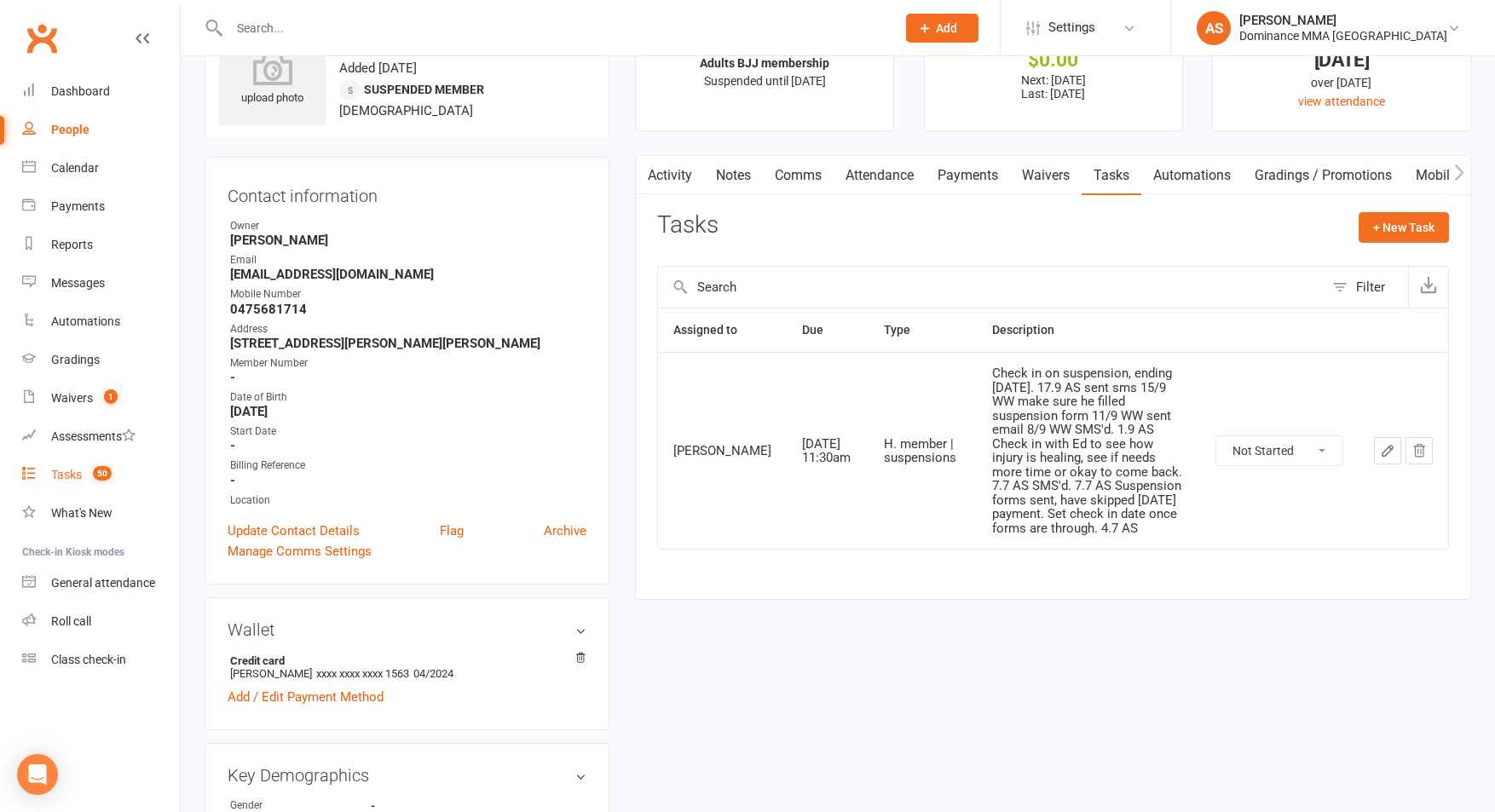
click at [104, 467] on span "50" at bounding box center [102, 473] width 19 height 14
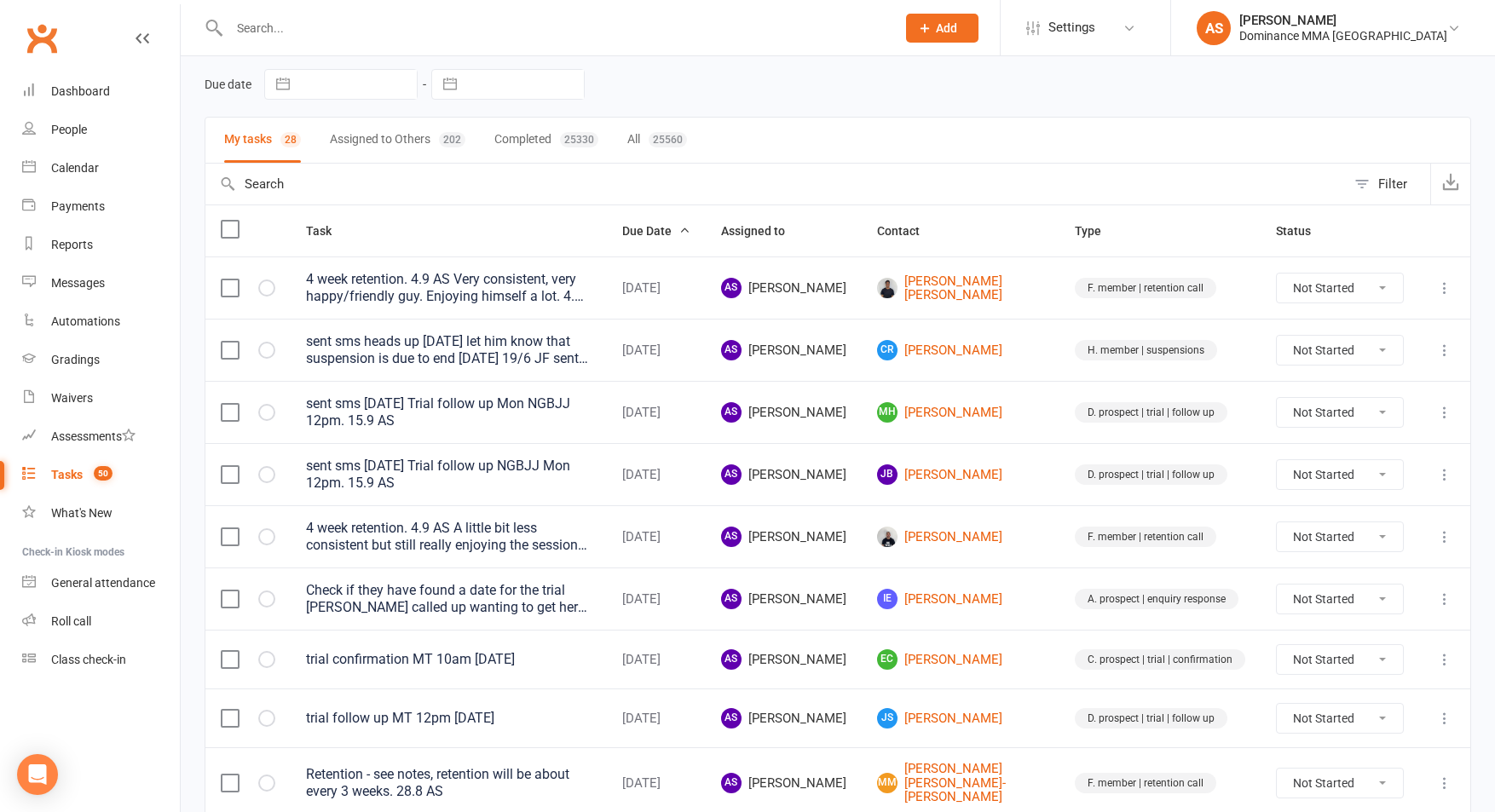
scroll to position [52, 0]
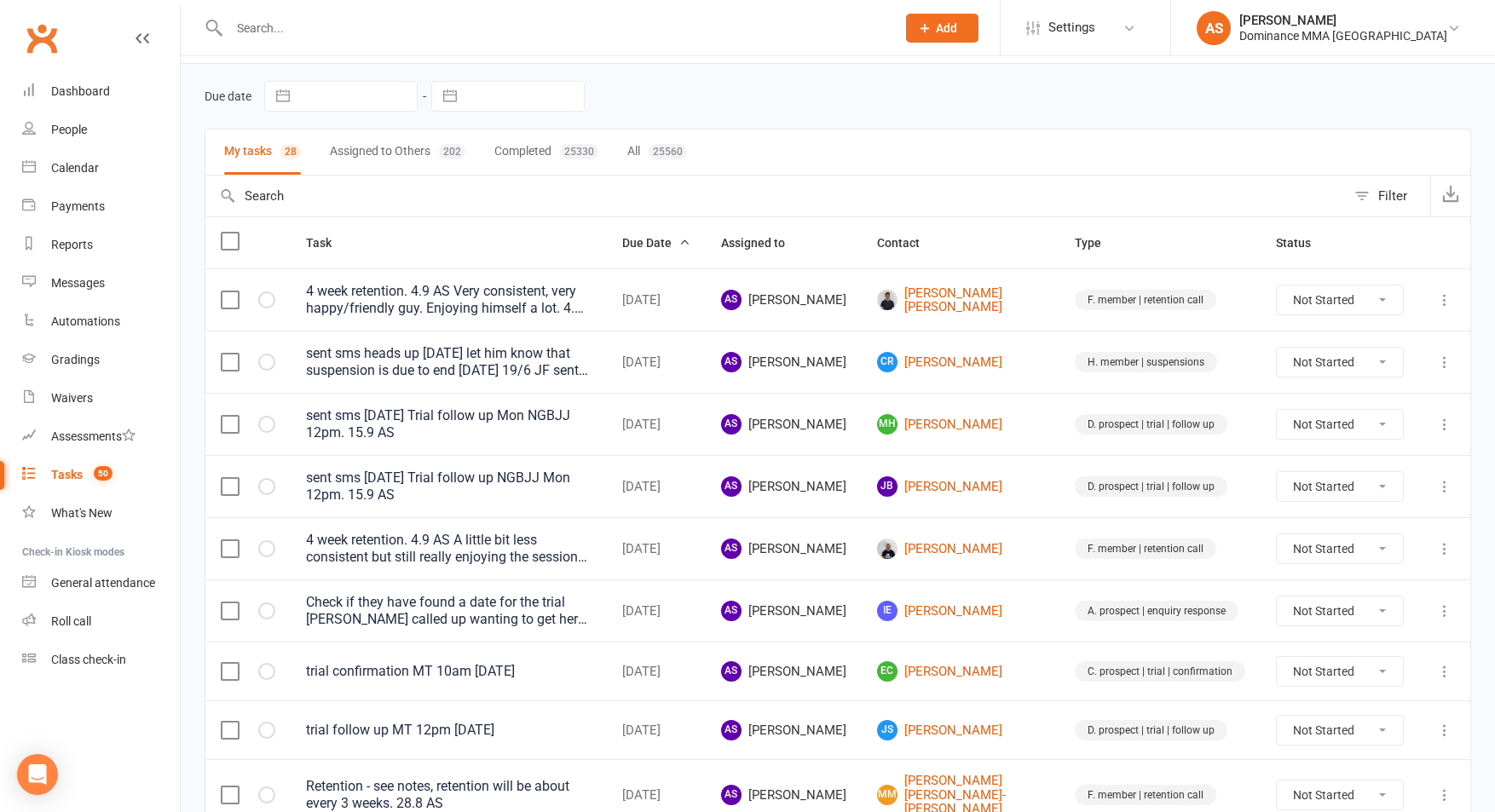
click at [93, 479] on count-badge "50" at bounding box center [99, 474] width 27 height 13
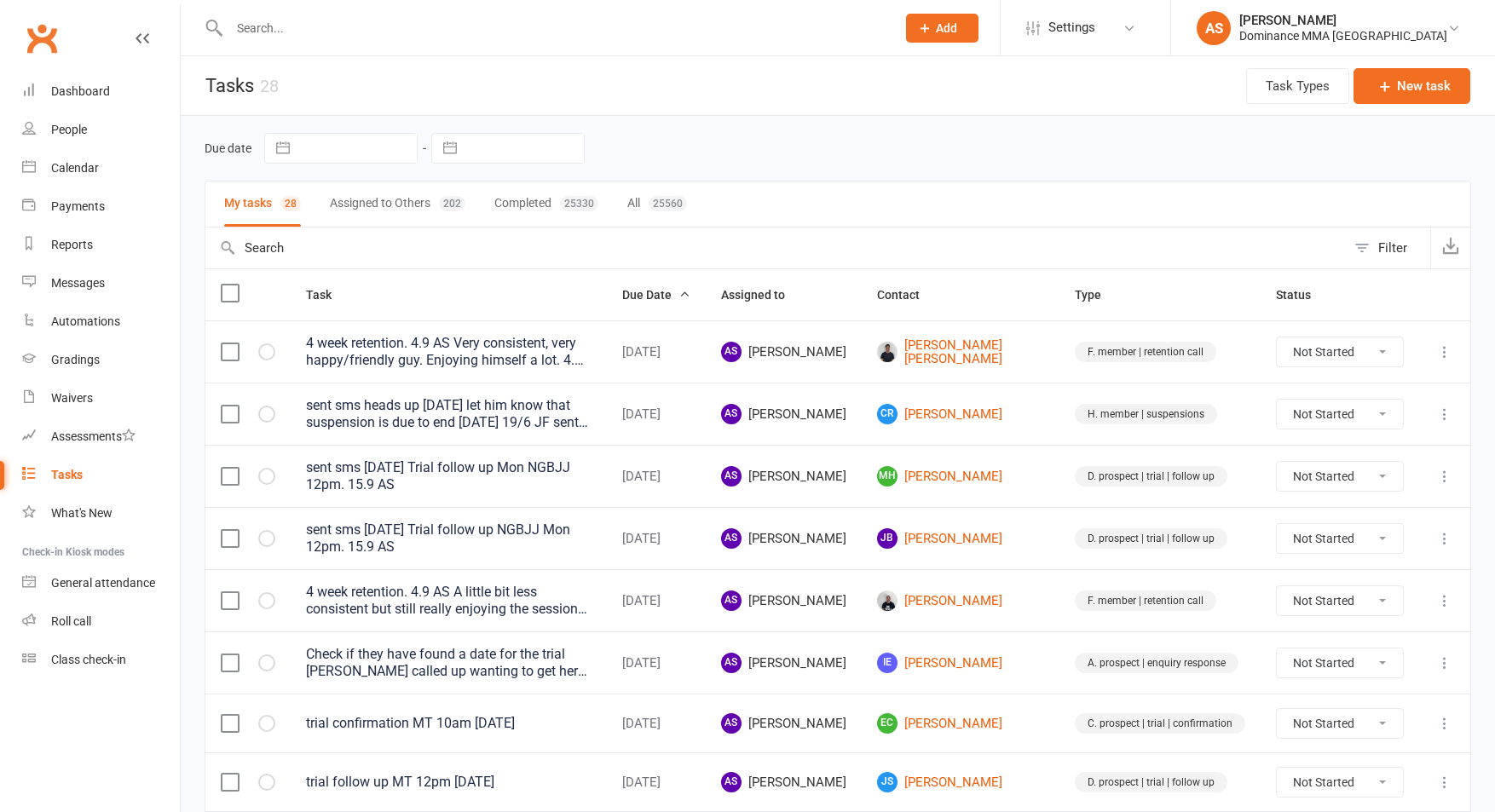
scroll to position [52, 0]
